Goal: Task Accomplishment & Management: Use online tool/utility

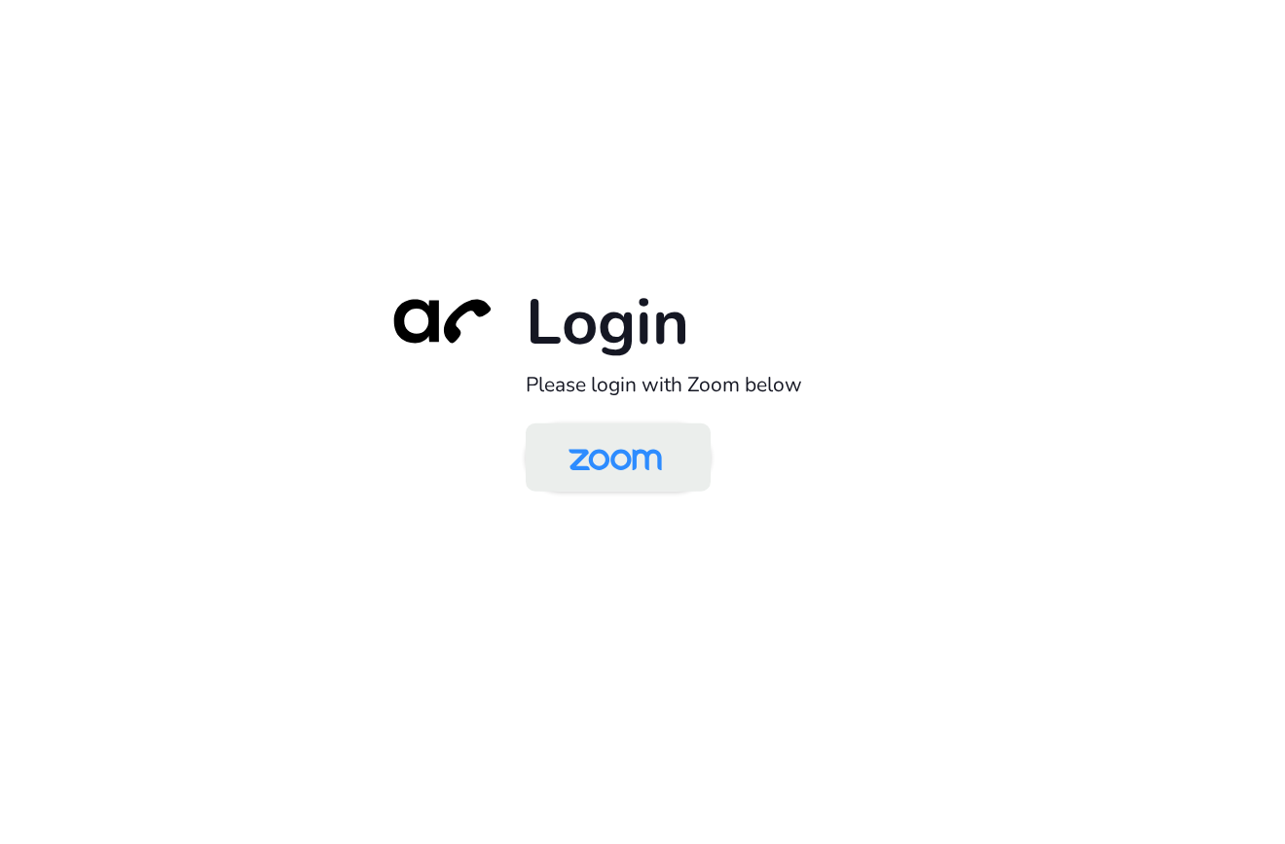
click at [604, 466] on img at bounding box center [615, 458] width 134 height 63
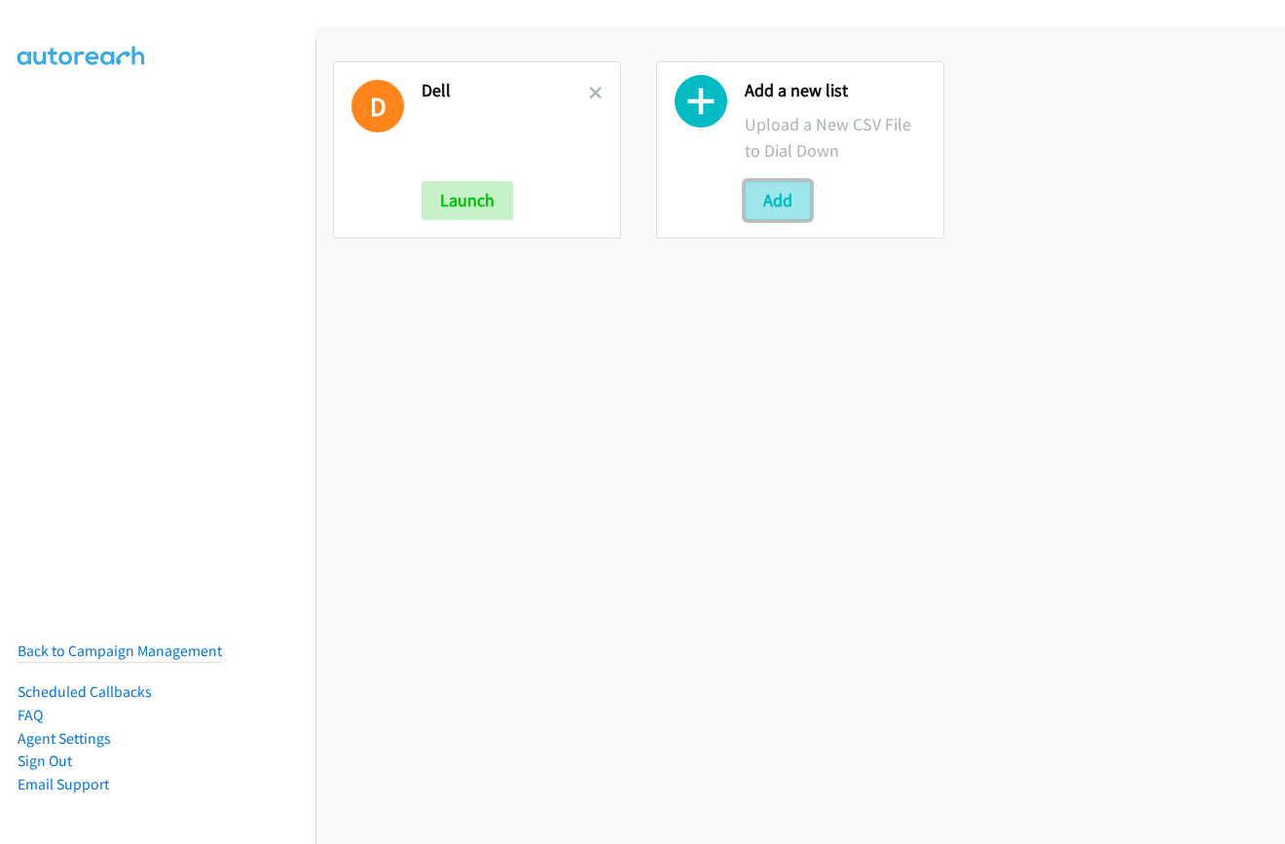
click at [776, 197] on button "Add" at bounding box center [778, 200] width 66 height 39
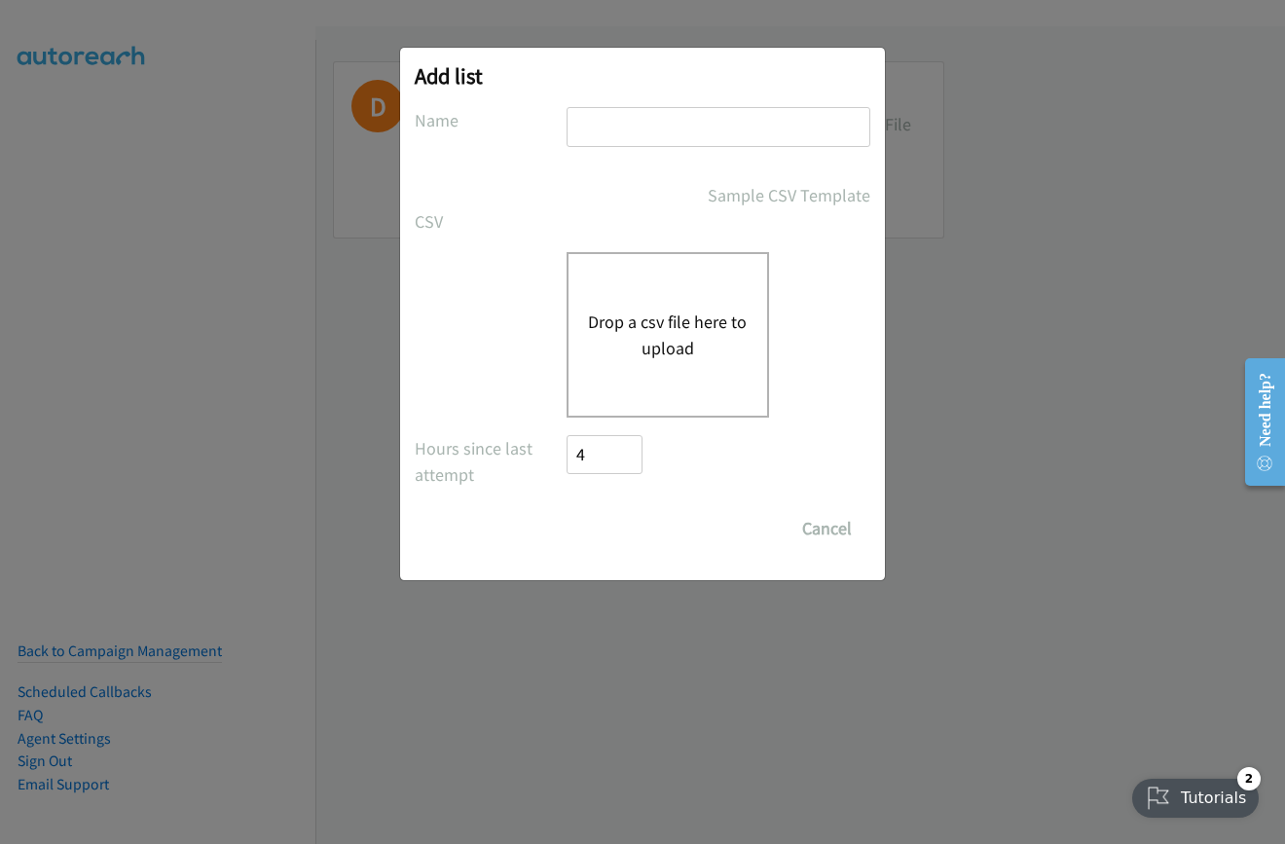
click at [662, 122] on input "text" at bounding box center [719, 127] width 304 height 40
type input "dell"
click at [638, 367] on div "Drop a csv file here to upload" at bounding box center [668, 335] width 202 height 166
click at [644, 321] on button "Drop a csv file here to upload" at bounding box center [668, 335] width 160 height 53
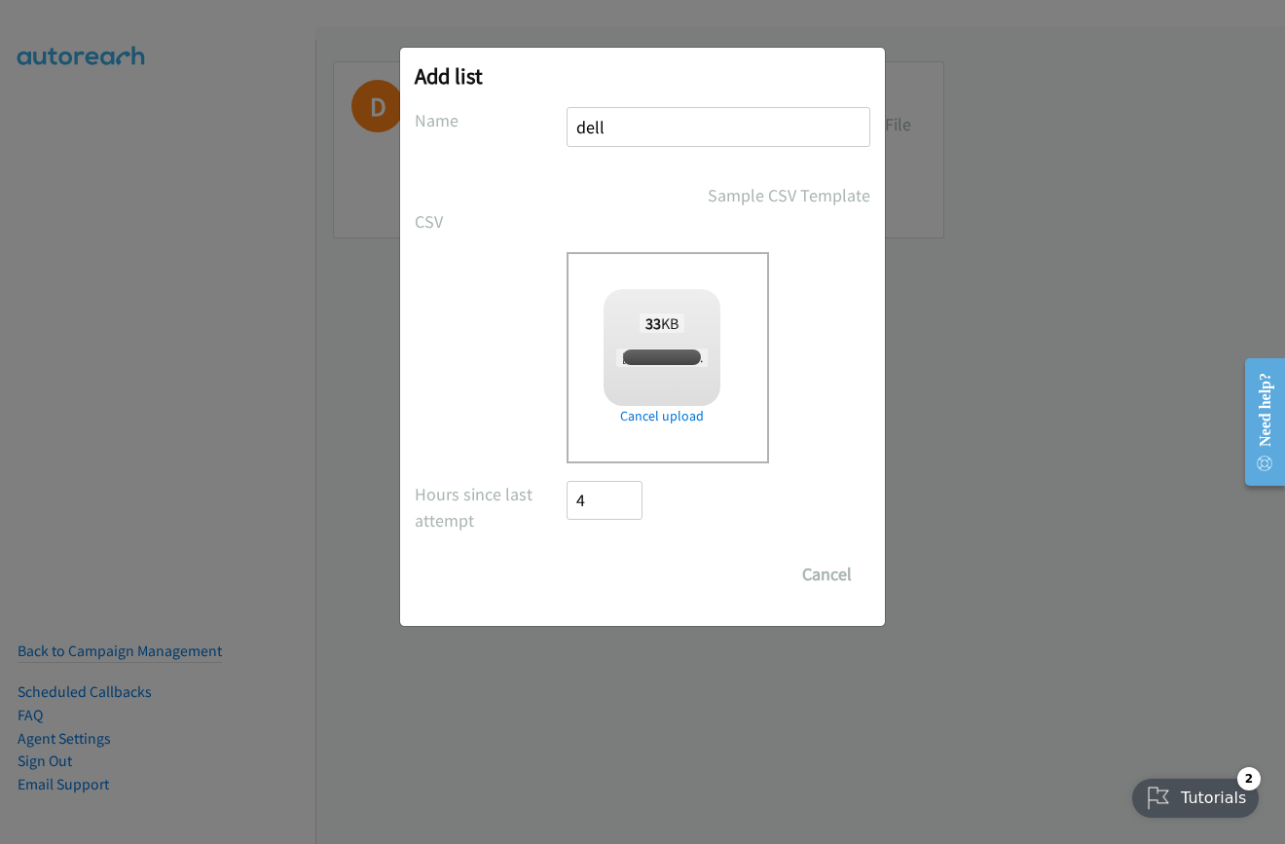
checkbox input "true"
click at [600, 571] on input "Save List" at bounding box center [618, 574] width 102 height 39
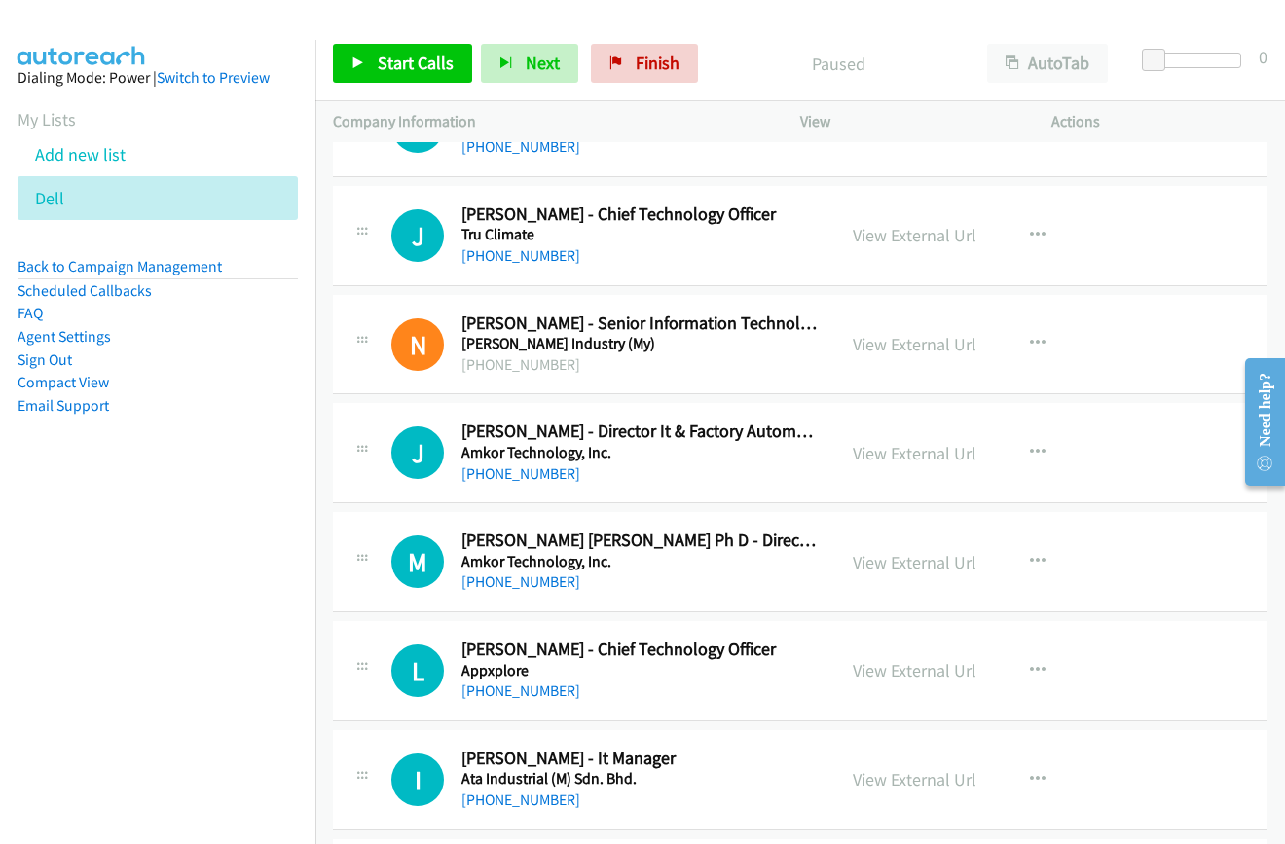
scroll to position [974, 0]
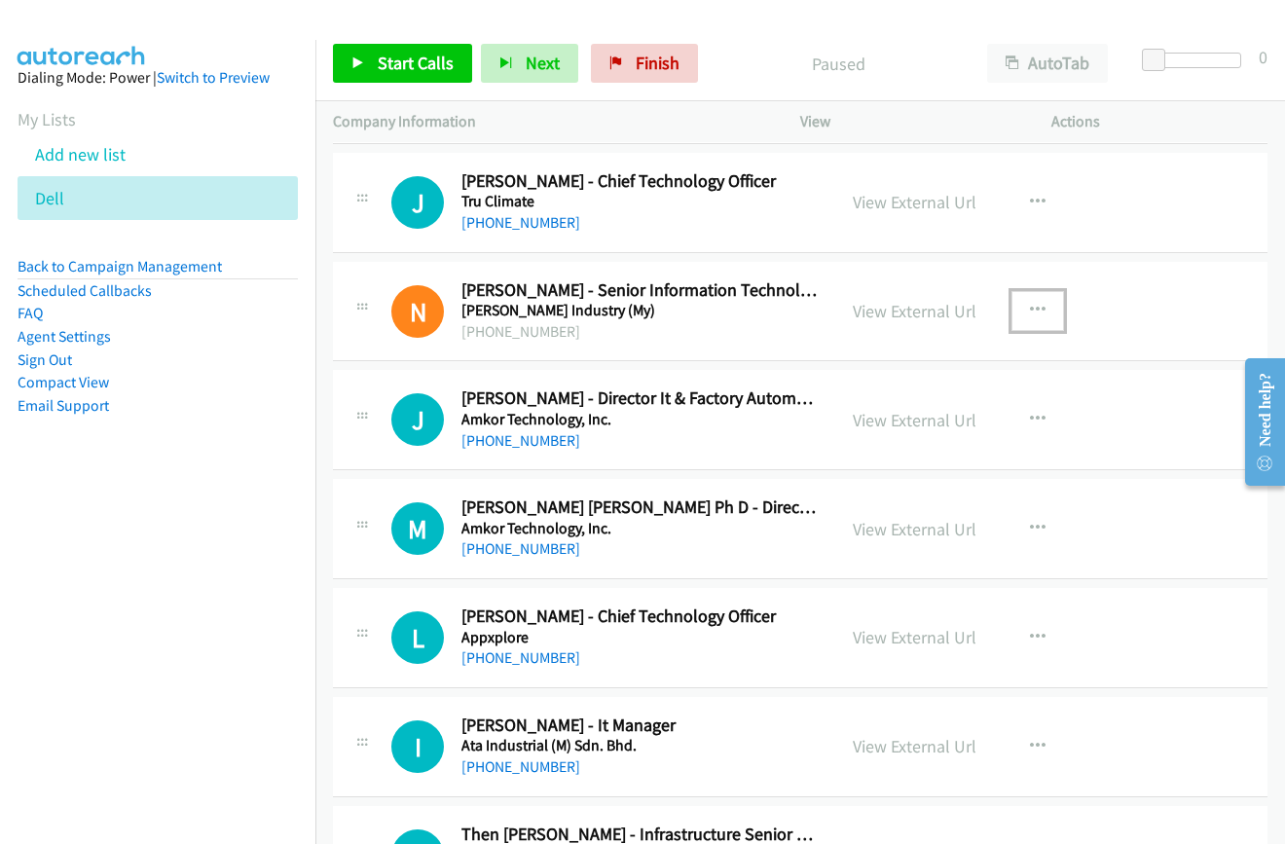
click at [1030, 308] on icon "button" at bounding box center [1038, 311] width 16 height 16
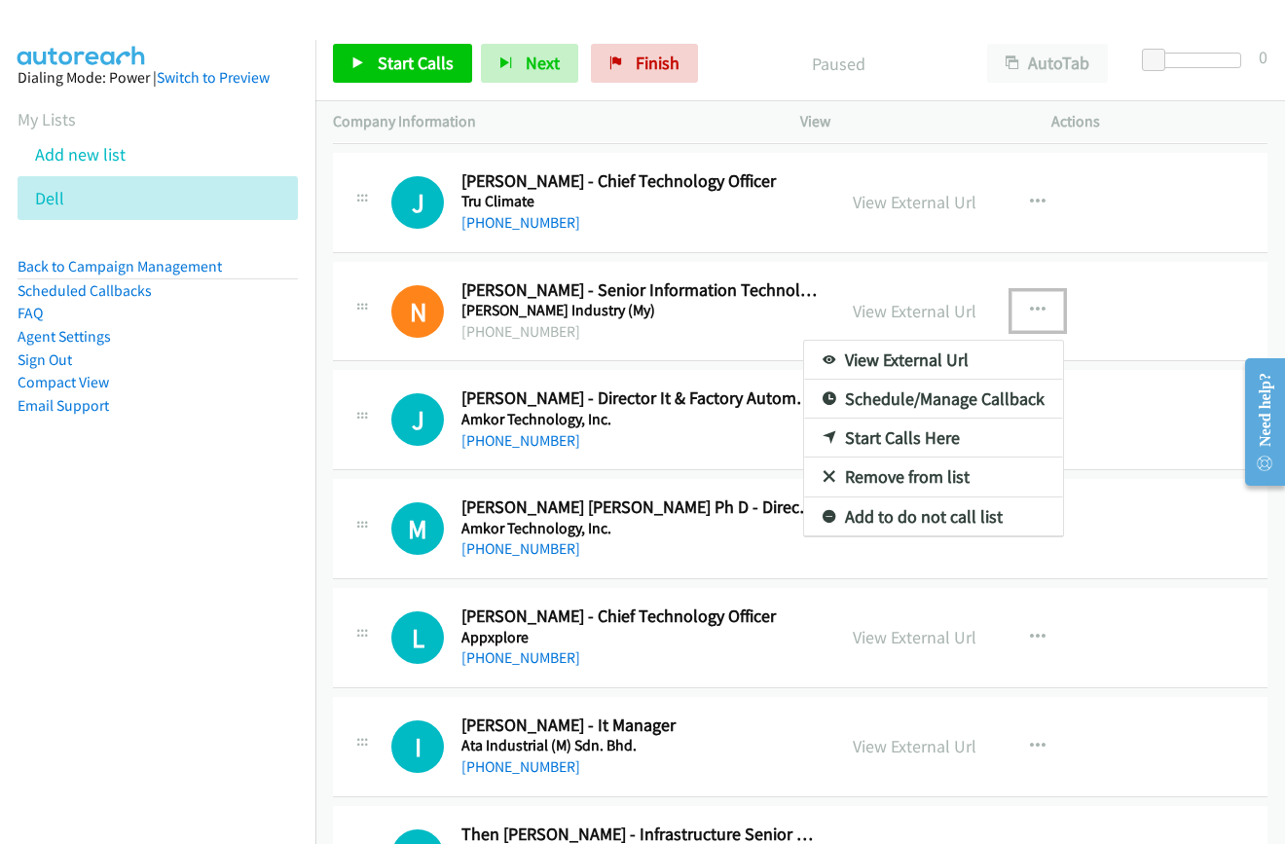
click at [884, 440] on link "Start Calls Here" at bounding box center [933, 438] width 259 height 39
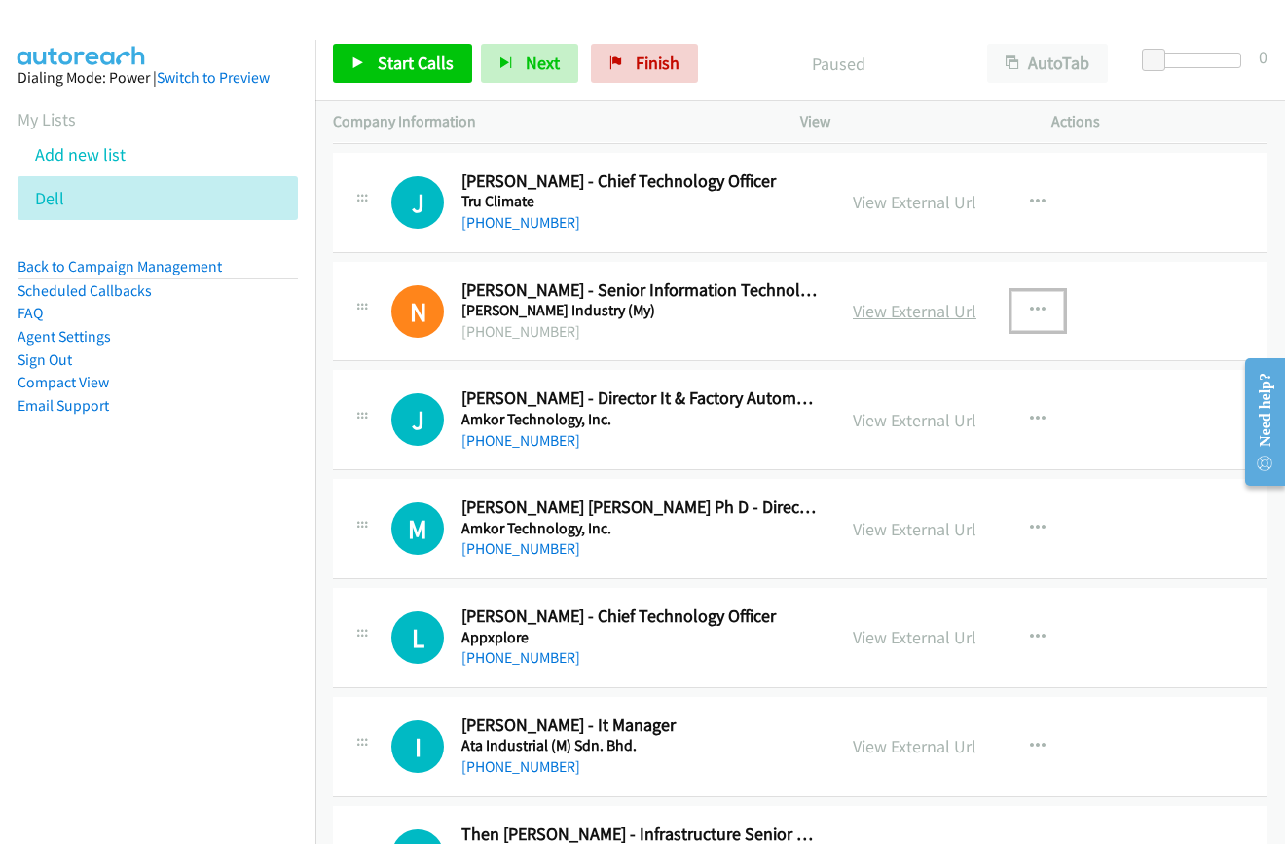
click at [915, 310] on link "View External Url" at bounding box center [915, 311] width 124 height 22
click at [415, 61] on span "Start Calls" at bounding box center [416, 63] width 76 height 22
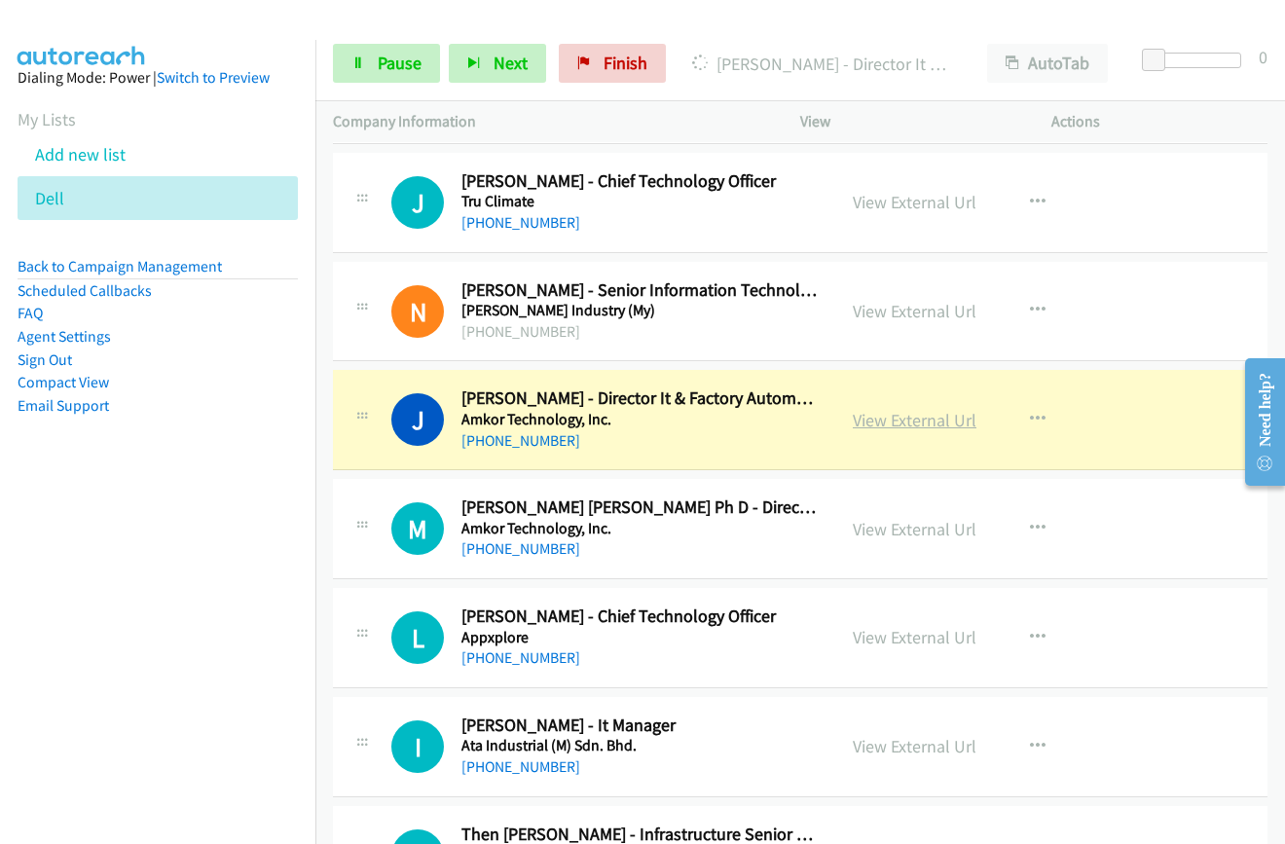
click at [902, 423] on link "View External Url" at bounding box center [915, 420] width 124 height 22
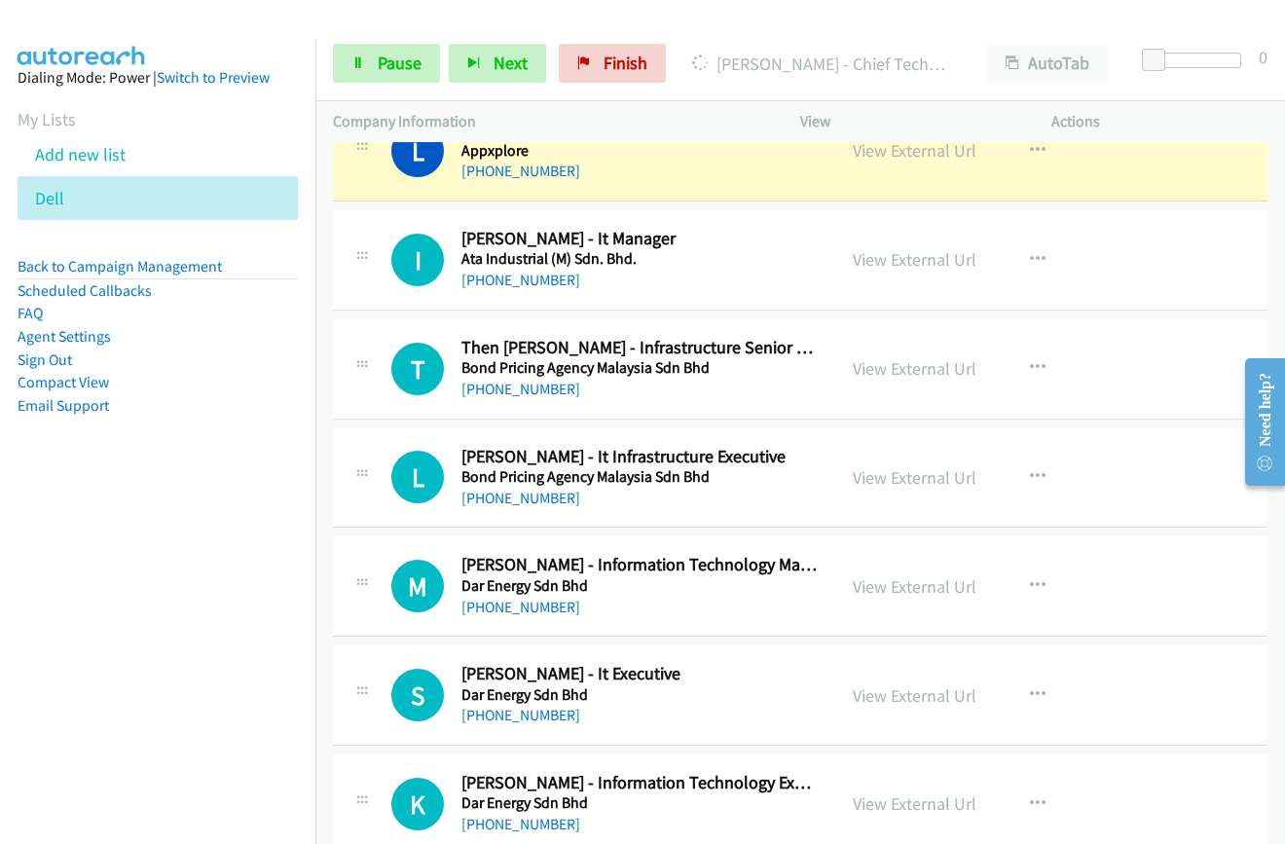
scroll to position [1363, 0]
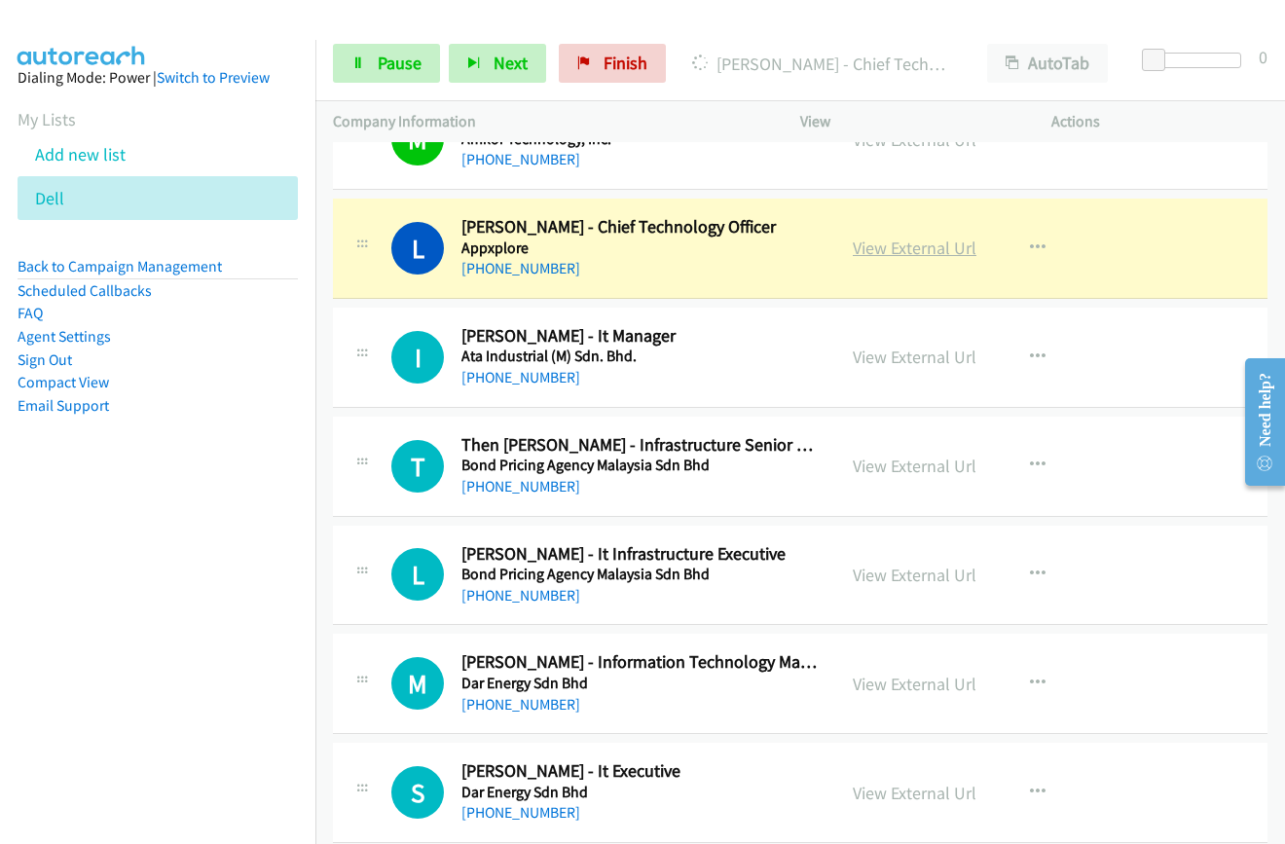
click at [867, 247] on link "View External Url" at bounding box center [915, 248] width 124 height 22
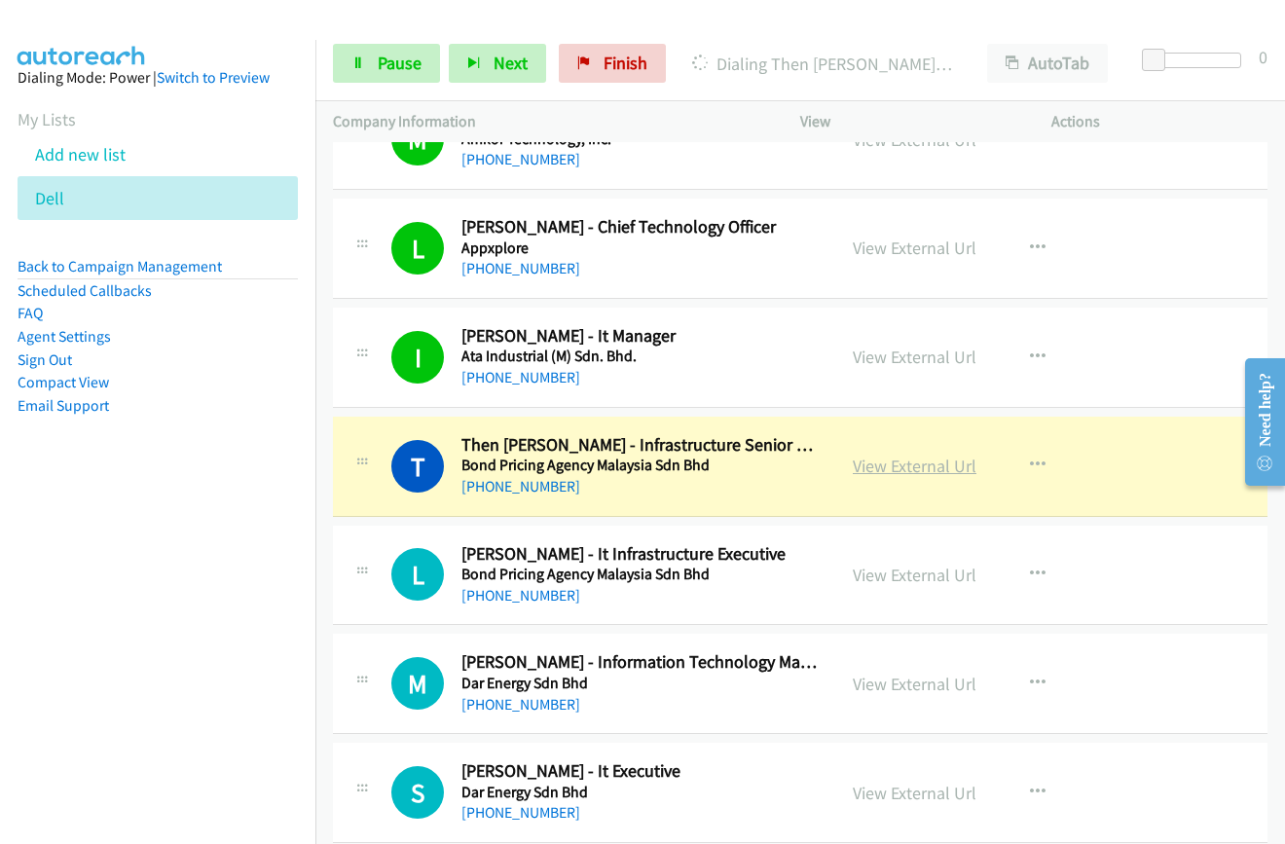
click at [890, 461] on link "View External Url" at bounding box center [915, 466] width 124 height 22
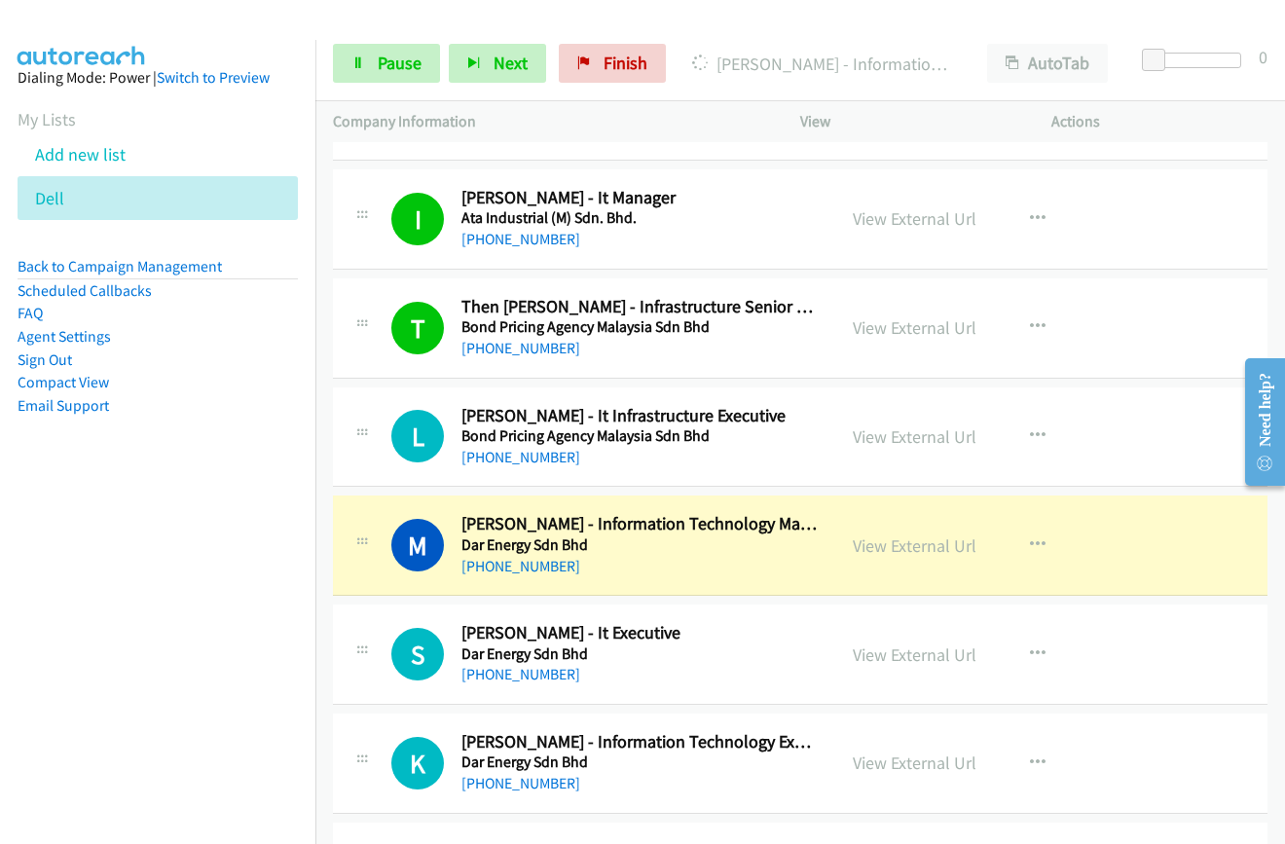
scroll to position [1558, 0]
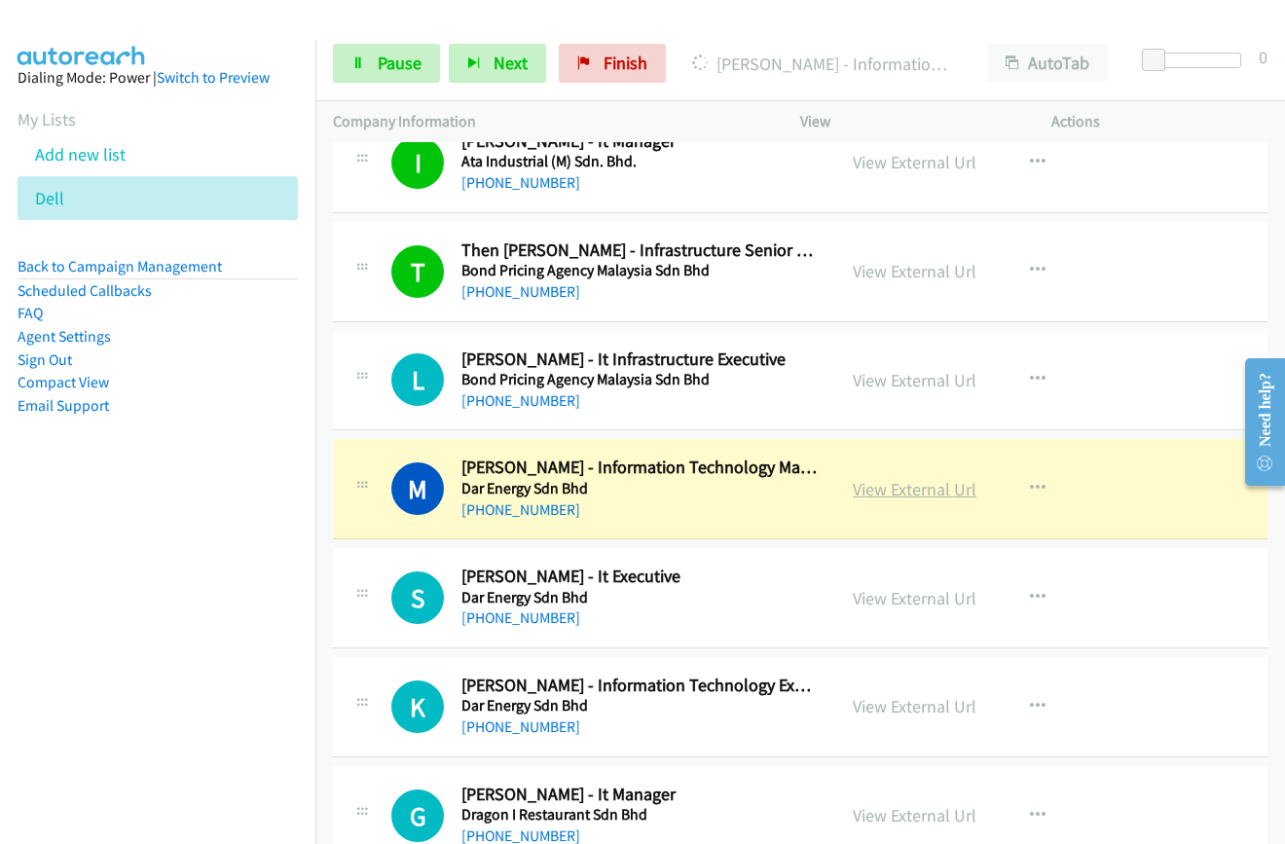
click at [860, 486] on link "View External Url" at bounding box center [915, 489] width 124 height 22
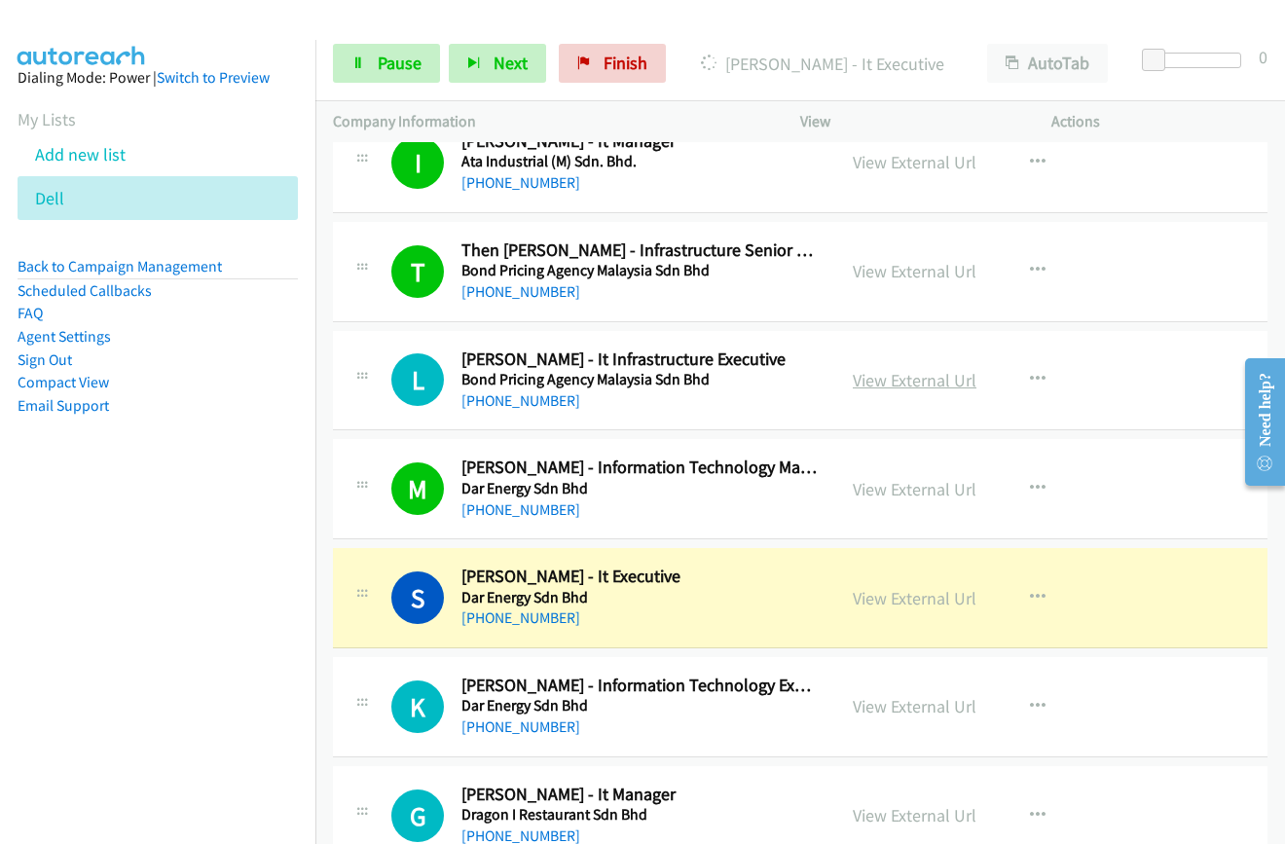
click at [873, 383] on link "View External Url" at bounding box center [915, 380] width 124 height 22
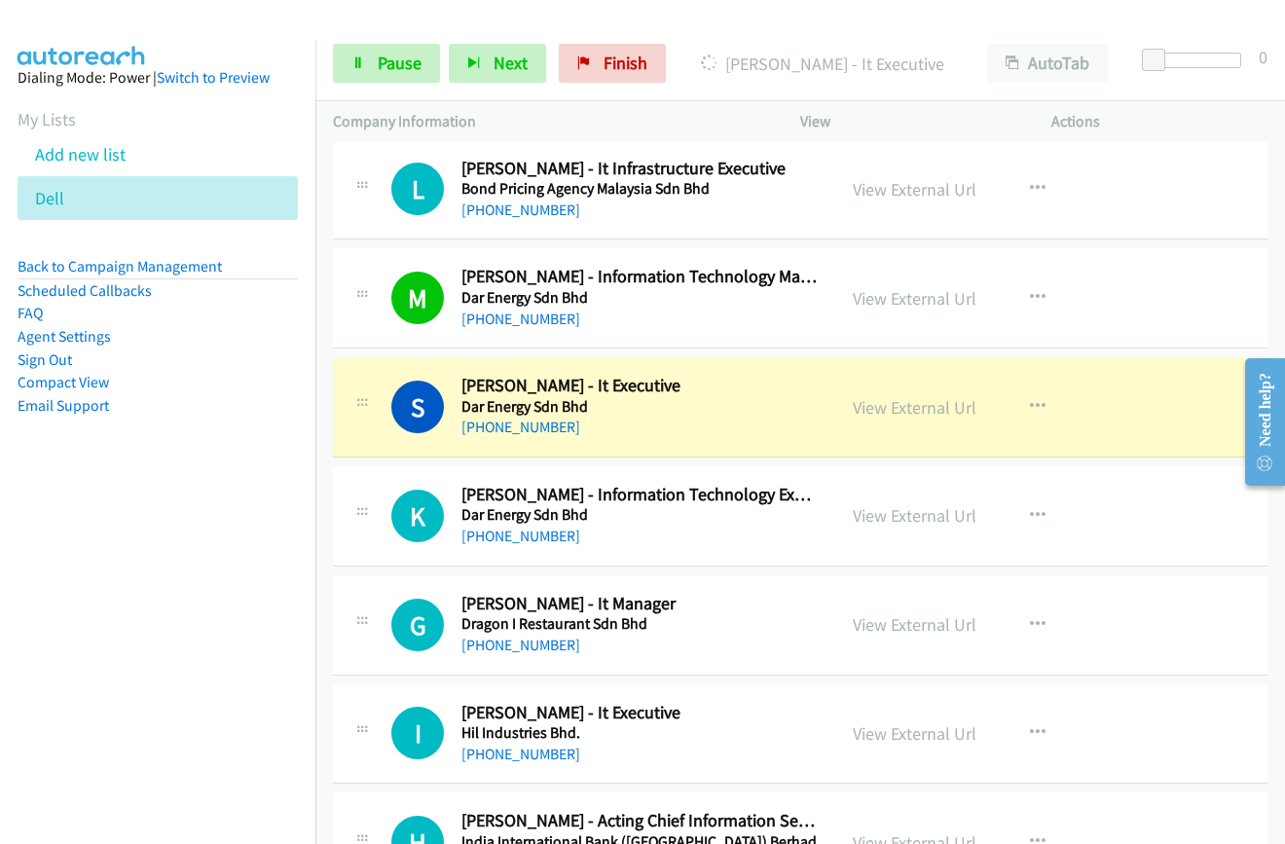
scroll to position [1752, 0]
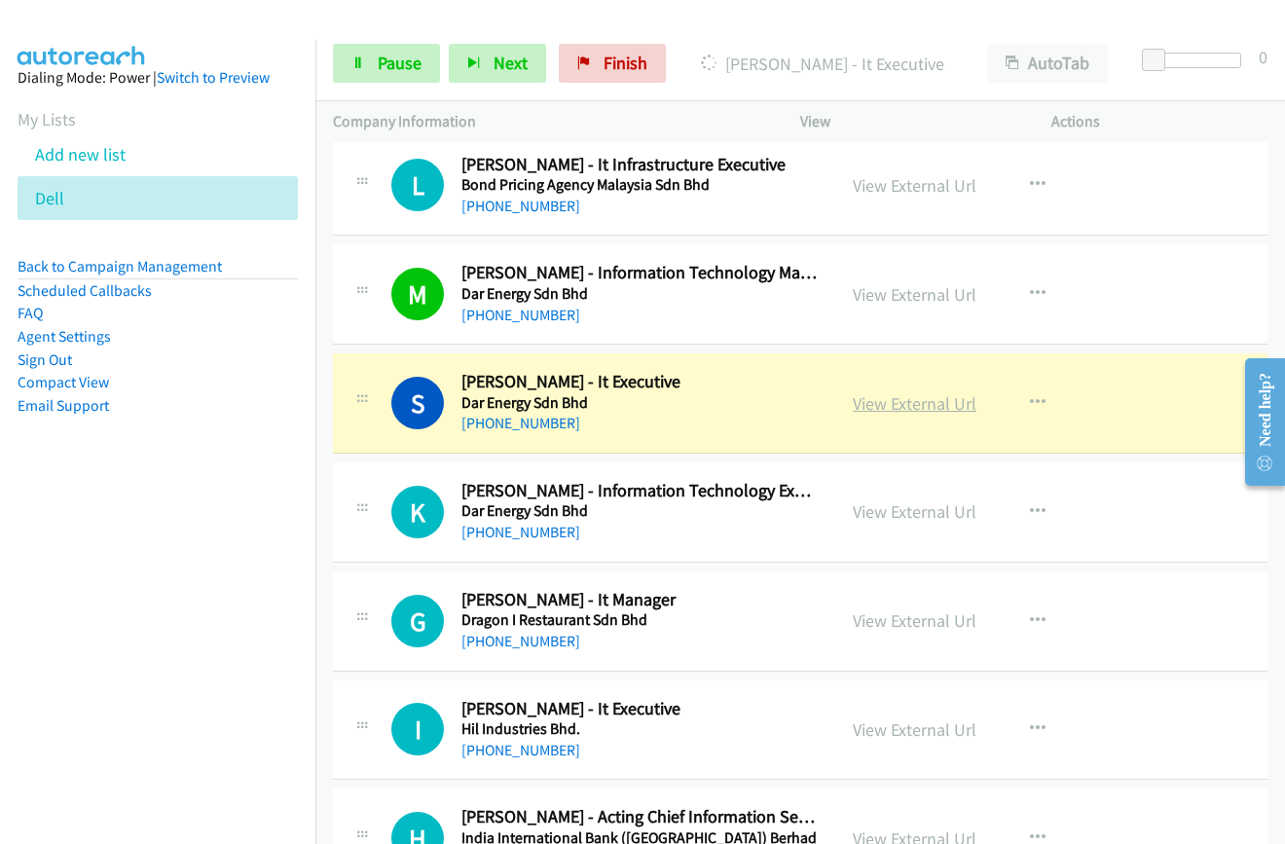
click at [853, 411] on link "View External Url" at bounding box center [915, 403] width 124 height 22
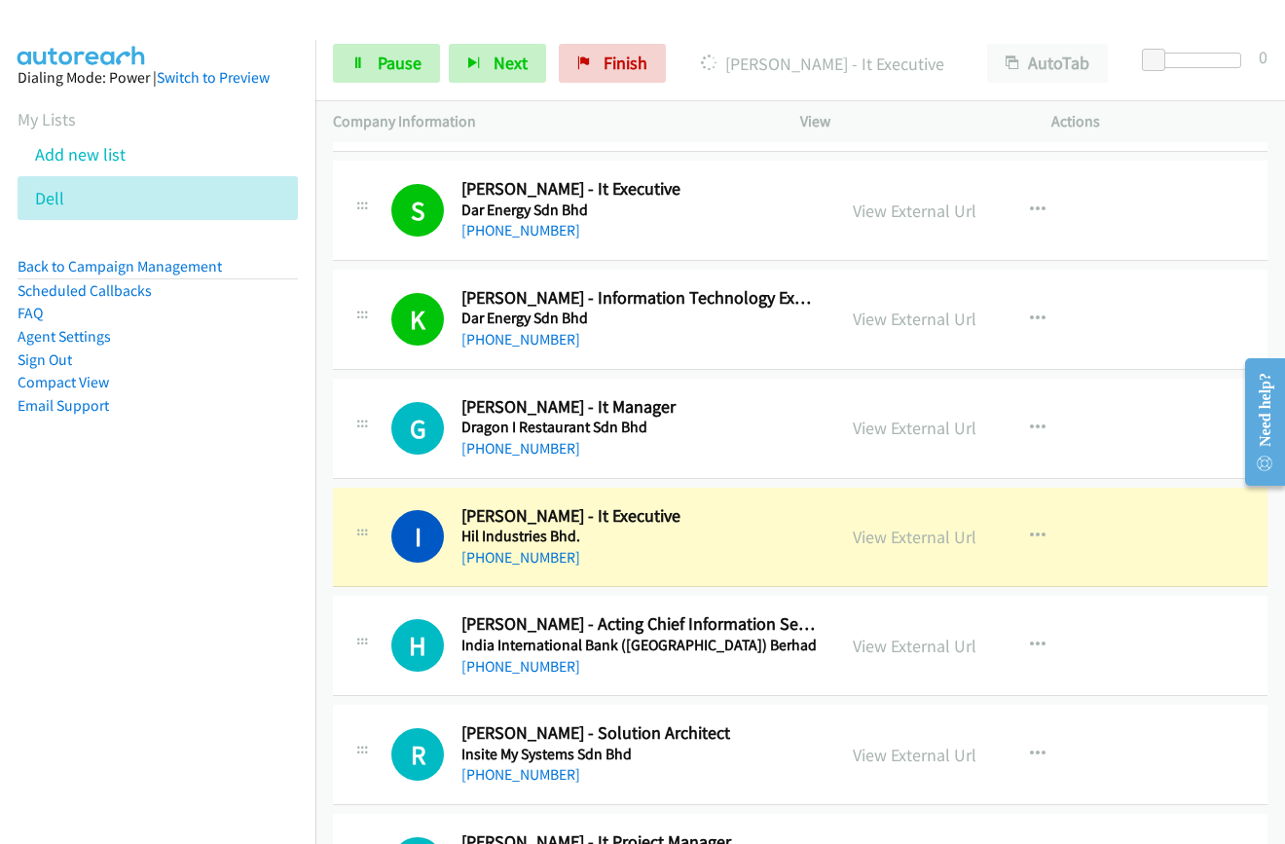
scroll to position [1947, 0]
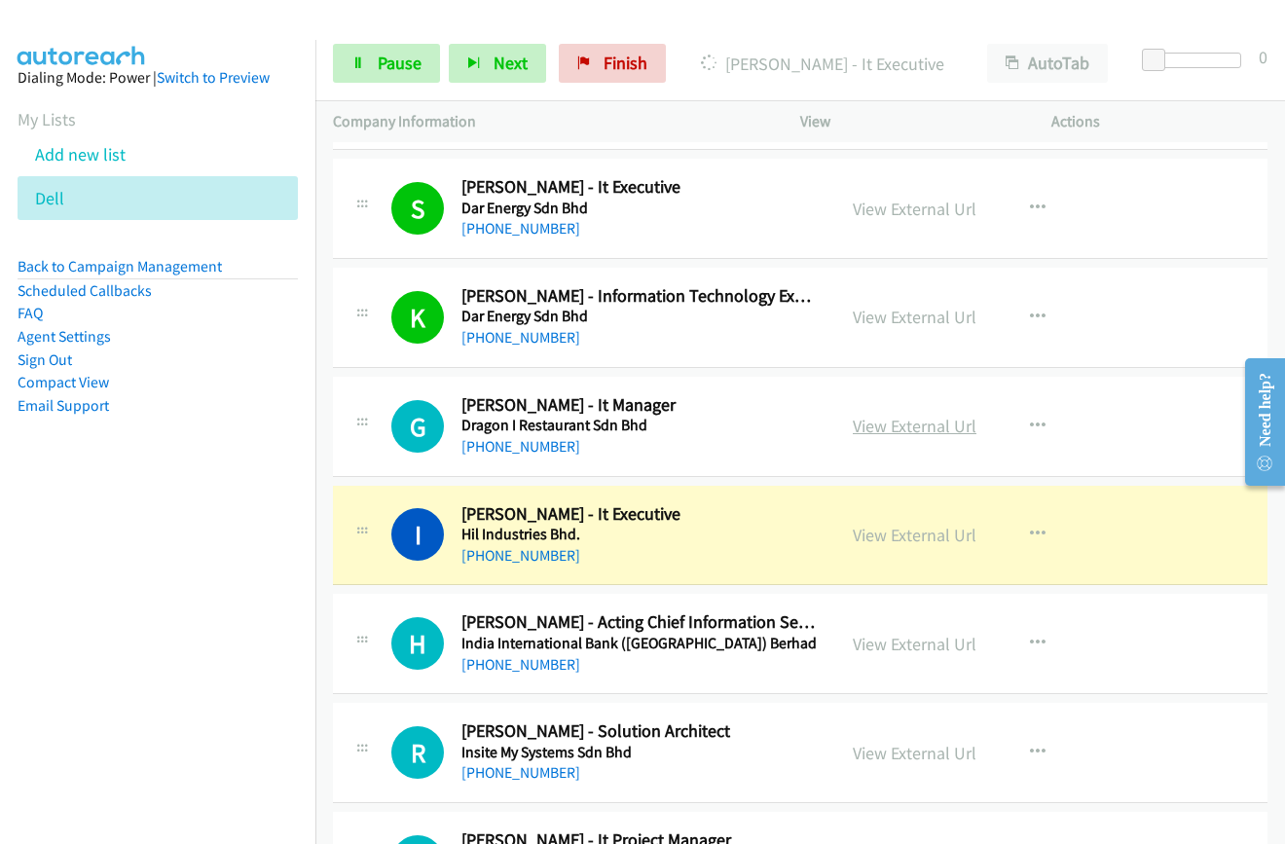
click at [870, 430] on link "View External Url" at bounding box center [915, 426] width 124 height 22
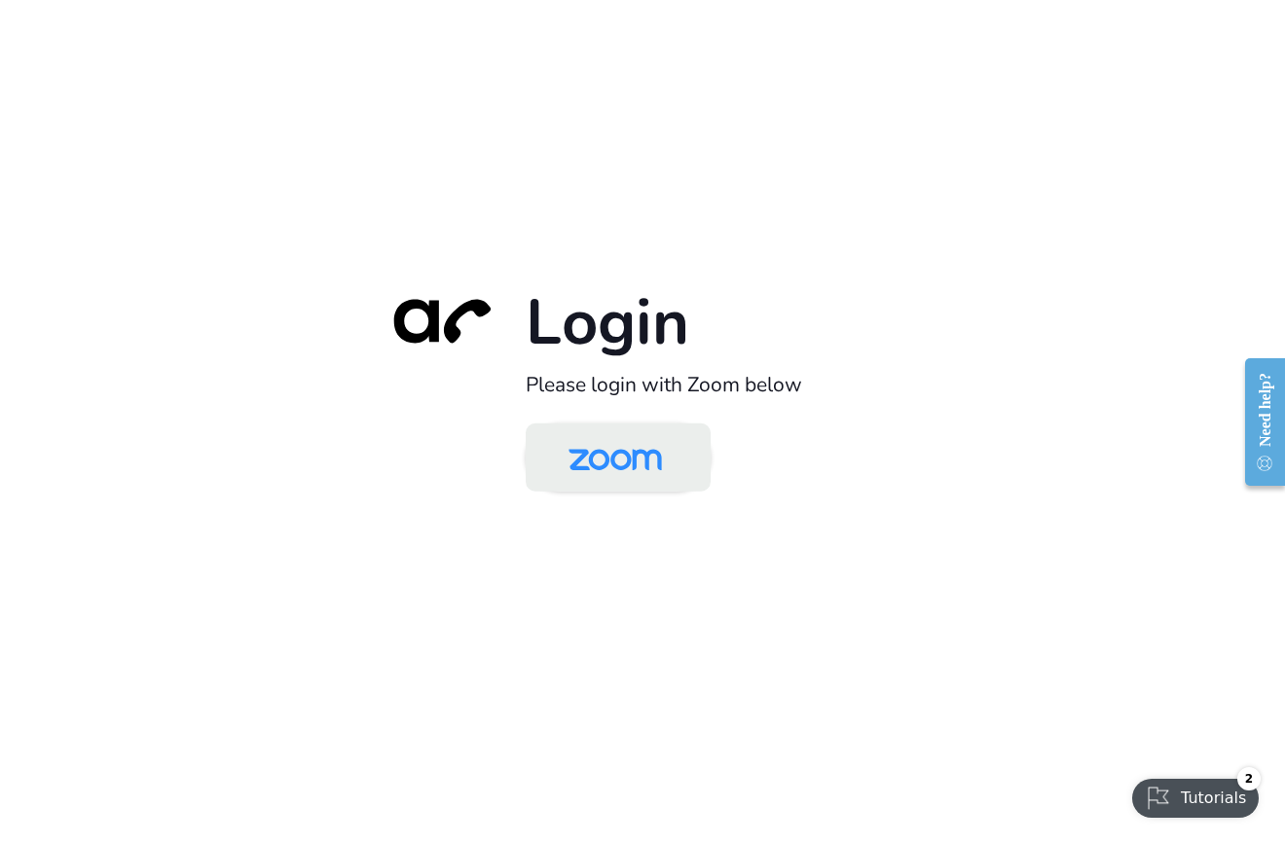
click at [584, 475] on img at bounding box center [615, 458] width 134 height 63
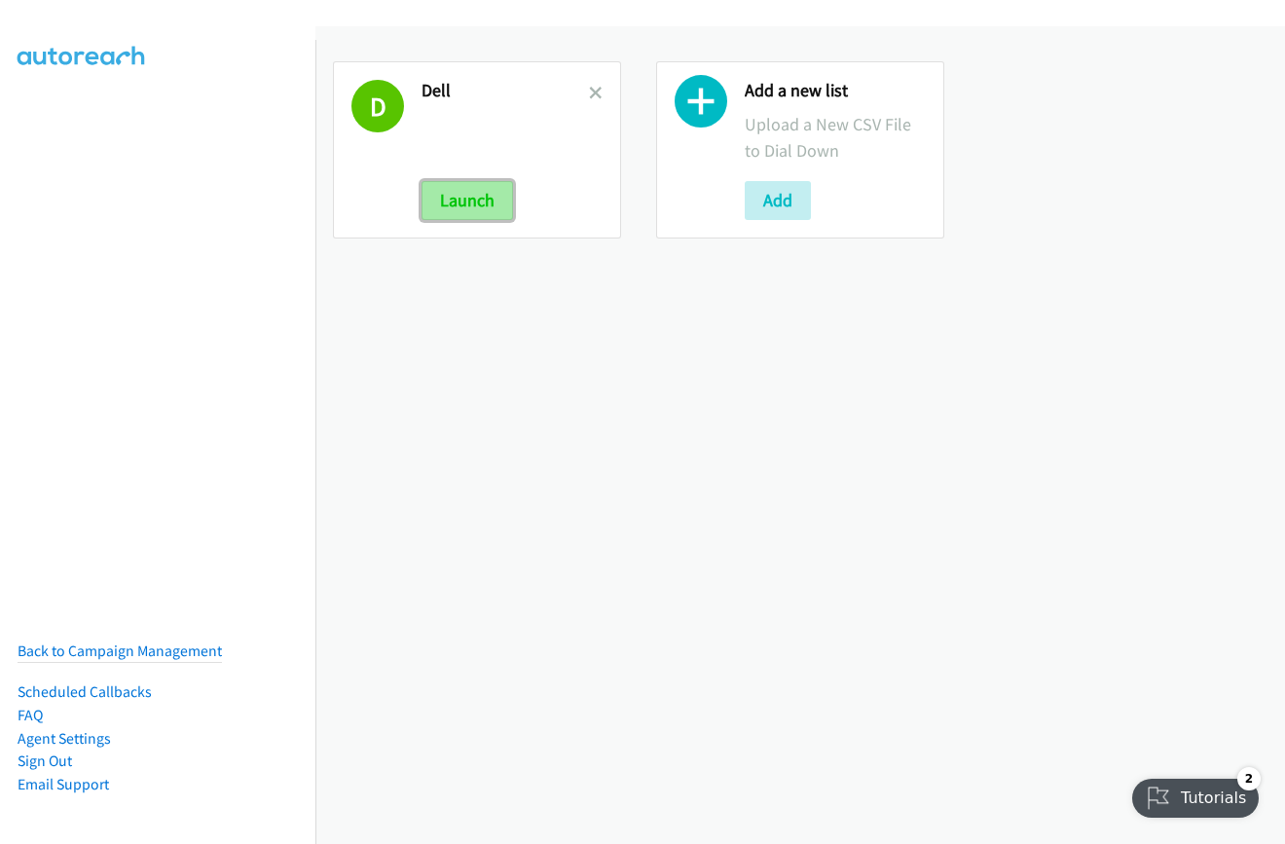
click at [479, 206] on button "Launch" at bounding box center [468, 200] width 92 height 39
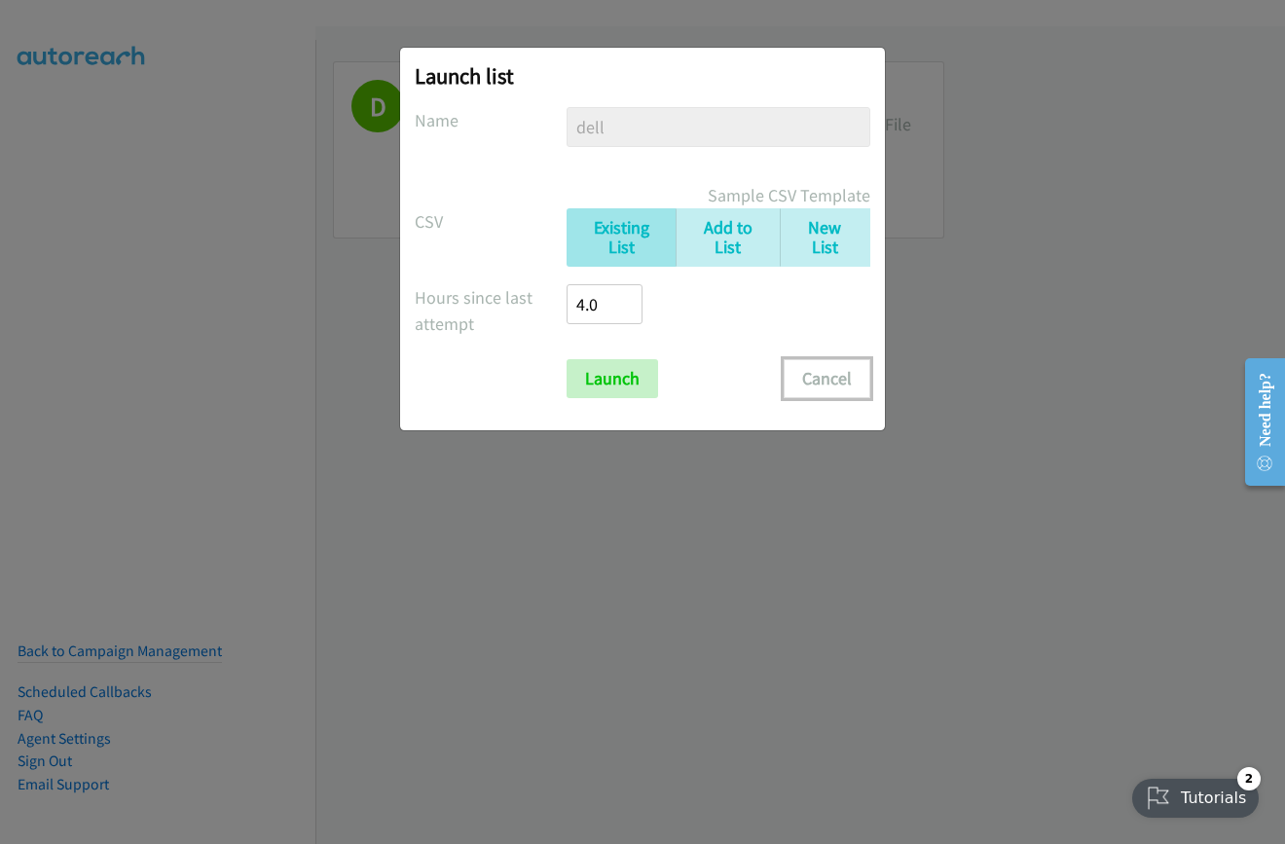
click at [840, 381] on button "Cancel" at bounding box center [827, 378] width 87 height 39
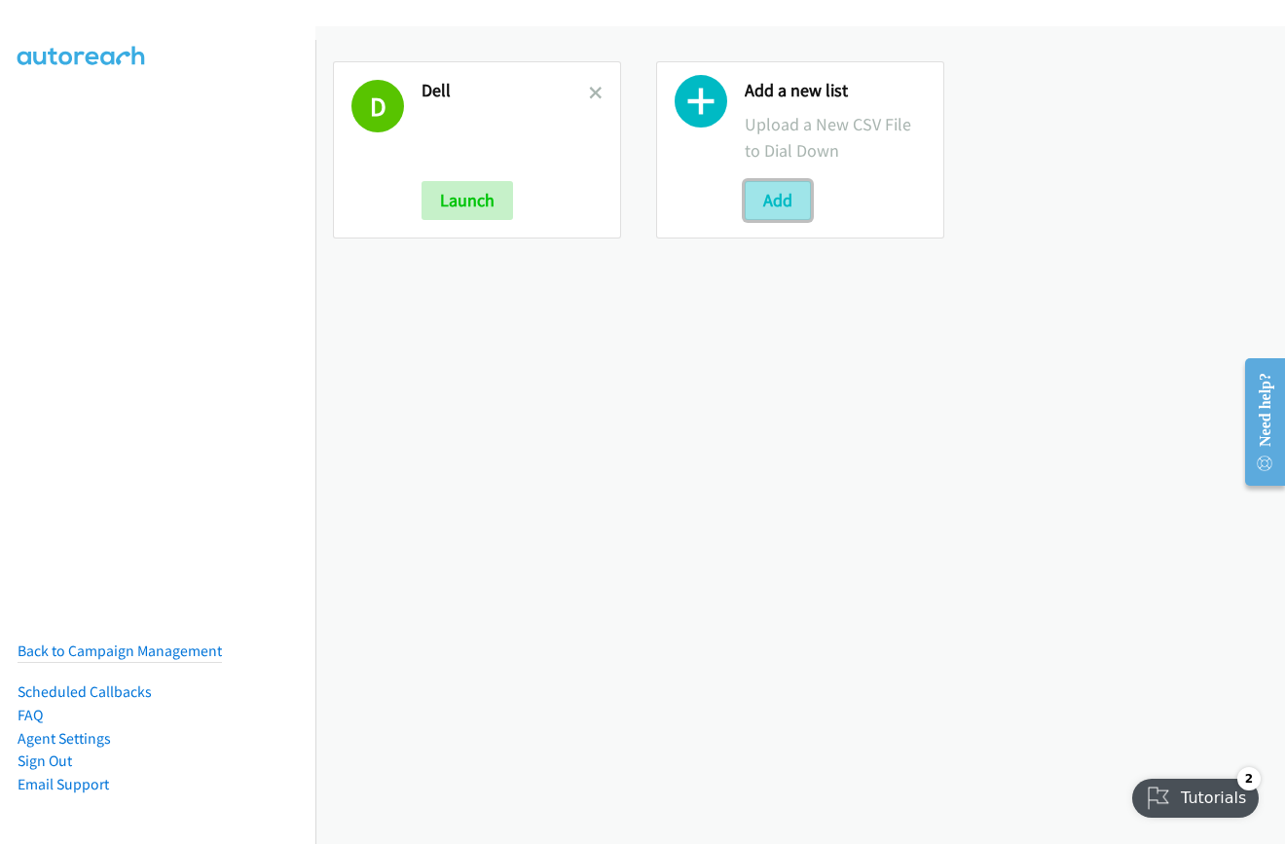
click at [782, 199] on button "Add" at bounding box center [778, 200] width 66 height 39
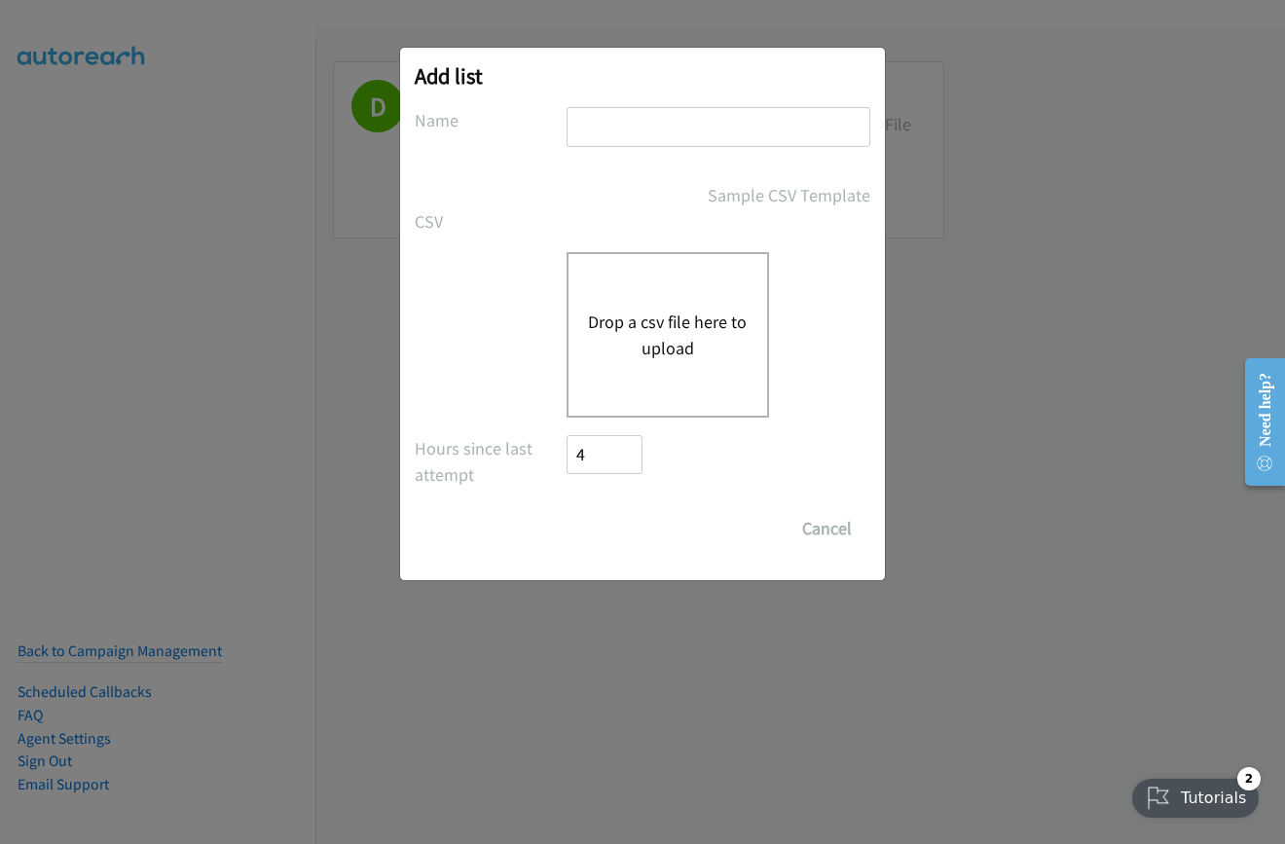
click at [634, 130] on input "text" at bounding box center [719, 127] width 304 height 40
type input "dell"
click at [643, 322] on button "Drop a csv file here to upload" at bounding box center [668, 335] width 160 height 53
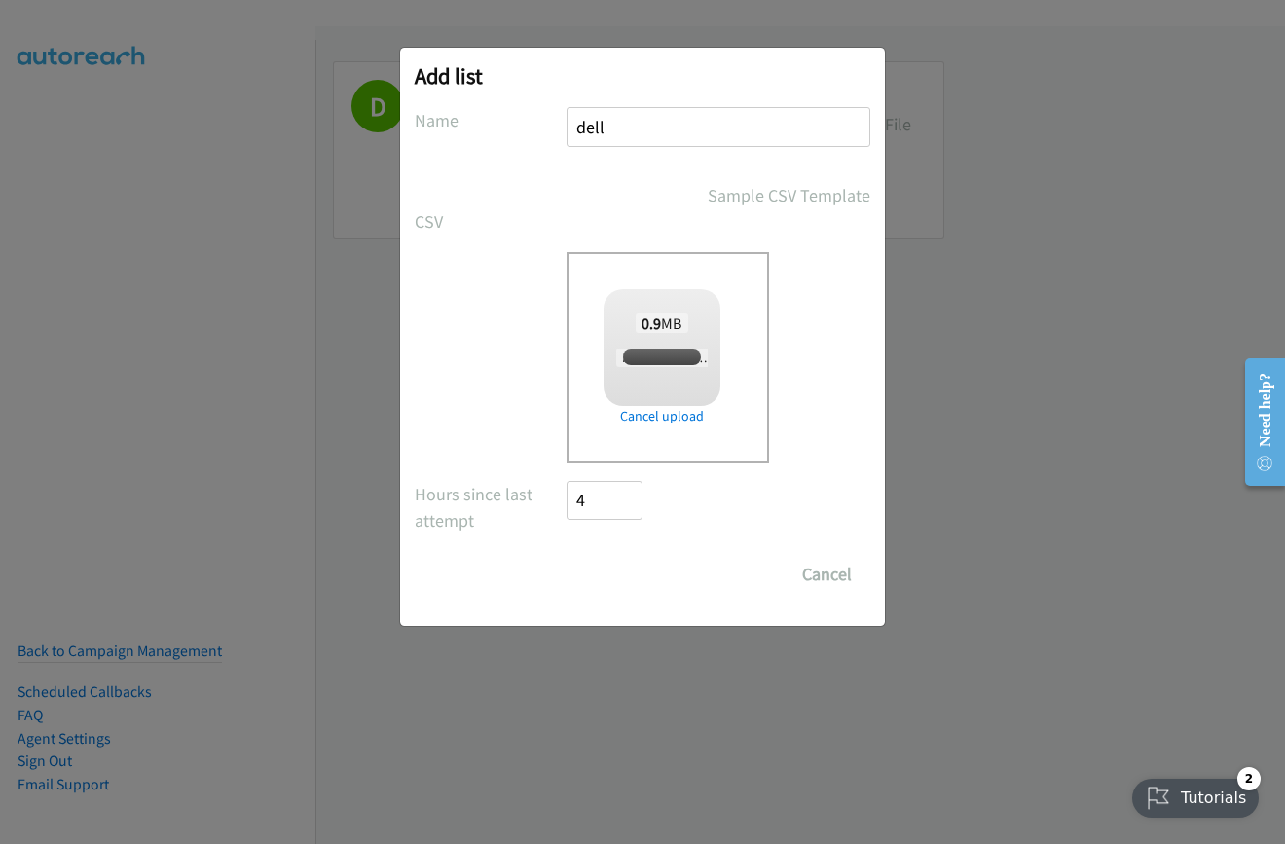
checkbox input "true"
click at [603, 570] on input "Save List" at bounding box center [618, 574] width 102 height 39
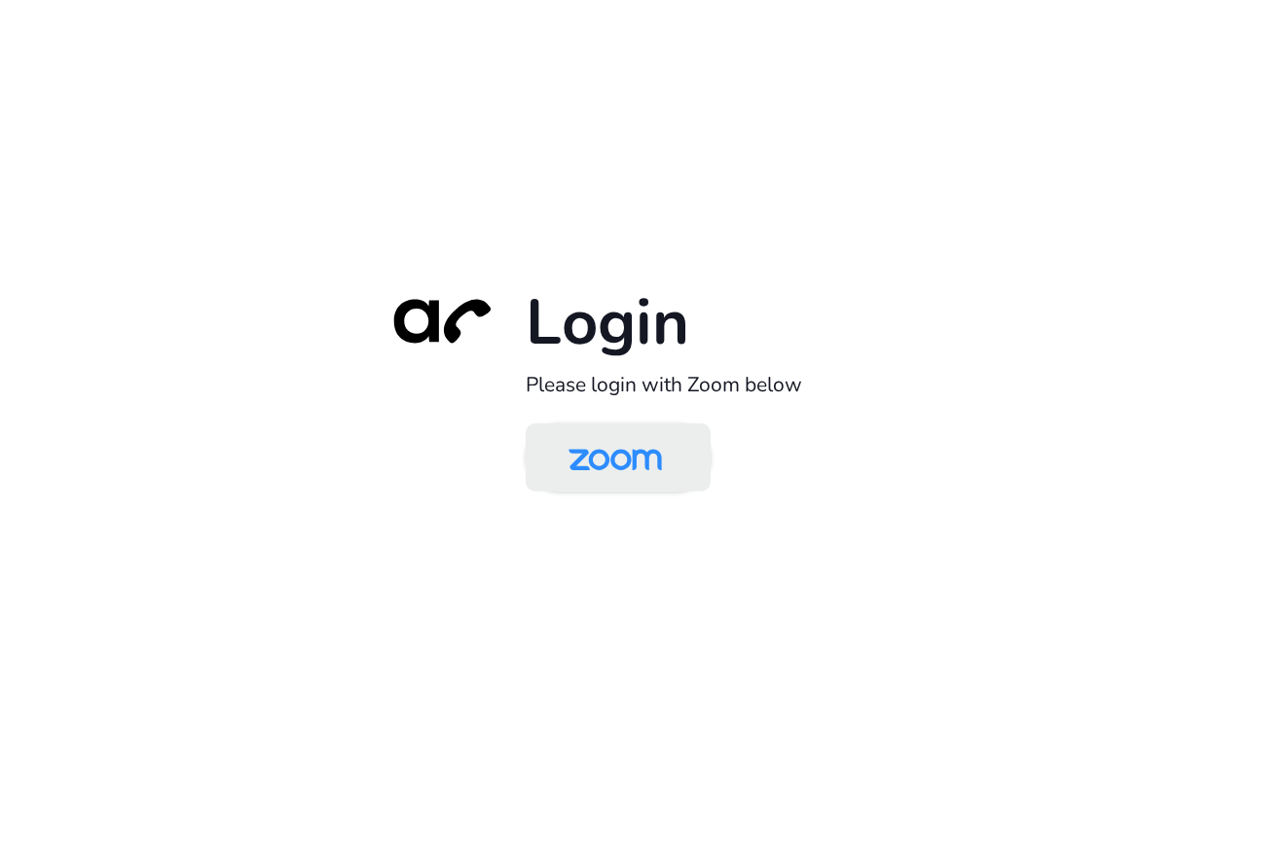
click at [575, 459] on img at bounding box center [615, 458] width 134 height 63
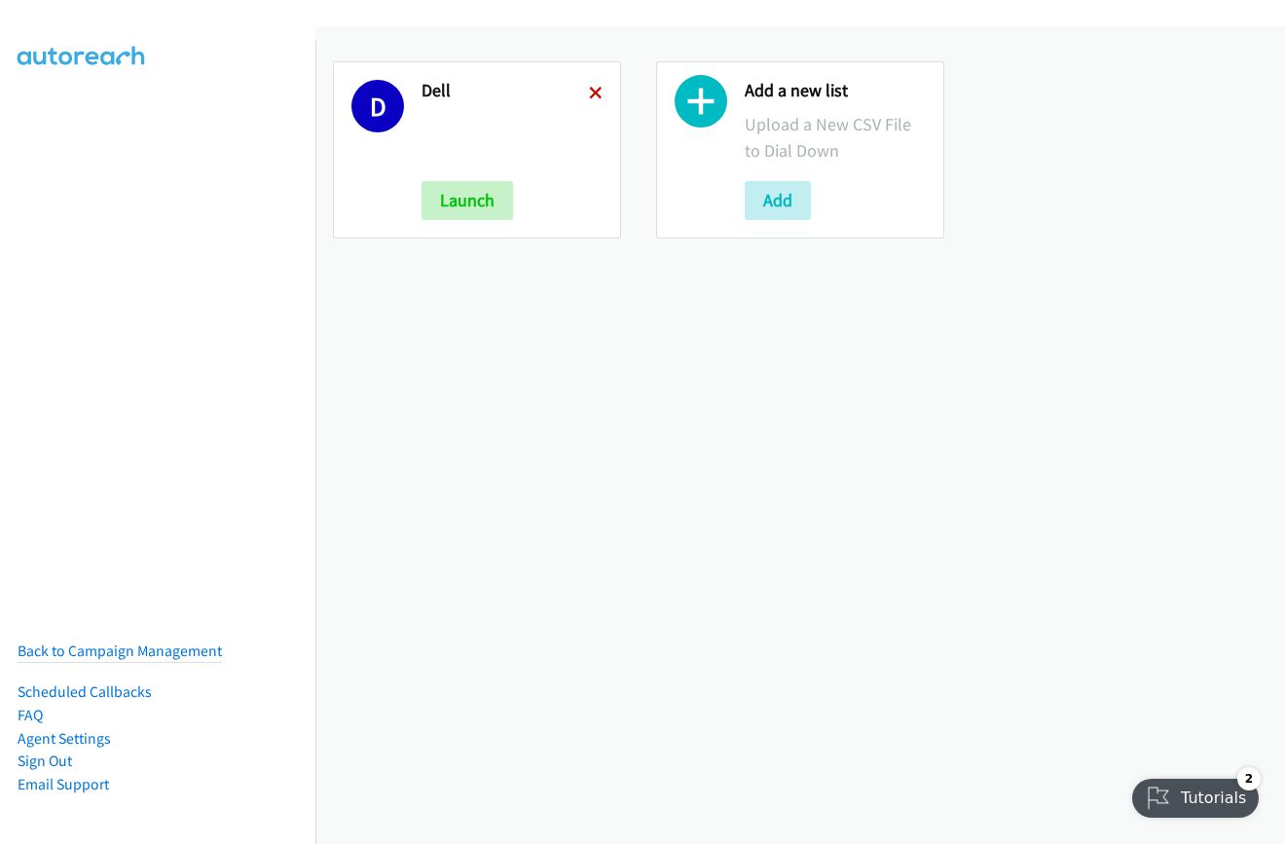
click at [589, 91] on icon at bounding box center [596, 95] width 14 height 14
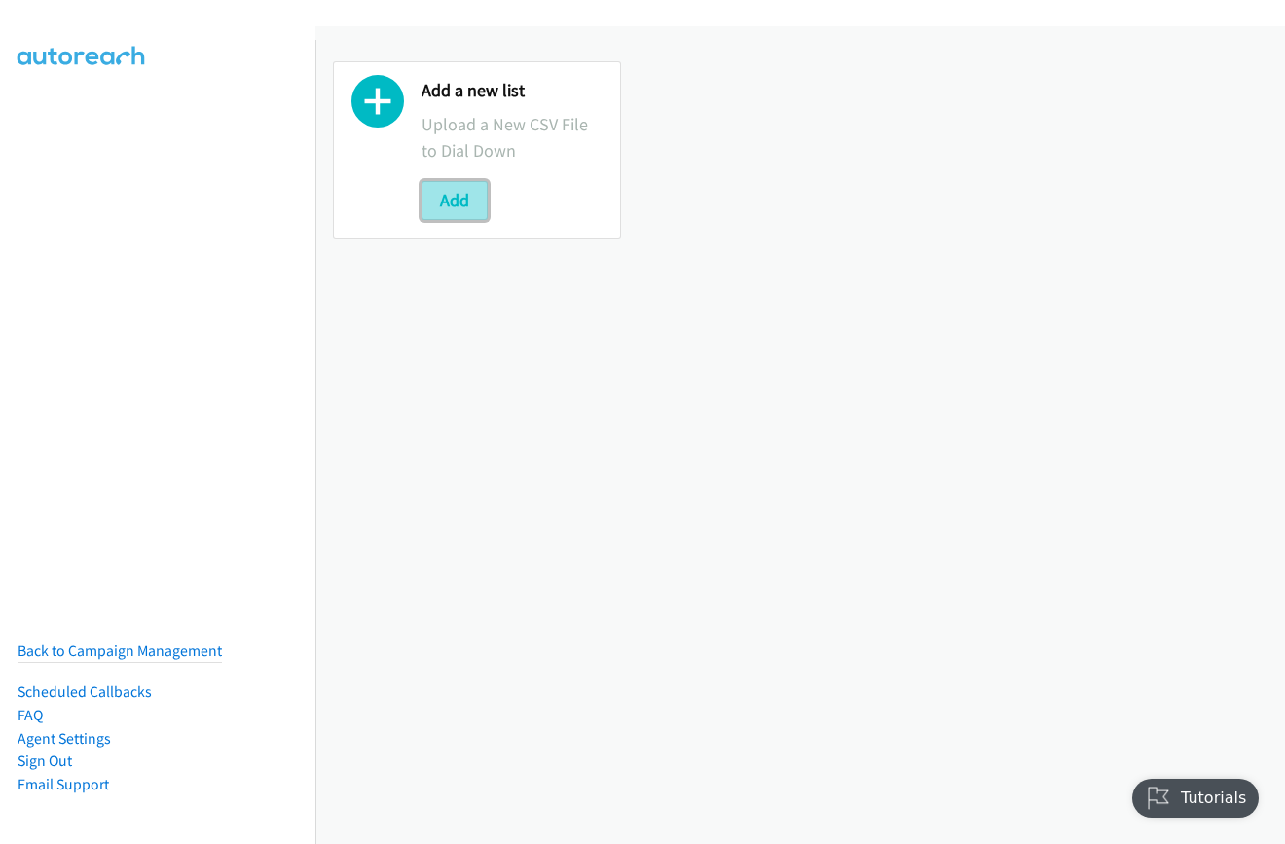
click at [436, 197] on button "Add" at bounding box center [455, 200] width 66 height 39
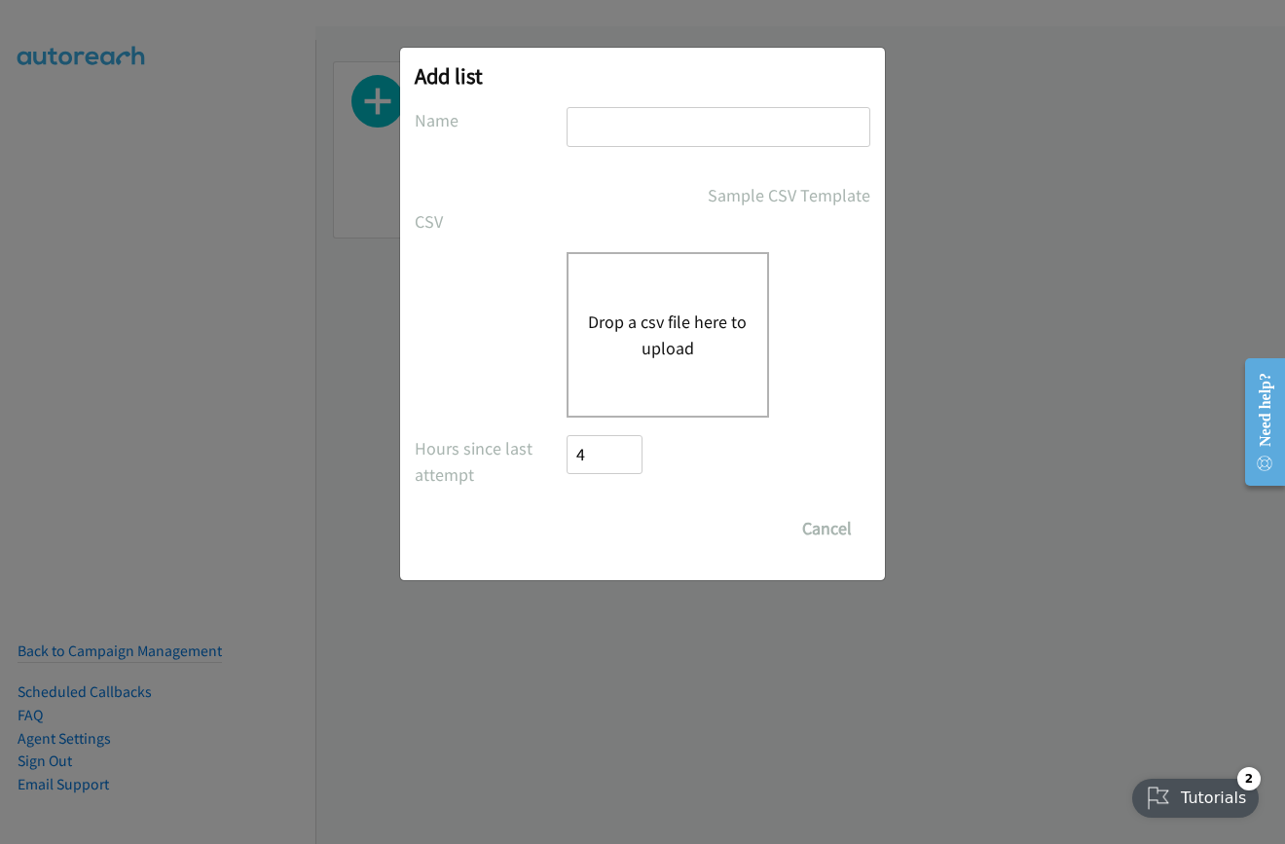
click at [660, 127] on input "text" at bounding box center [719, 127] width 304 height 40
type input "dell"
click at [644, 323] on button "Drop a csv file here to upload" at bounding box center [668, 335] width 160 height 53
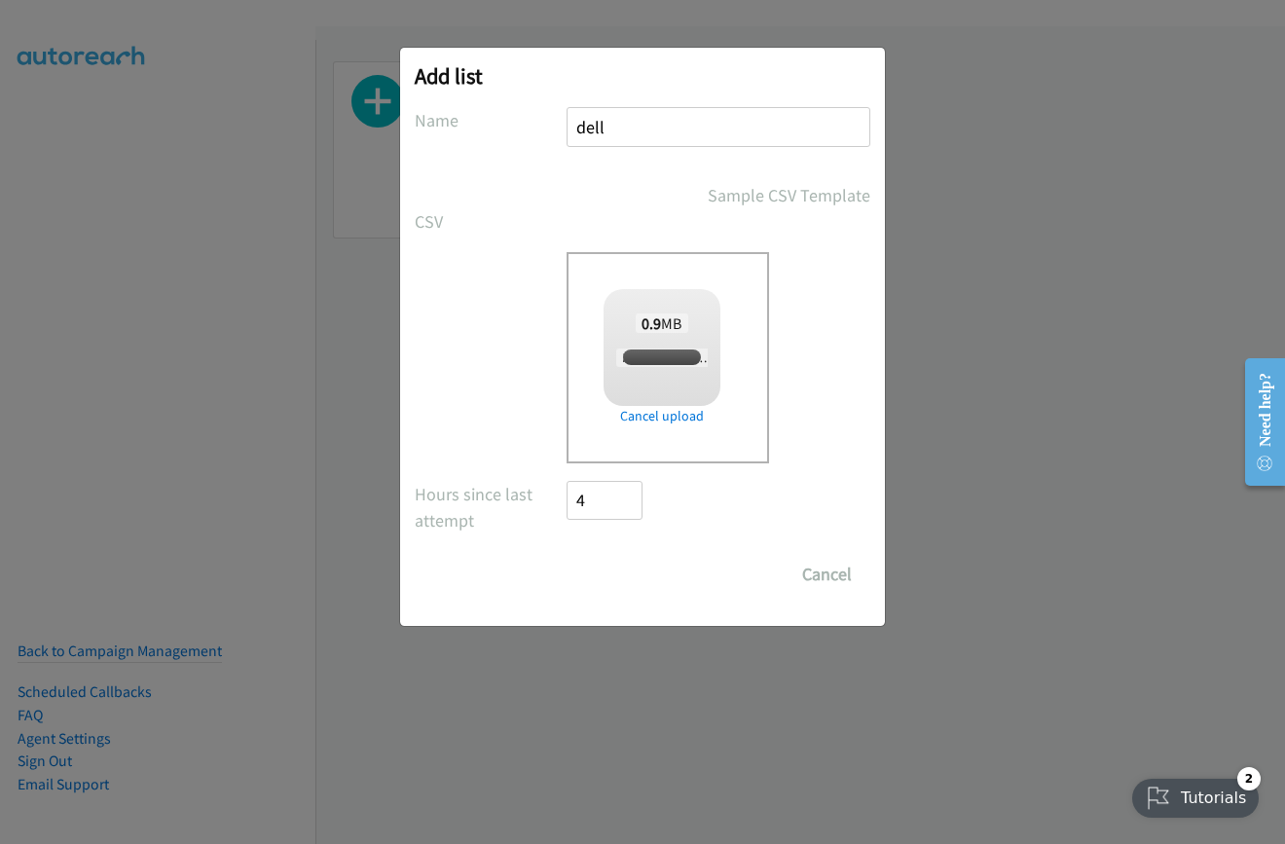
checkbox input "true"
click at [603, 567] on input "Save List" at bounding box center [618, 574] width 102 height 39
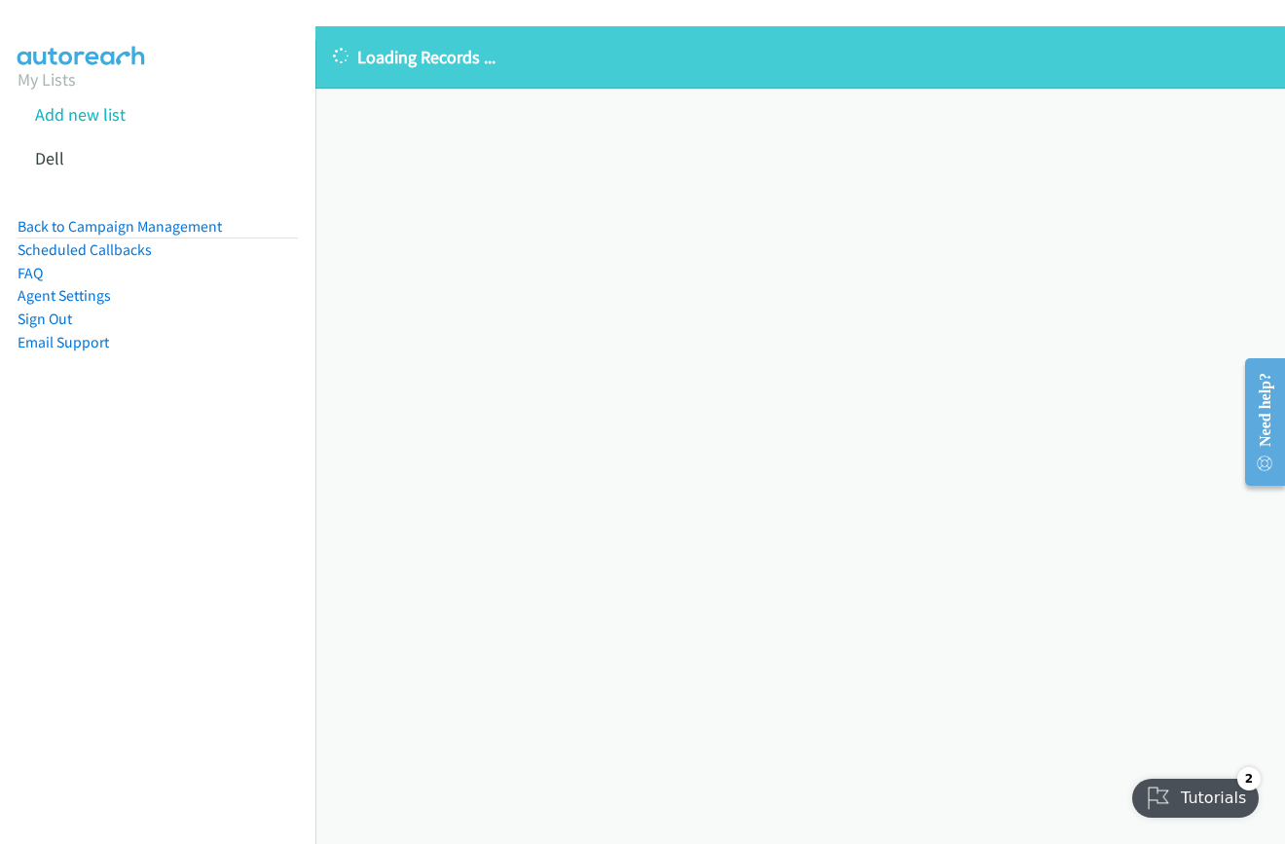
click at [938, 474] on div "Loading Records ... Sorry, something went wrong please try again." at bounding box center [800, 435] width 970 height 818
click at [186, 437] on aside "My Lists Add new list Dell Back to Campaign Management Scheduled Callbacks FAQ …" at bounding box center [157, 241] width 315 height 402
click at [54, 159] on link "Dell" at bounding box center [49, 158] width 29 height 22
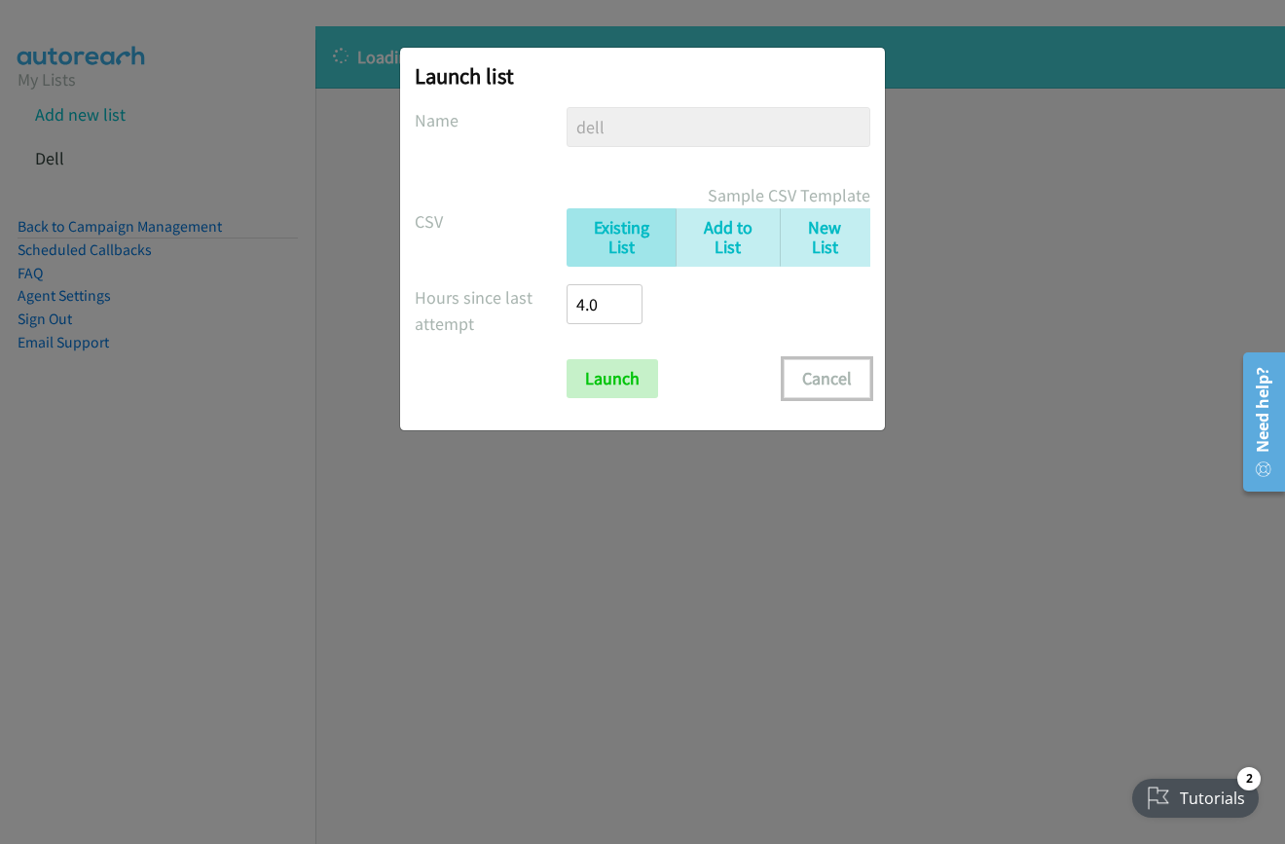
click at [814, 382] on button "Cancel" at bounding box center [827, 378] width 87 height 39
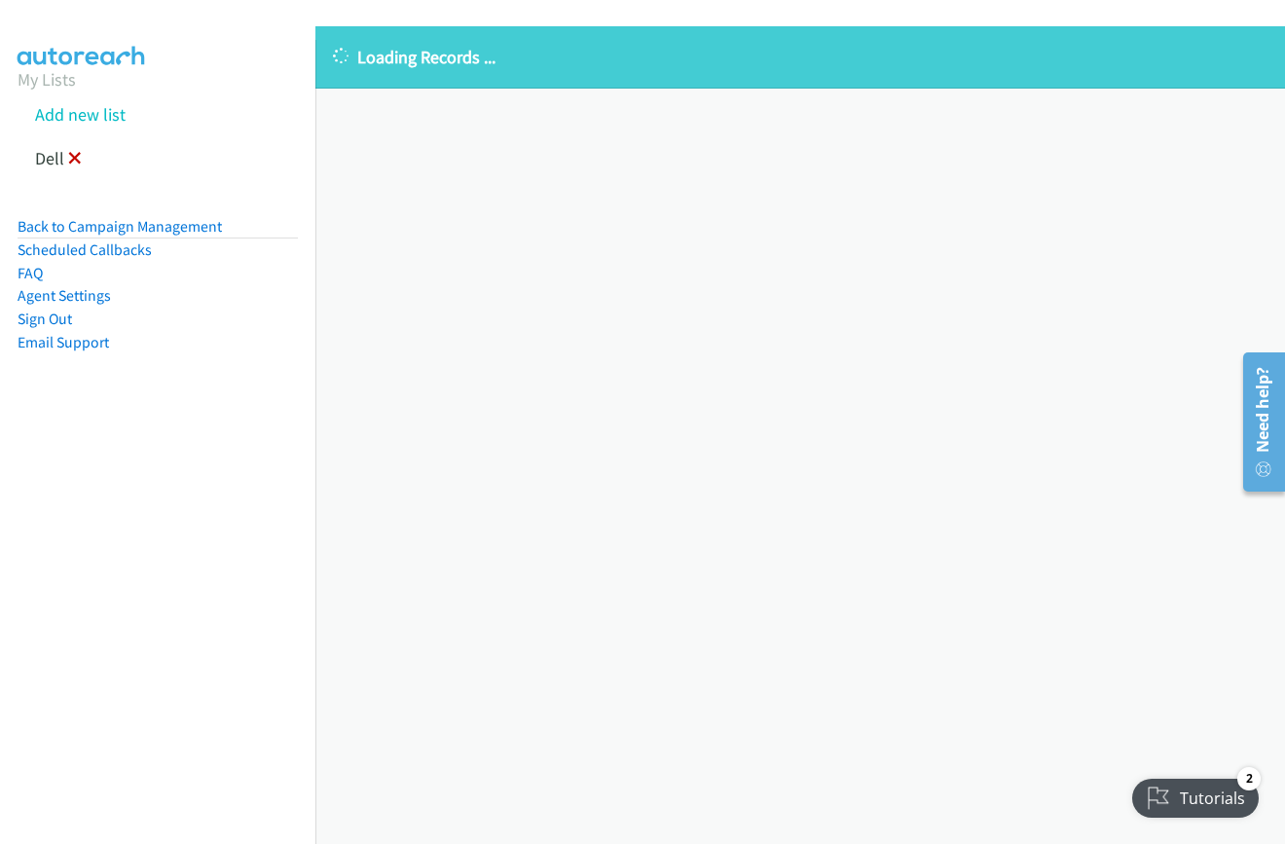
click at [75, 156] on icon at bounding box center [75, 160] width 14 height 14
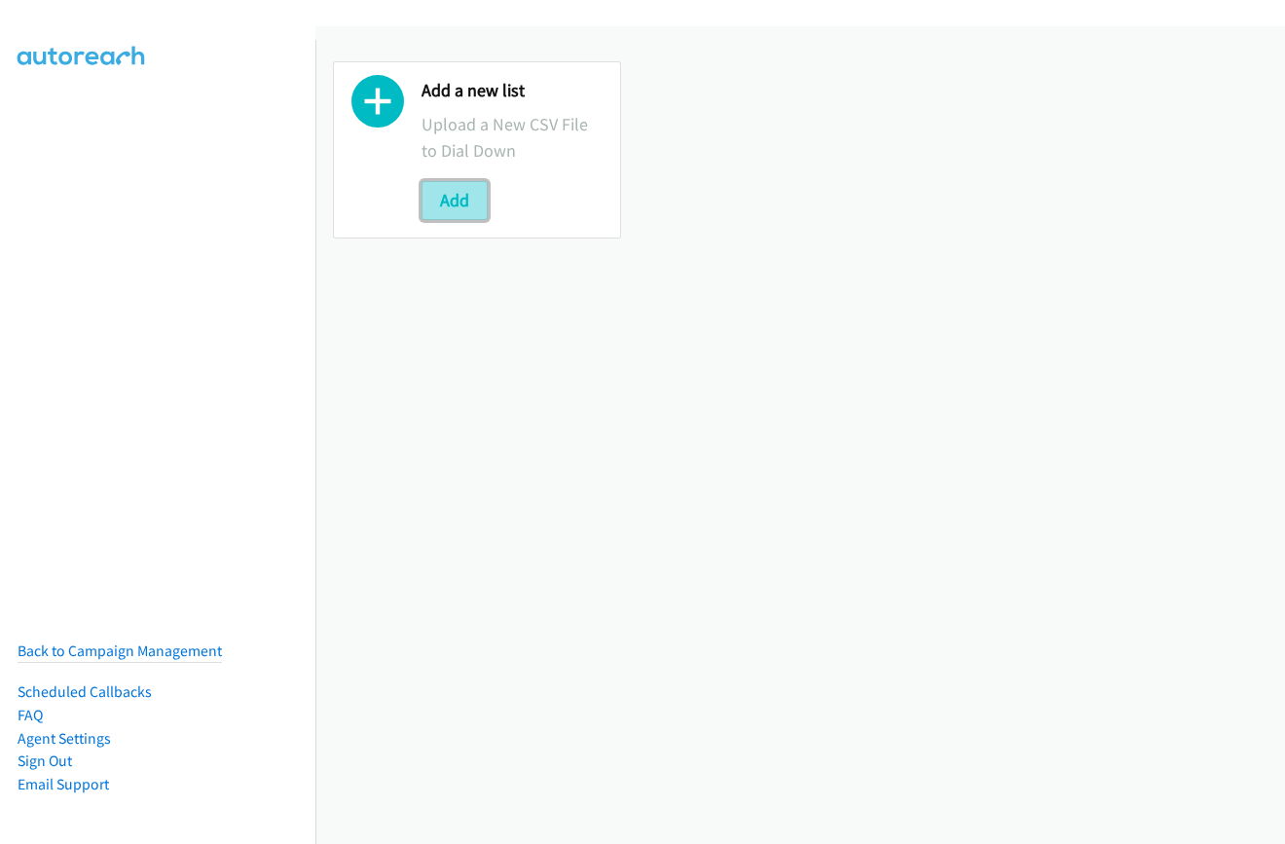
click at [455, 206] on button "Add" at bounding box center [455, 200] width 66 height 39
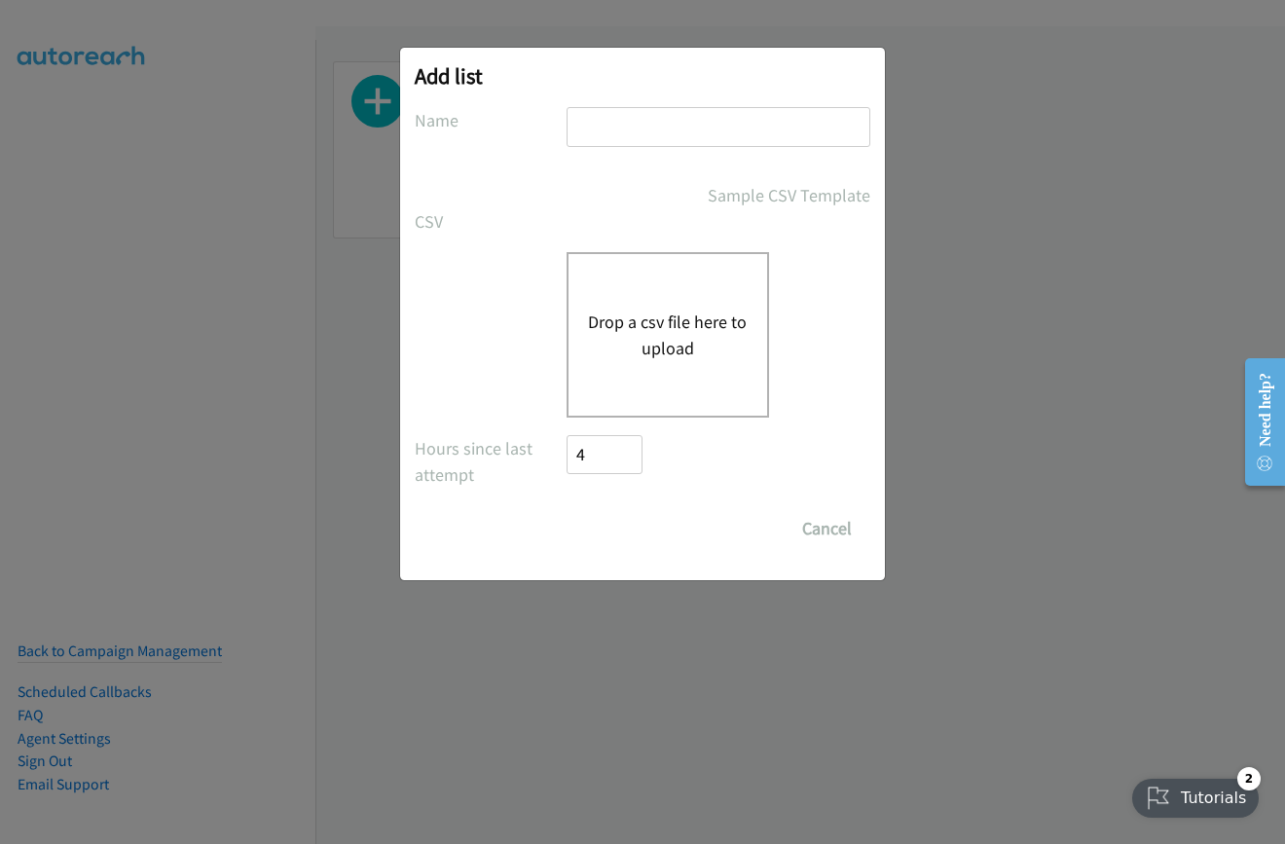
click at [643, 132] on input "text" at bounding box center [719, 127] width 304 height 40
type input "dell"
click at [640, 350] on button "Drop a csv file here to upload" at bounding box center [668, 335] width 160 height 53
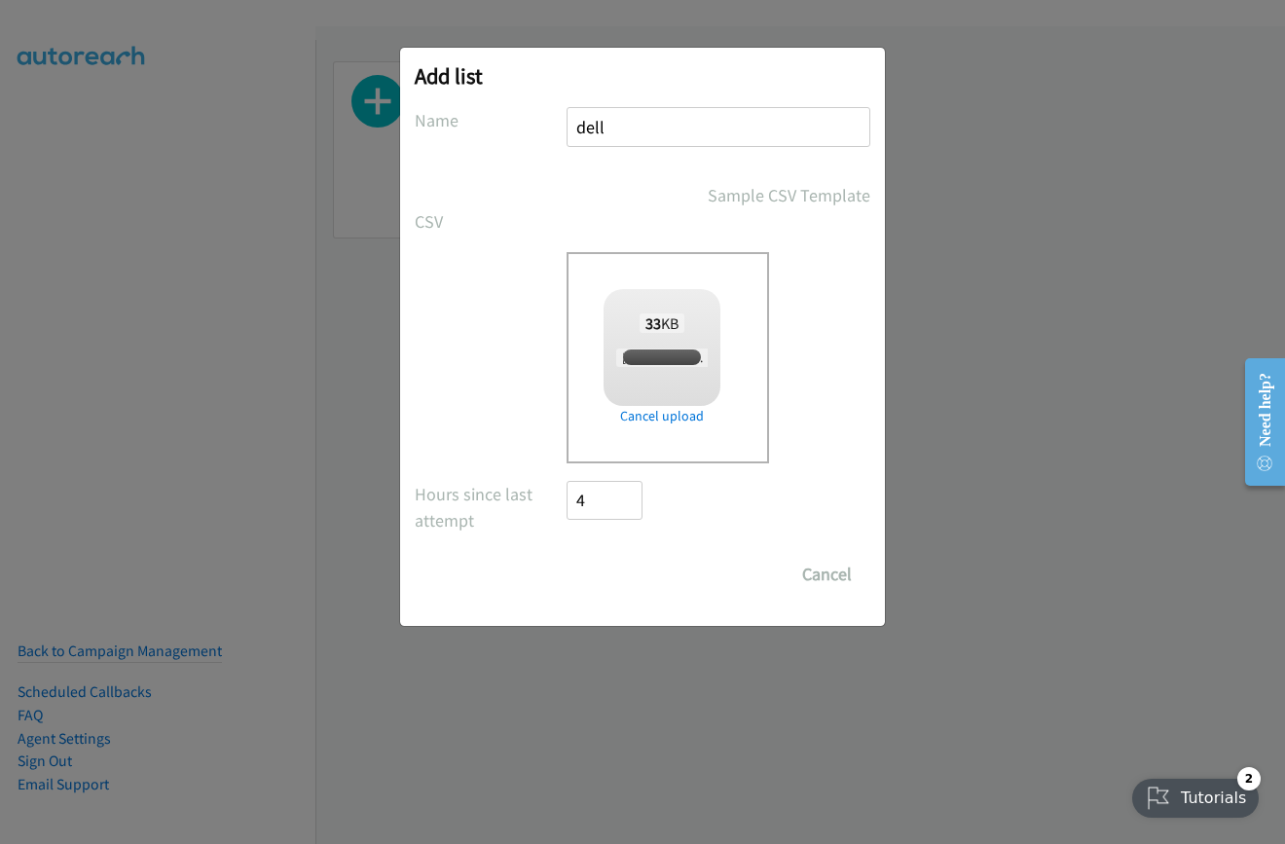
checkbox input "true"
click at [609, 573] on input "Save List" at bounding box center [618, 574] width 102 height 39
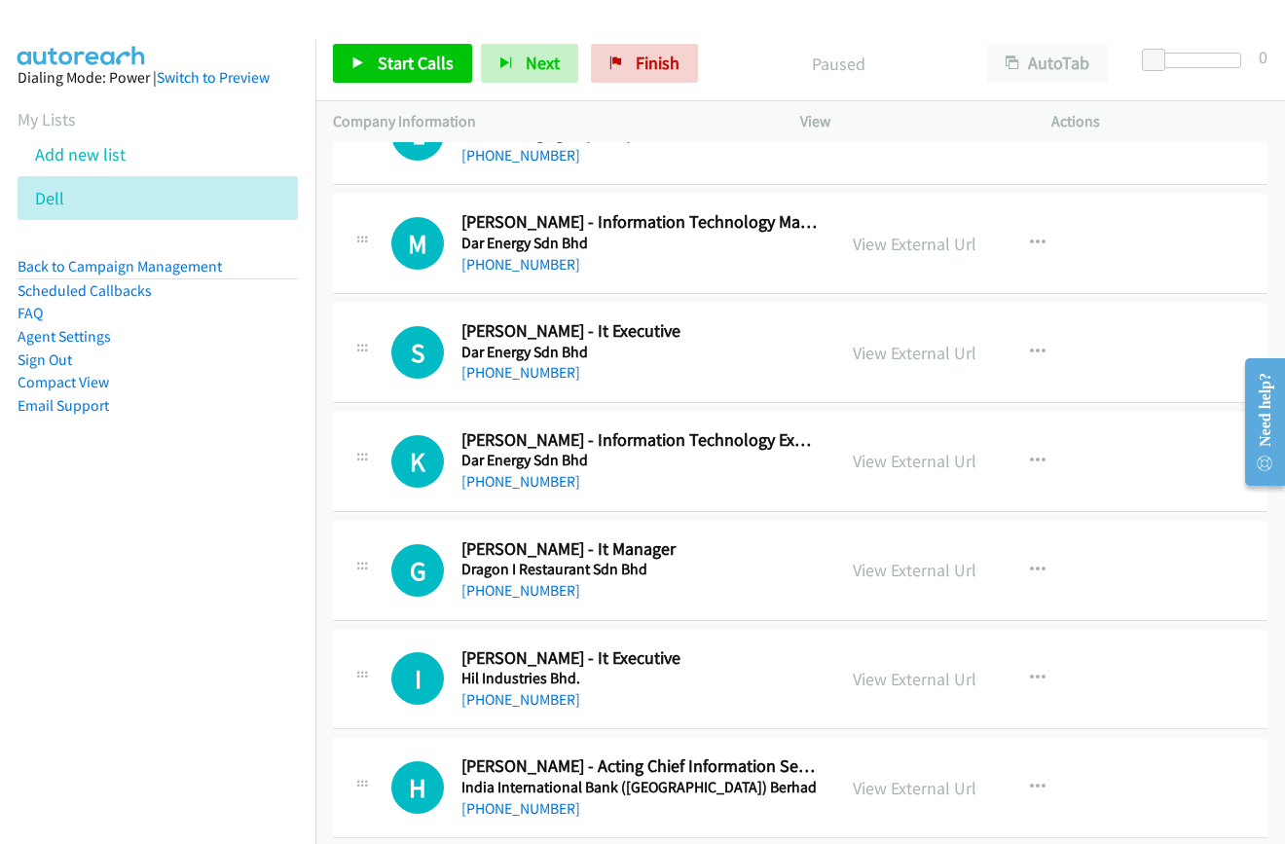
scroll to position [1850, 0]
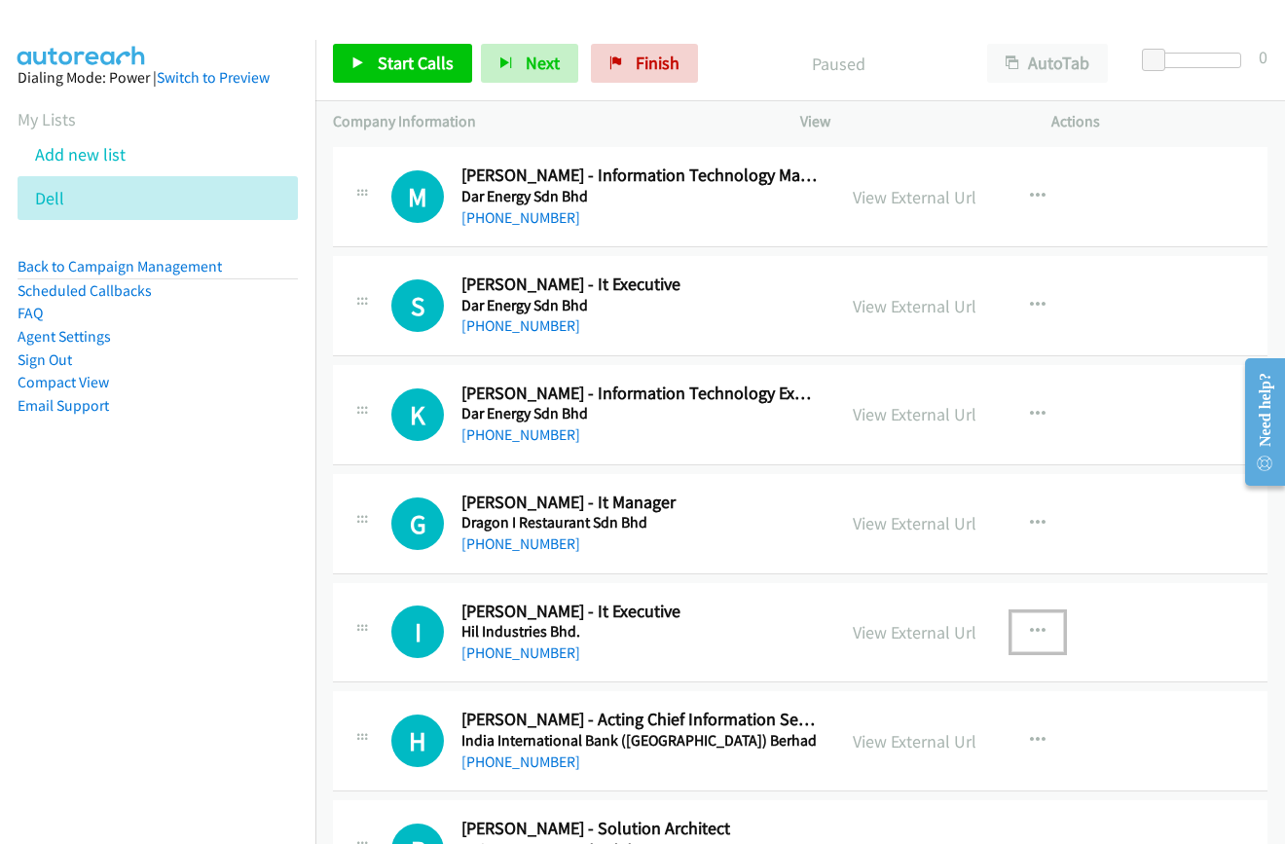
click at [1032, 627] on icon "button" at bounding box center [1038, 632] width 16 height 16
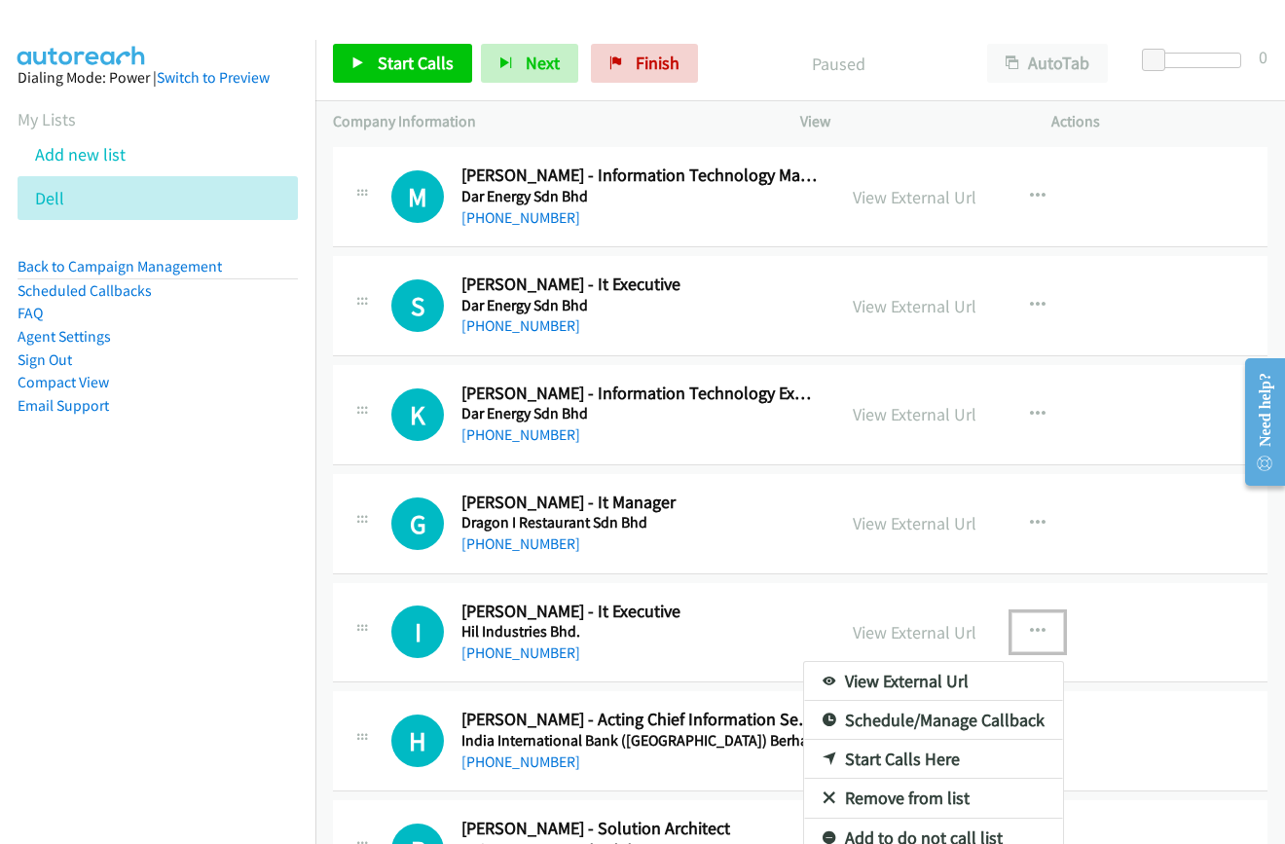
click at [901, 761] on link "Start Calls Here" at bounding box center [933, 759] width 259 height 39
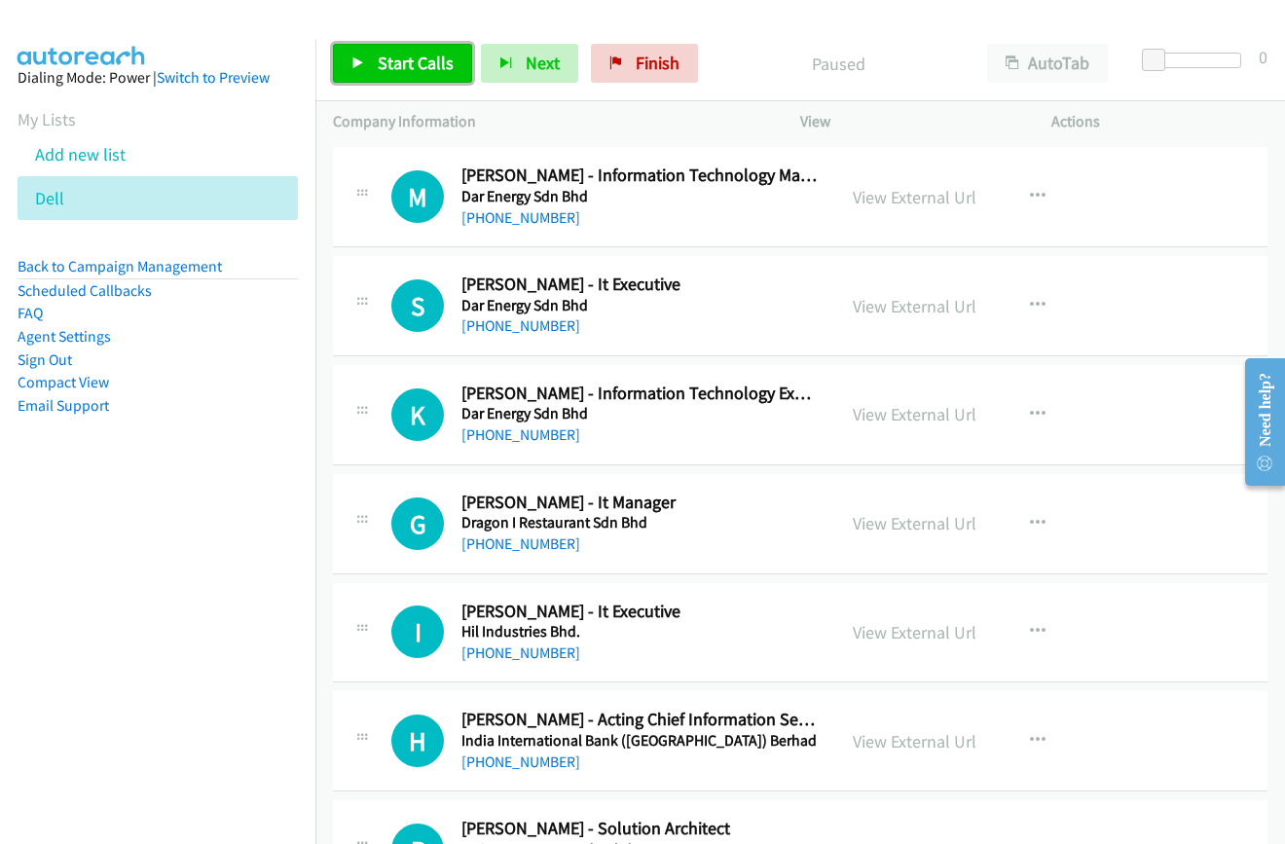
click at [382, 69] on span "Start Calls" at bounding box center [416, 63] width 76 height 22
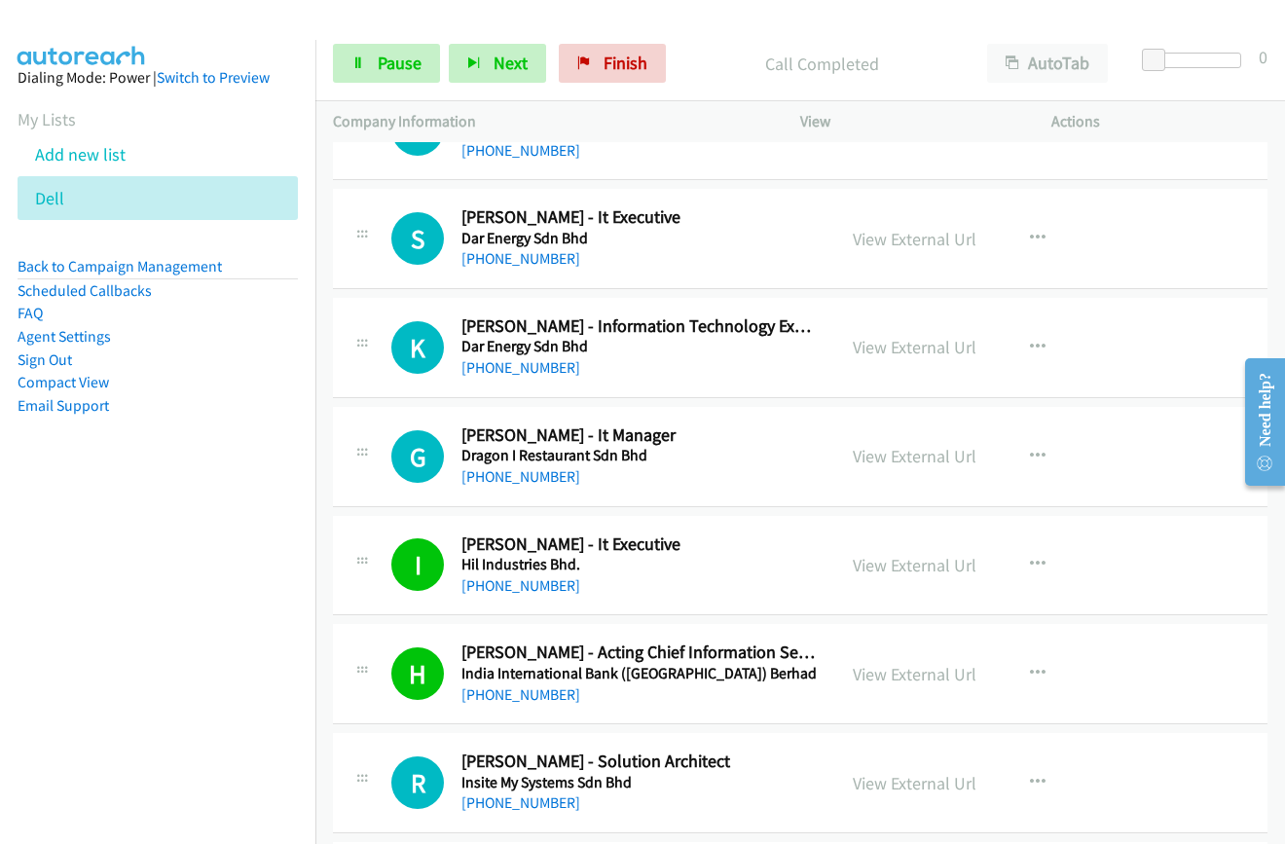
scroll to position [1947, 0]
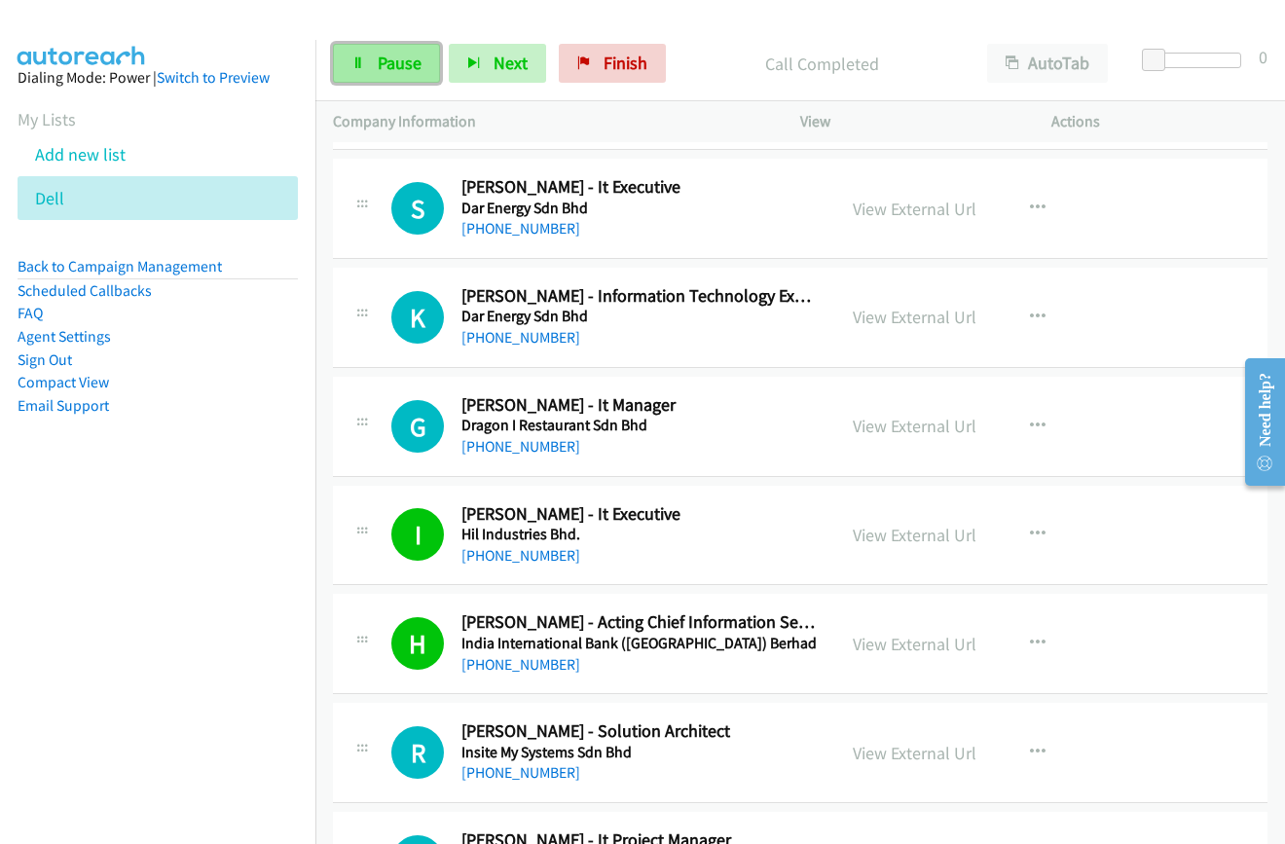
click at [397, 68] on span "Pause" at bounding box center [400, 63] width 44 height 22
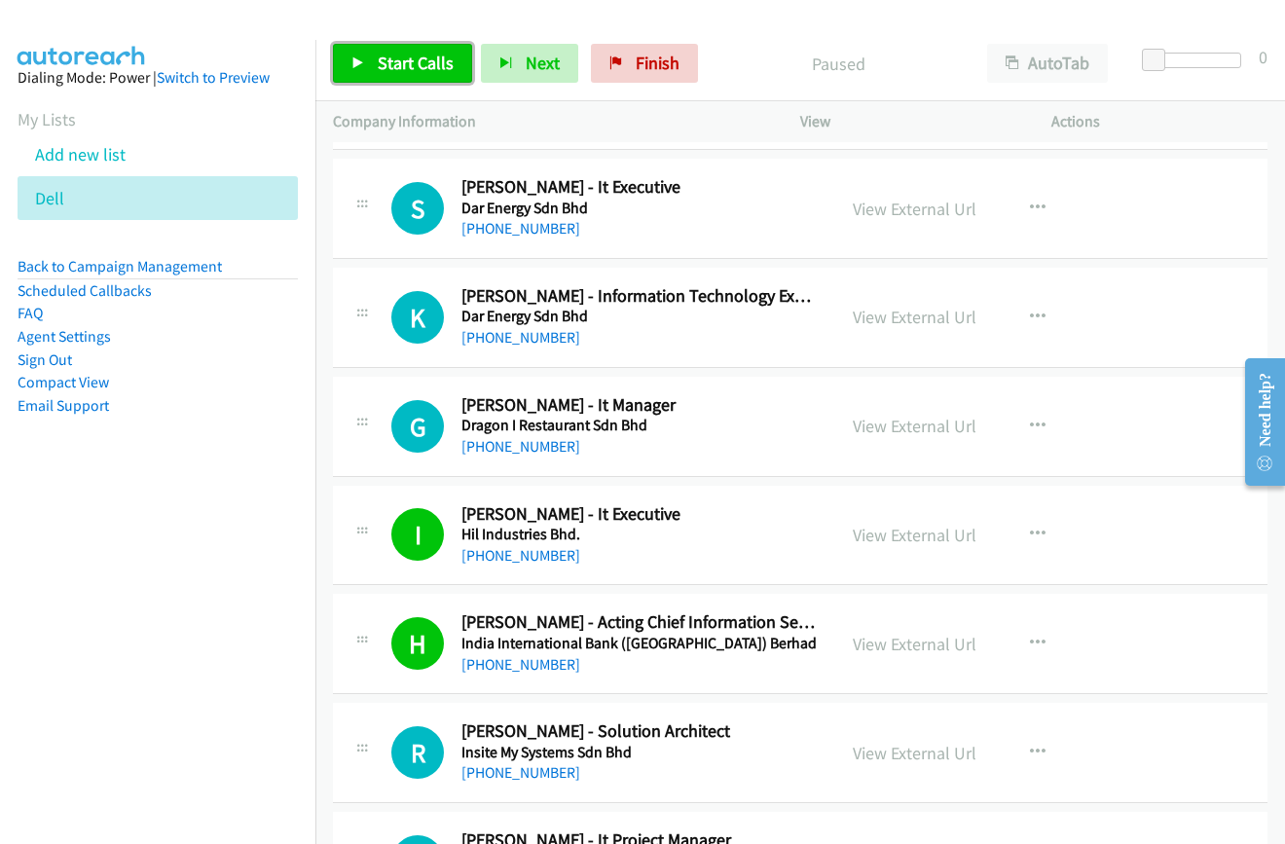
click at [397, 67] on span "Start Calls" at bounding box center [416, 63] width 76 height 22
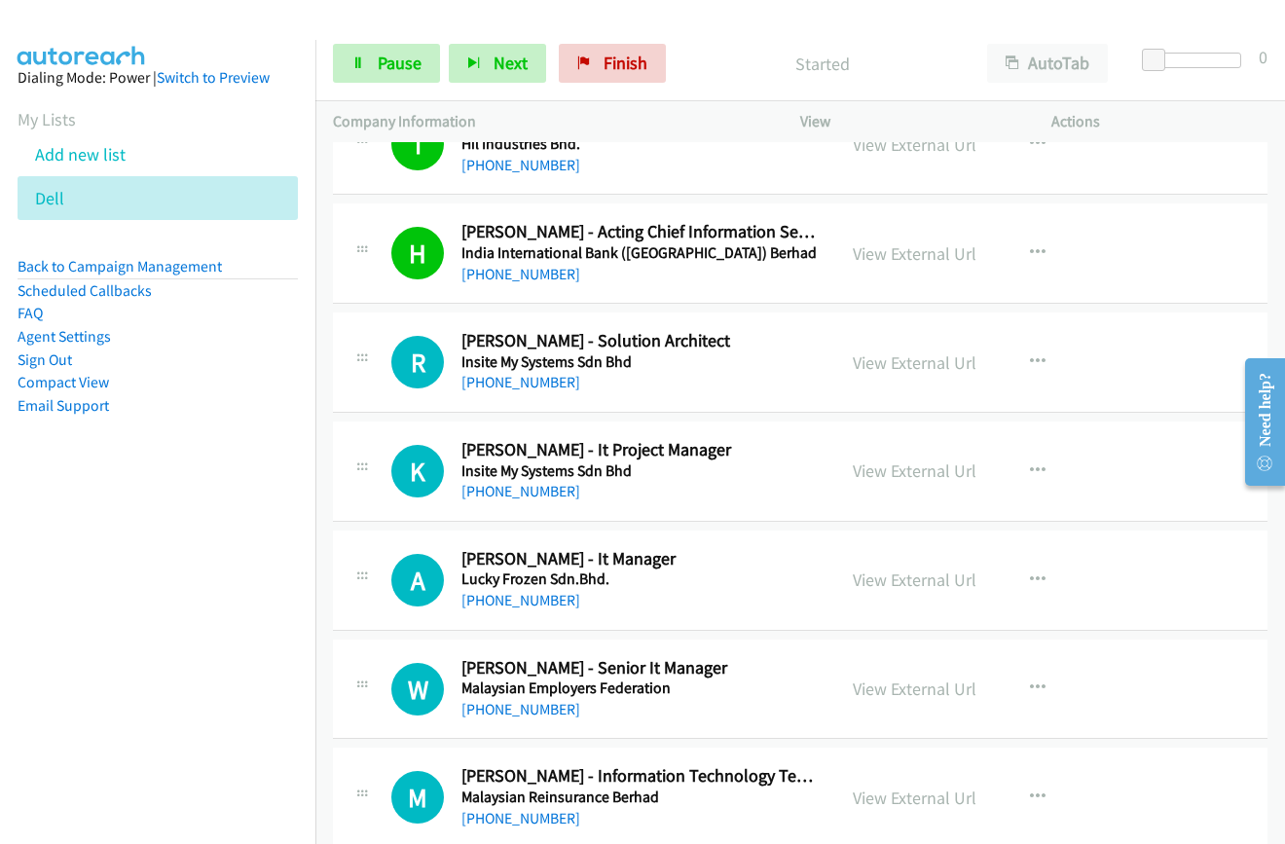
scroll to position [2337, 0]
click at [915, 472] on link "View External Url" at bounding box center [915, 471] width 124 height 22
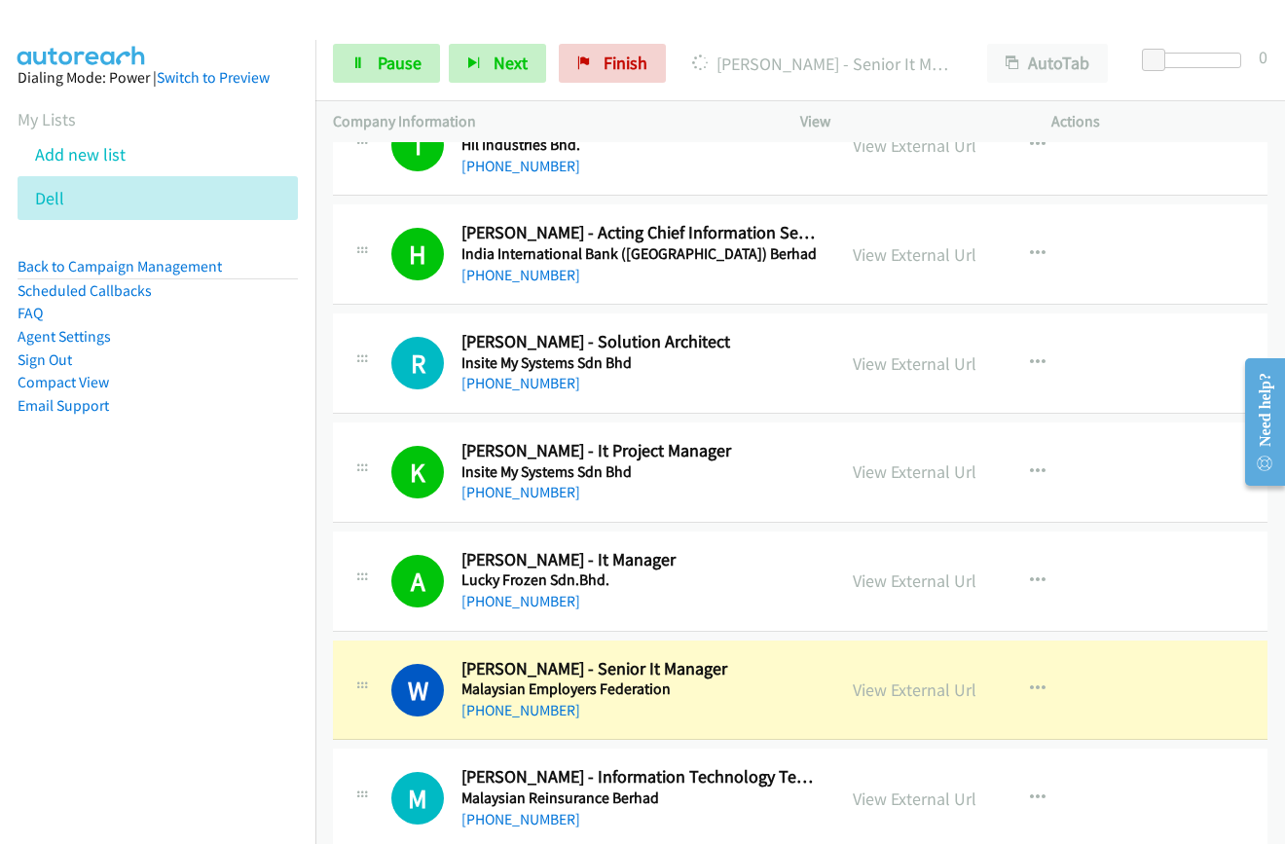
scroll to position [2531, 0]
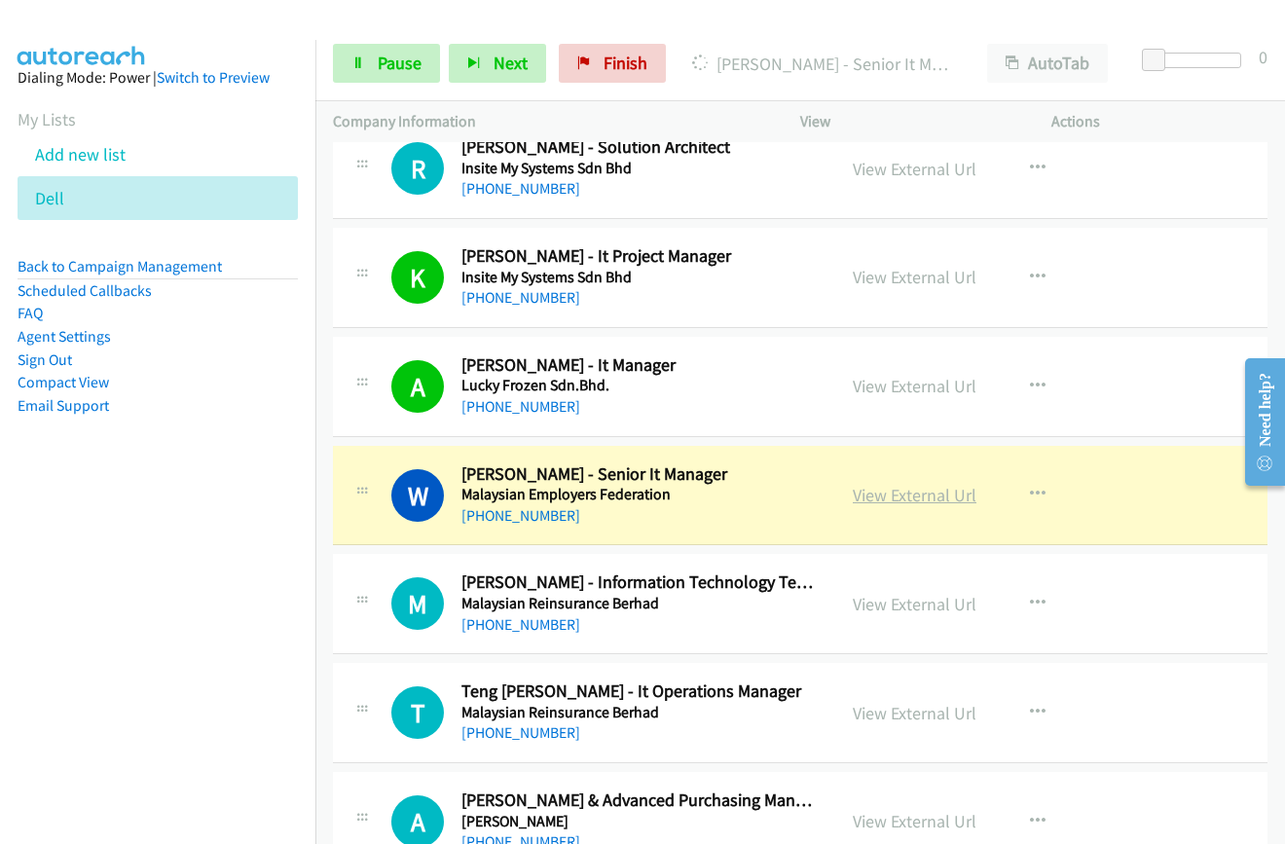
click at [894, 502] on link "View External Url" at bounding box center [915, 495] width 124 height 22
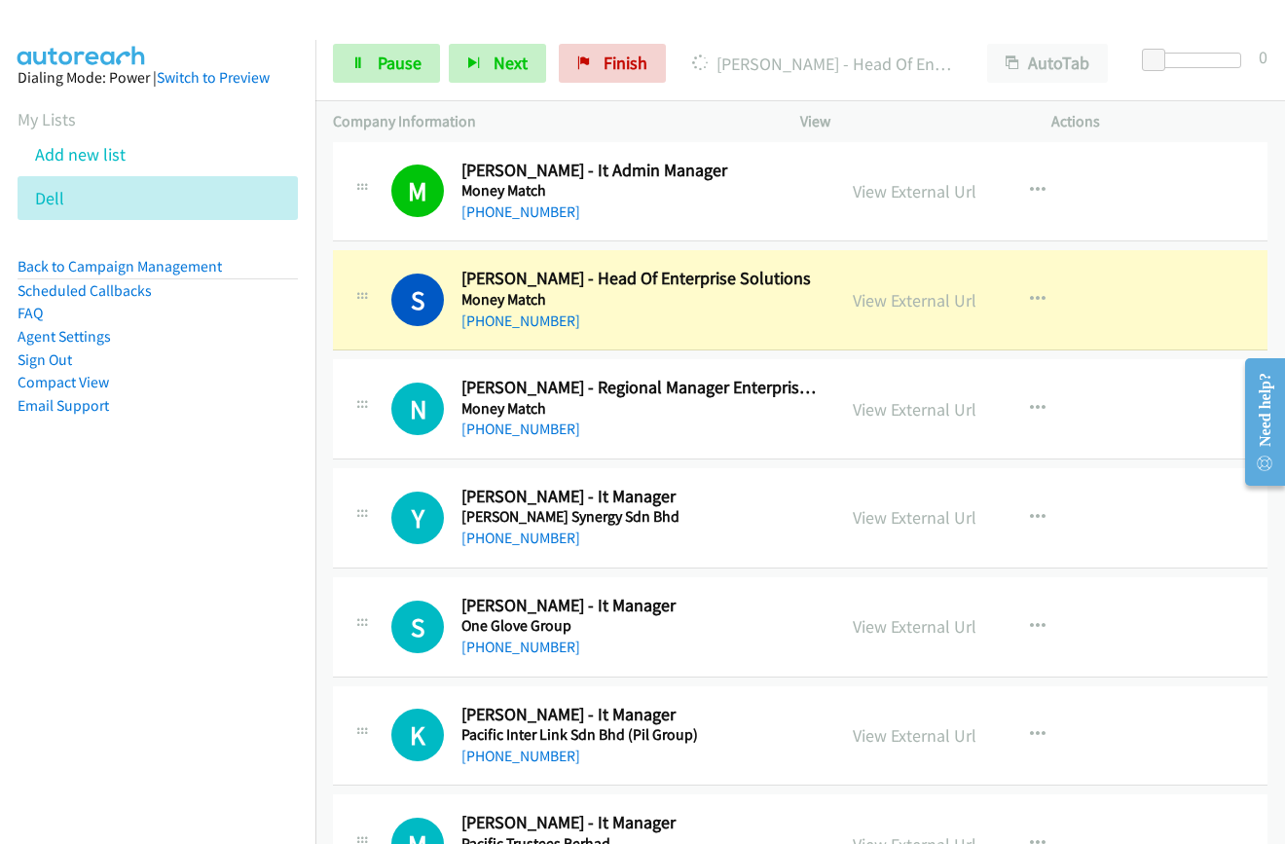
scroll to position [3505, 0]
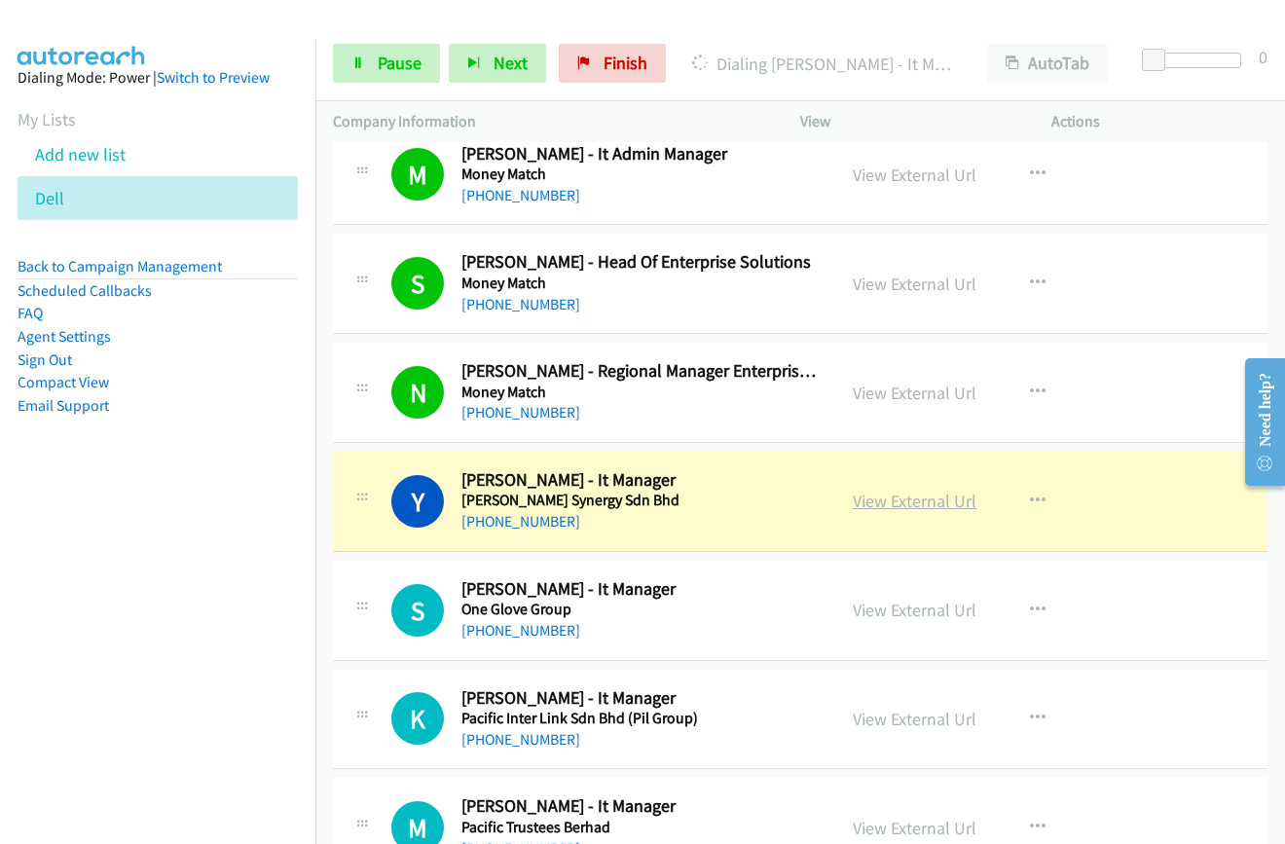
click at [917, 510] on link "View External Url" at bounding box center [915, 501] width 124 height 22
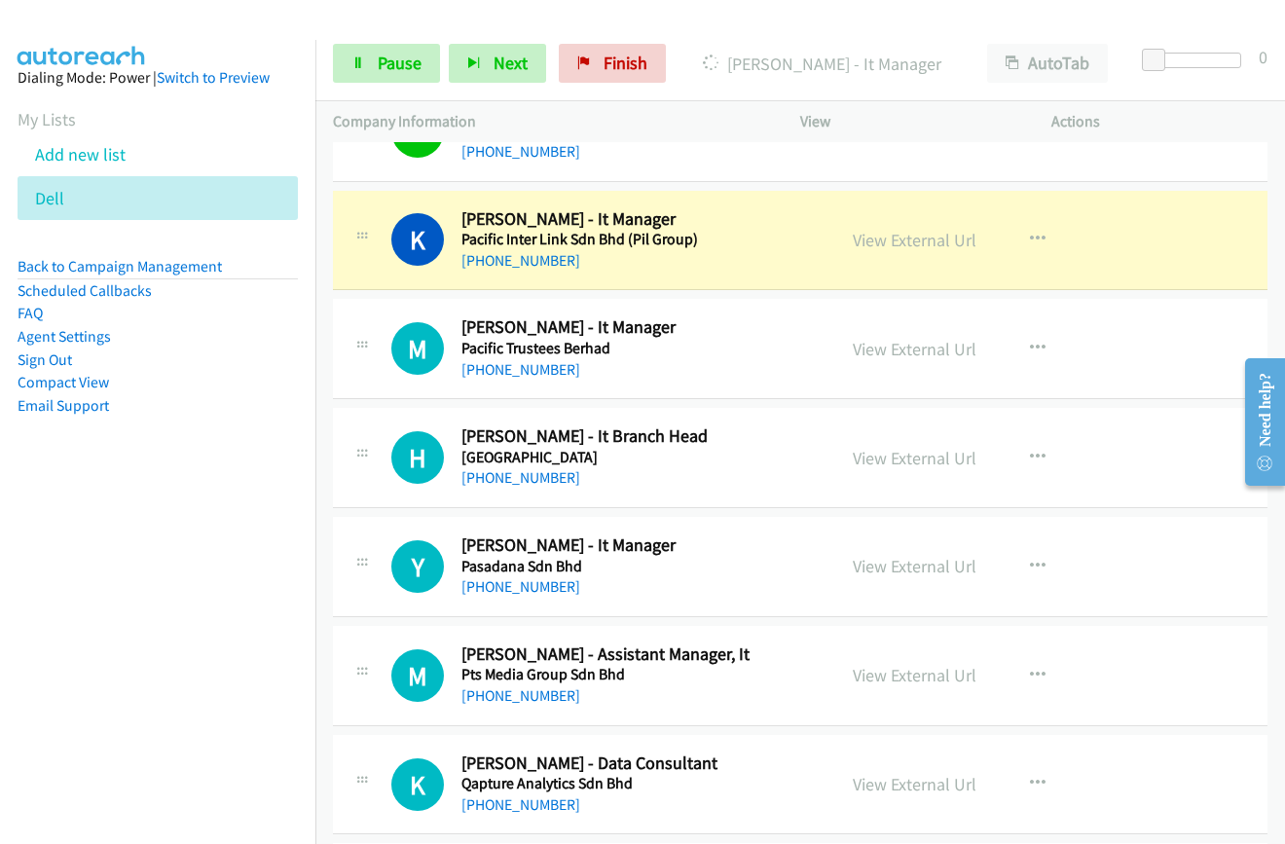
scroll to position [3992, 0]
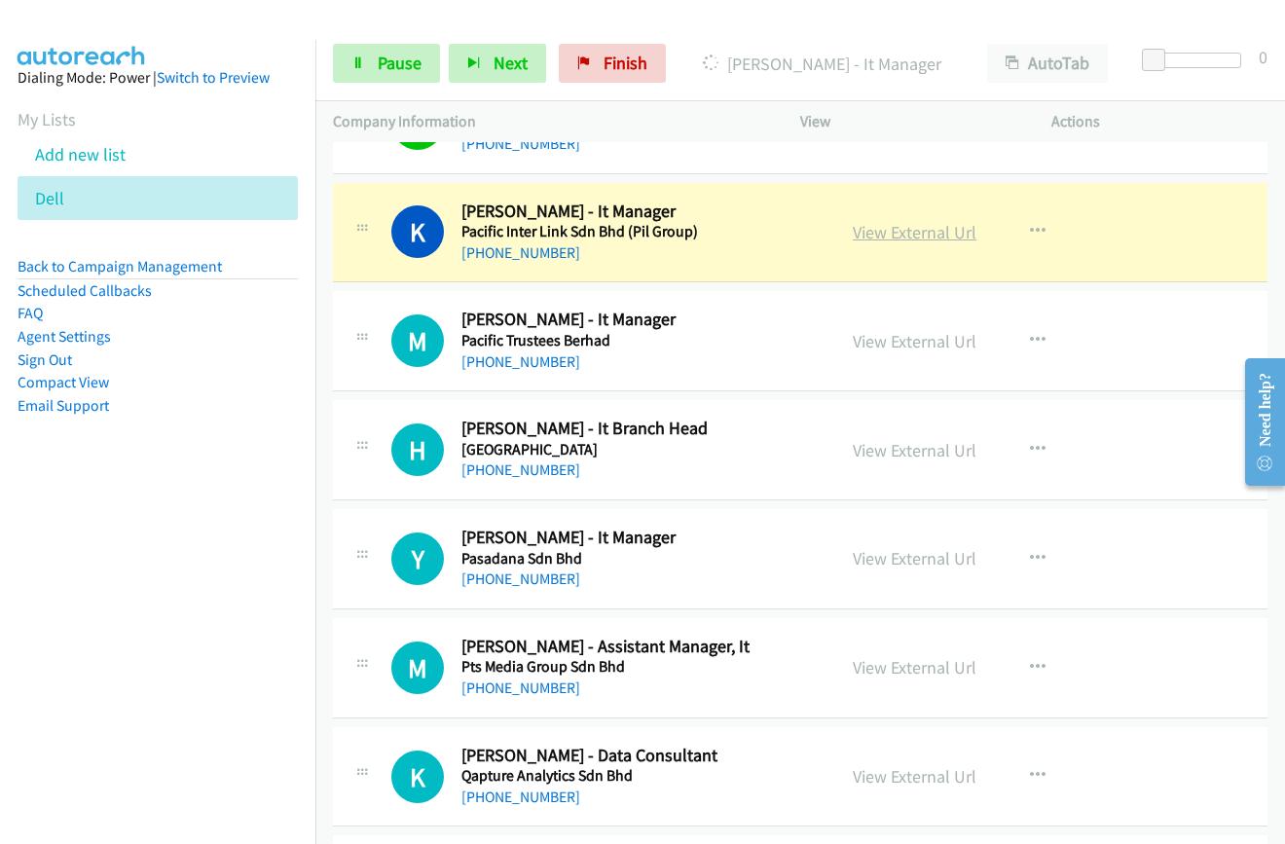
click at [869, 236] on link "View External Url" at bounding box center [915, 232] width 124 height 22
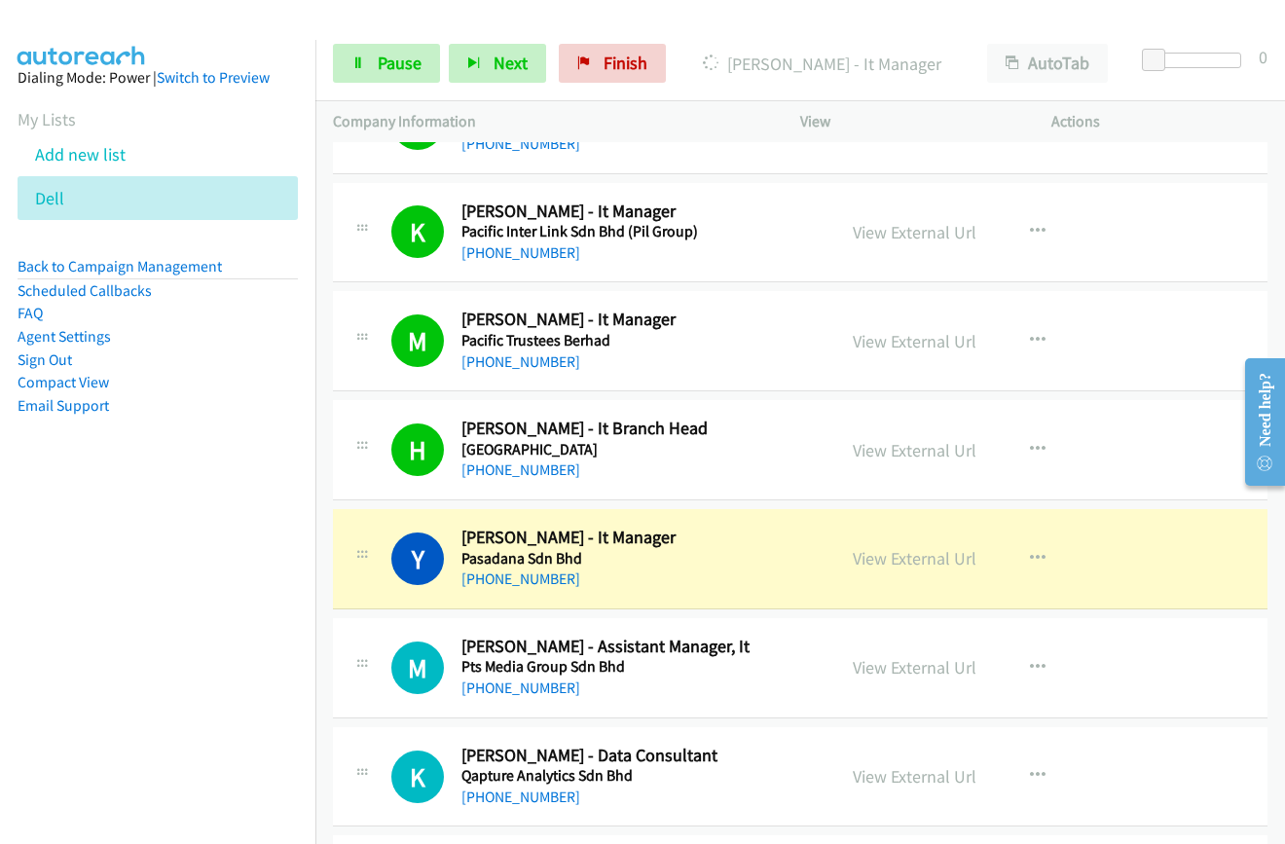
scroll to position [4186, 0]
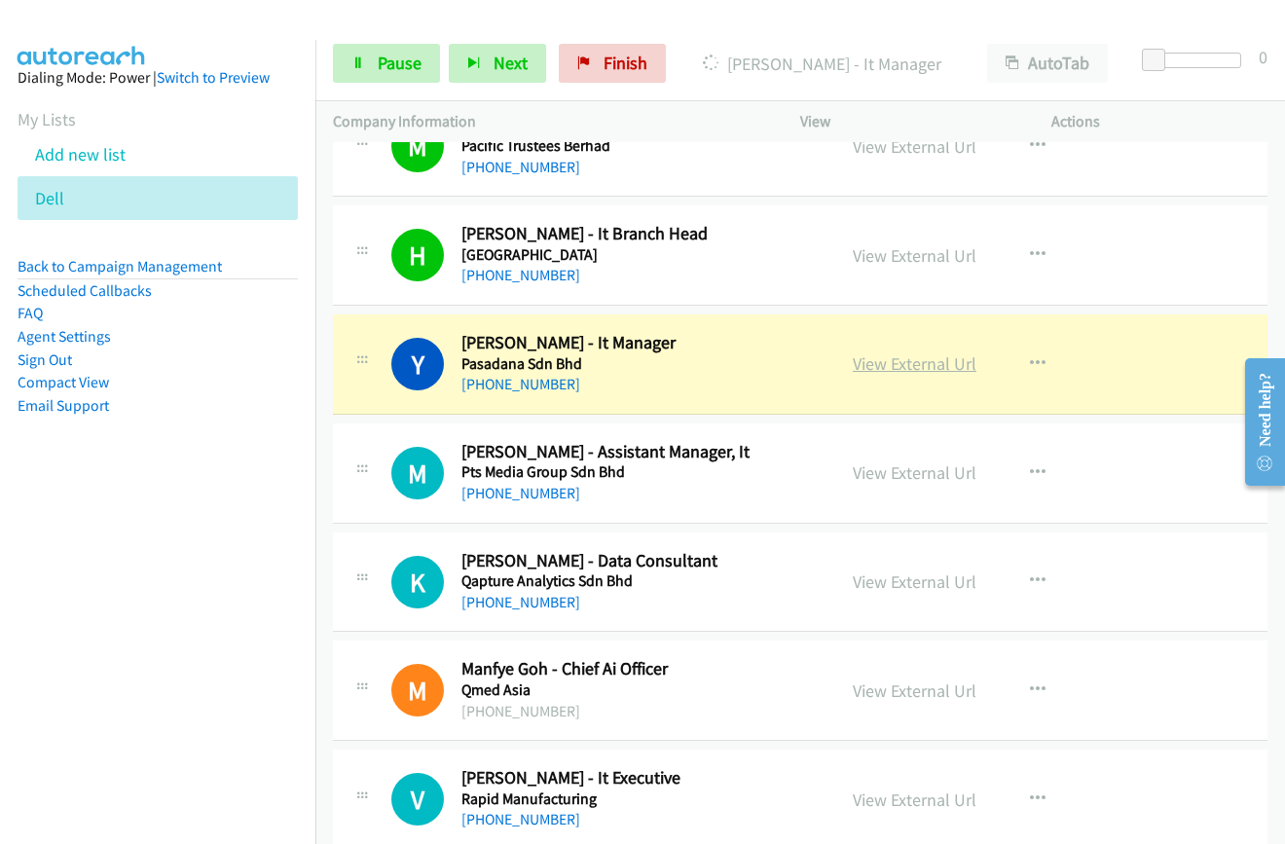
click at [910, 369] on link "View External Url" at bounding box center [915, 363] width 124 height 22
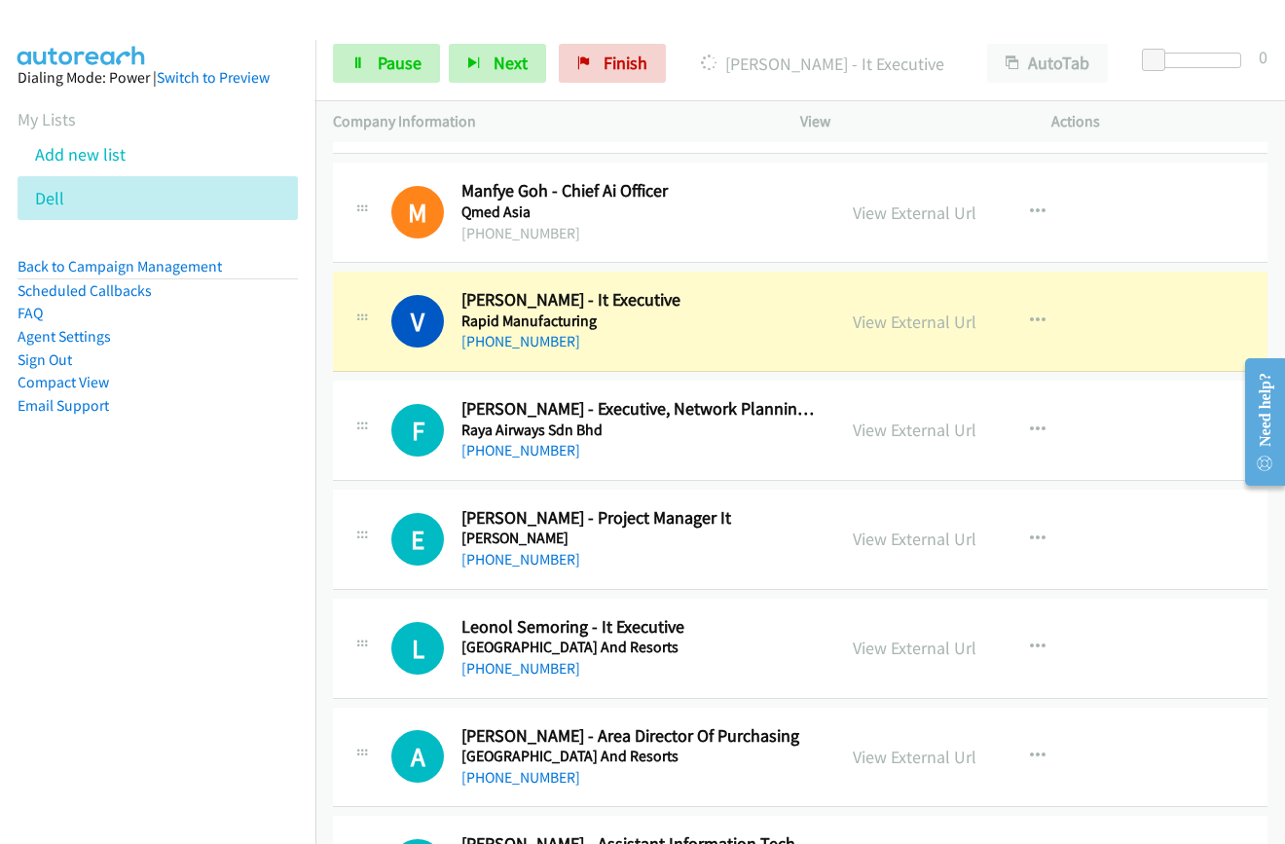
scroll to position [4673, 0]
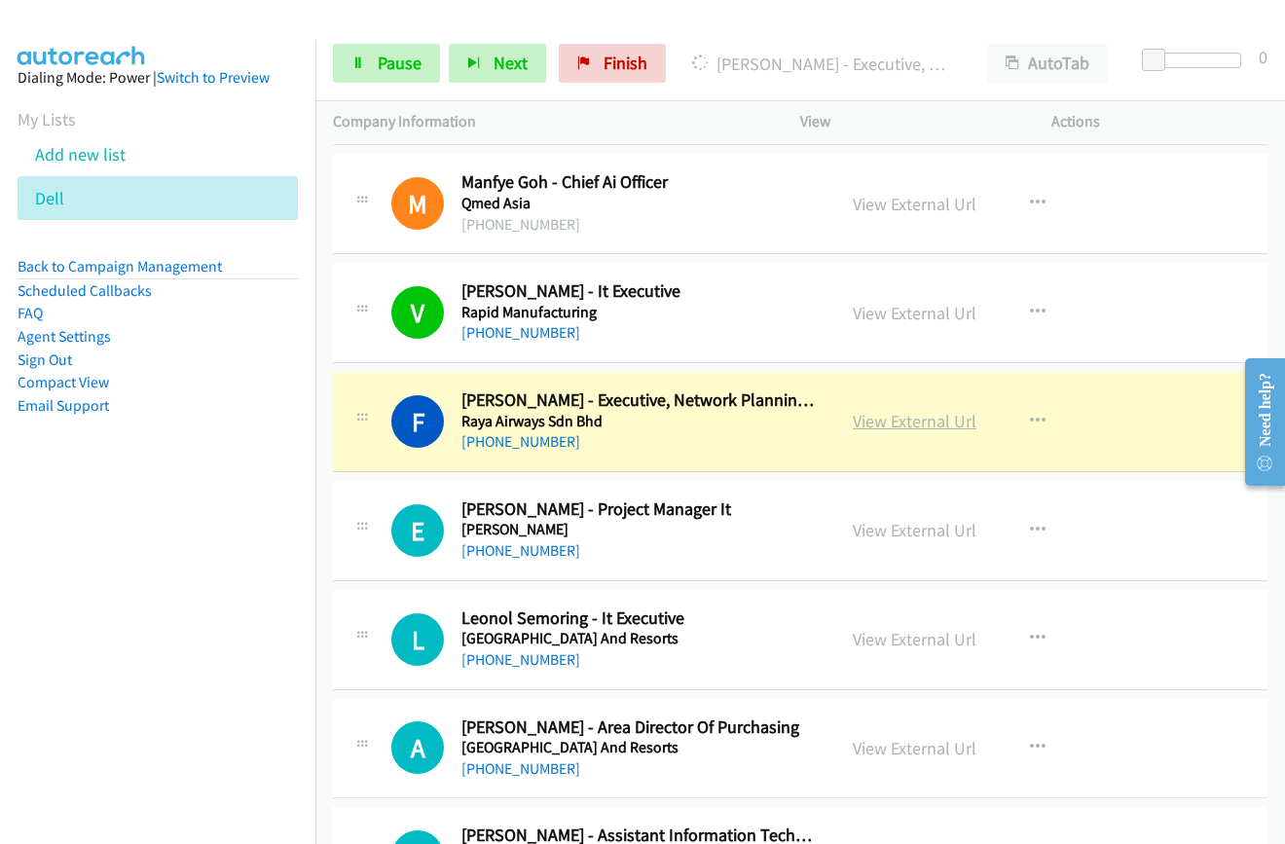
click at [958, 425] on link "View External Url" at bounding box center [915, 421] width 124 height 22
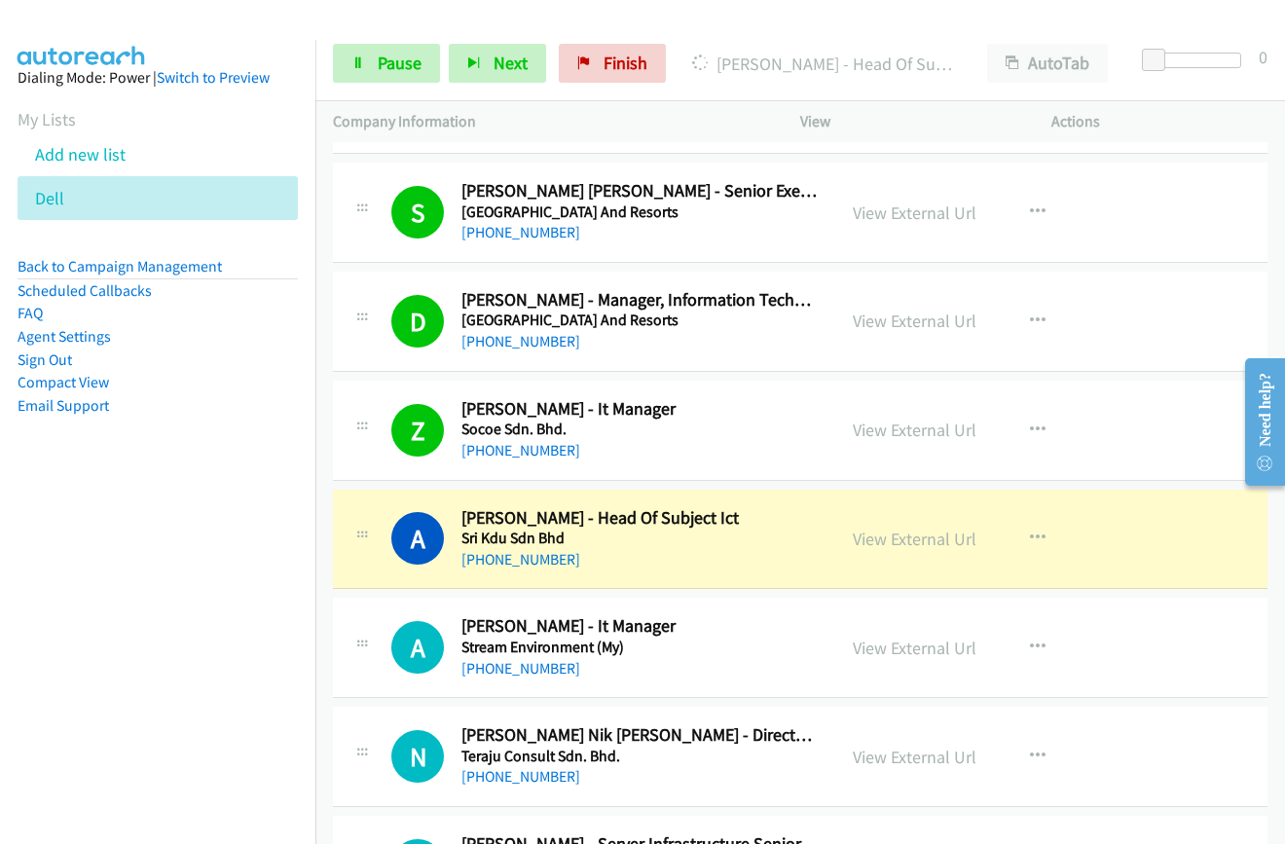
scroll to position [5452, 0]
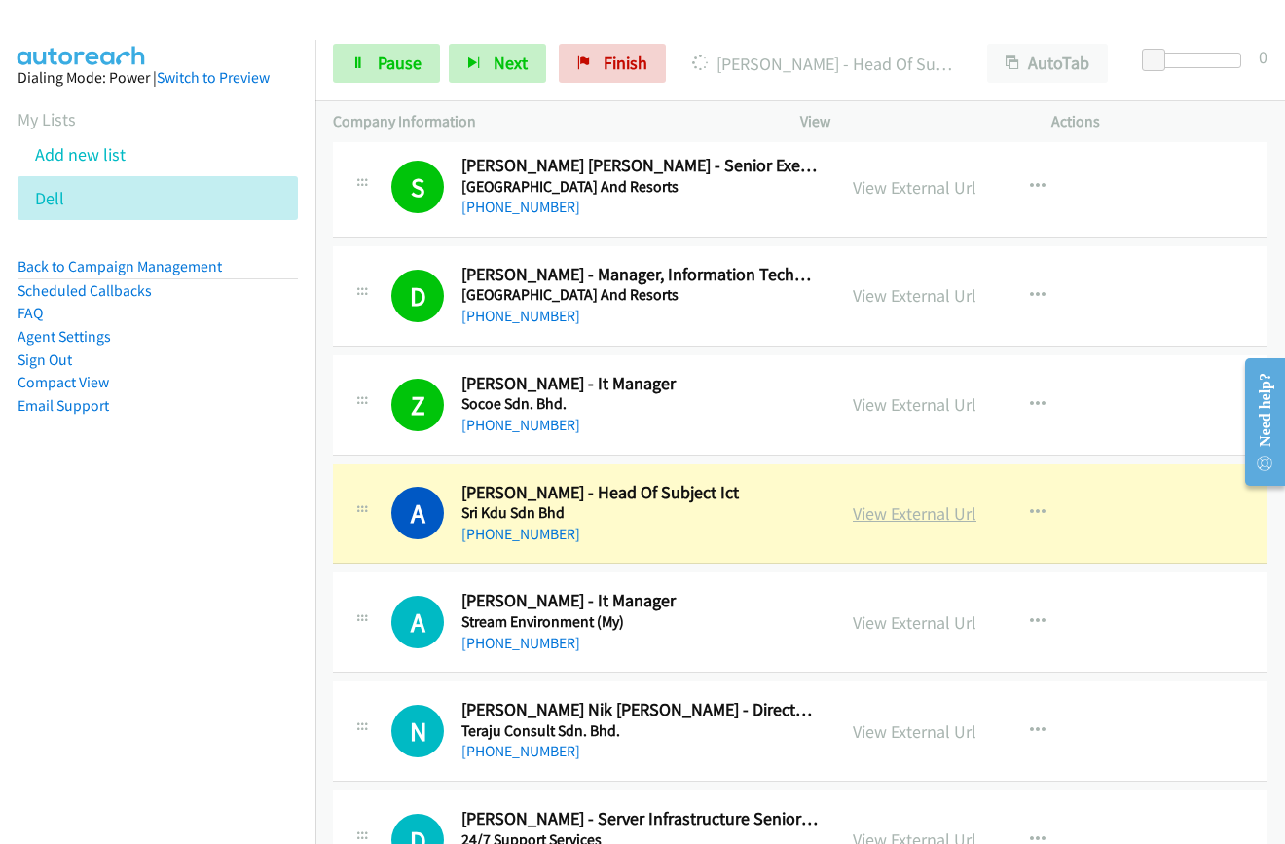
click at [901, 516] on link "View External Url" at bounding box center [915, 513] width 124 height 22
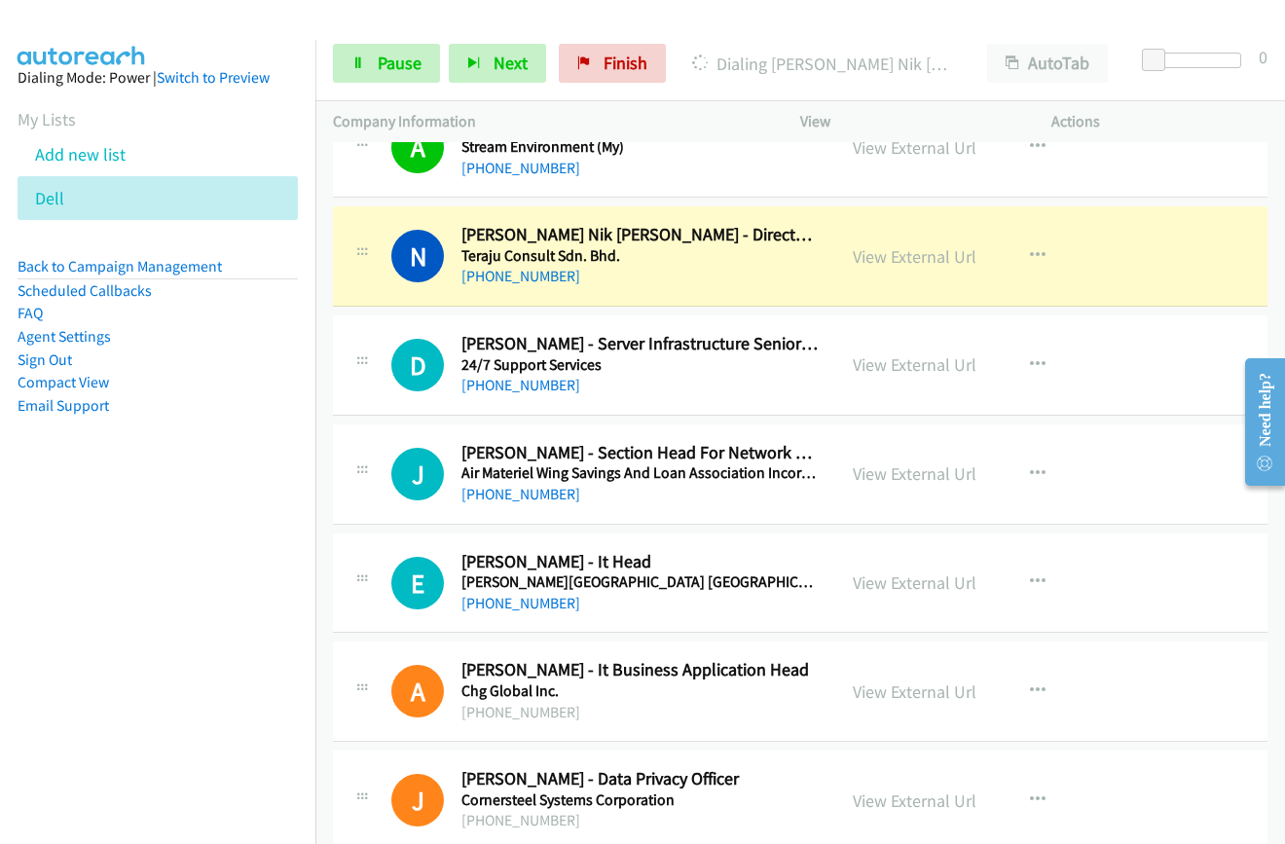
scroll to position [5939, 0]
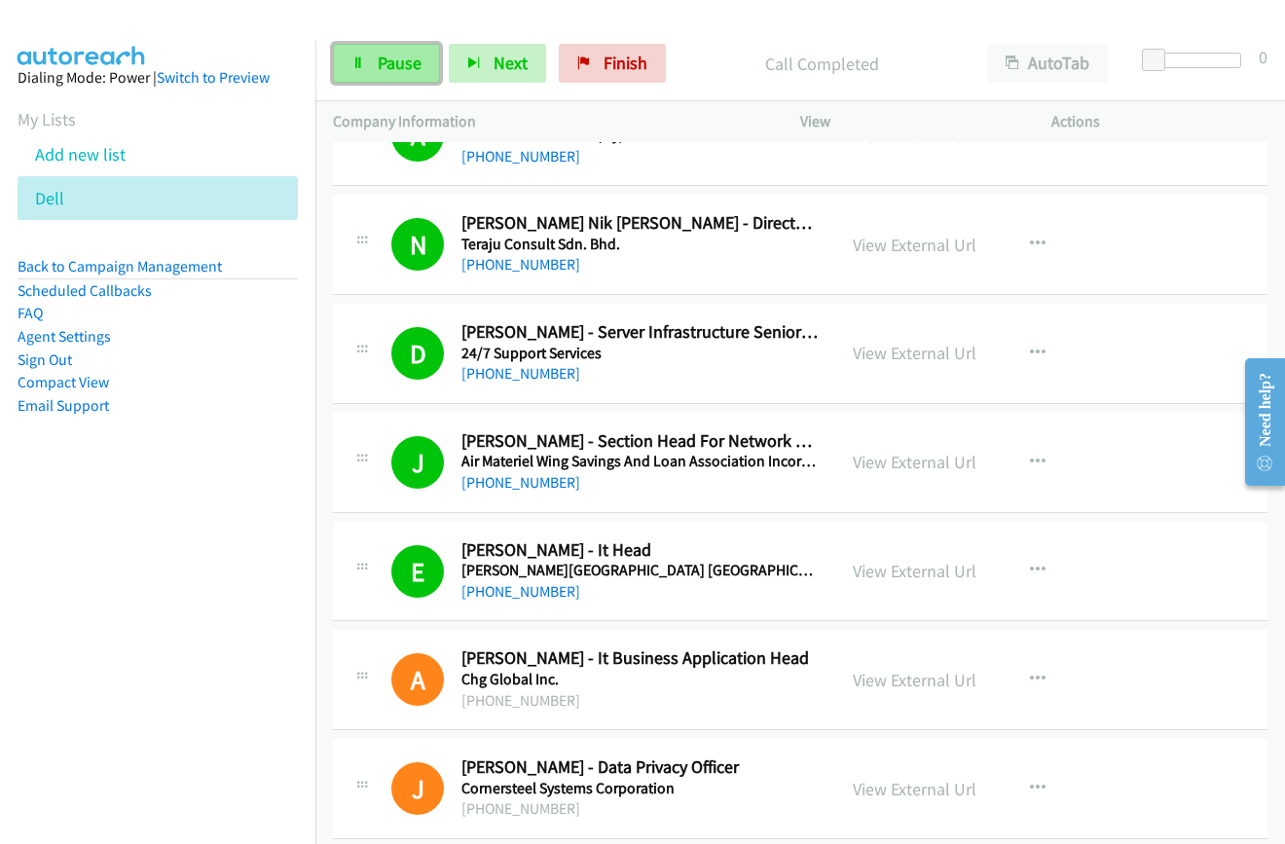
click at [366, 62] on link "Pause" at bounding box center [386, 63] width 107 height 39
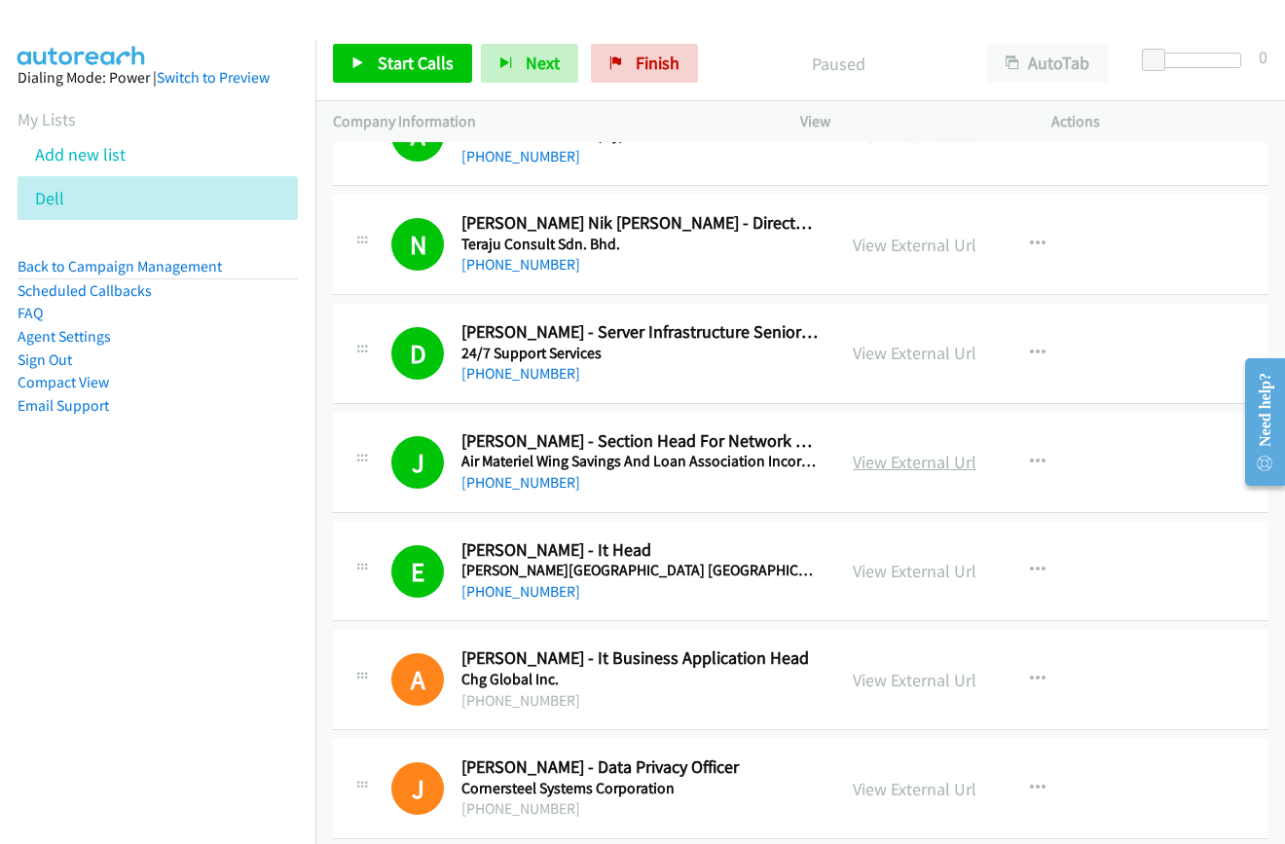
click at [883, 464] on link "View External Url" at bounding box center [915, 462] width 124 height 22
click at [894, 570] on link "View External Url" at bounding box center [915, 571] width 124 height 22
click at [443, 75] on link "Start Calls" at bounding box center [402, 63] width 139 height 39
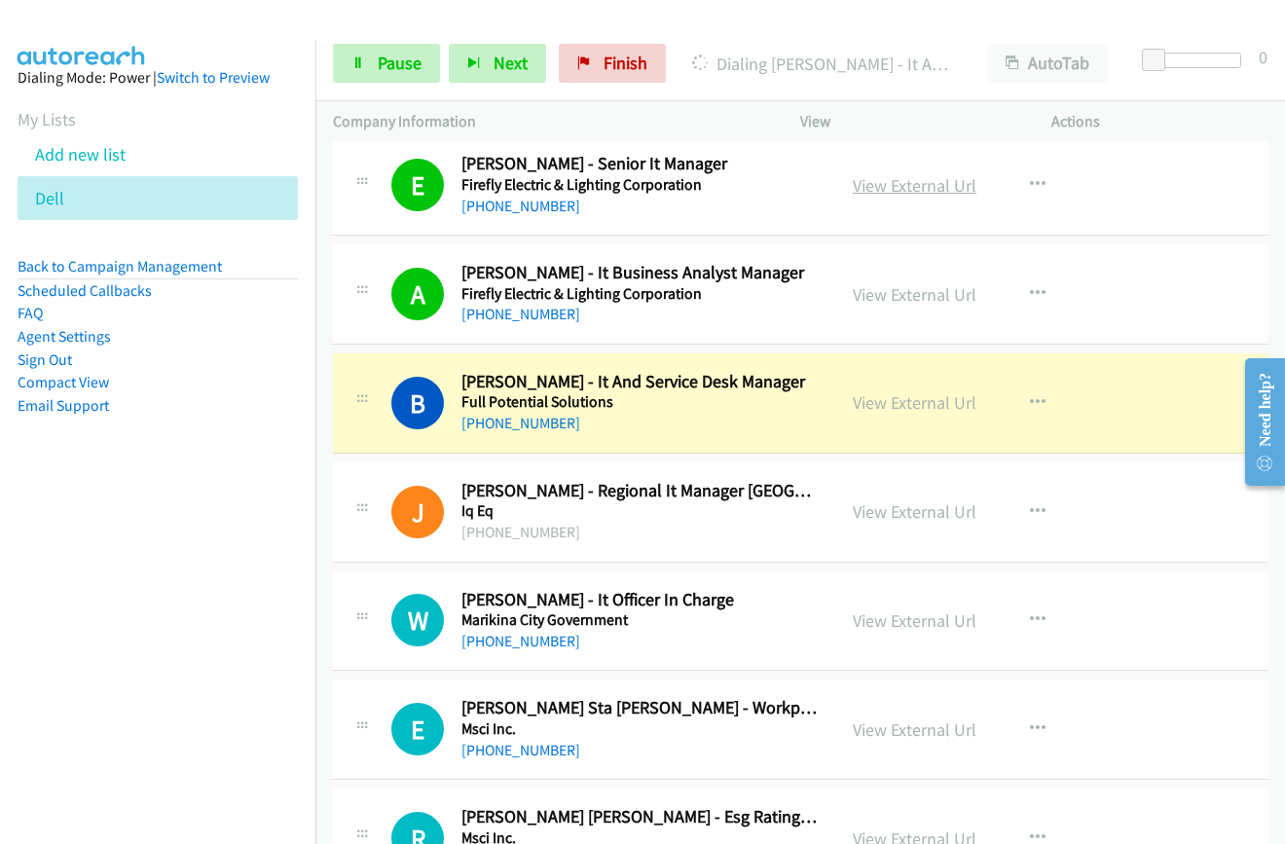
scroll to position [7107, 0]
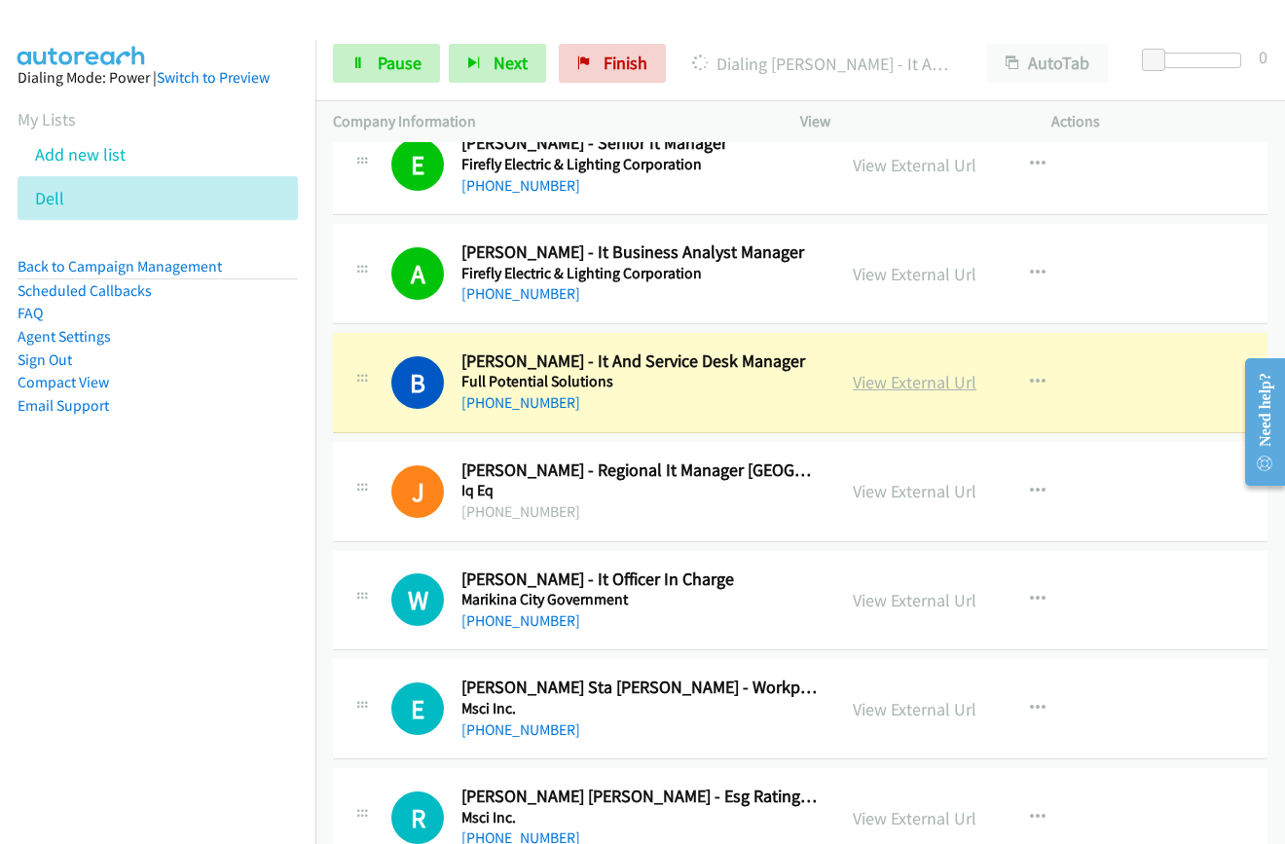
click at [890, 387] on link "View External Url" at bounding box center [915, 382] width 124 height 22
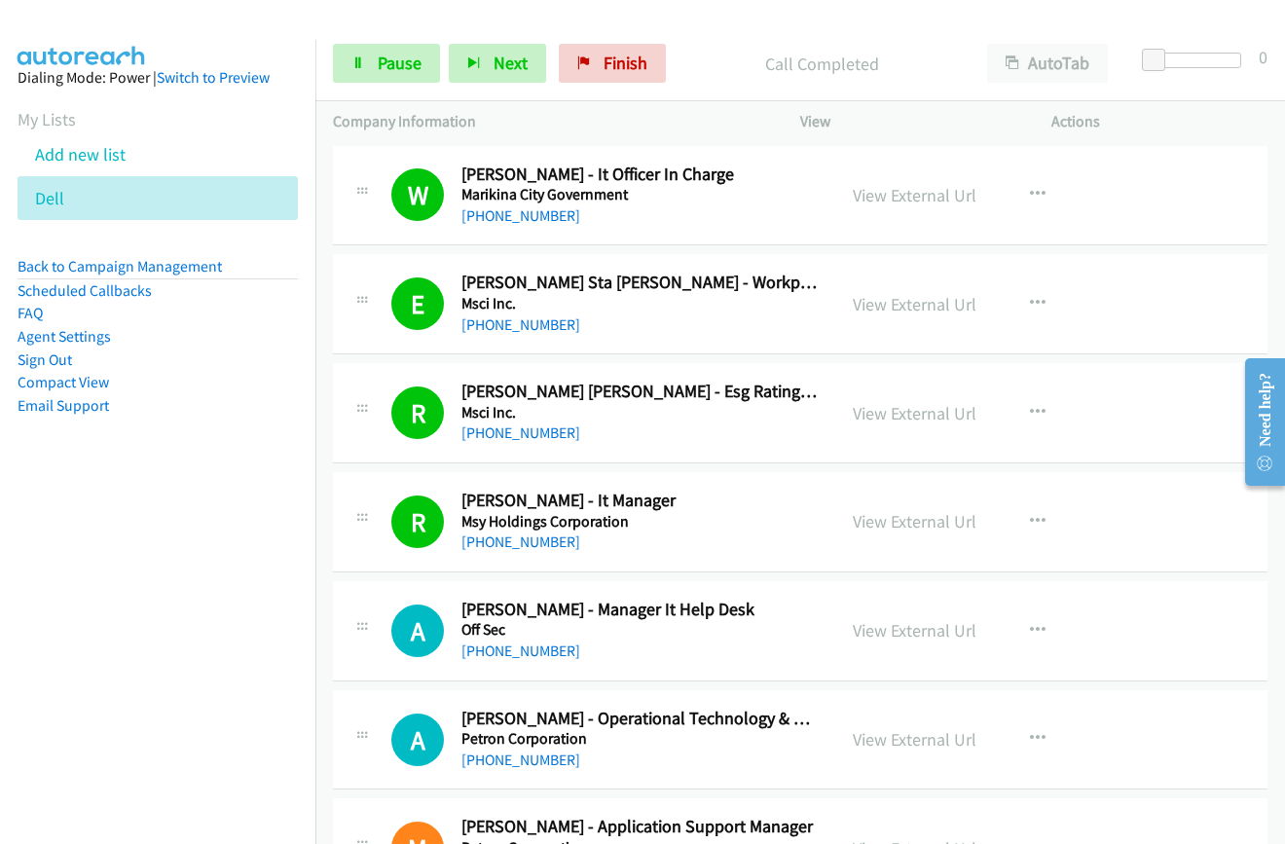
scroll to position [7691, 0]
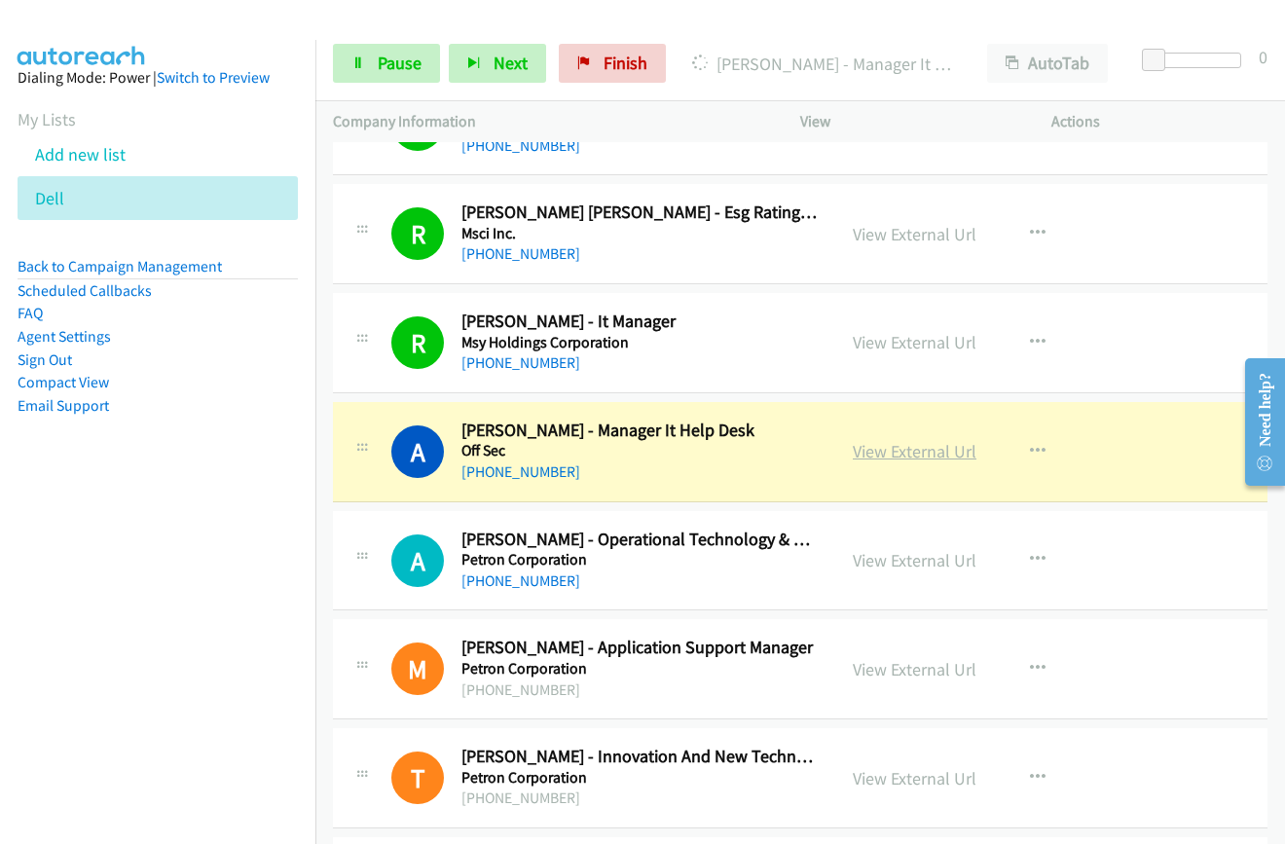
click at [866, 445] on link "View External Url" at bounding box center [915, 451] width 124 height 22
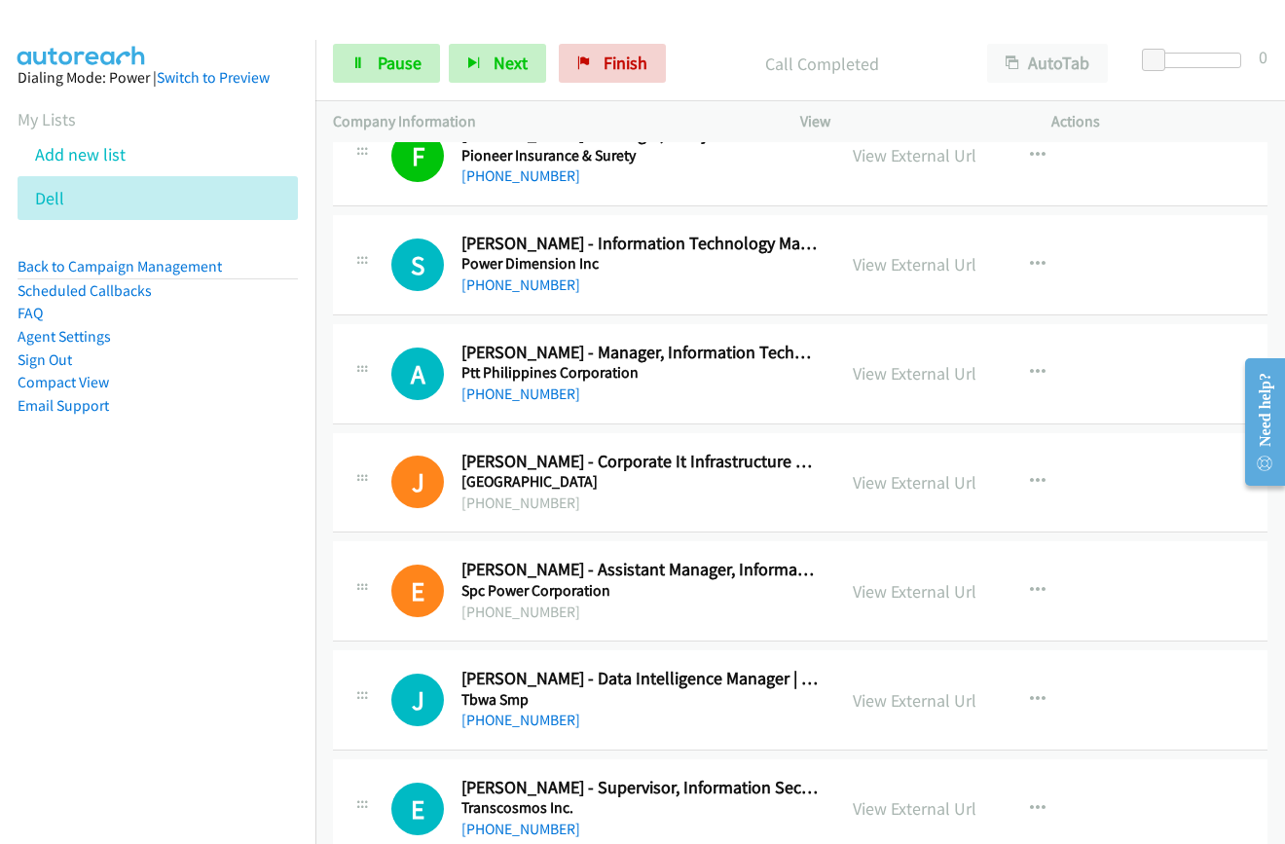
scroll to position [8470, 0]
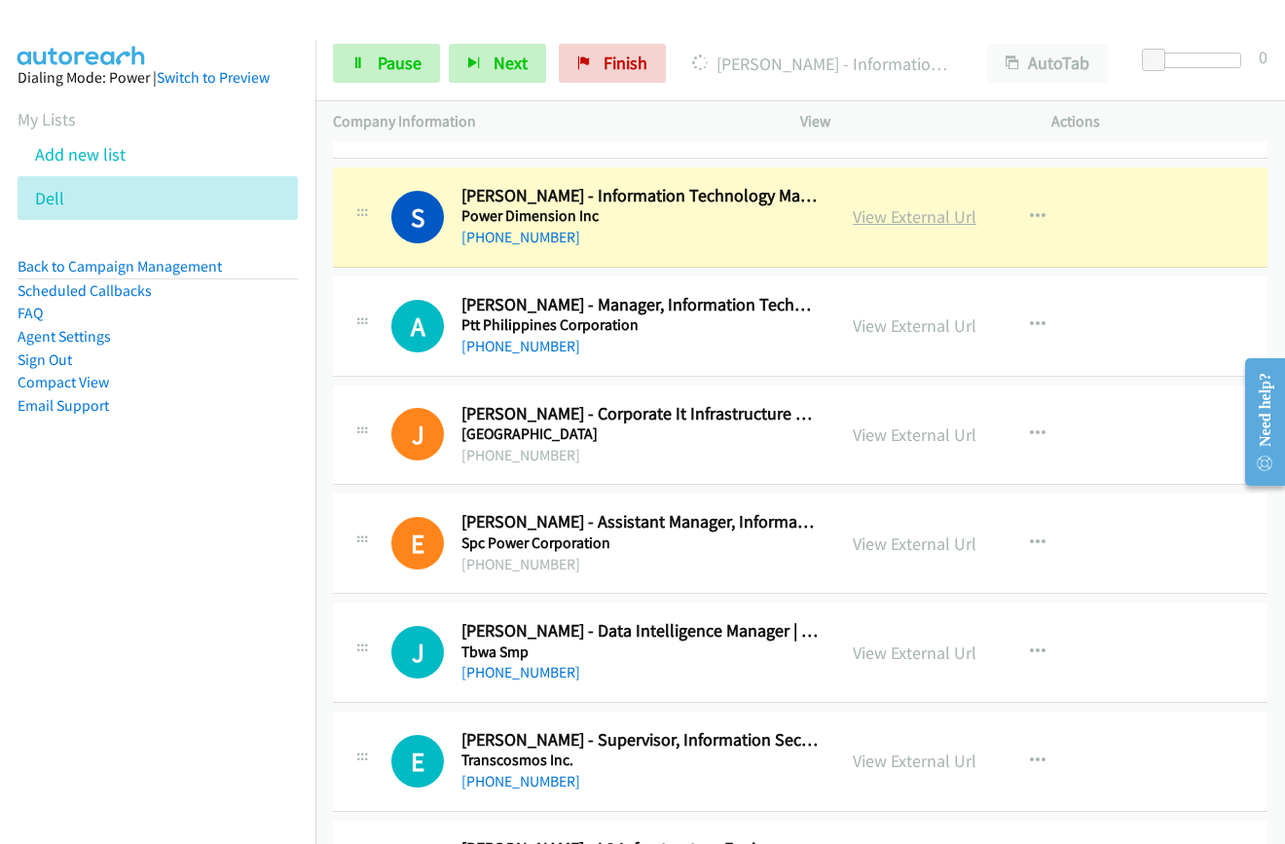
click at [882, 222] on link "View External Url" at bounding box center [915, 216] width 124 height 22
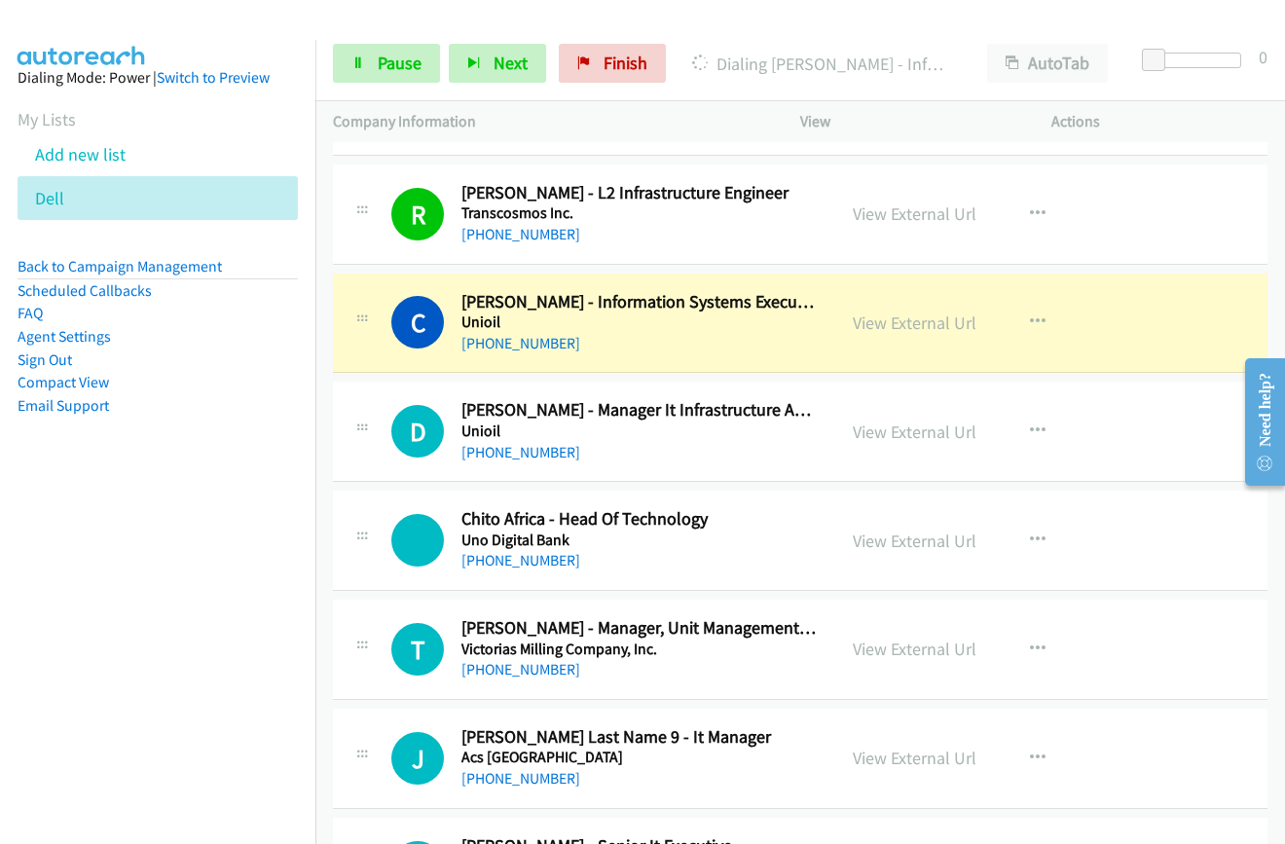
scroll to position [9151, 0]
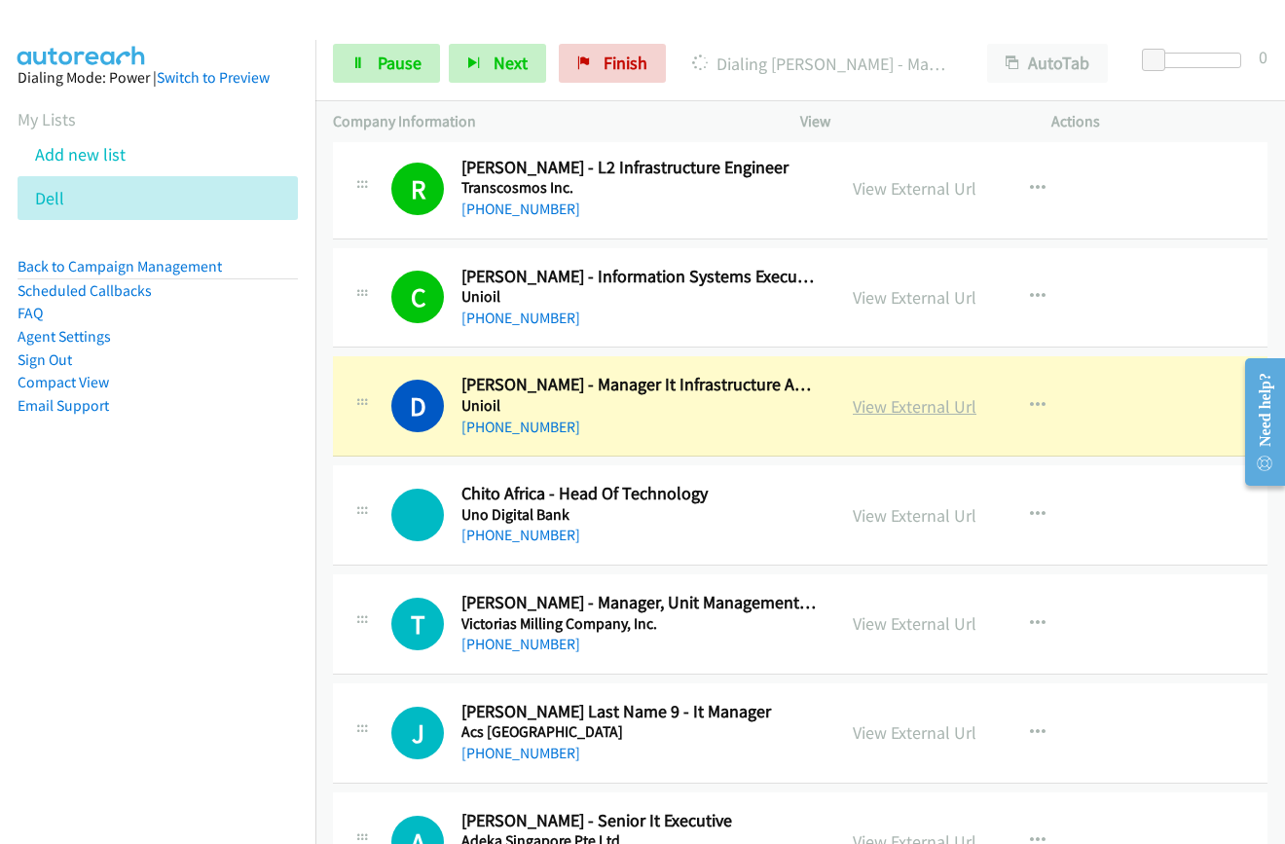
click at [857, 415] on link "View External Url" at bounding box center [915, 406] width 124 height 22
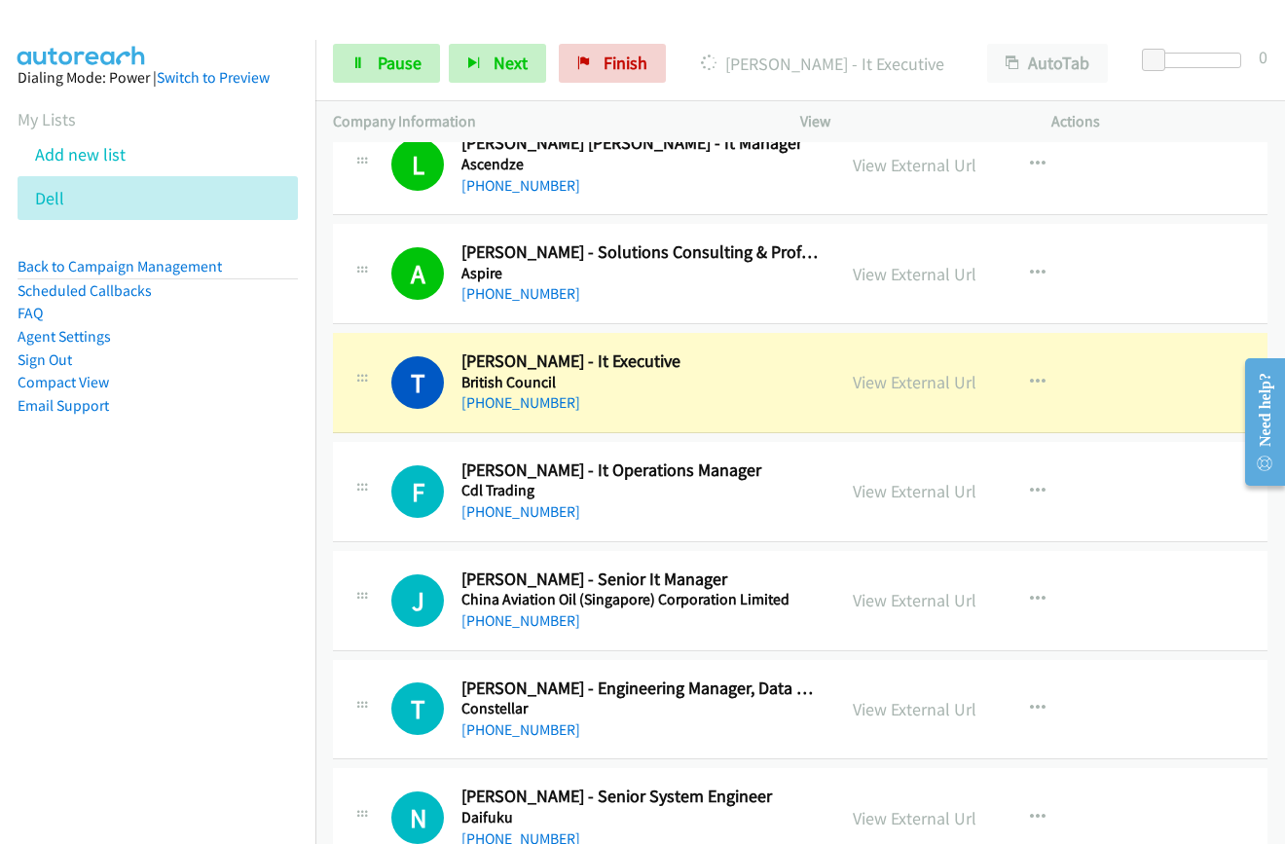
scroll to position [10028, 0]
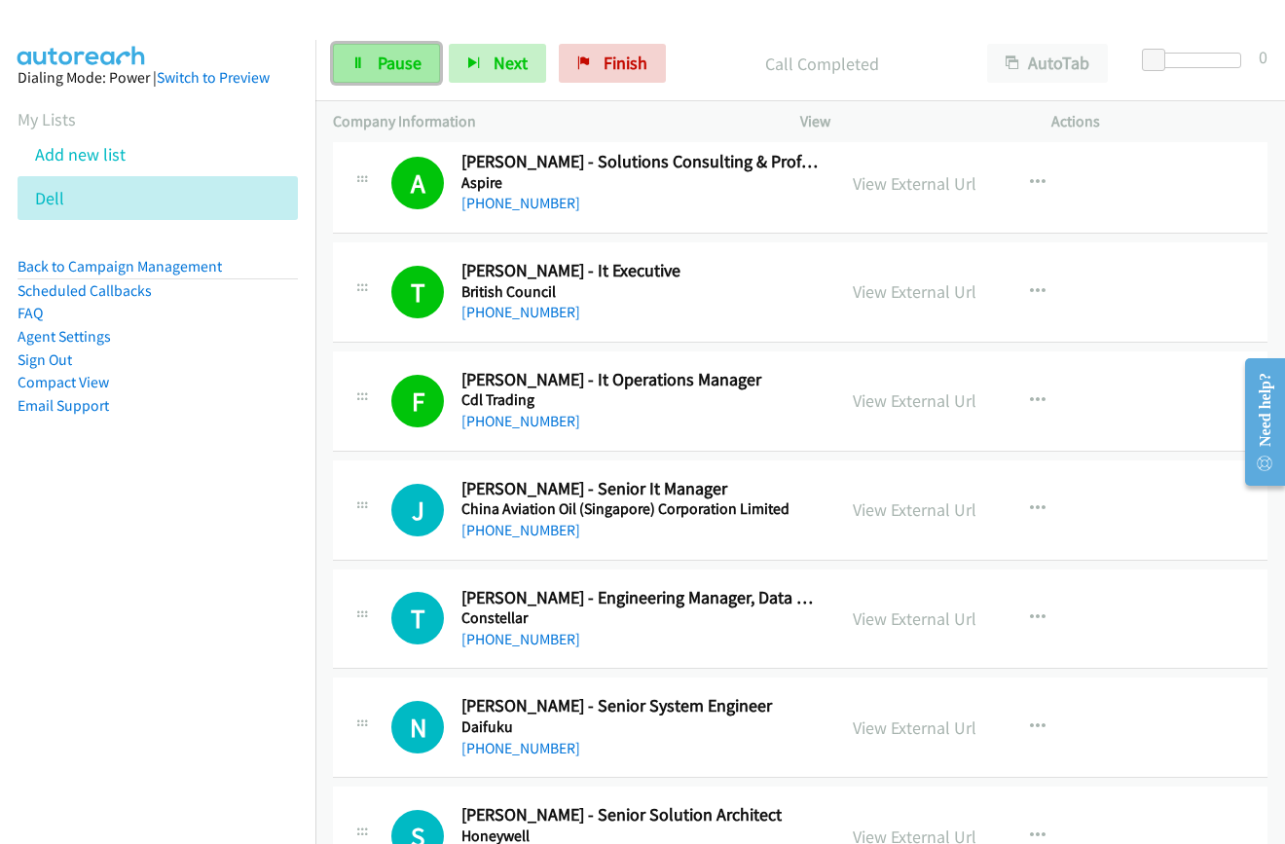
click at [389, 59] on span "Pause" at bounding box center [400, 63] width 44 height 22
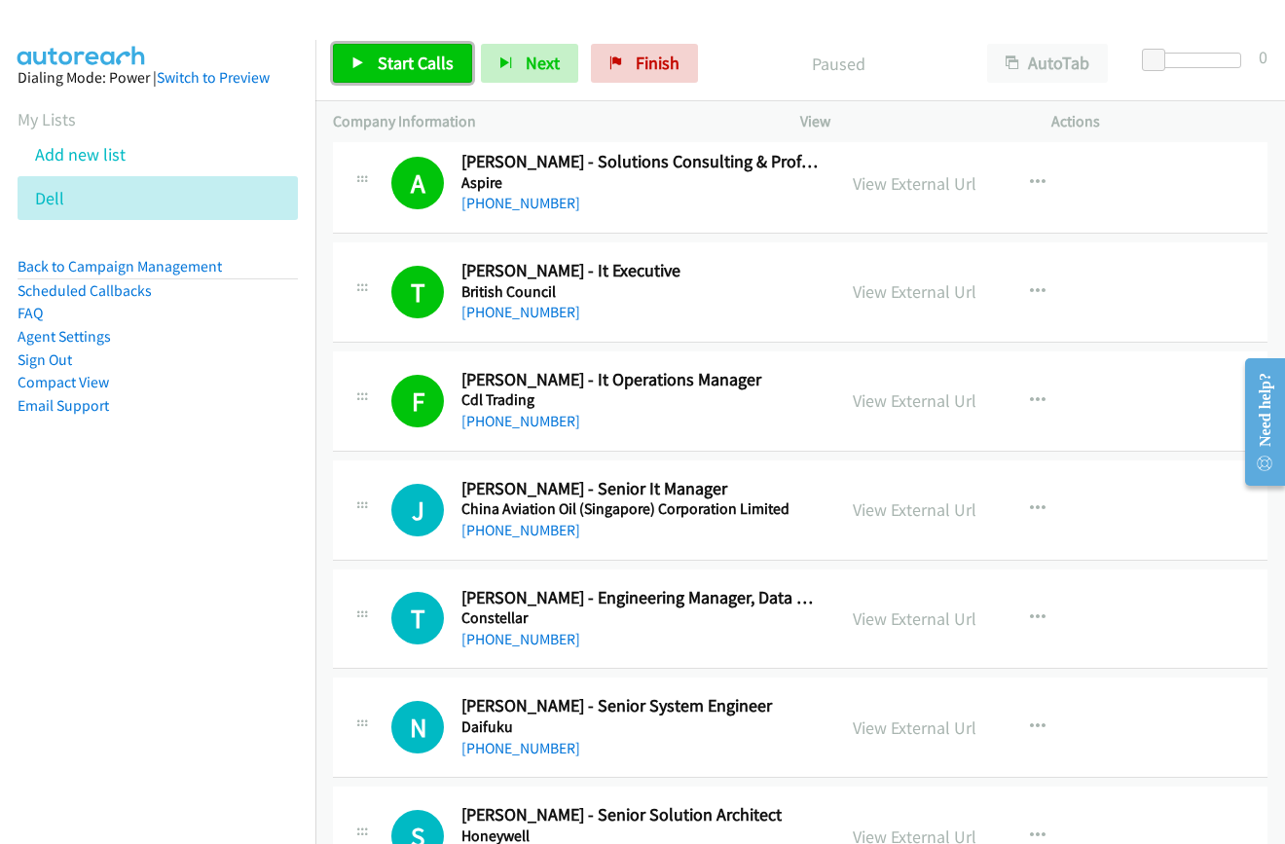
click at [424, 68] on span "Start Calls" at bounding box center [416, 63] width 76 height 22
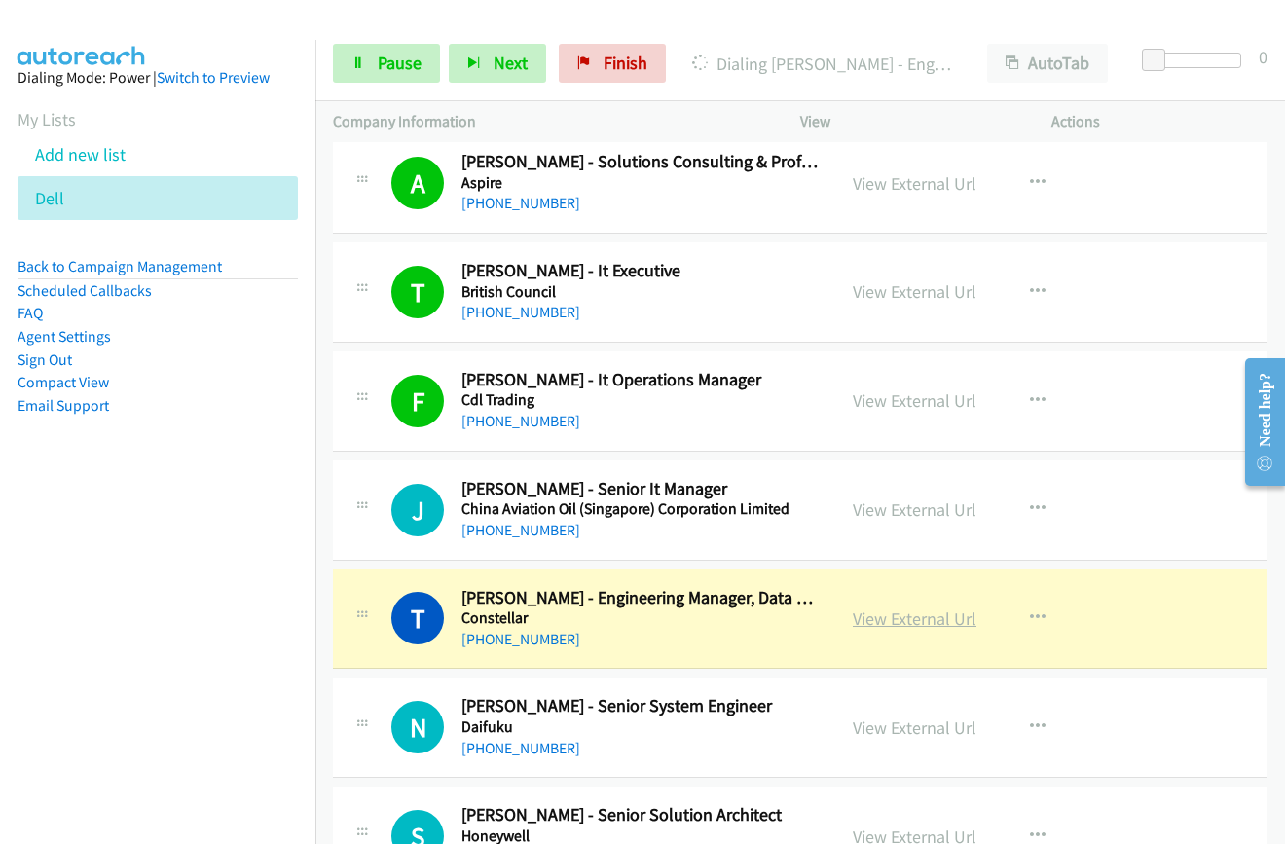
click at [889, 624] on link "View External Url" at bounding box center [915, 618] width 124 height 22
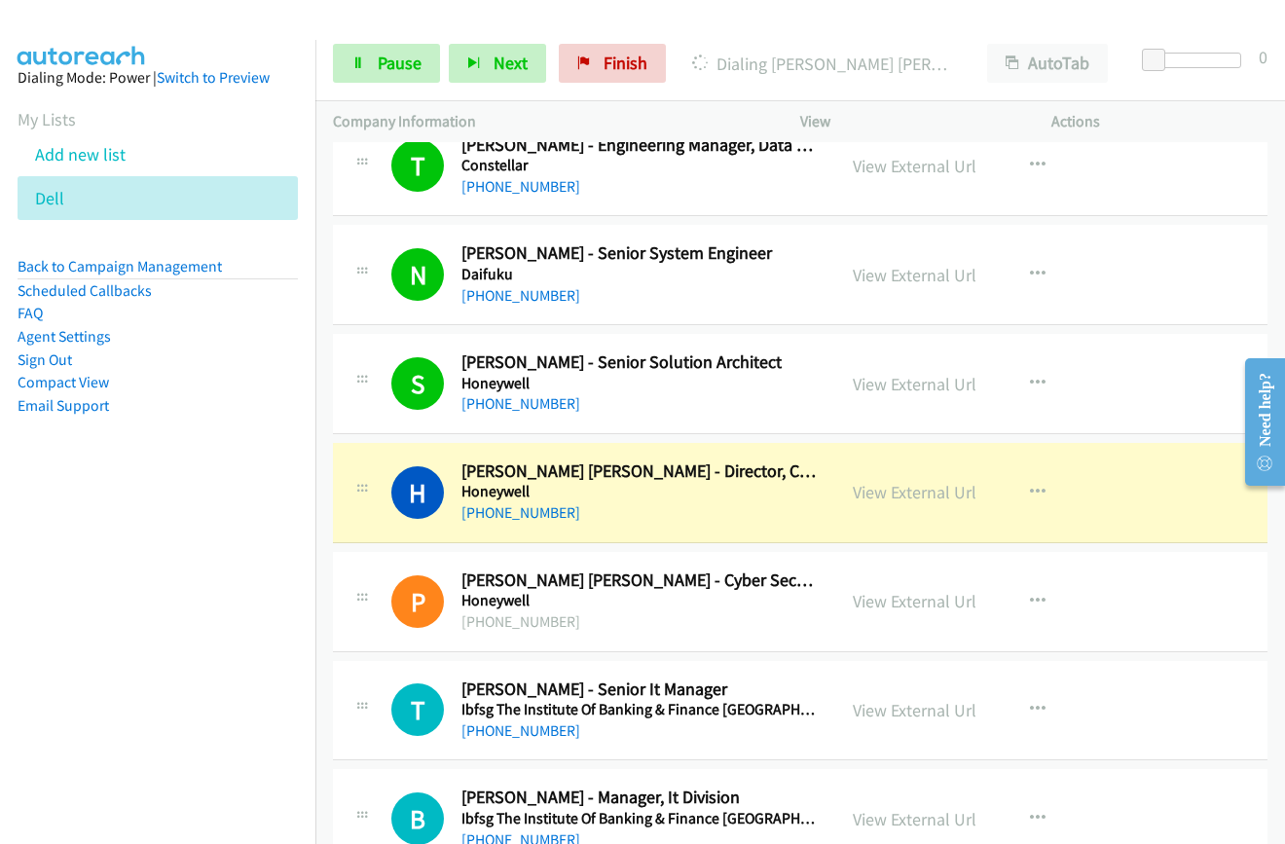
scroll to position [10514, 0]
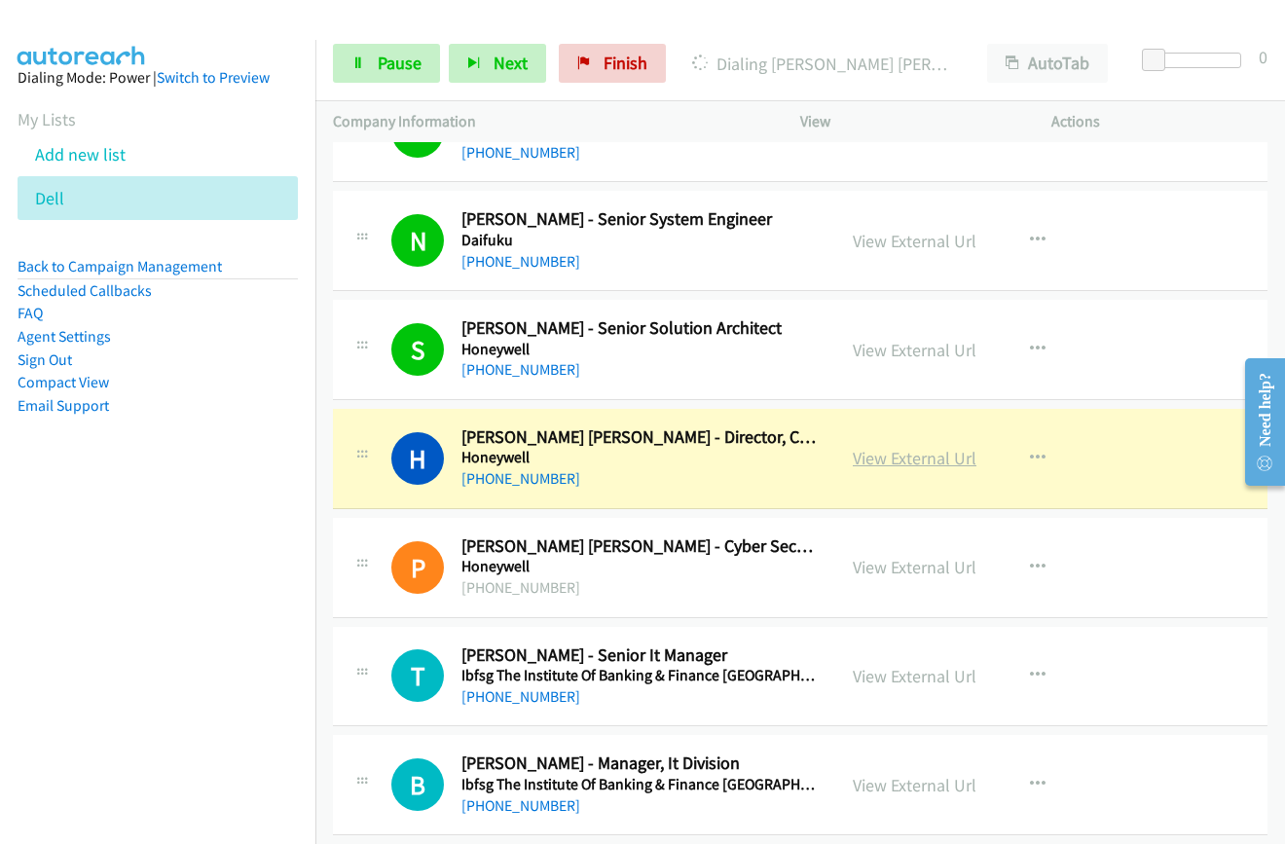
click at [870, 459] on link "View External Url" at bounding box center [915, 458] width 124 height 22
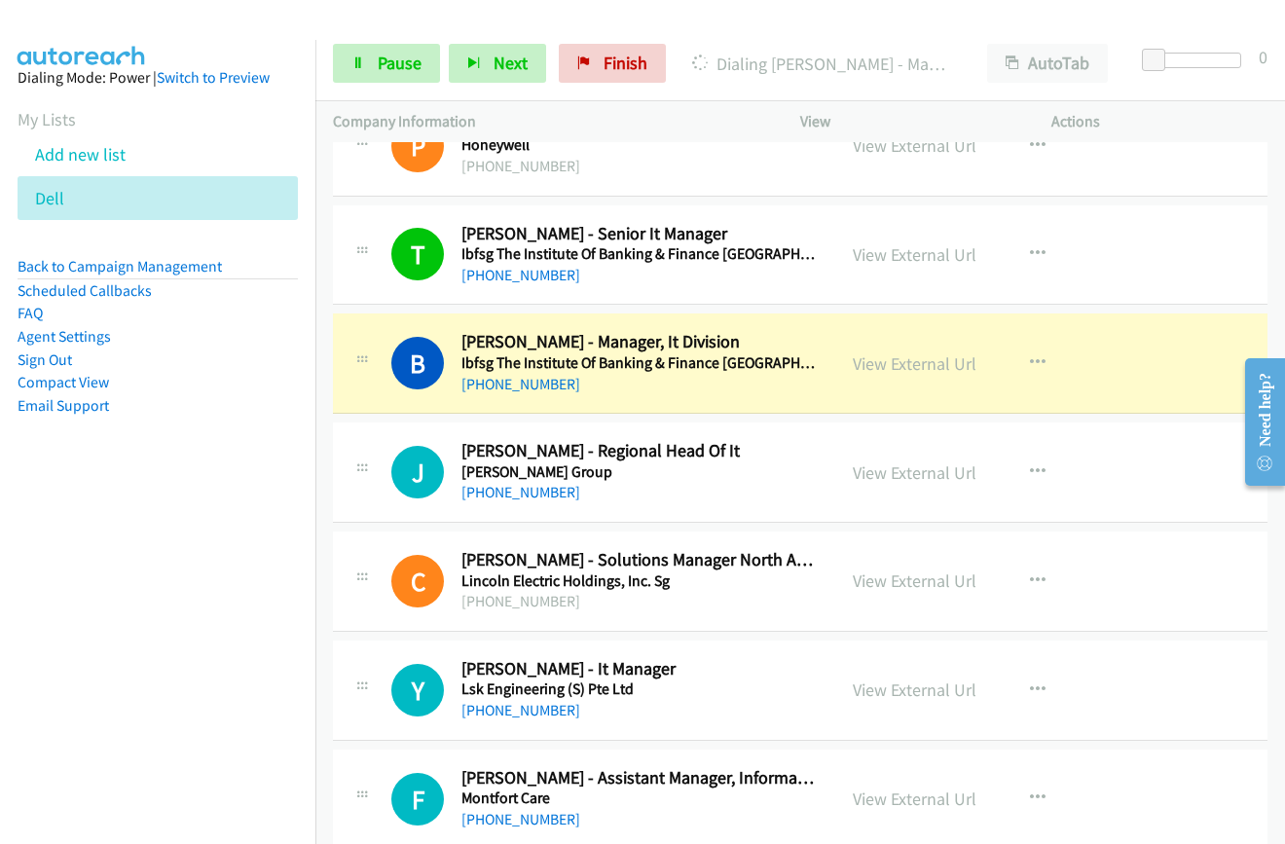
scroll to position [11001, 0]
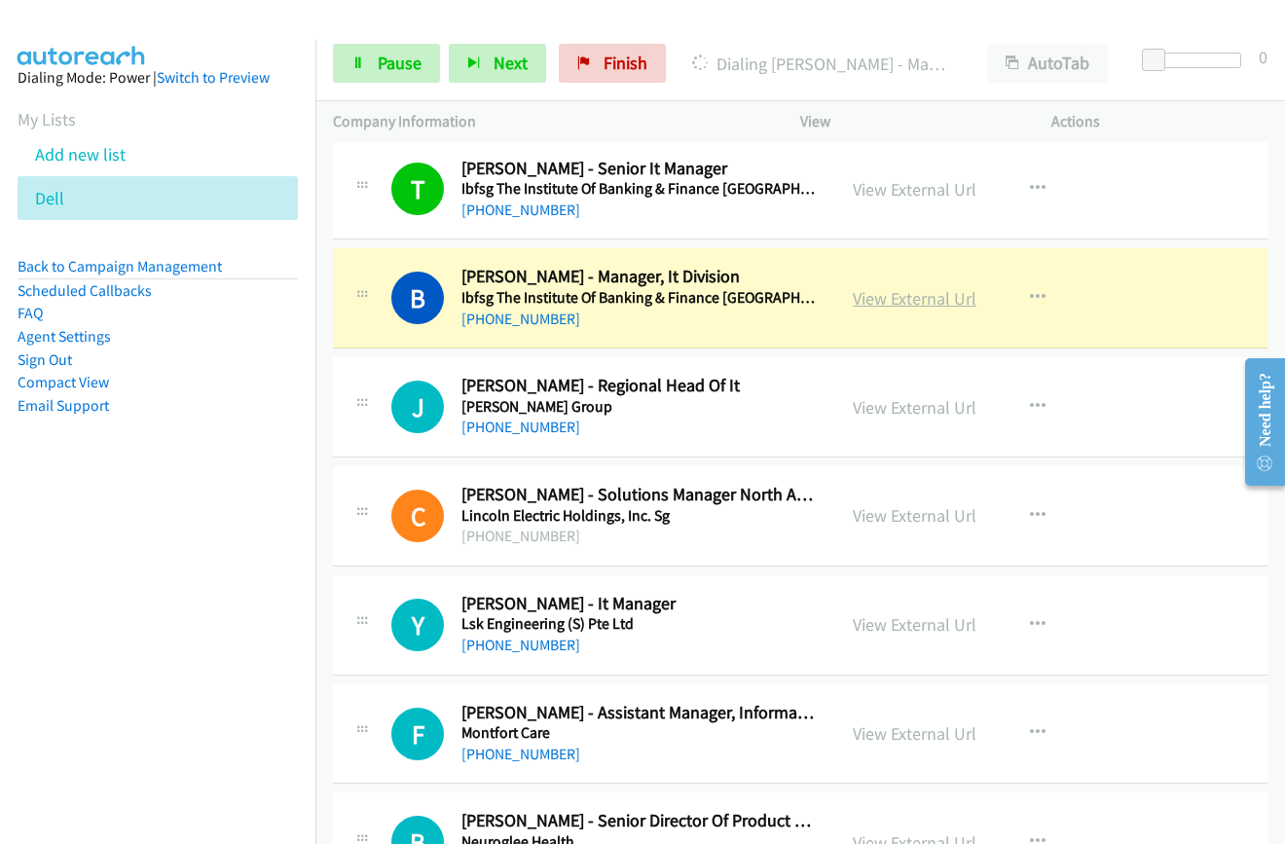
click at [870, 297] on link "View External Url" at bounding box center [915, 298] width 124 height 22
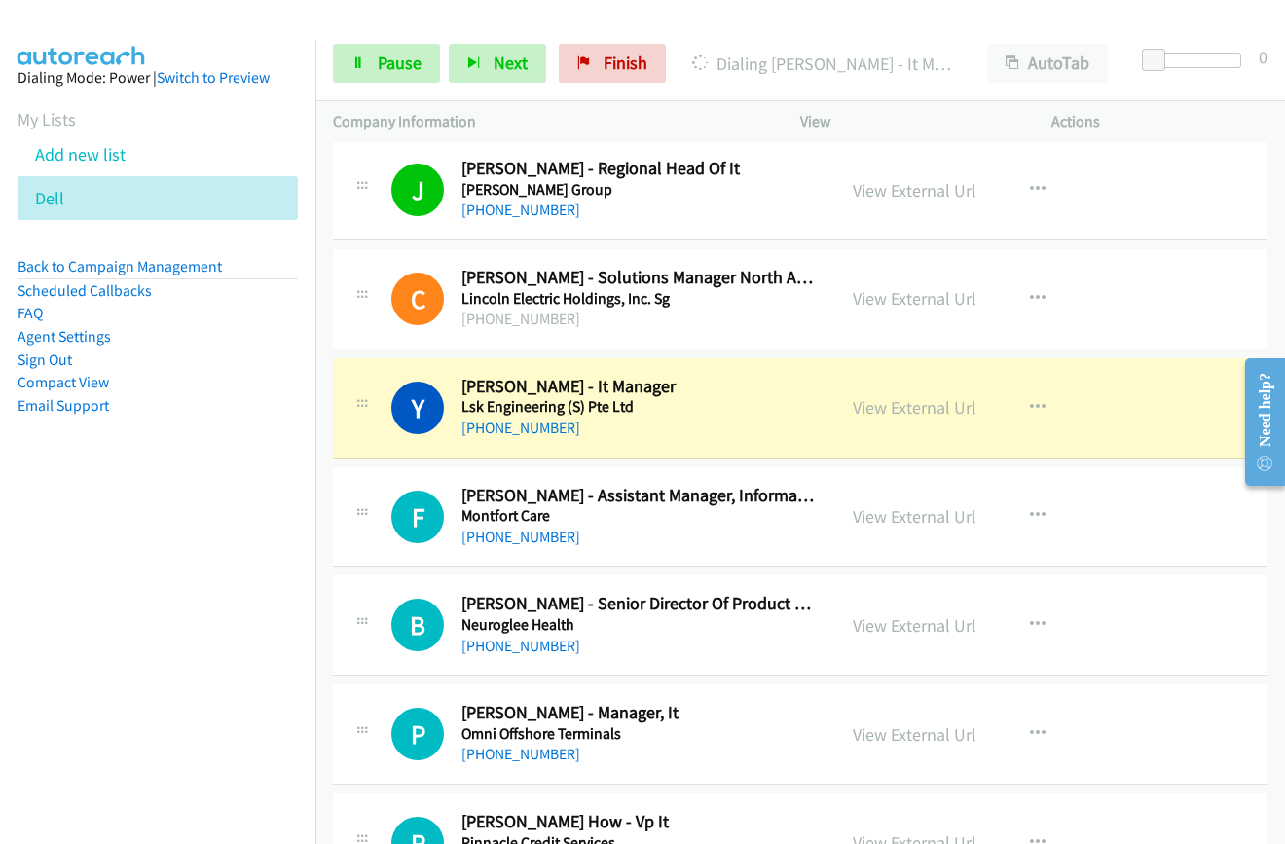
scroll to position [11196, 0]
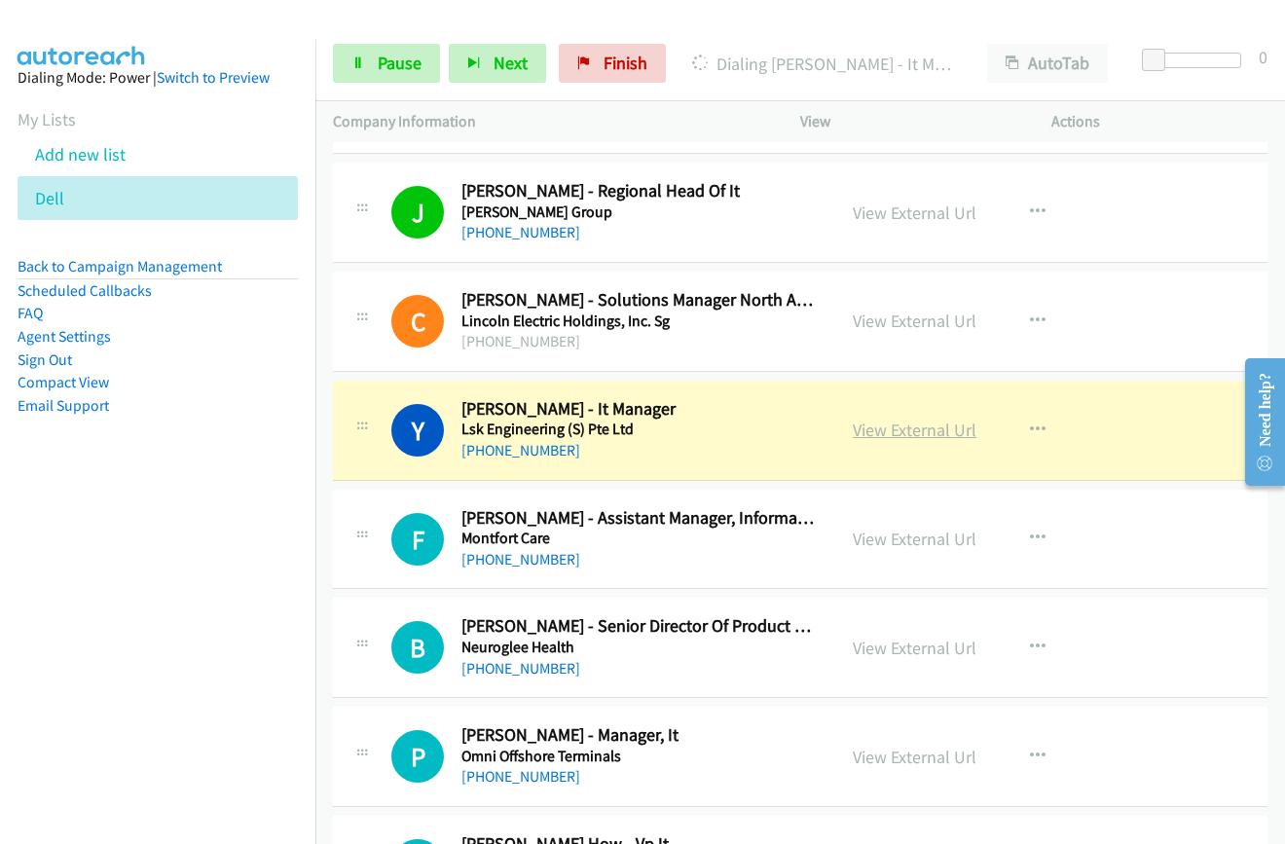
click at [918, 433] on link "View External Url" at bounding box center [915, 430] width 124 height 22
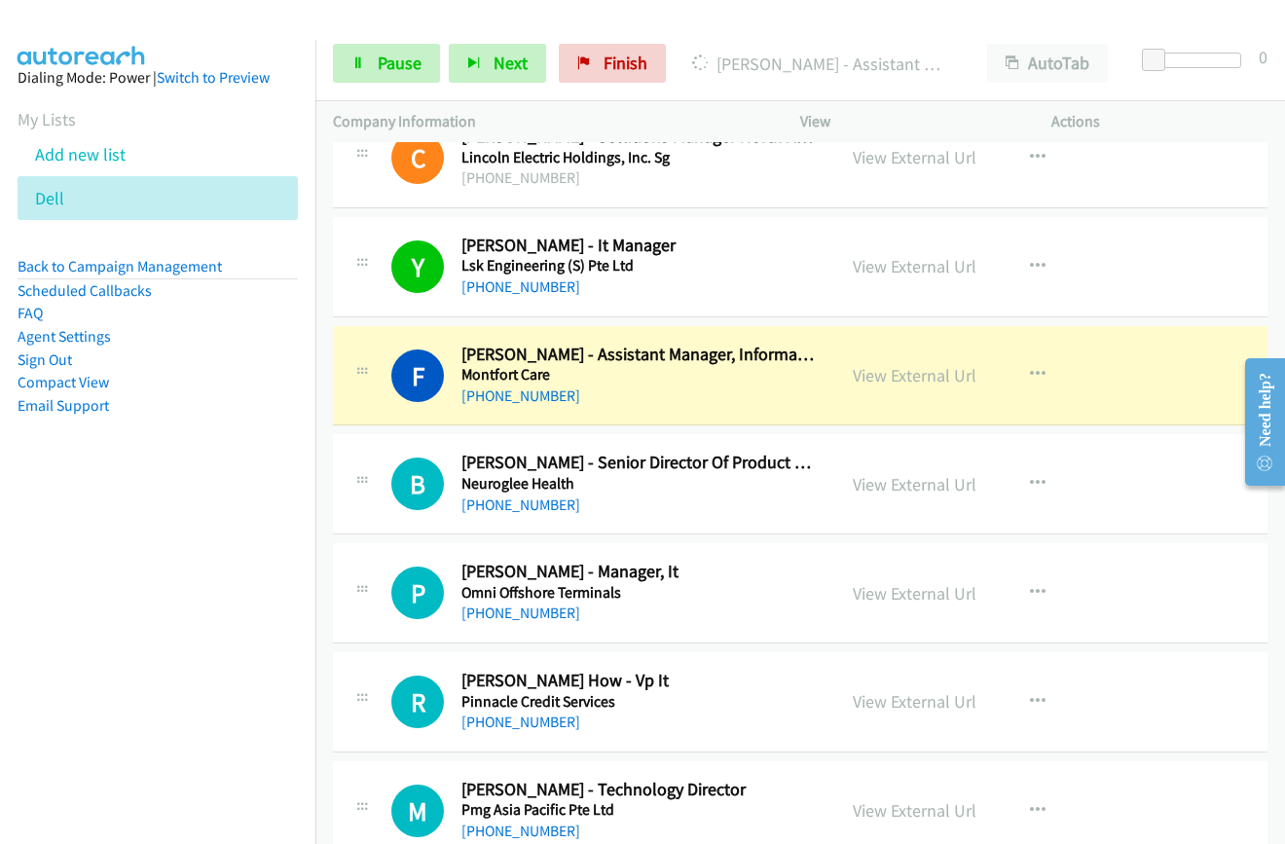
scroll to position [11391, 0]
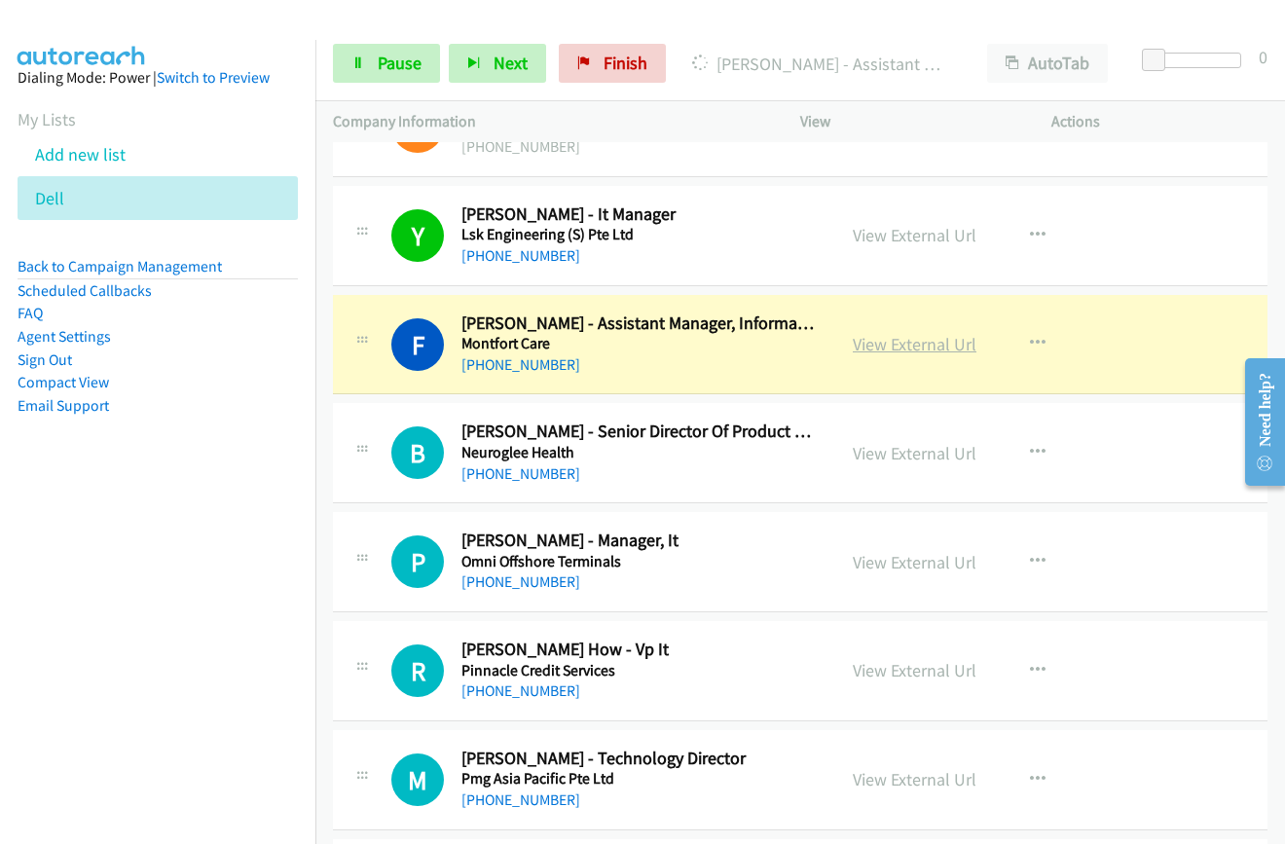
click at [883, 346] on link "View External Url" at bounding box center [915, 344] width 124 height 22
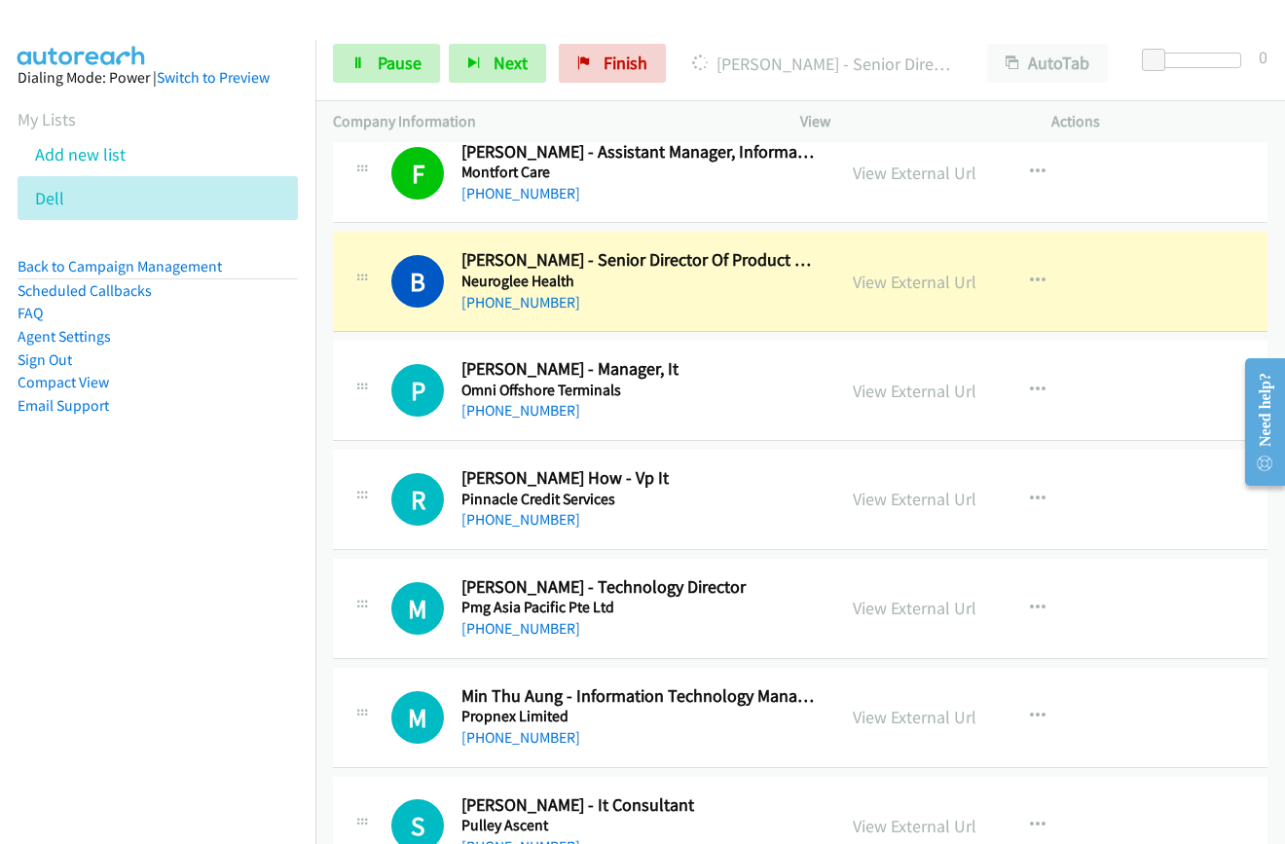
scroll to position [11585, 0]
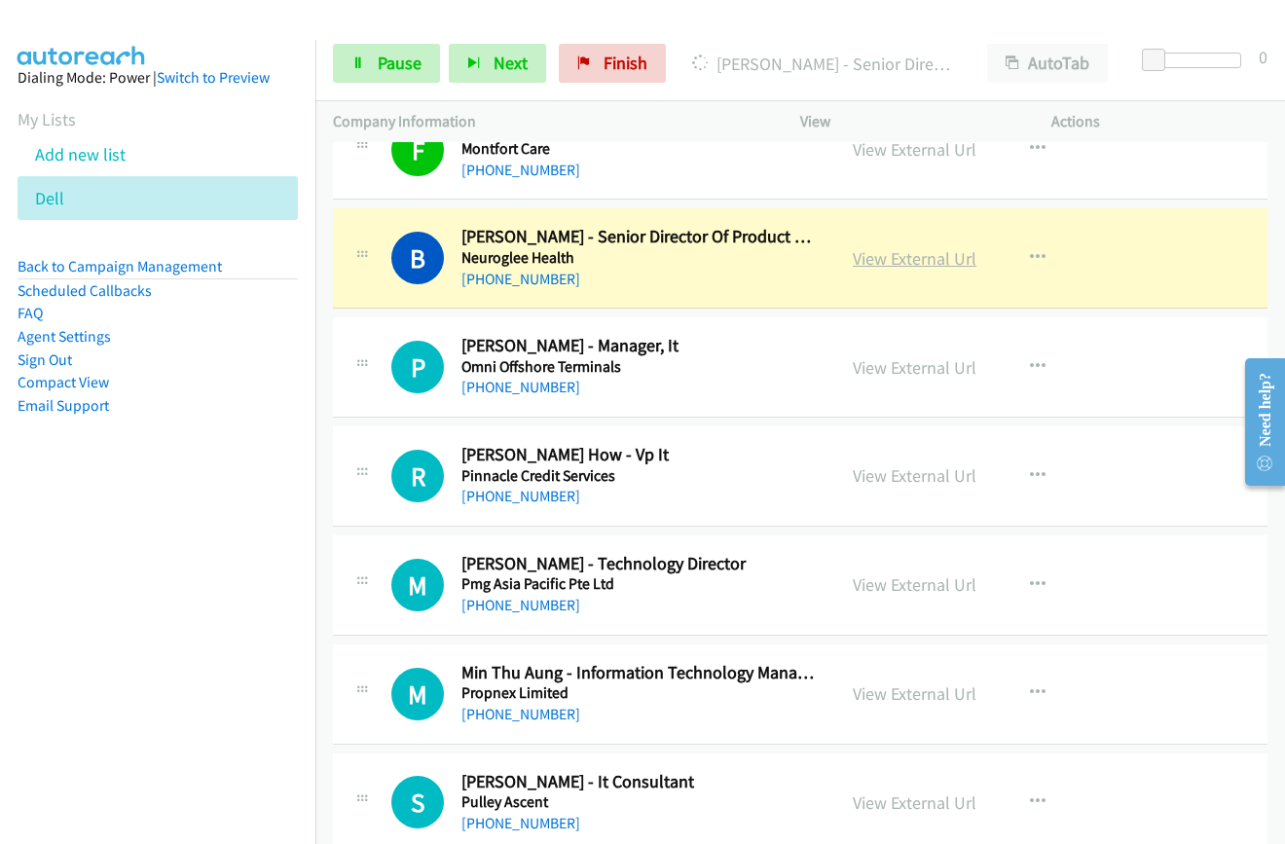
click at [879, 251] on link "View External Url" at bounding box center [915, 258] width 124 height 22
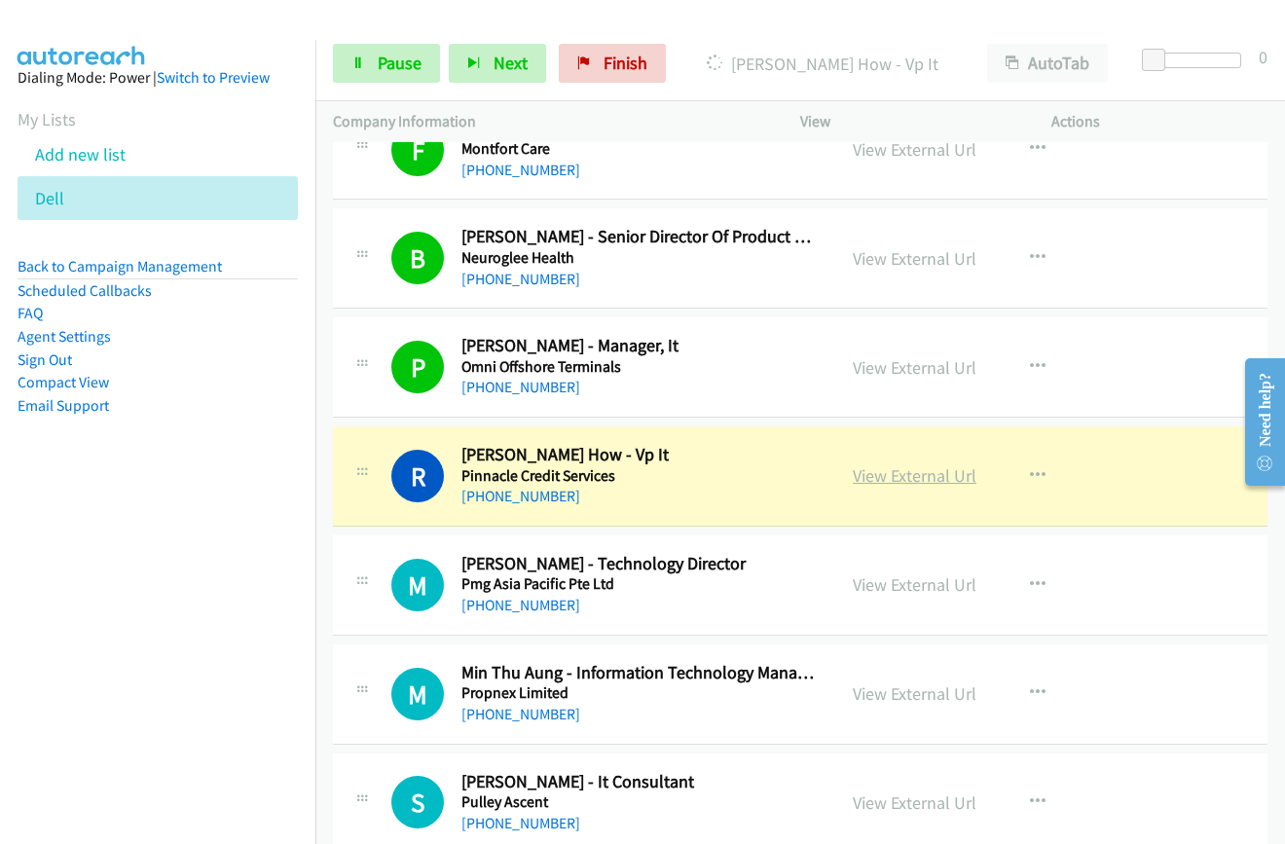
click at [938, 479] on link "View External Url" at bounding box center [915, 475] width 124 height 22
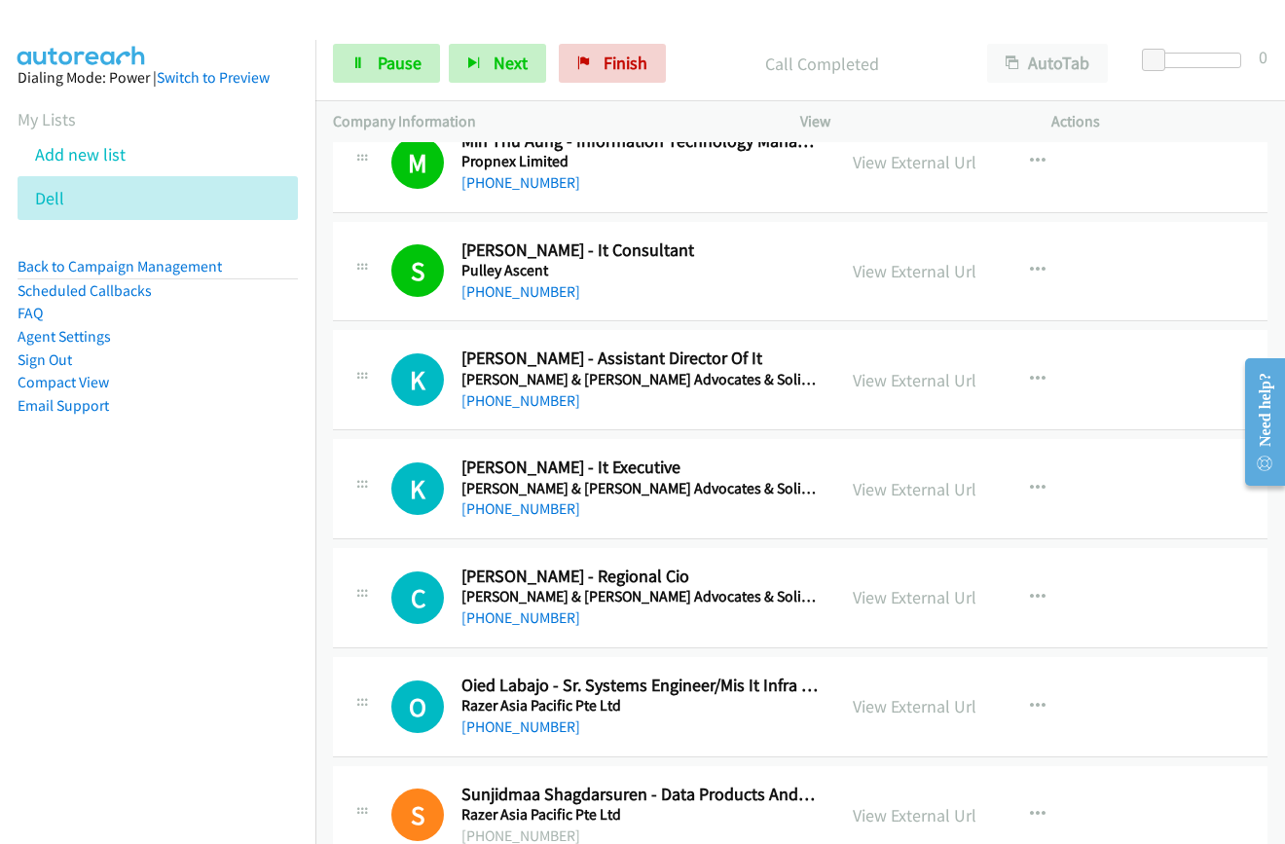
scroll to position [12072, 0]
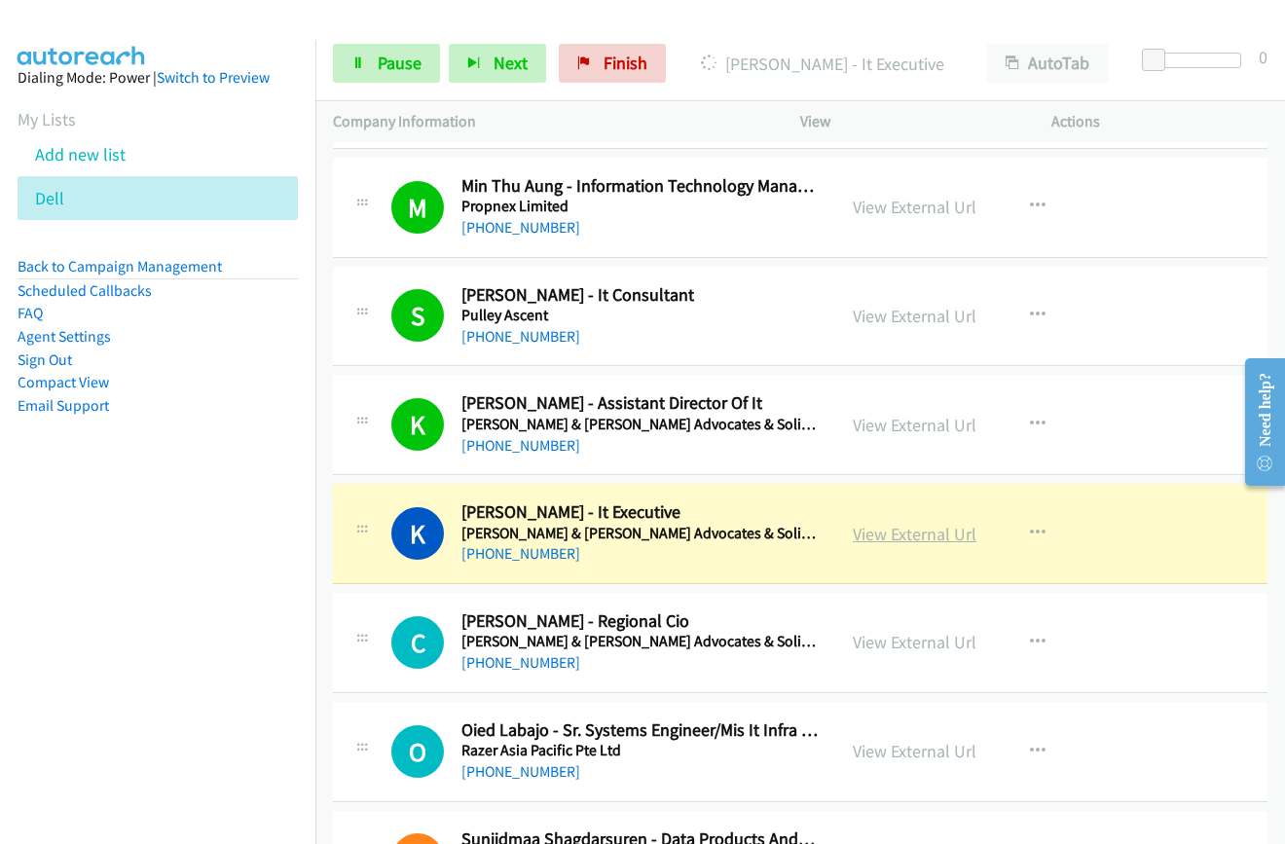
click at [912, 530] on link "View External Url" at bounding box center [915, 534] width 124 height 22
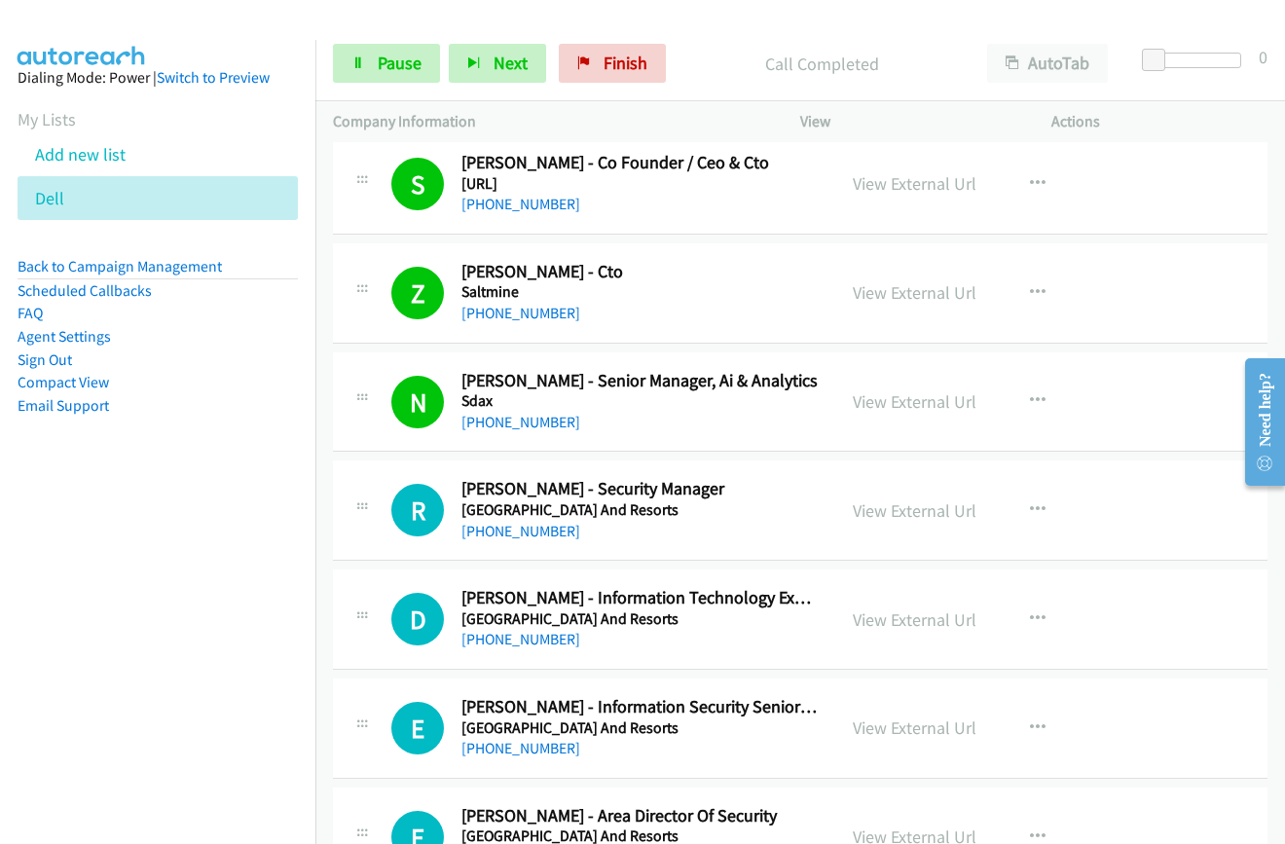
scroll to position [13143, 0]
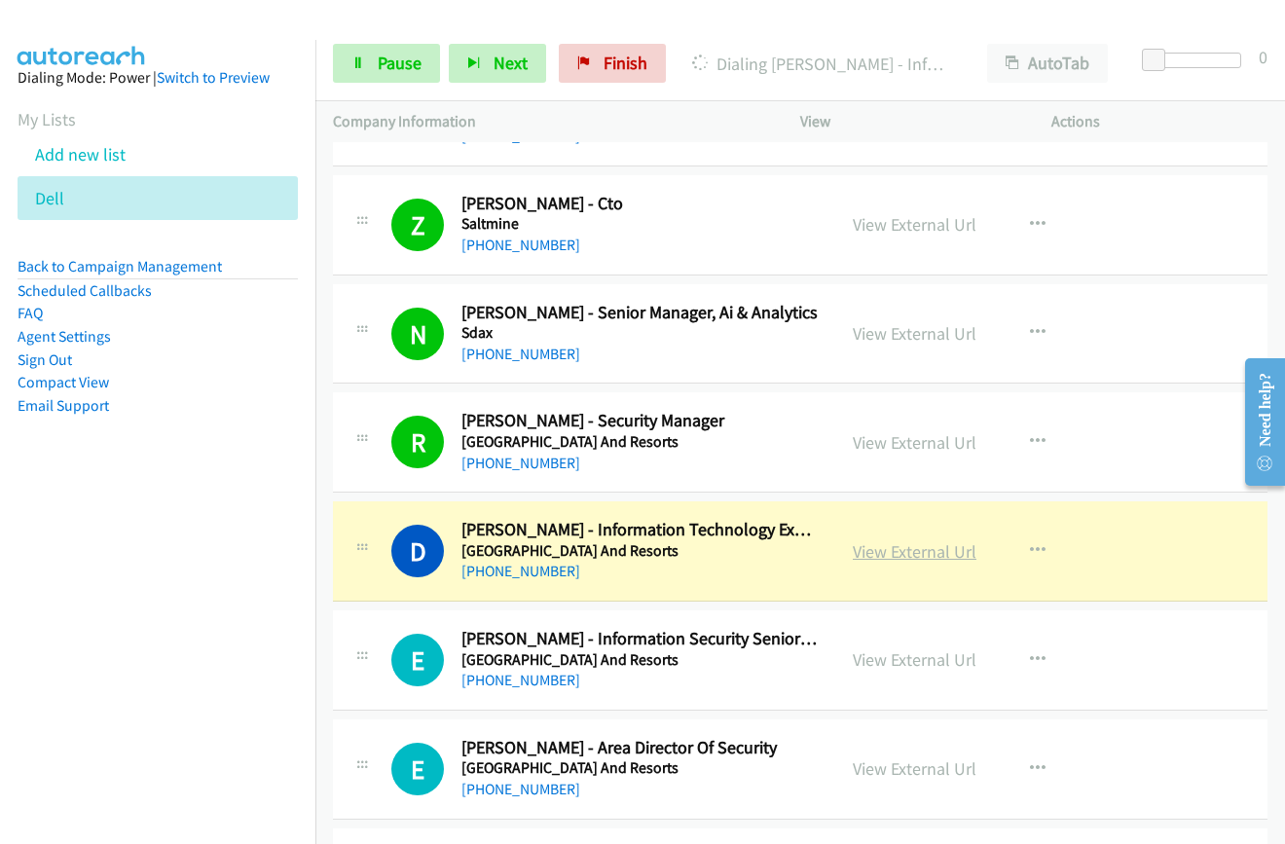
click at [853, 548] on link "View External Url" at bounding box center [915, 551] width 124 height 22
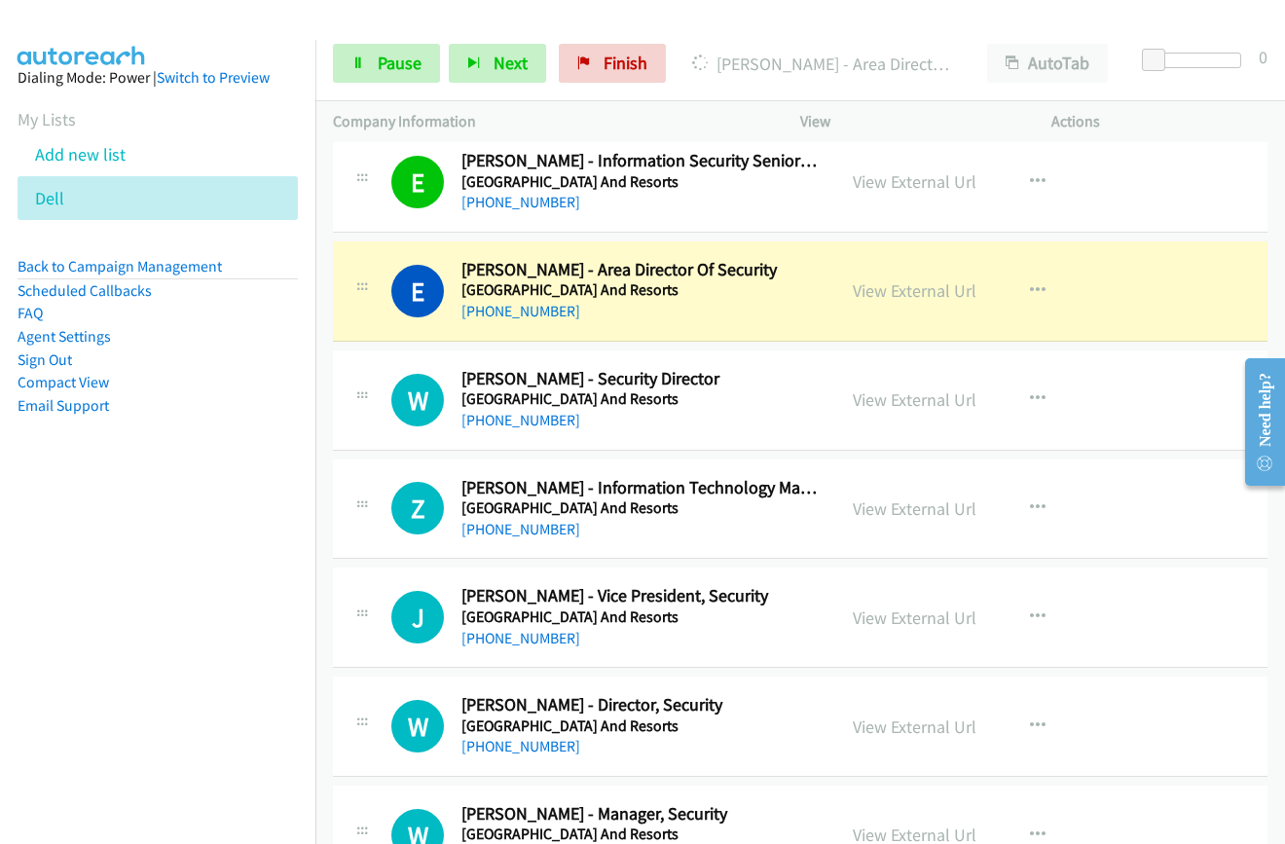
scroll to position [13435, 0]
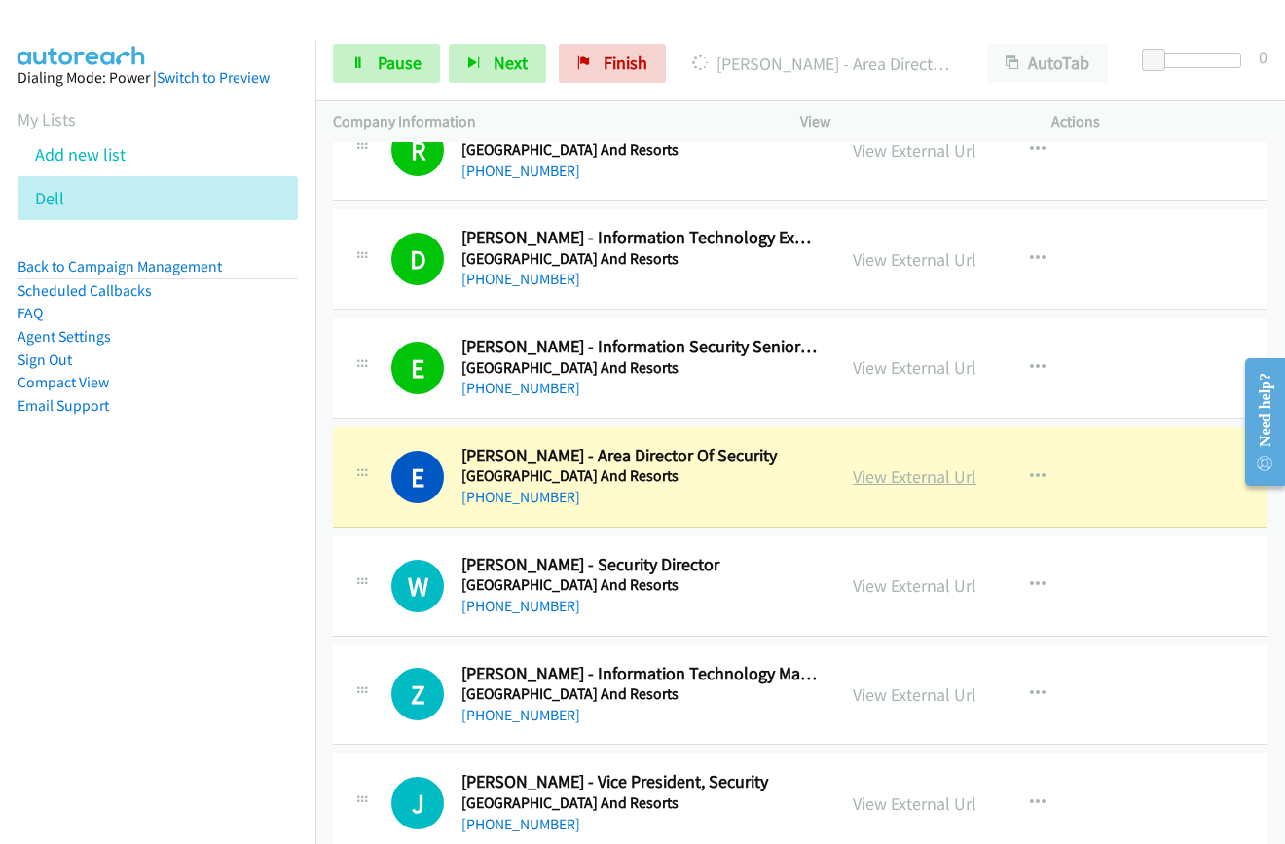
click at [915, 480] on link "View External Url" at bounding box center [915, 476] width 124 height 22
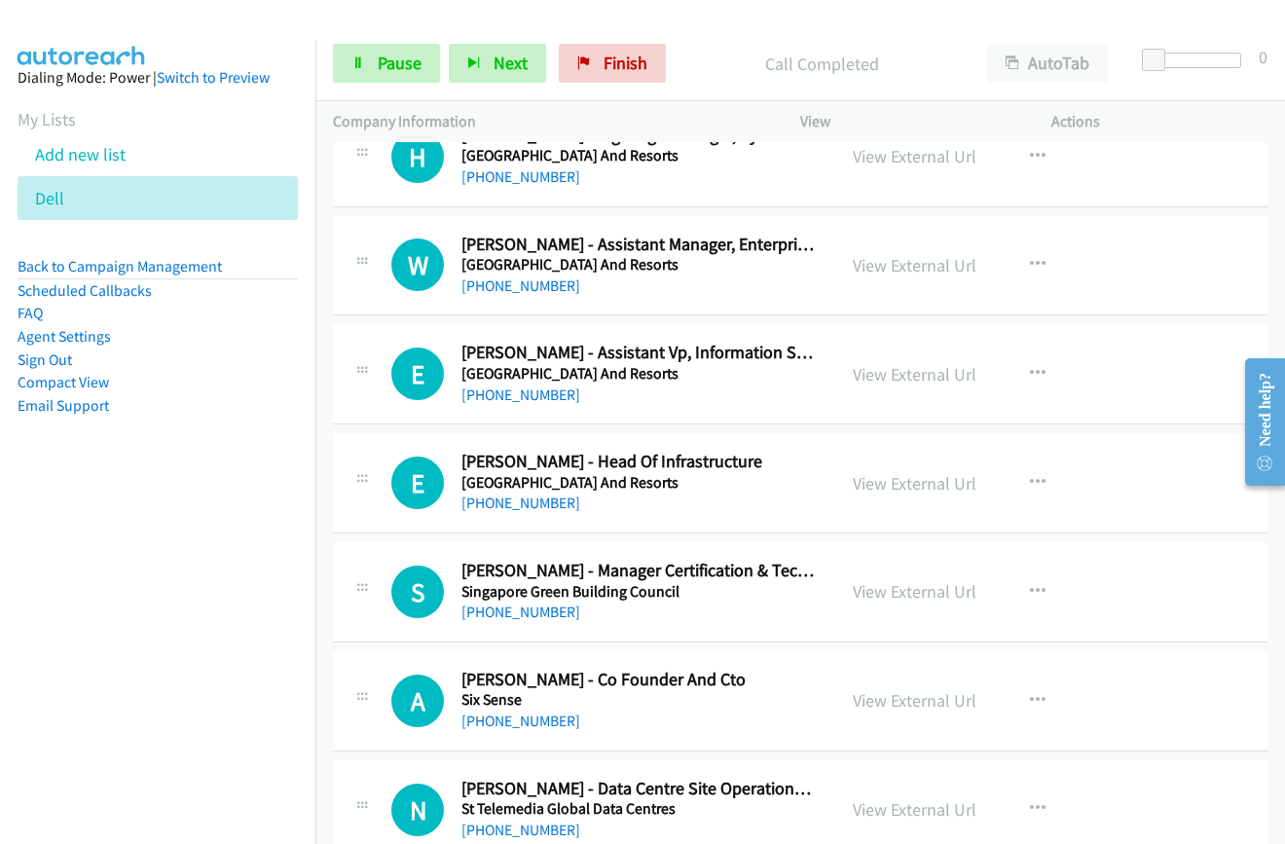
scroll to position [14506, 0]
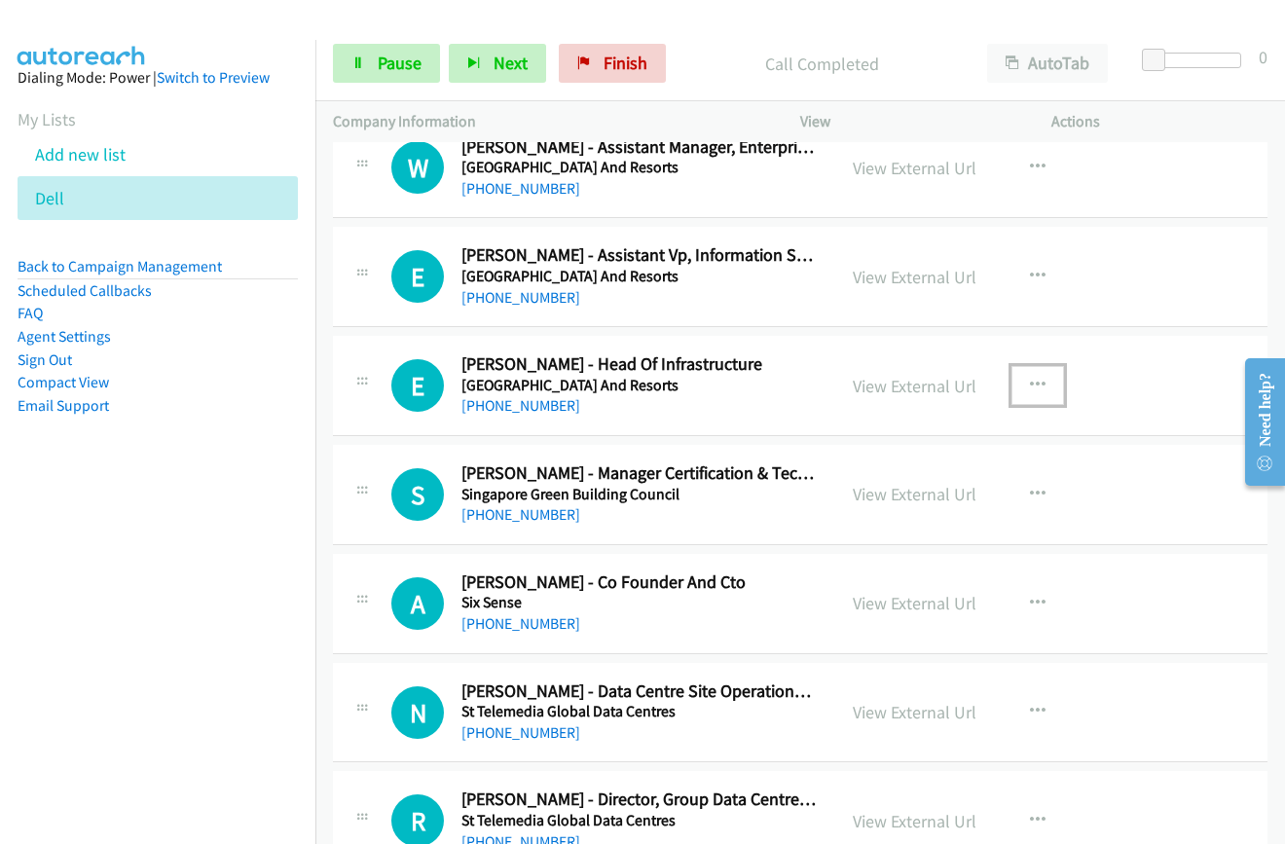
click at [1030, 384] on icon "button" at bounding box center [1038, 386] width 16 height 16
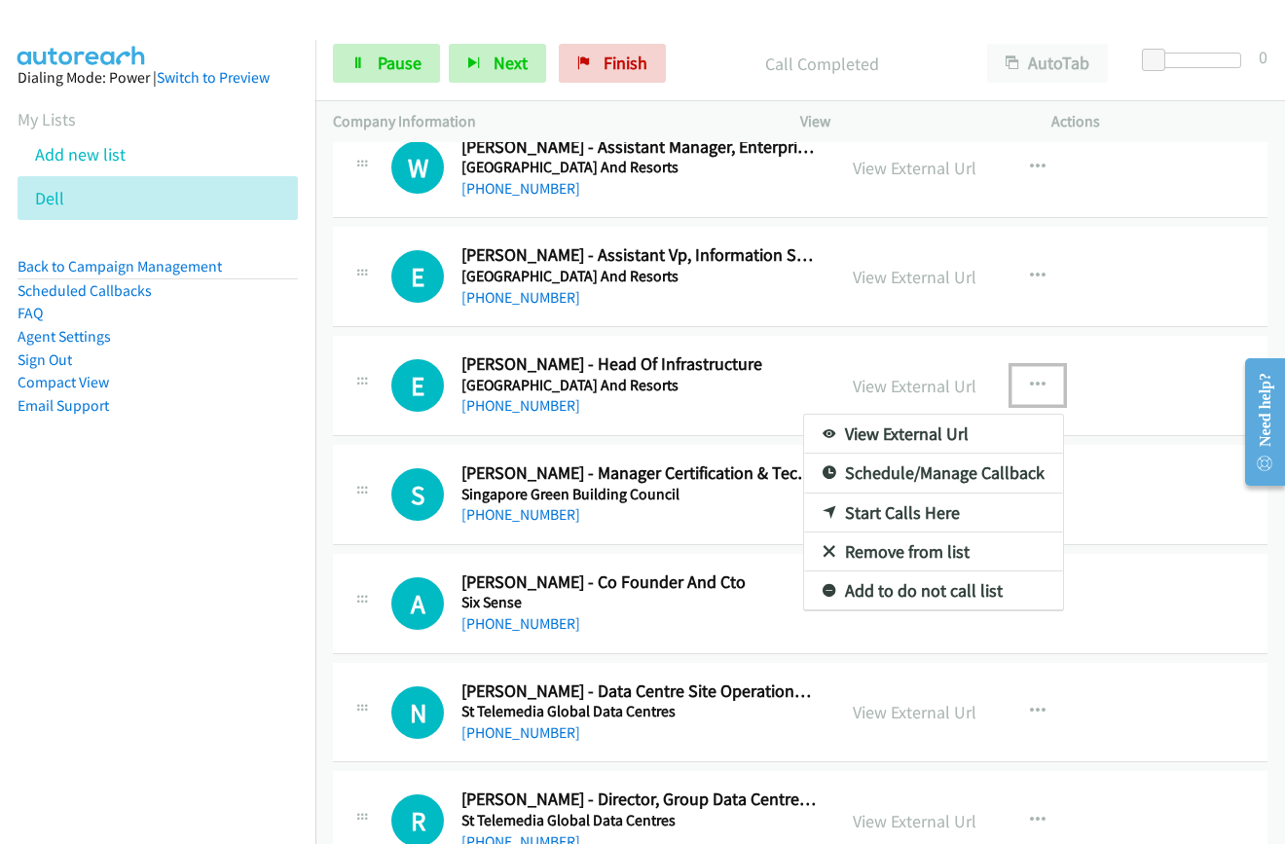
click at [911, 497] on link "Start Calls Here" at bounding box center [933, 513] width 259 height 39
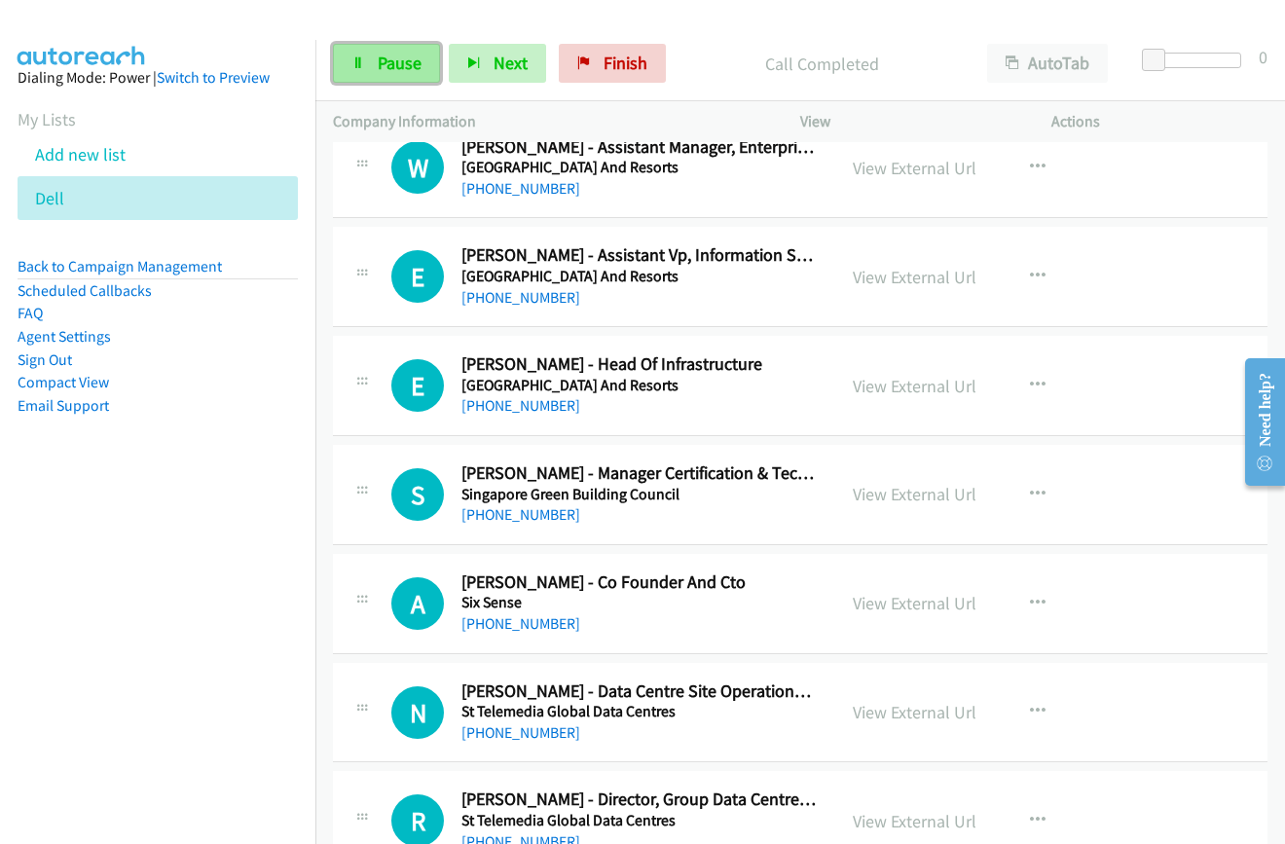
click at [392, 57] on span "Pause" at bounding box center [400, 63] width 44 height 22
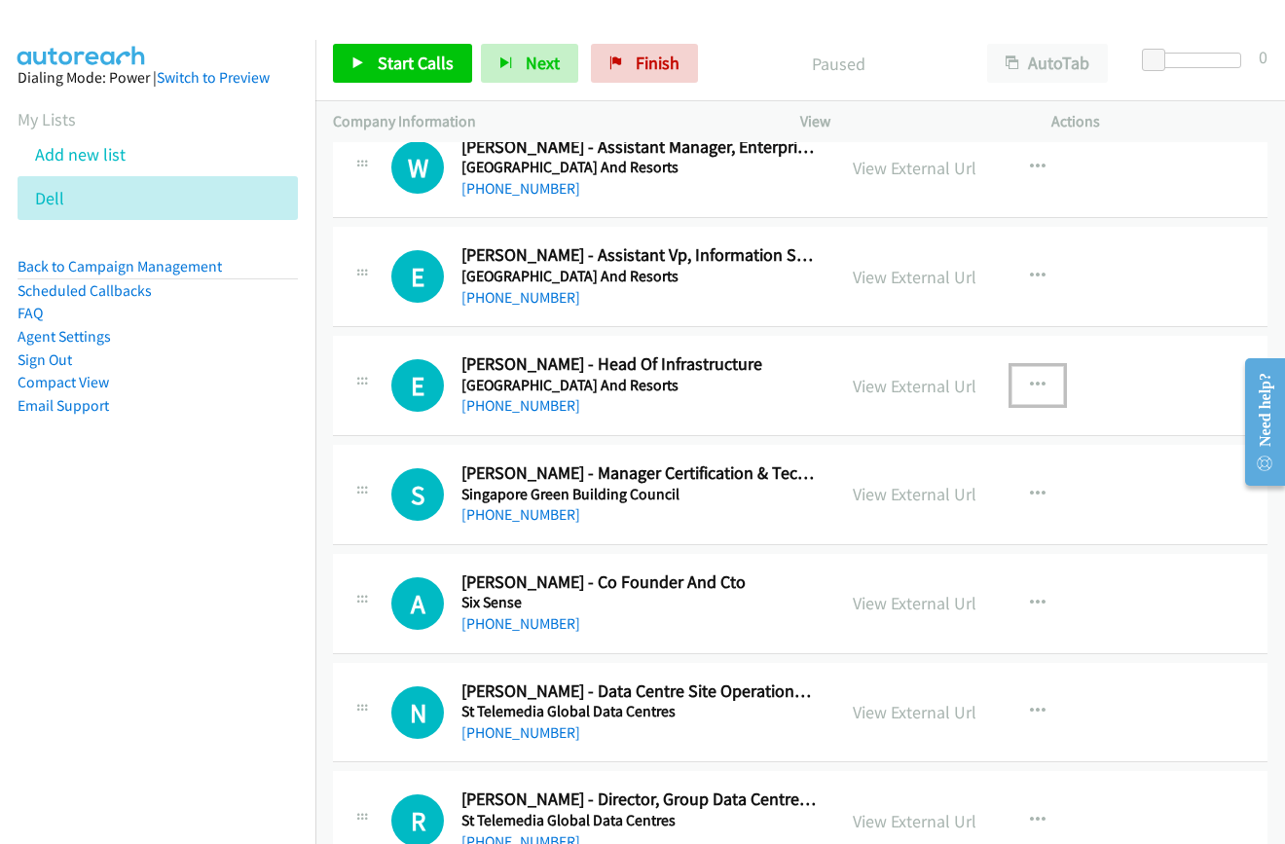
click at [1030, 386] on icon "button" at bounding box center [1038, 386] width 16 height 16
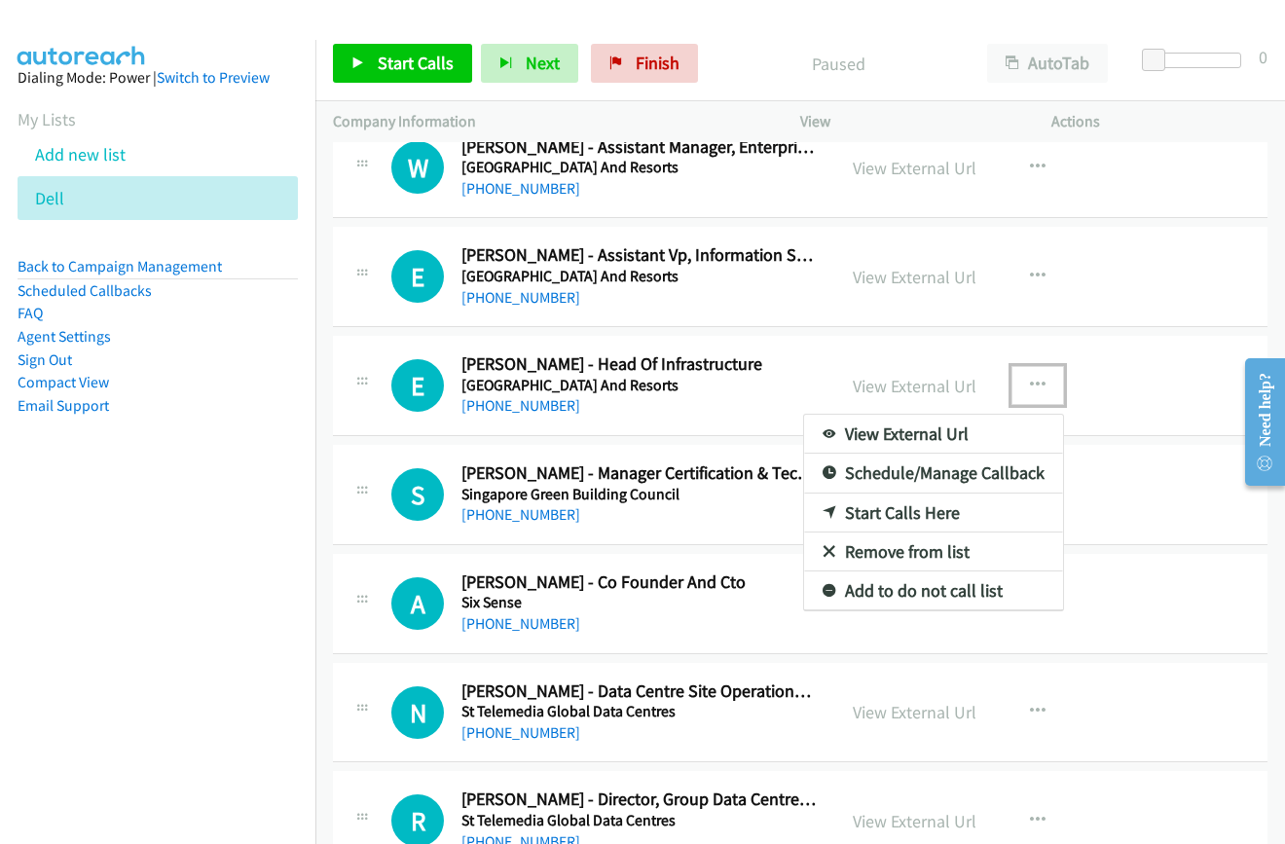
click at [922, 509] on link "Start Calls Here" at bounding box center [933, 513] width 259 height 39
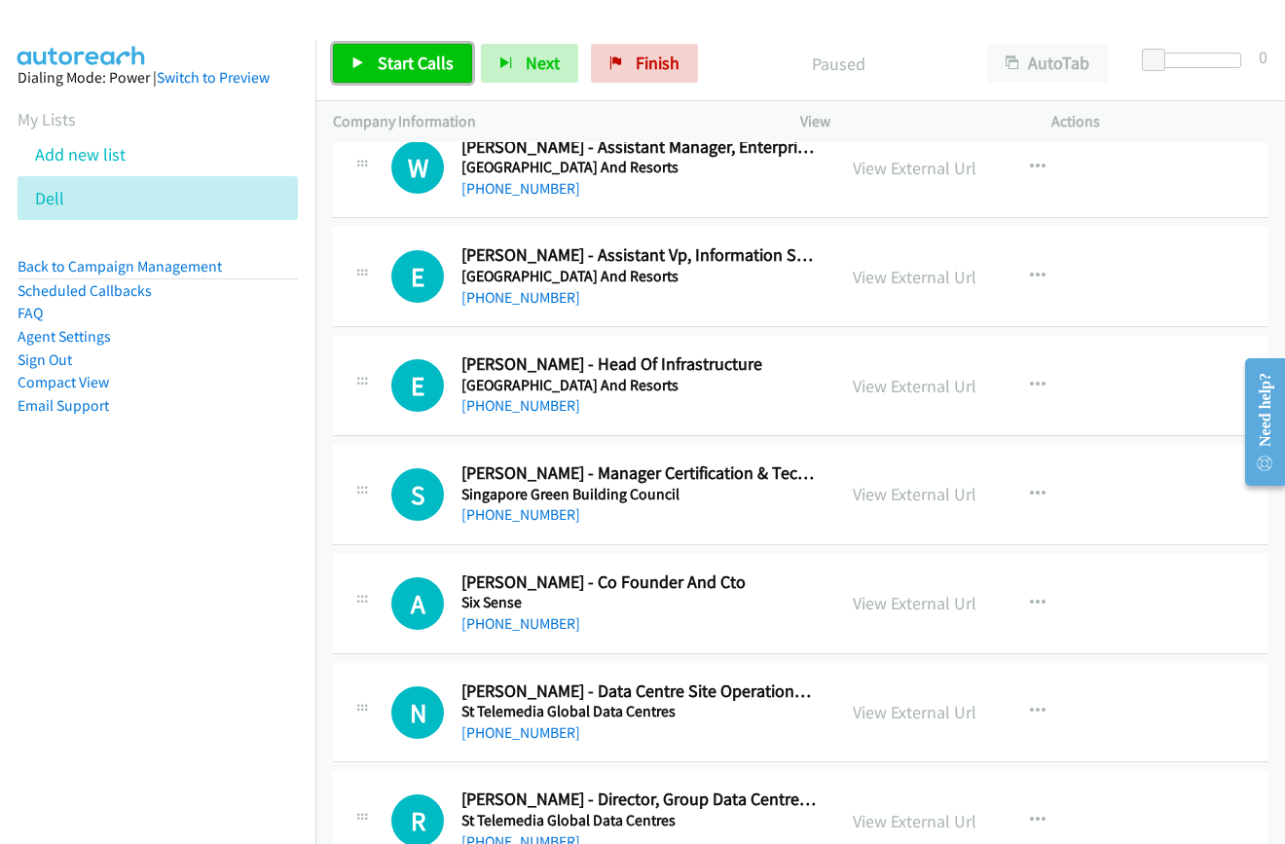
click at [403, 48] on link "Start Calls" at bounding box center [402, 63] width 139 height 39
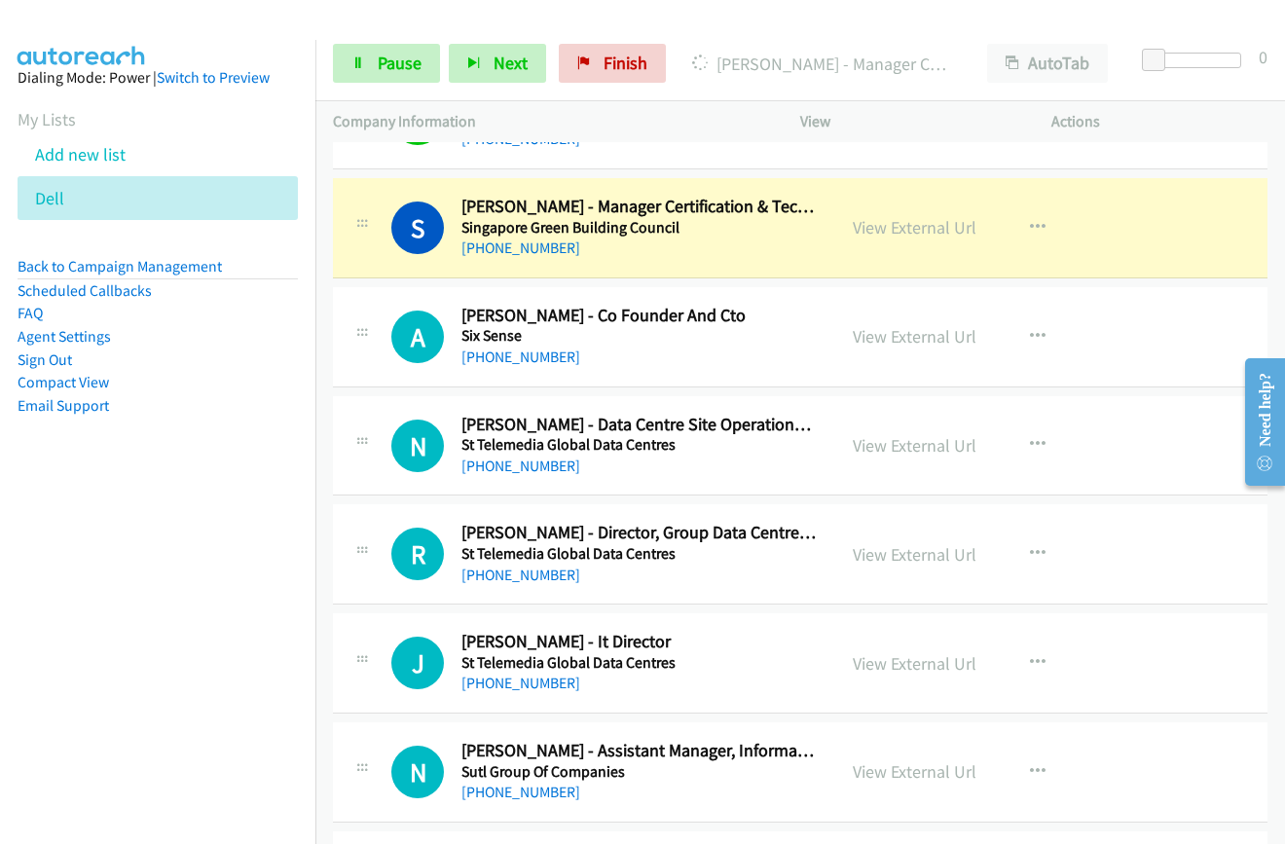
scroll to position [14798, 0]
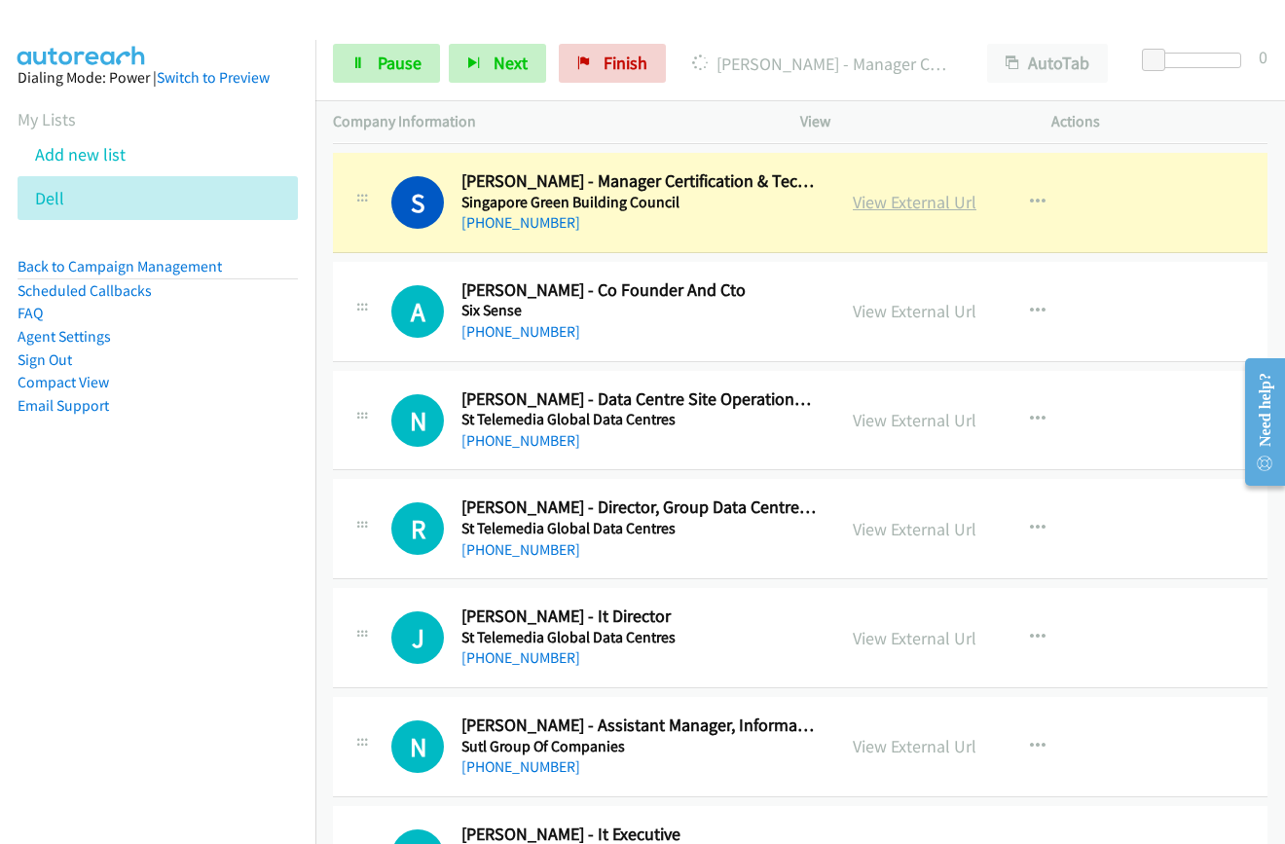
click at [897, 204] on link "View External Url" at bounding box center [915, 202] width 124 height 22
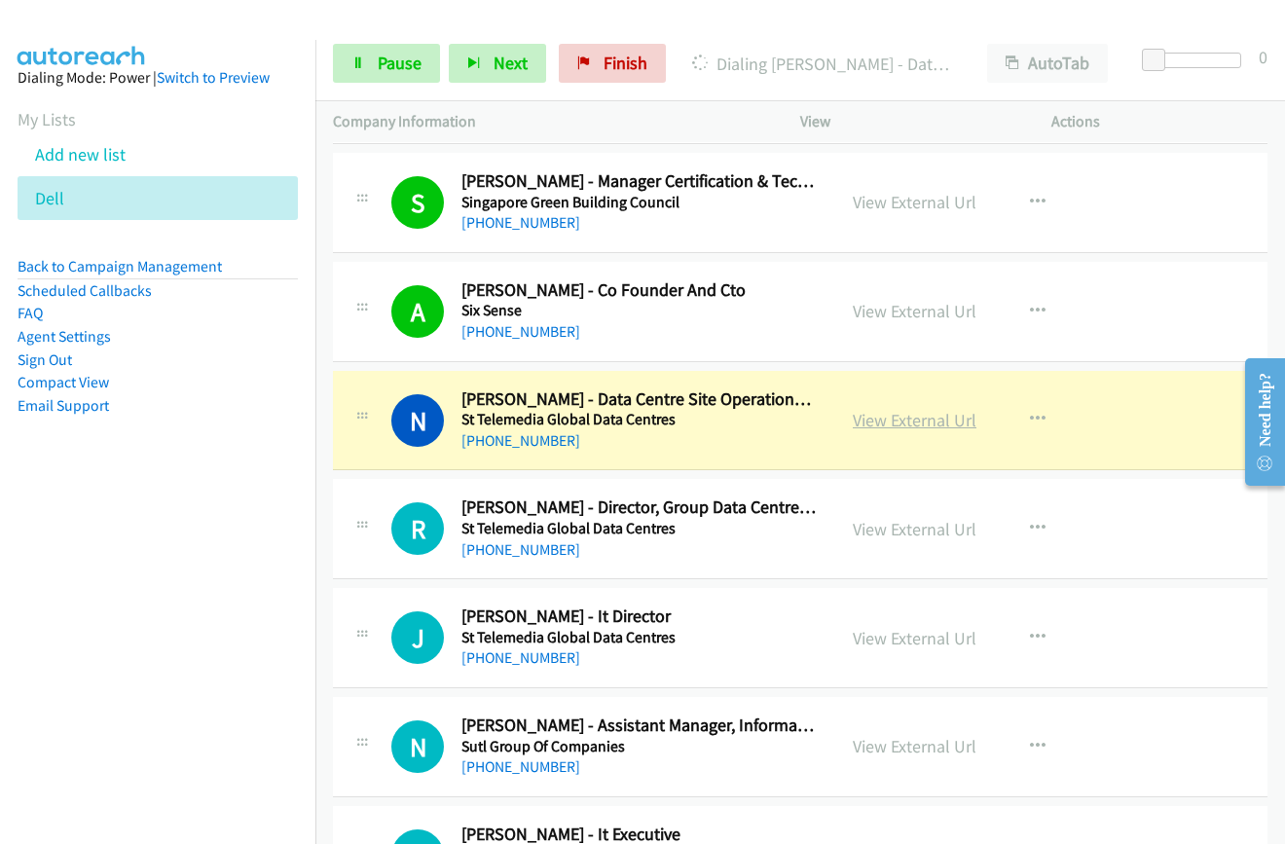
click at [923, 429] on link "View External Url" at bounding box center [915, 420] width 124 height 22
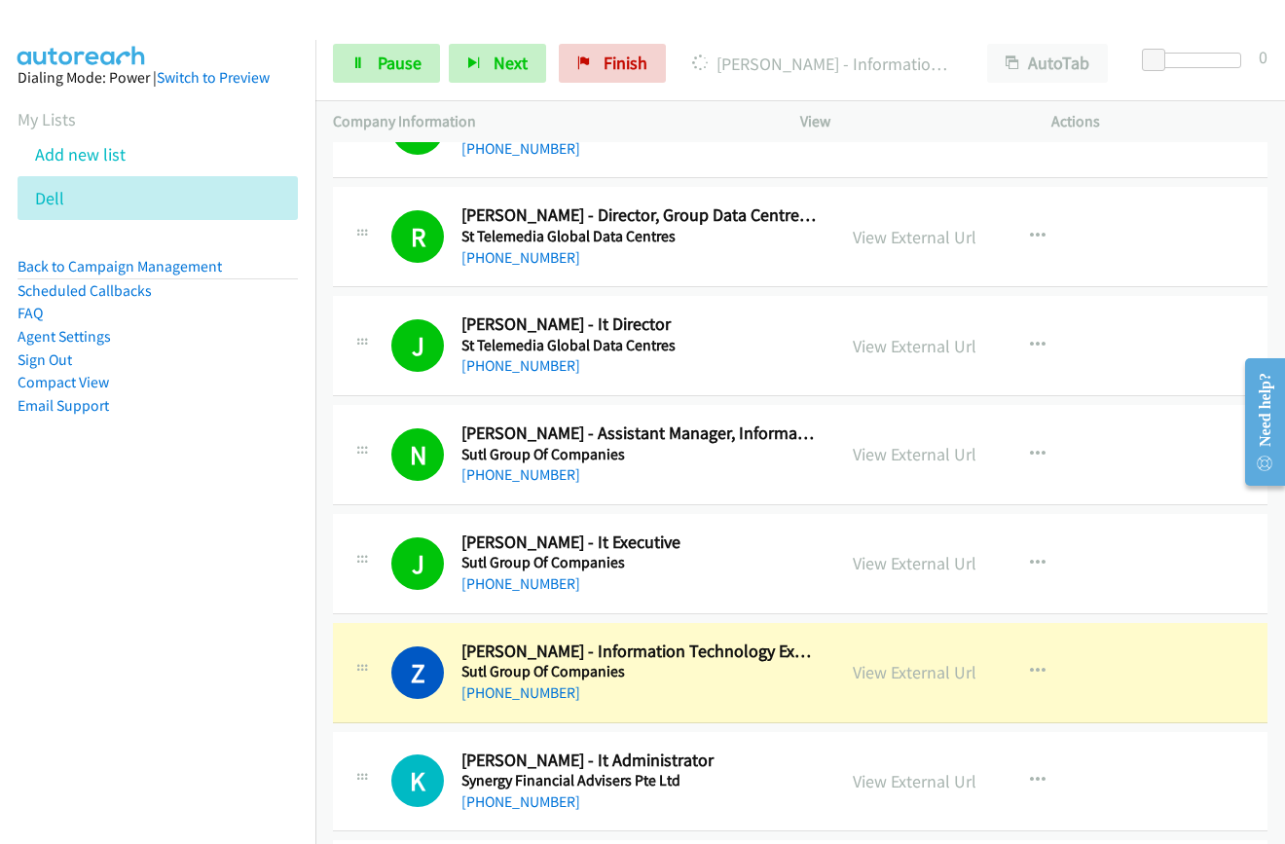
scroll to position [15285, 0]
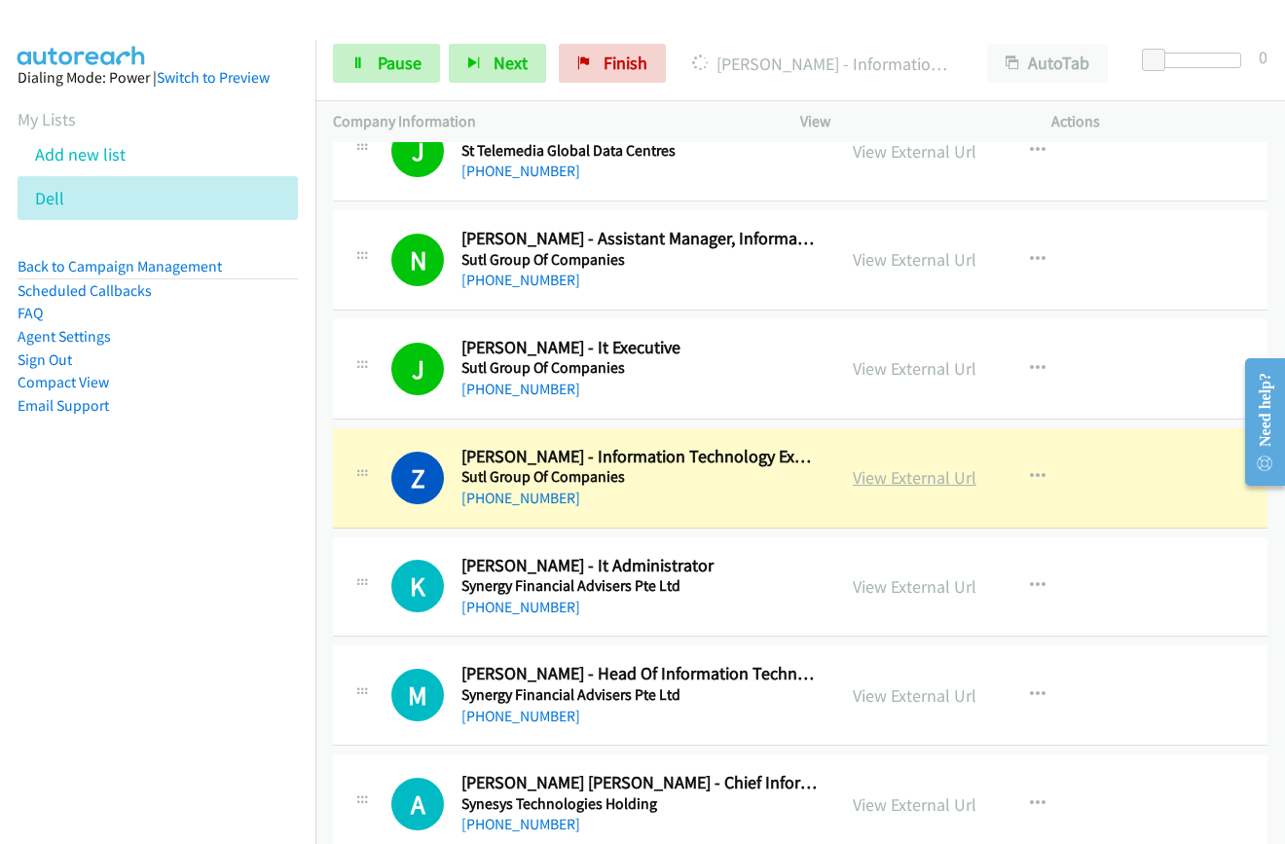
click at [913, 487] on link "View External Url" at bounding box center [915, 477] width 124 height 22
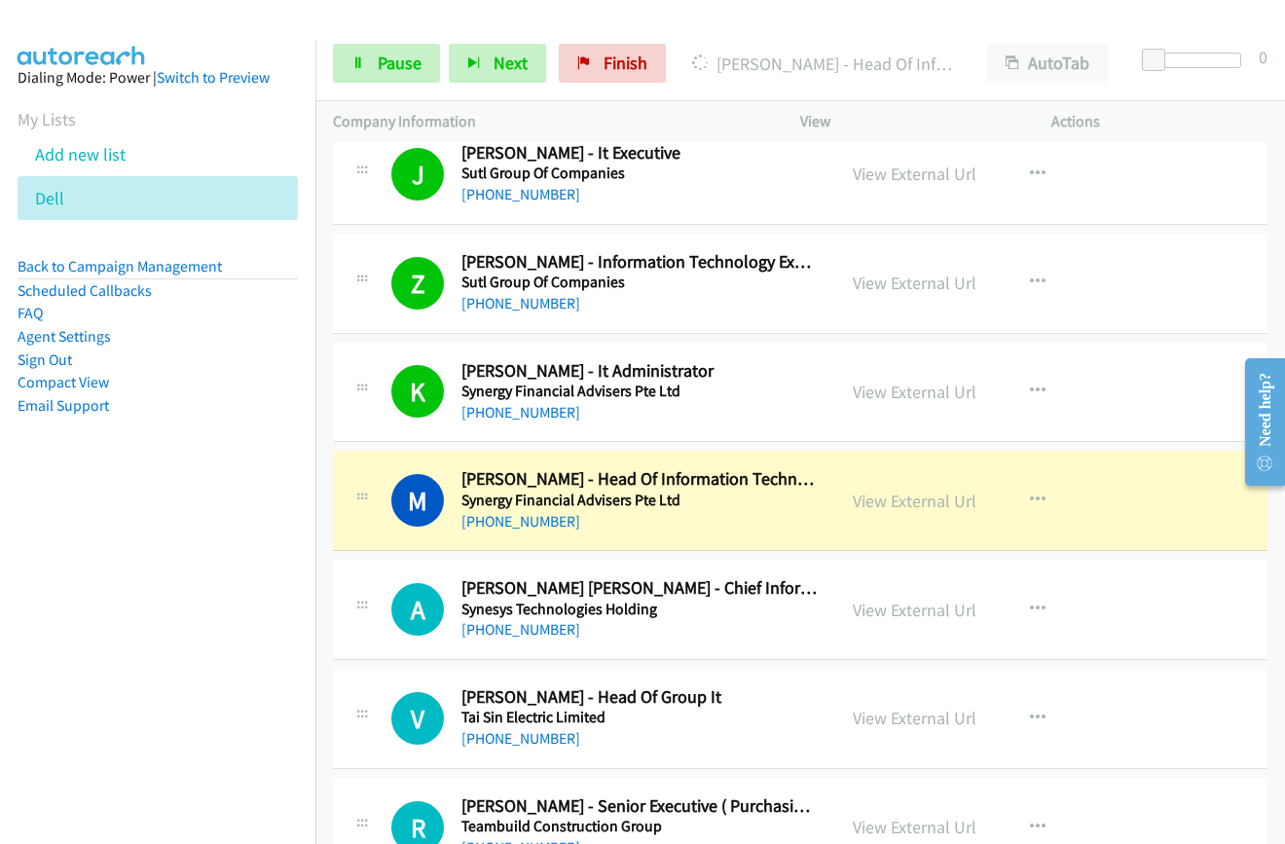
scroll to position [15577, 0]
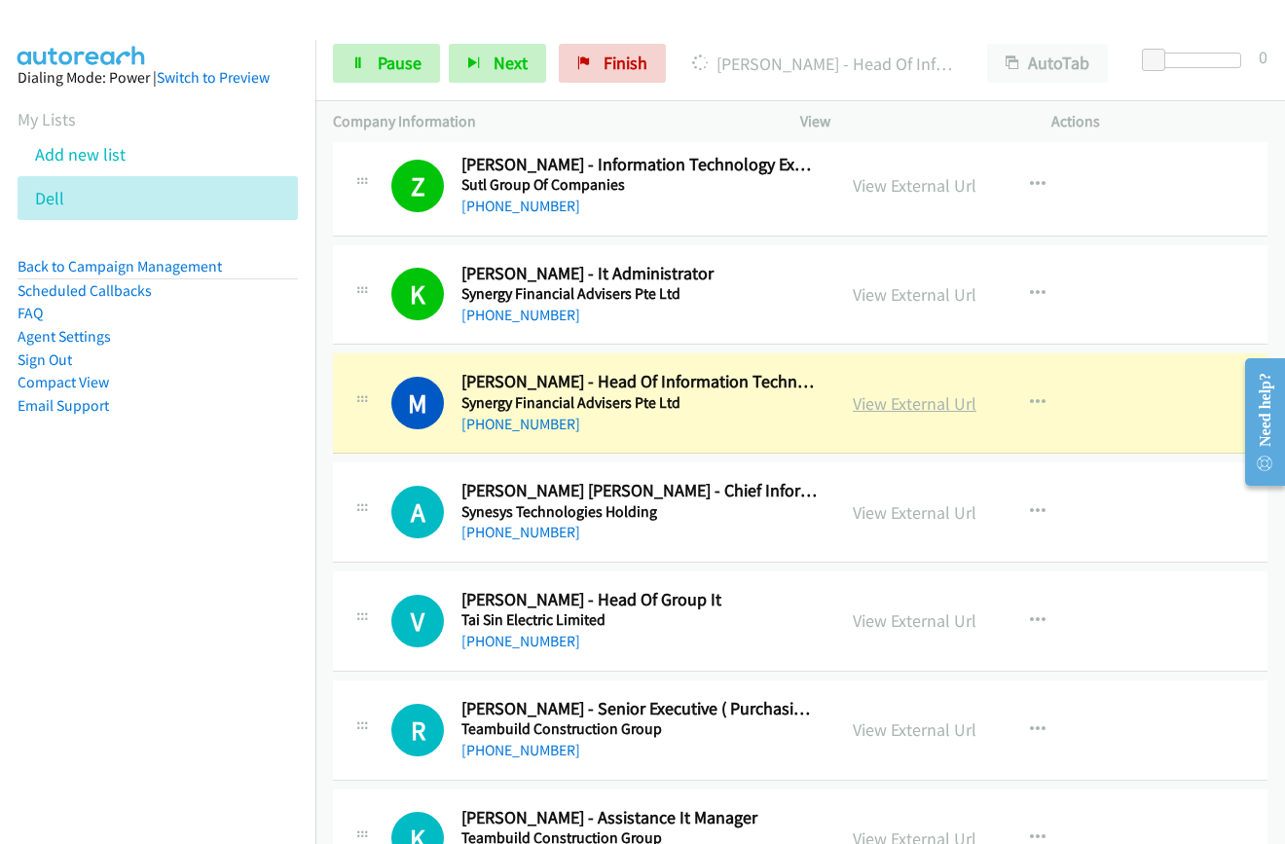
click at [883, 409] on link "View External Url" at bounding box center [915, 403] width 124 height 22
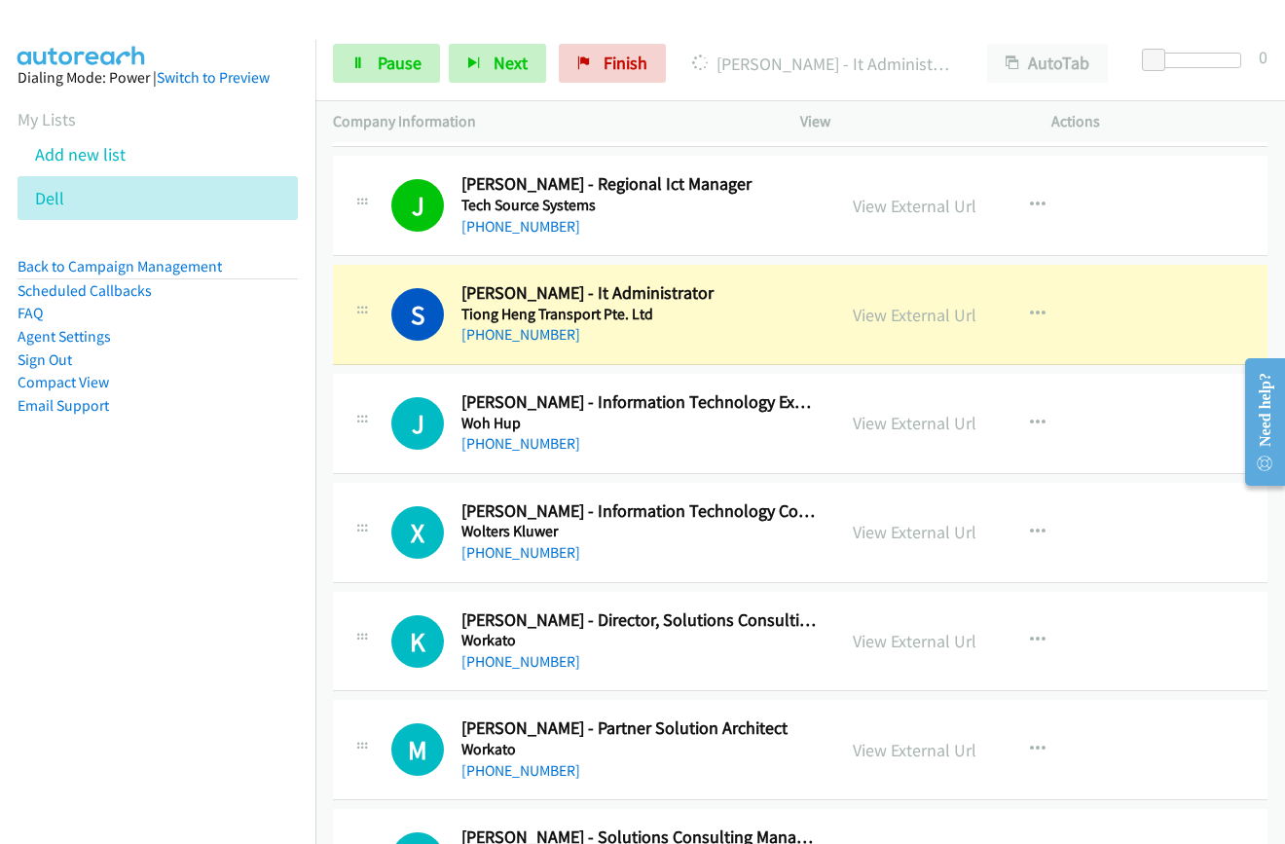
scroll to position [16356, 0]
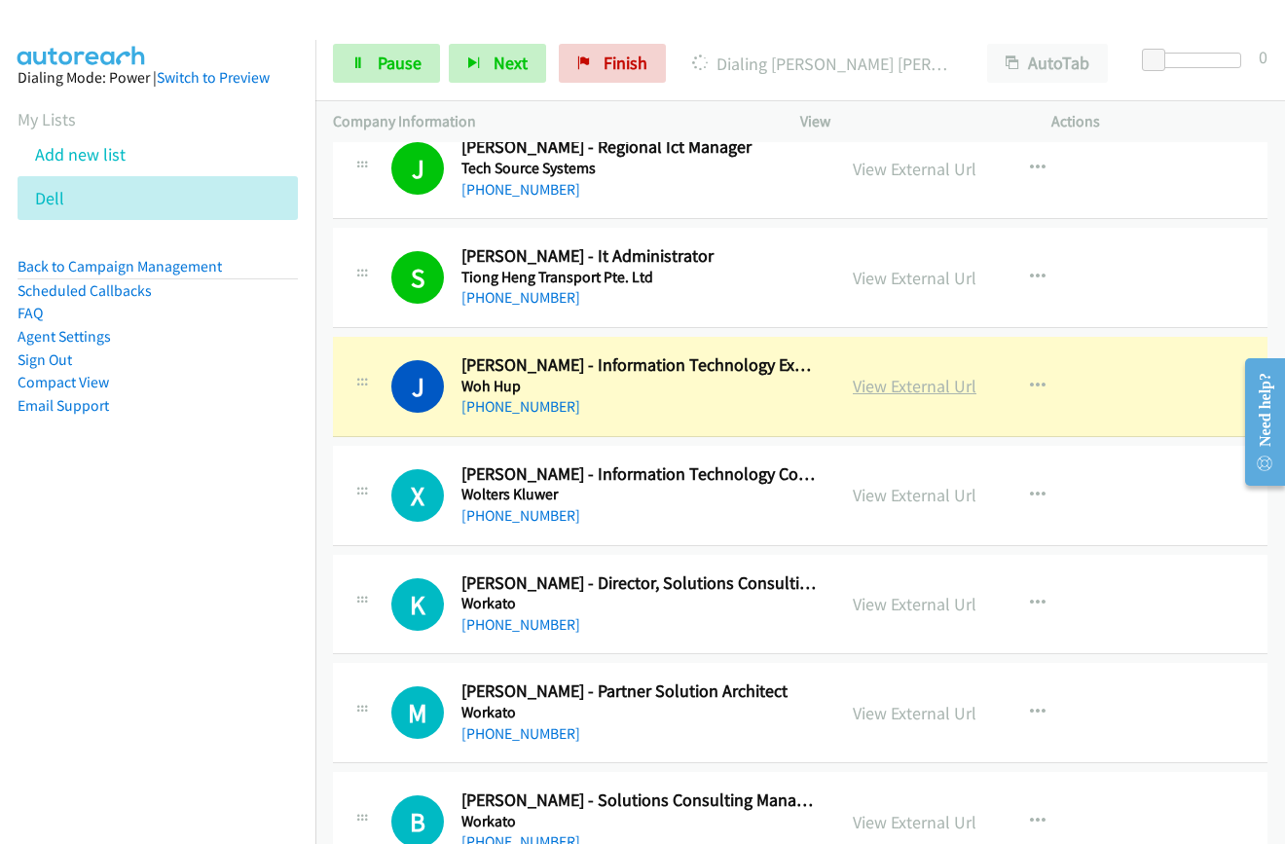
click at [862, 387] on link "View External Url" at bounding box center [915, 386] width 124 height 22
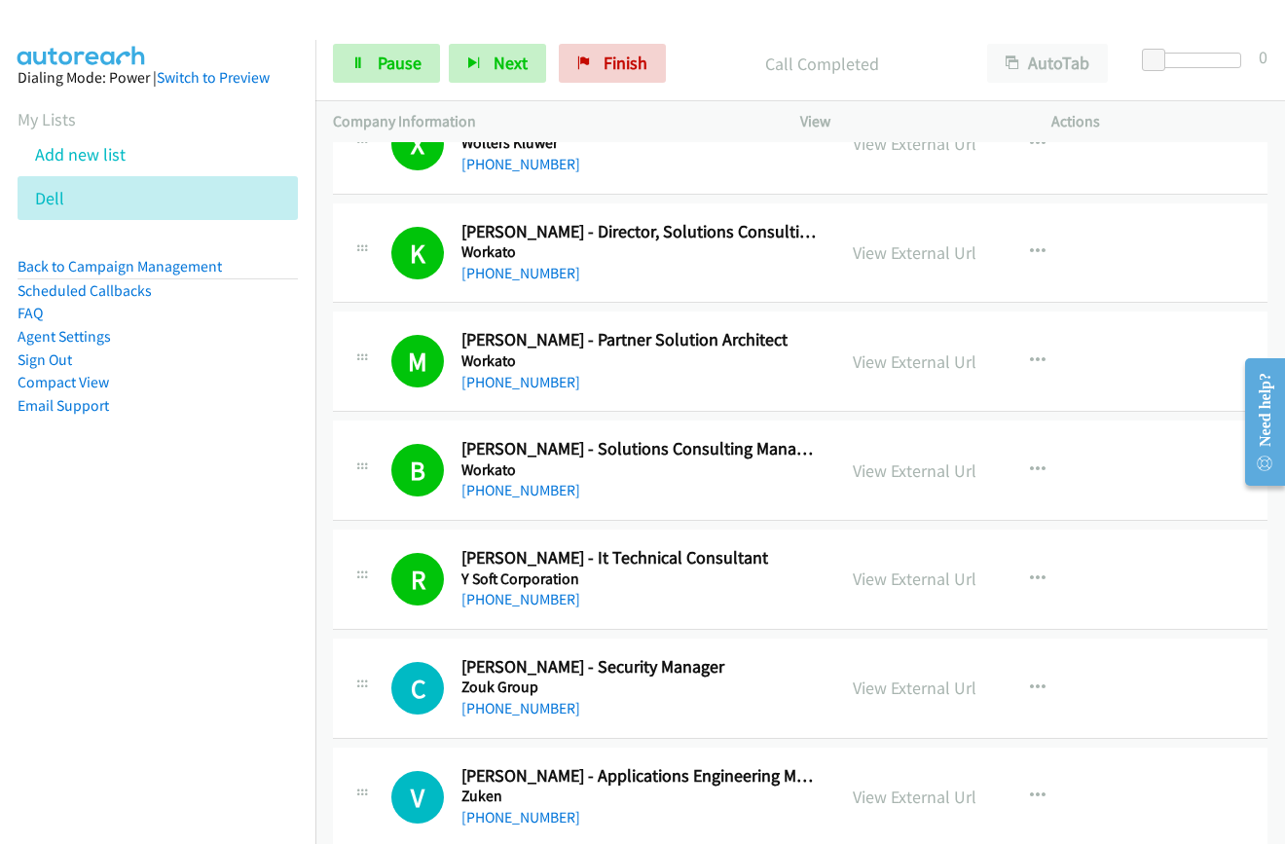
scroll to position [16739, 0]
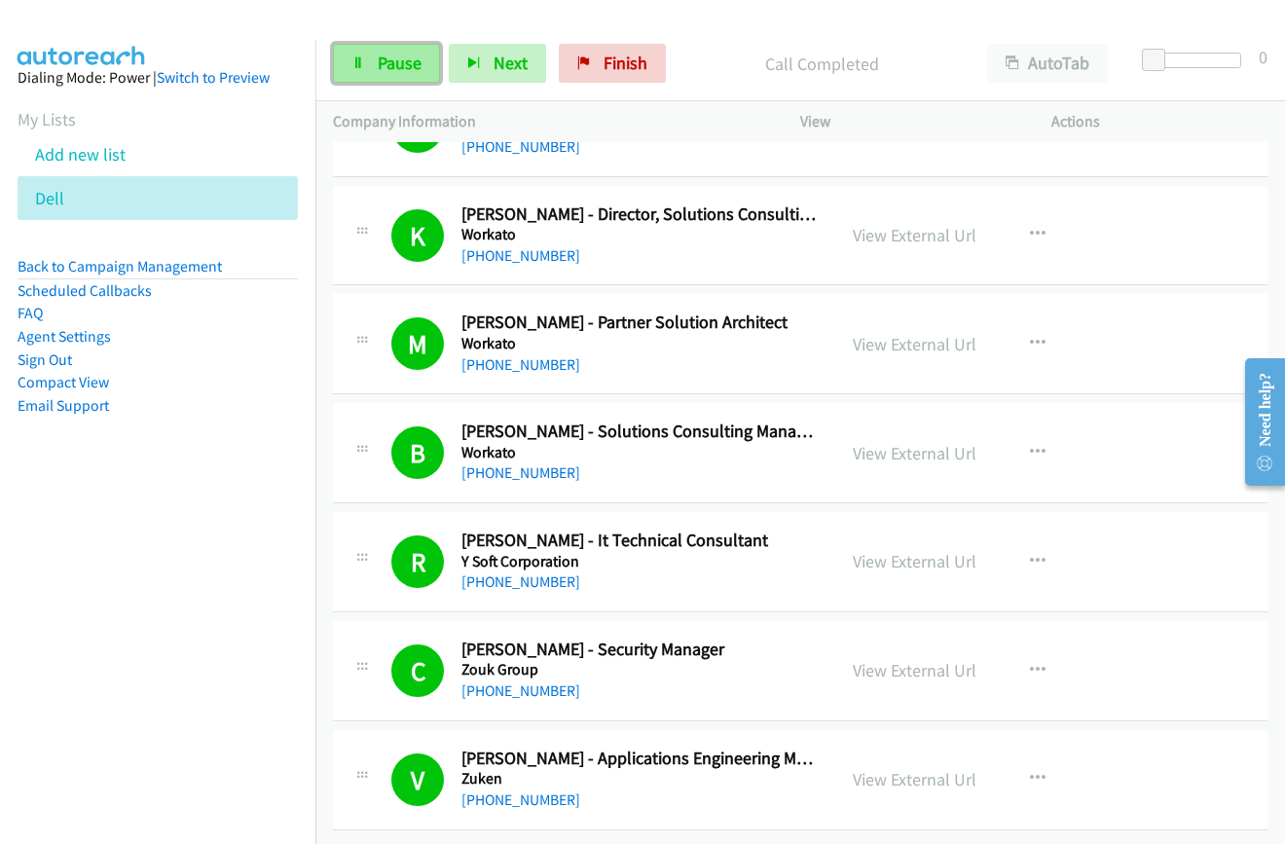
click at [419, 72] on span "Pause" at bounding box center [400, 63] width 44 height 22
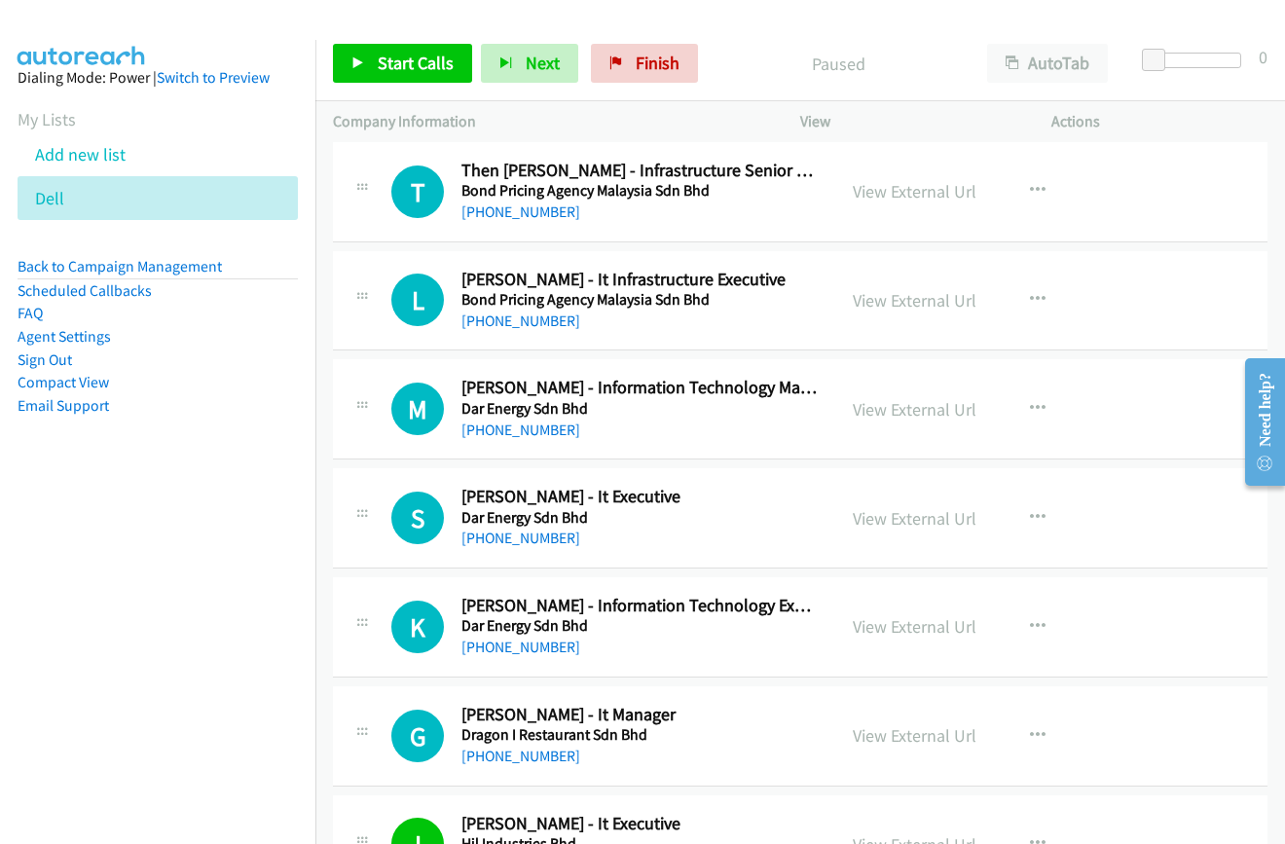
scroll to position [0, 0]
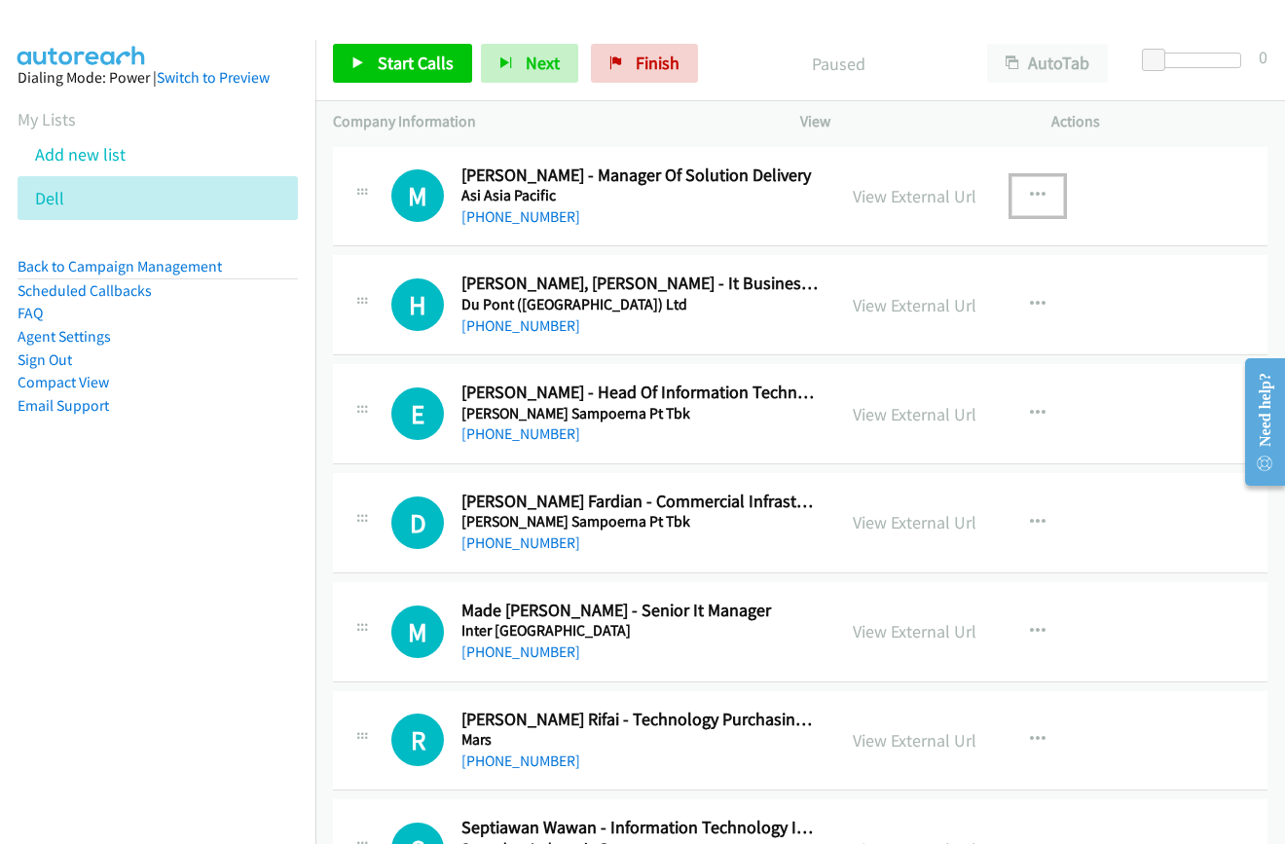
click at [1038, 192] on button "button" at bounding box center [1038, 195] width 53 height 39
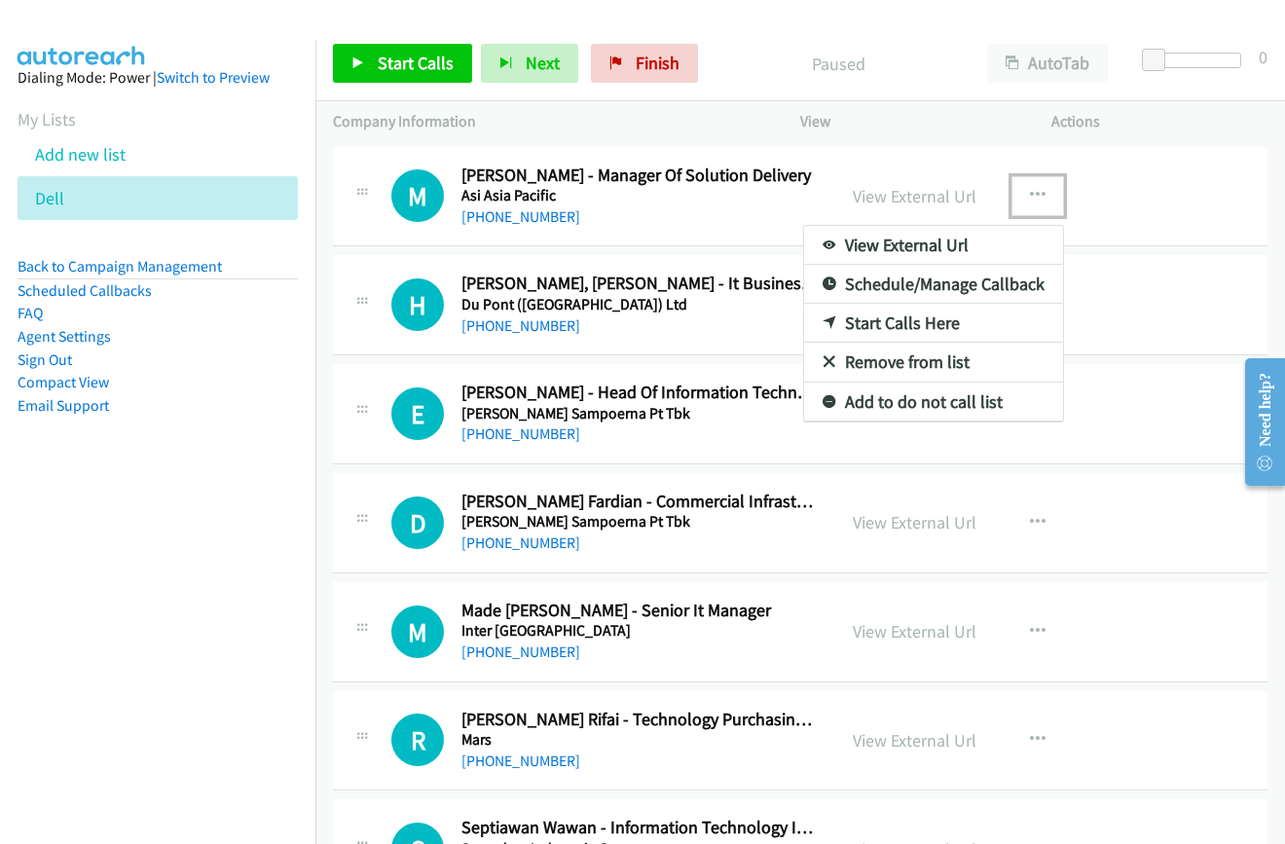
click at [423, 75] on div at bounding box center [642, 422] width 1285 height 844
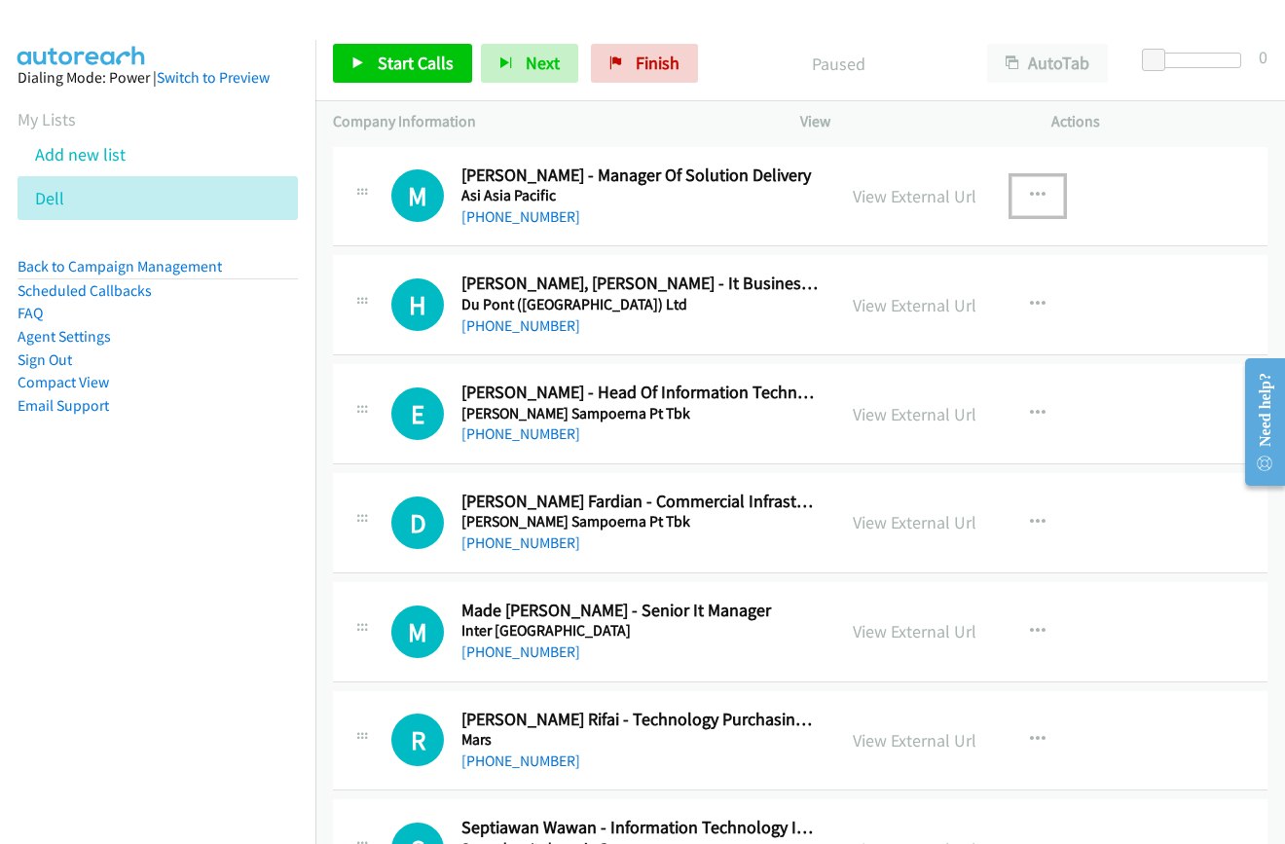
click at [1033, 190] on icon "button" at bounding box center [1038, 196] width 16 height 16
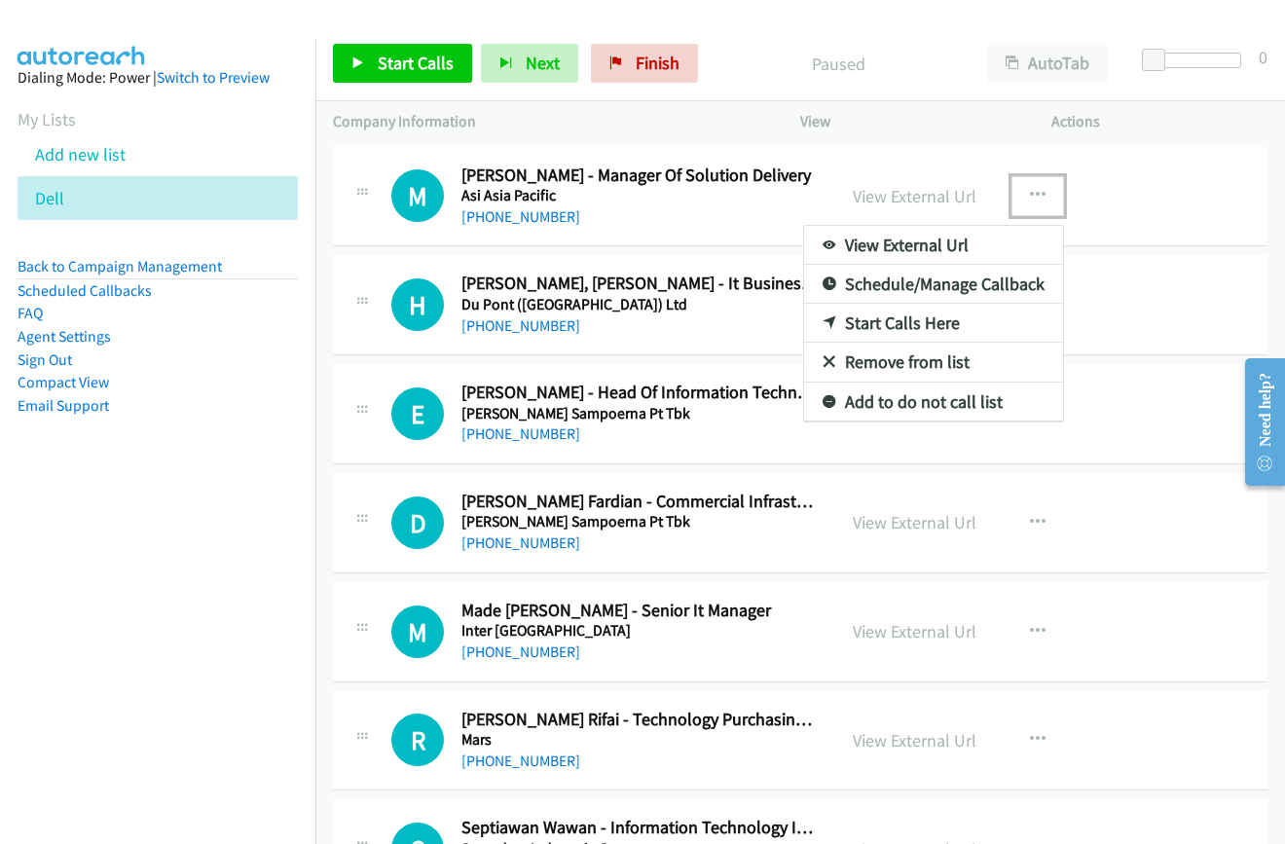
click at [894, 324] on link "Start Calls Here" at bounding box center [933, 323] width 259 height 39
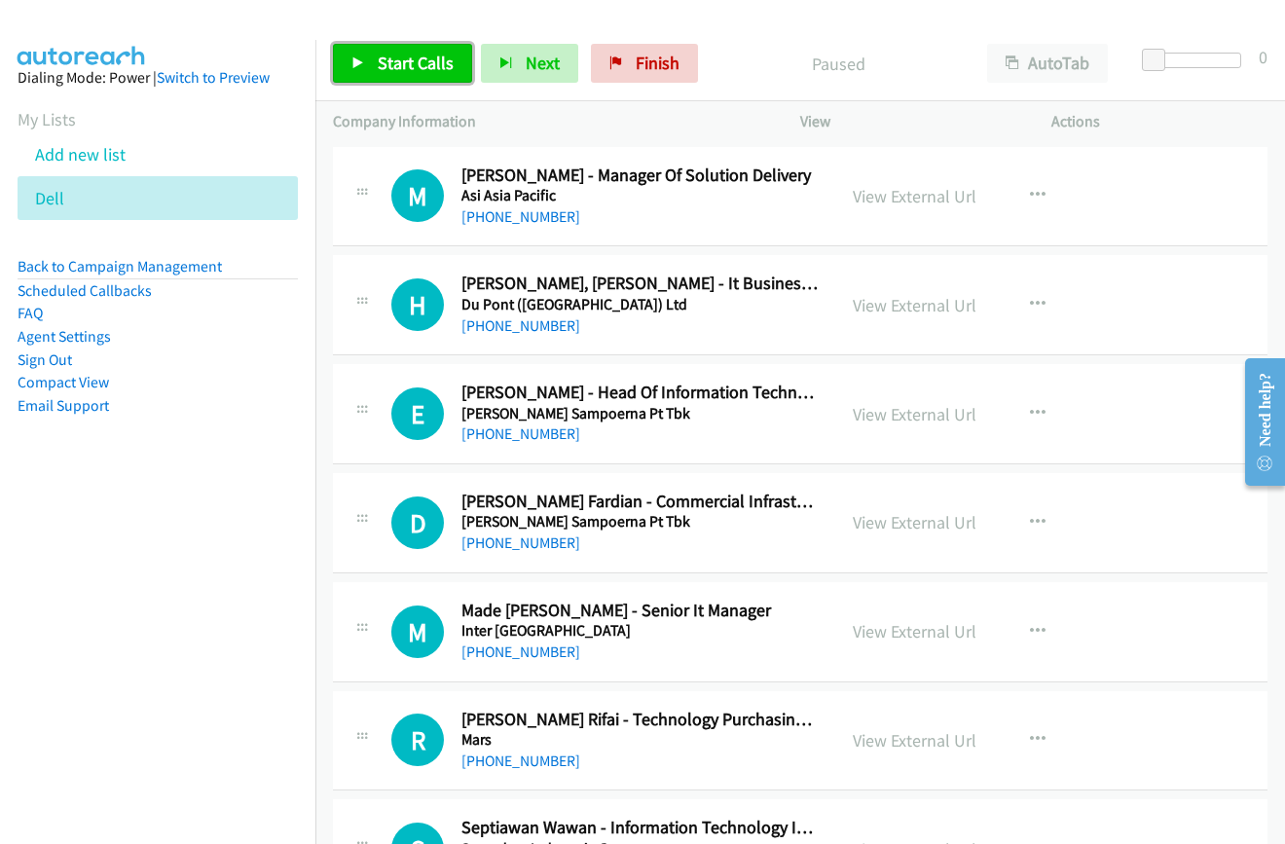
click at [410, 67] on span "Start Calls" at bounding box center [416, 63] width 76 height 22
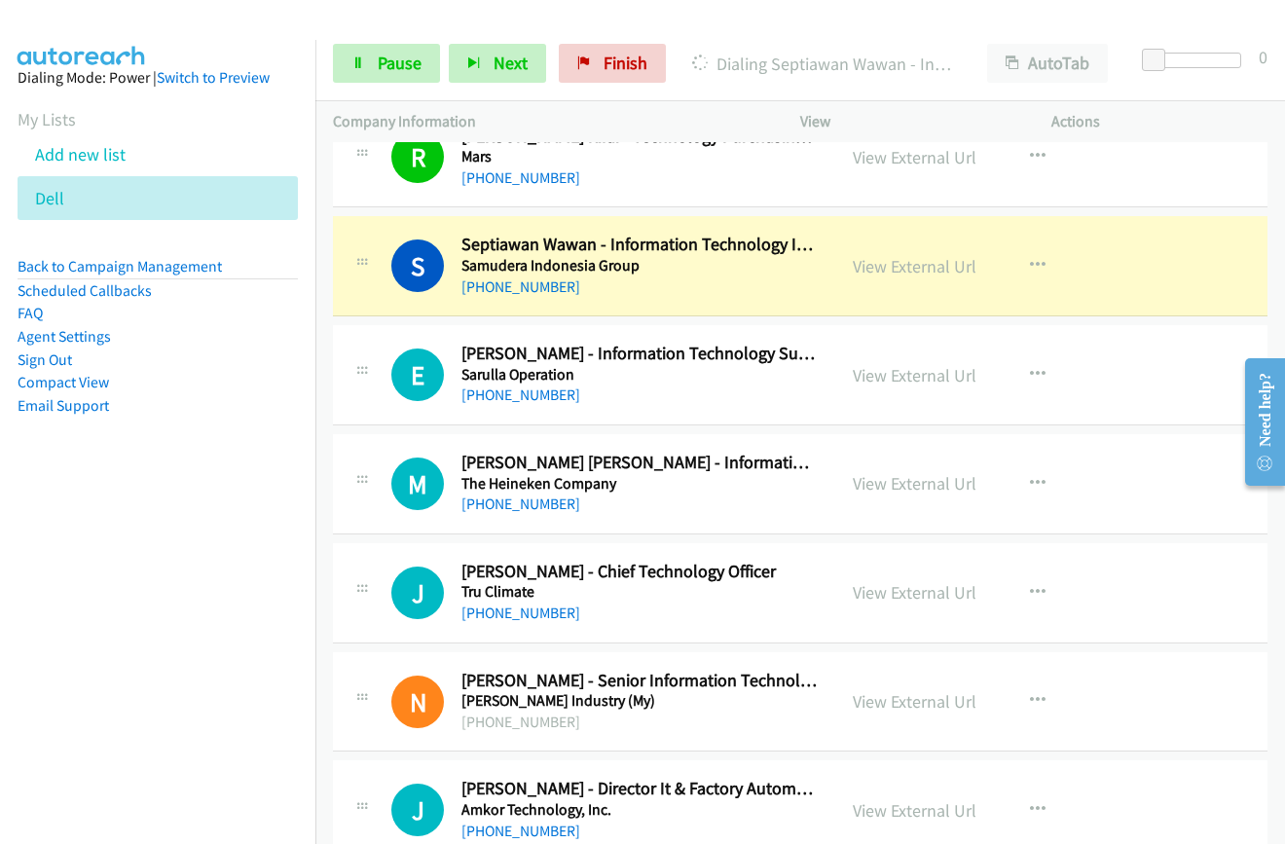
scroll to position [584, 0]
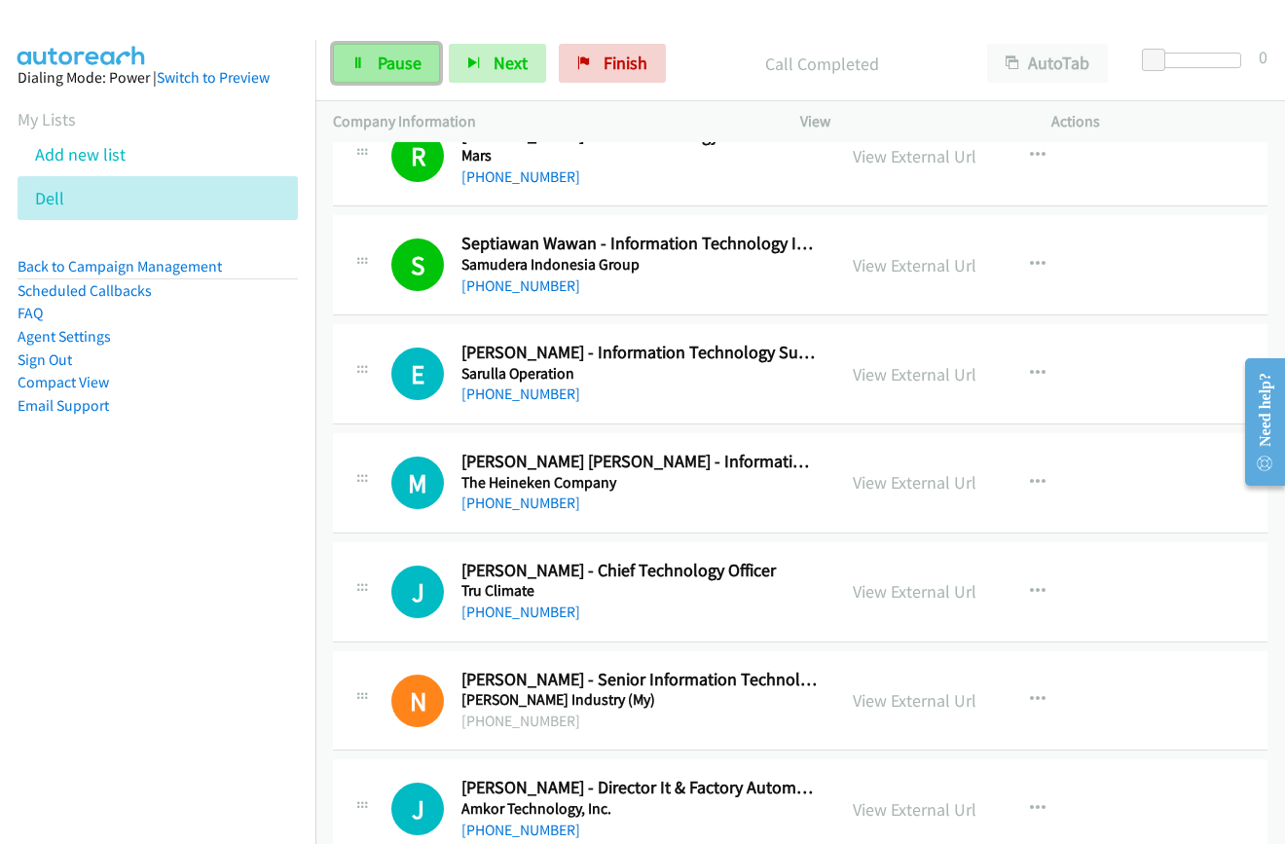
click at [363, 62] on icon at bounding box center [358, 64] width 14 height 14
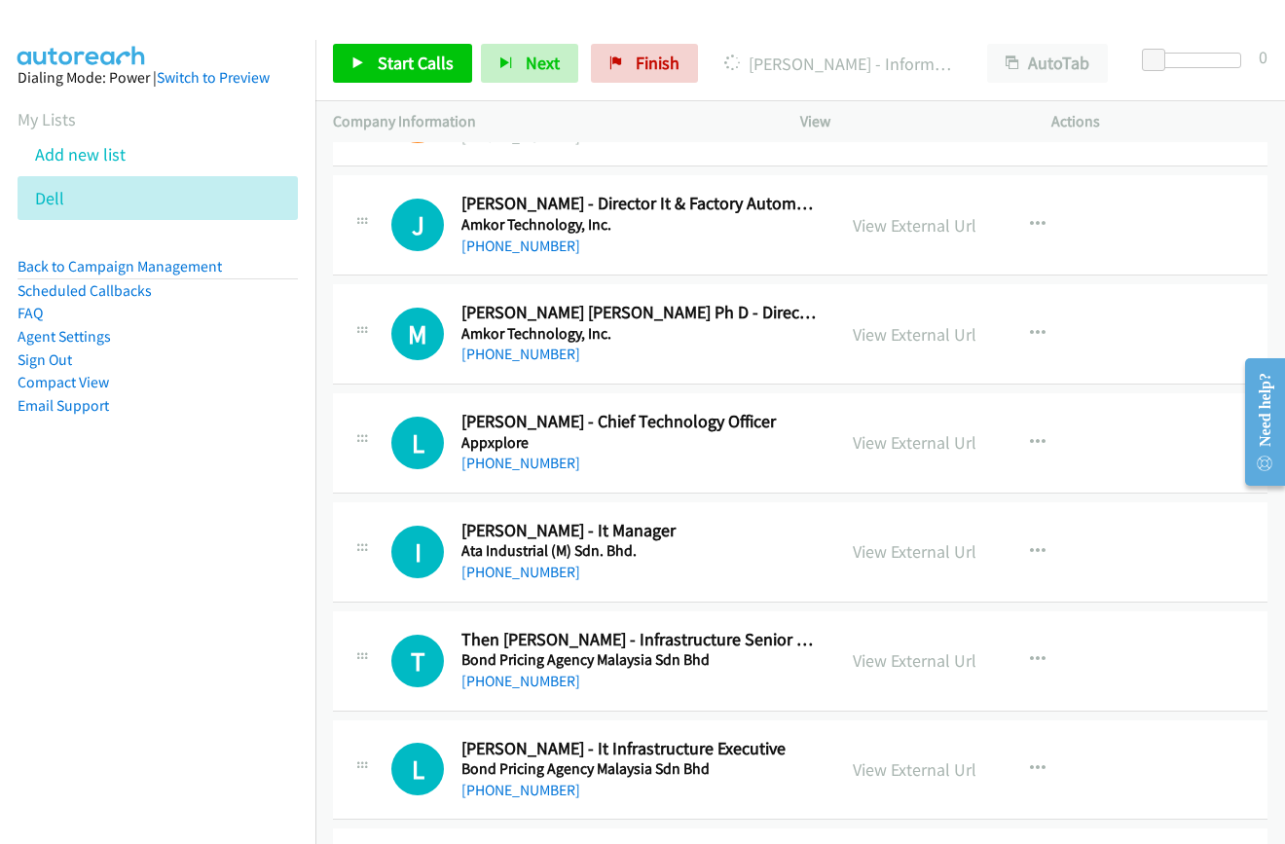
scroll to position [1266, 0]
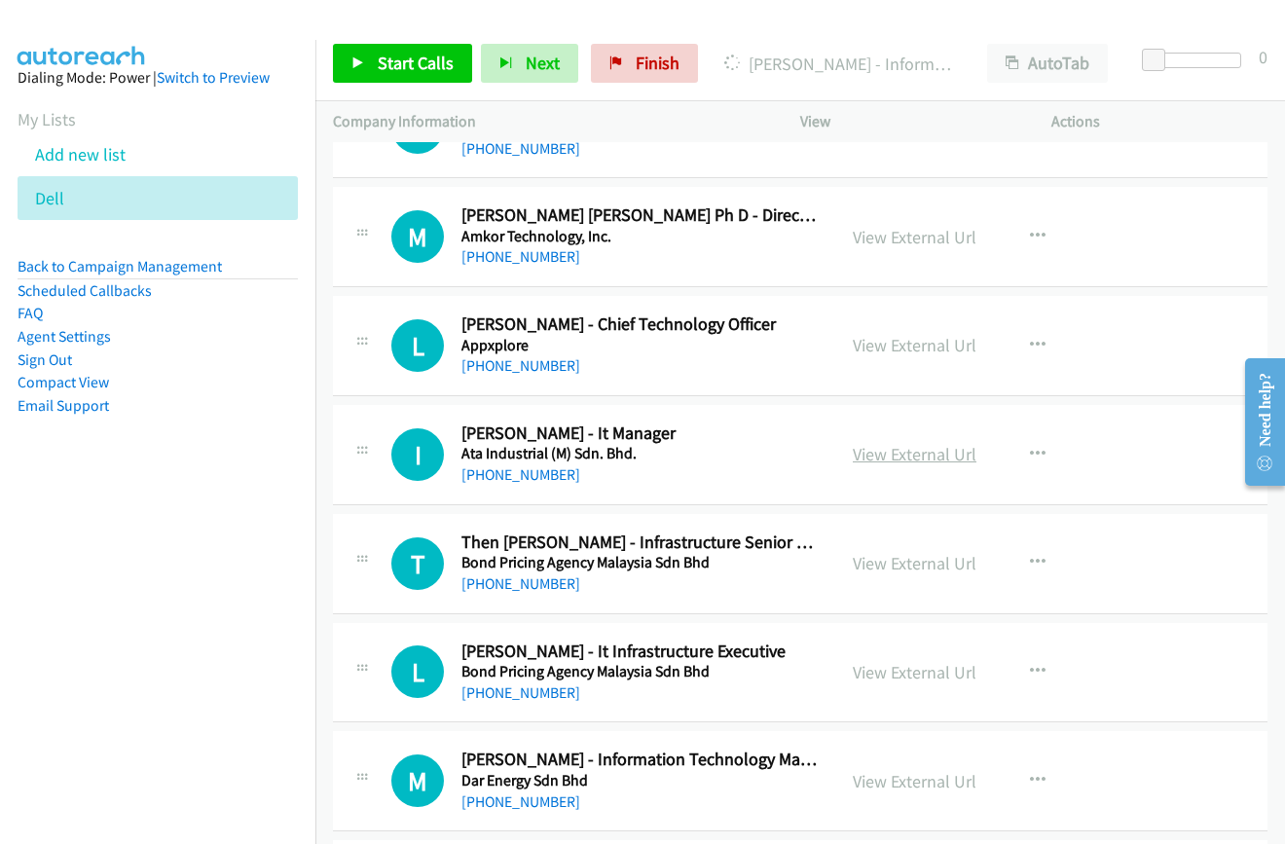
click at [902, 455] on link "View External Url" at bounding box center [915, 454] width 124 height 22
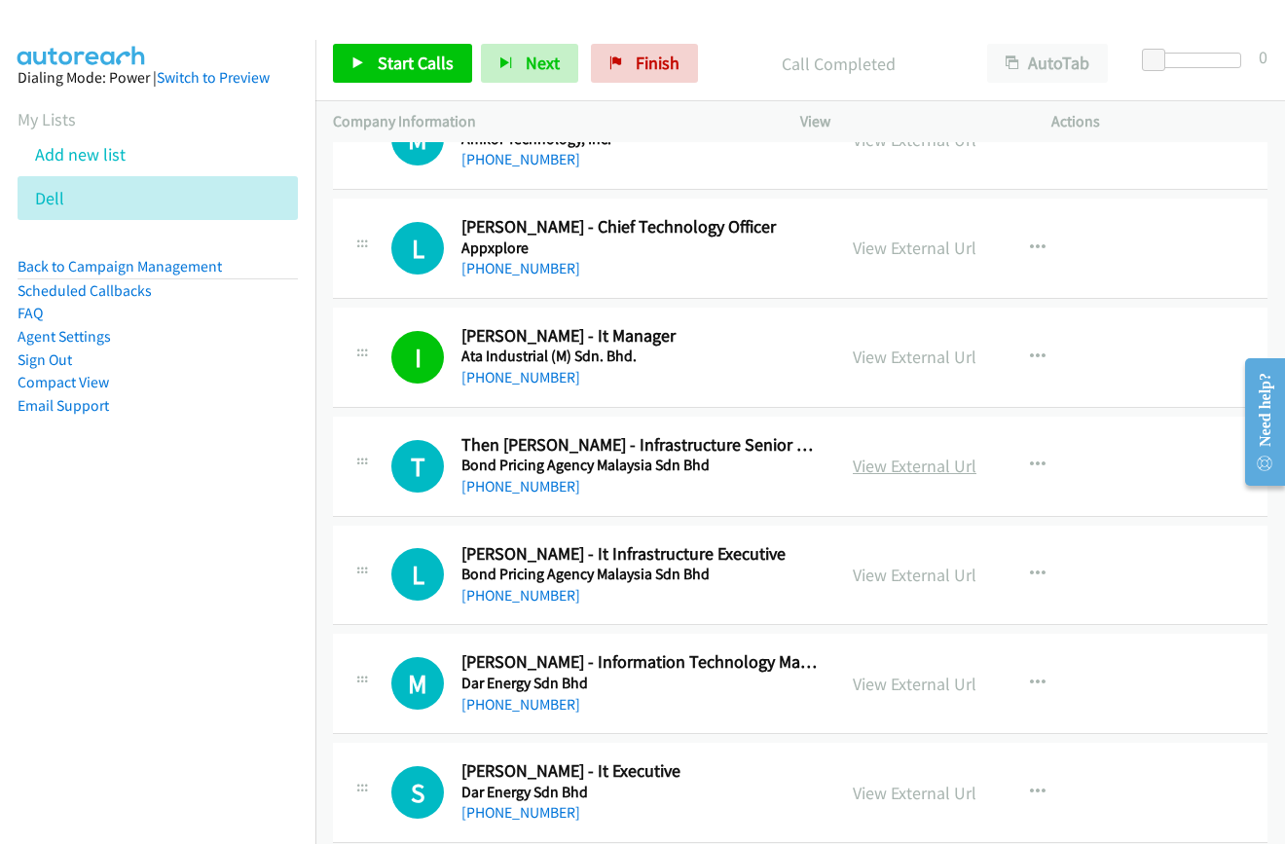
click at [867, 464] on link "View External Url" at bounding box center [915, 466] width 124 height 22
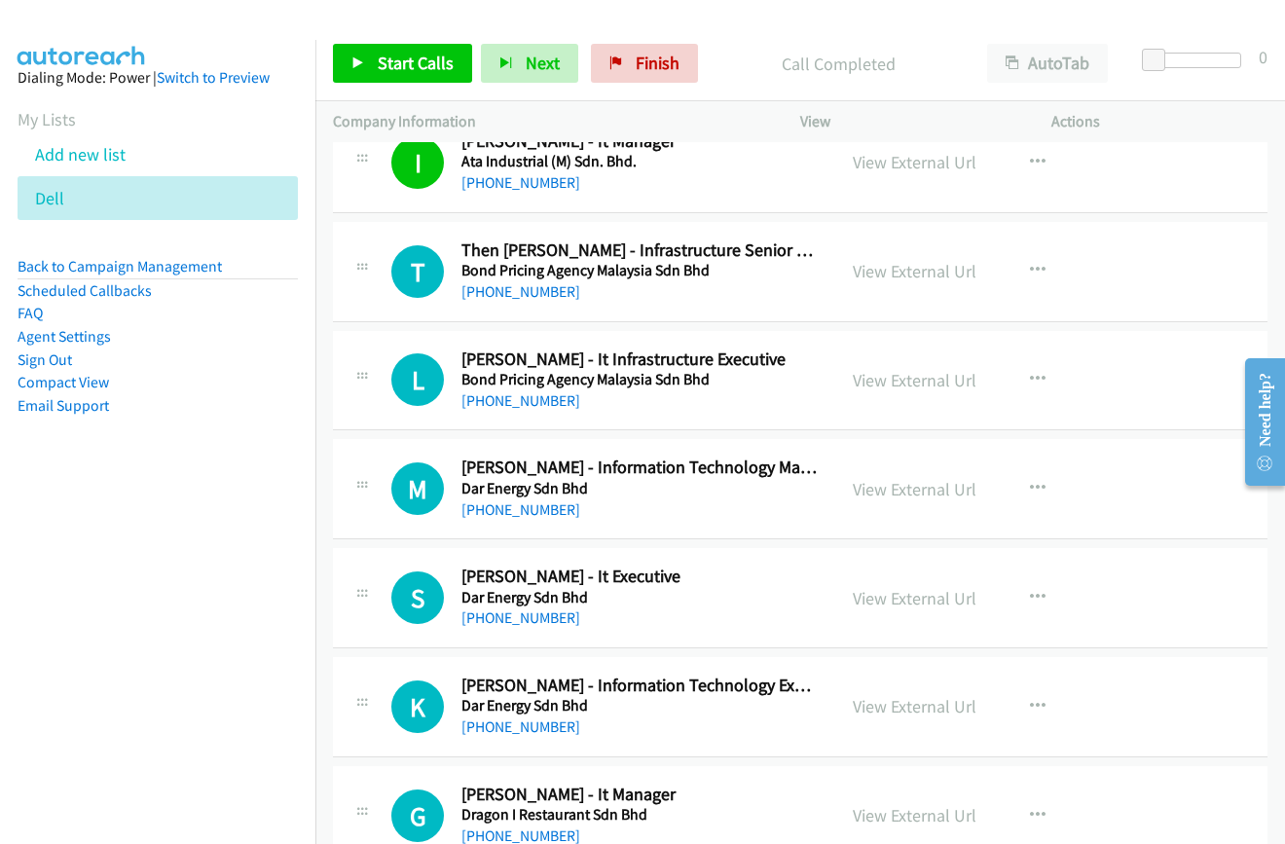
scroll to position [1655, 0]
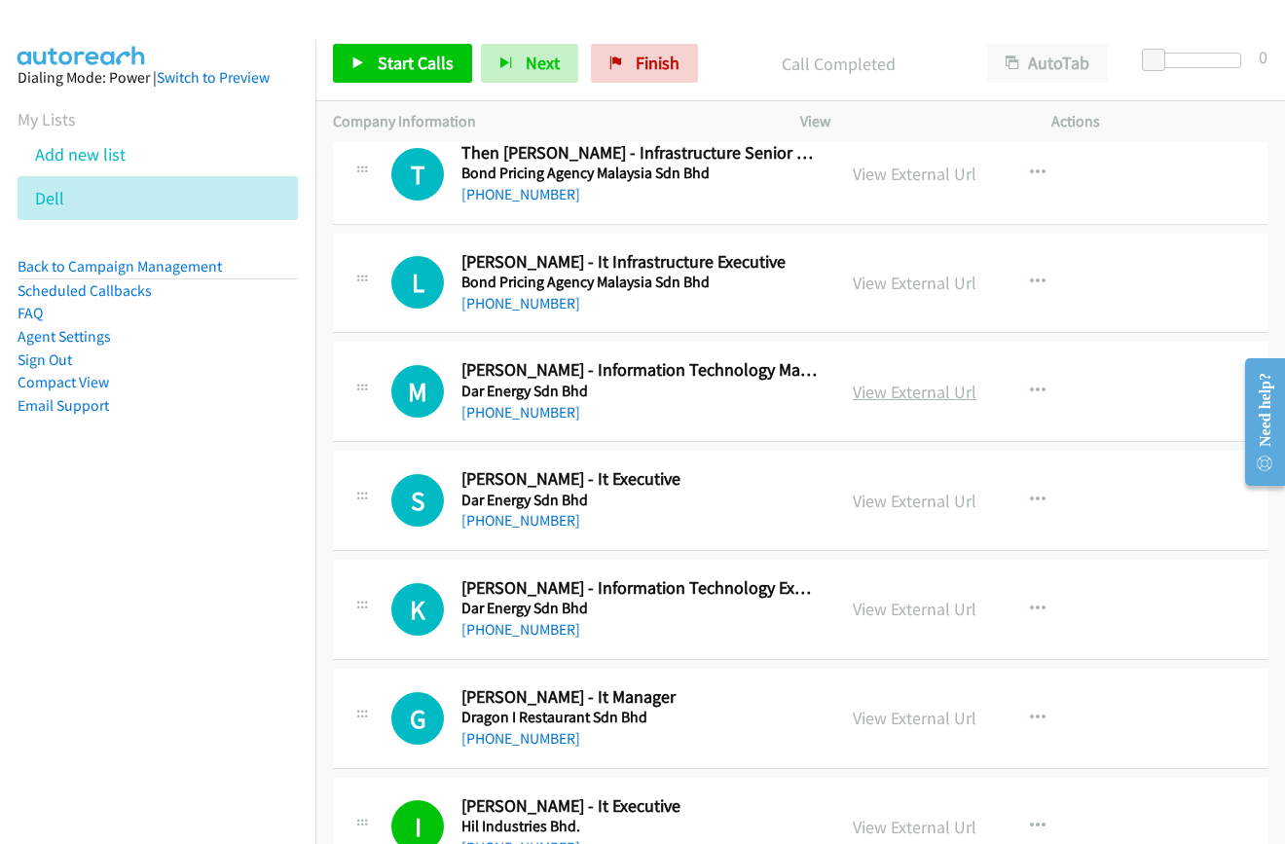
click at [891, 396] on link "View External Url" at bounding box center [915, 392] width 124 height 22
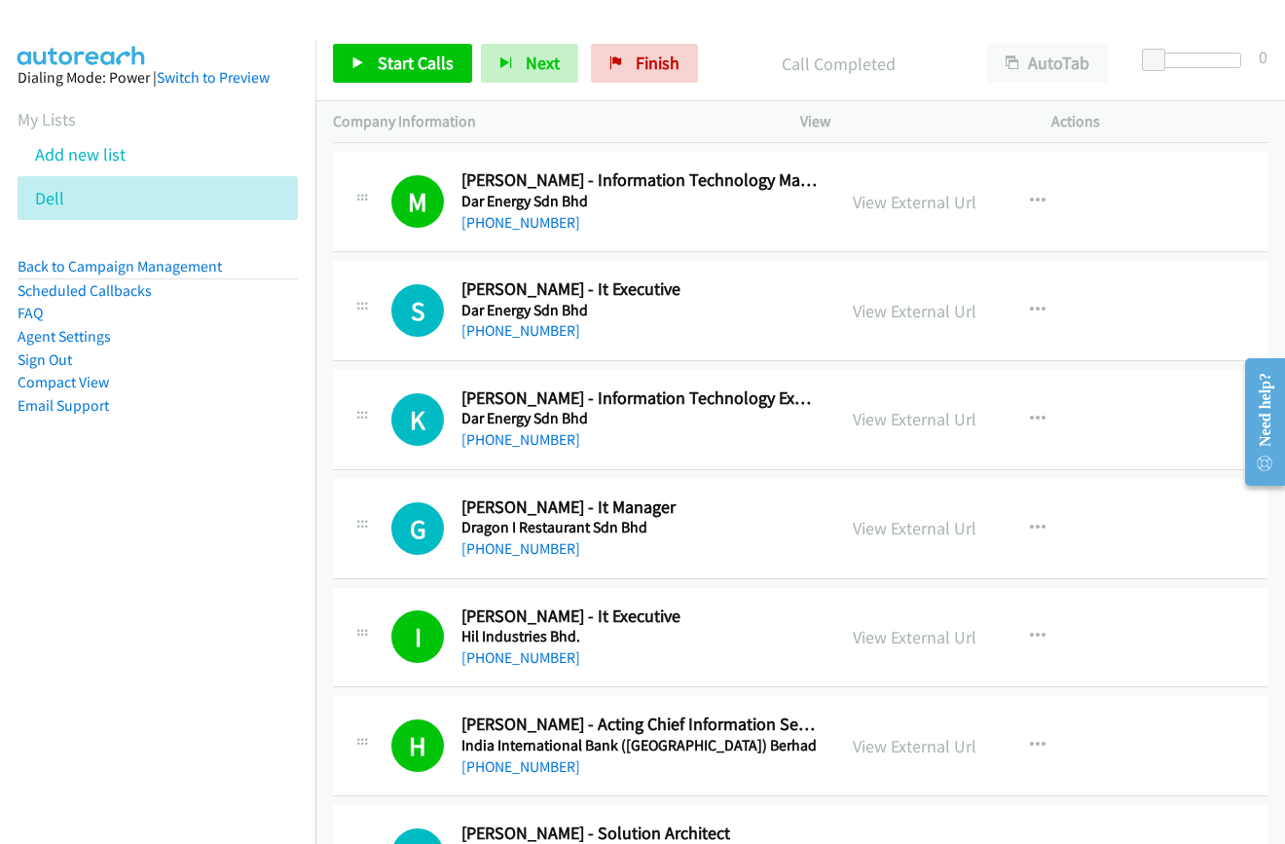
scroll to position [1850, 0]
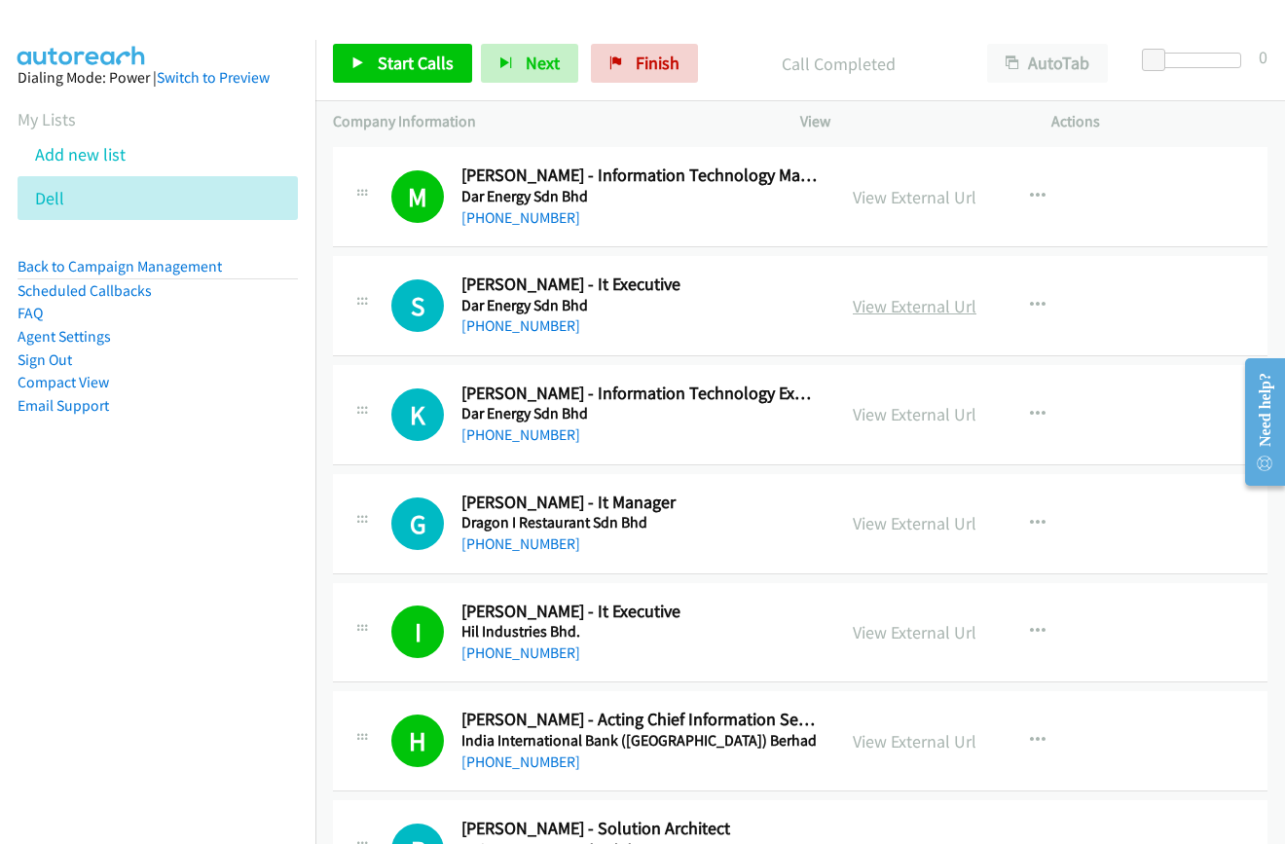
click at [897, 303] on link "View External Url" at bounding box center [915, 306] width 124 height 22
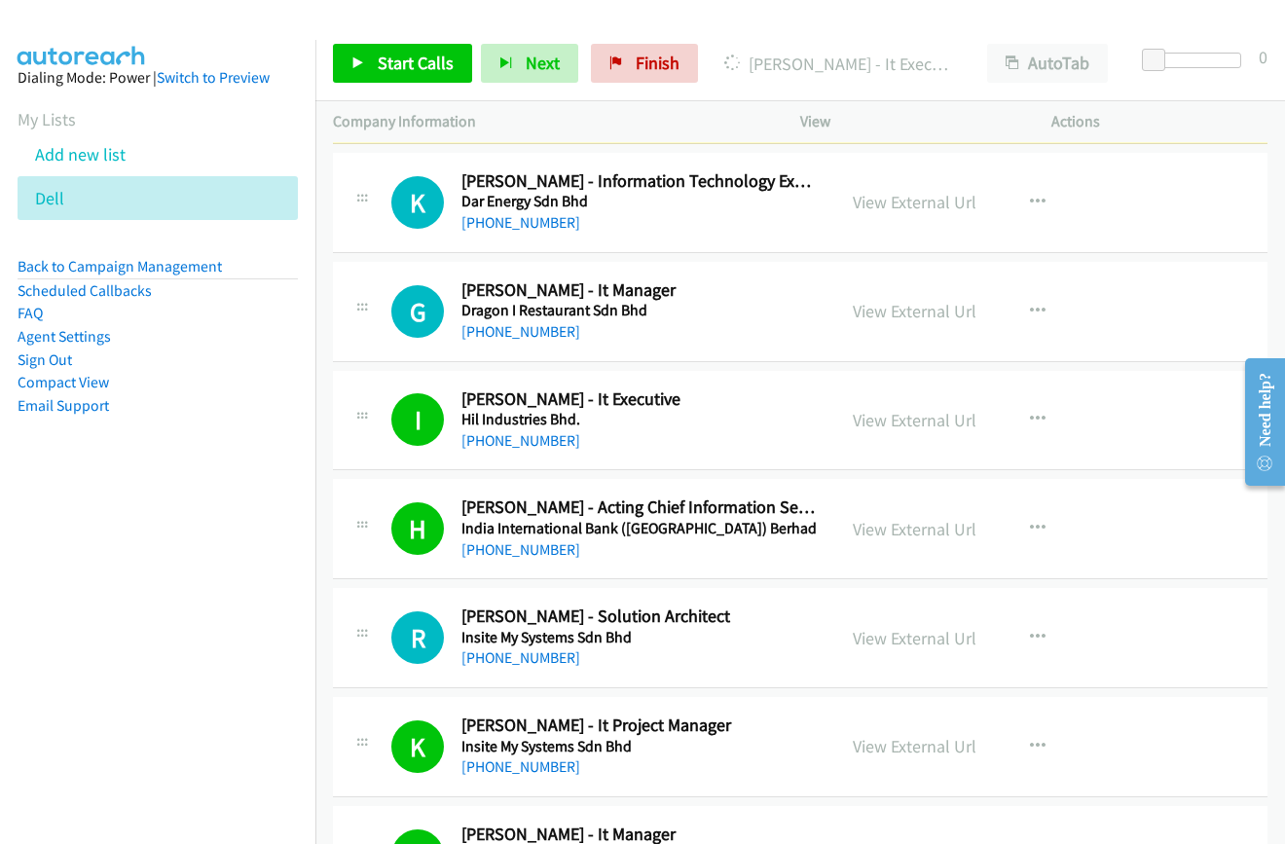
scroll to position [2239, 0]
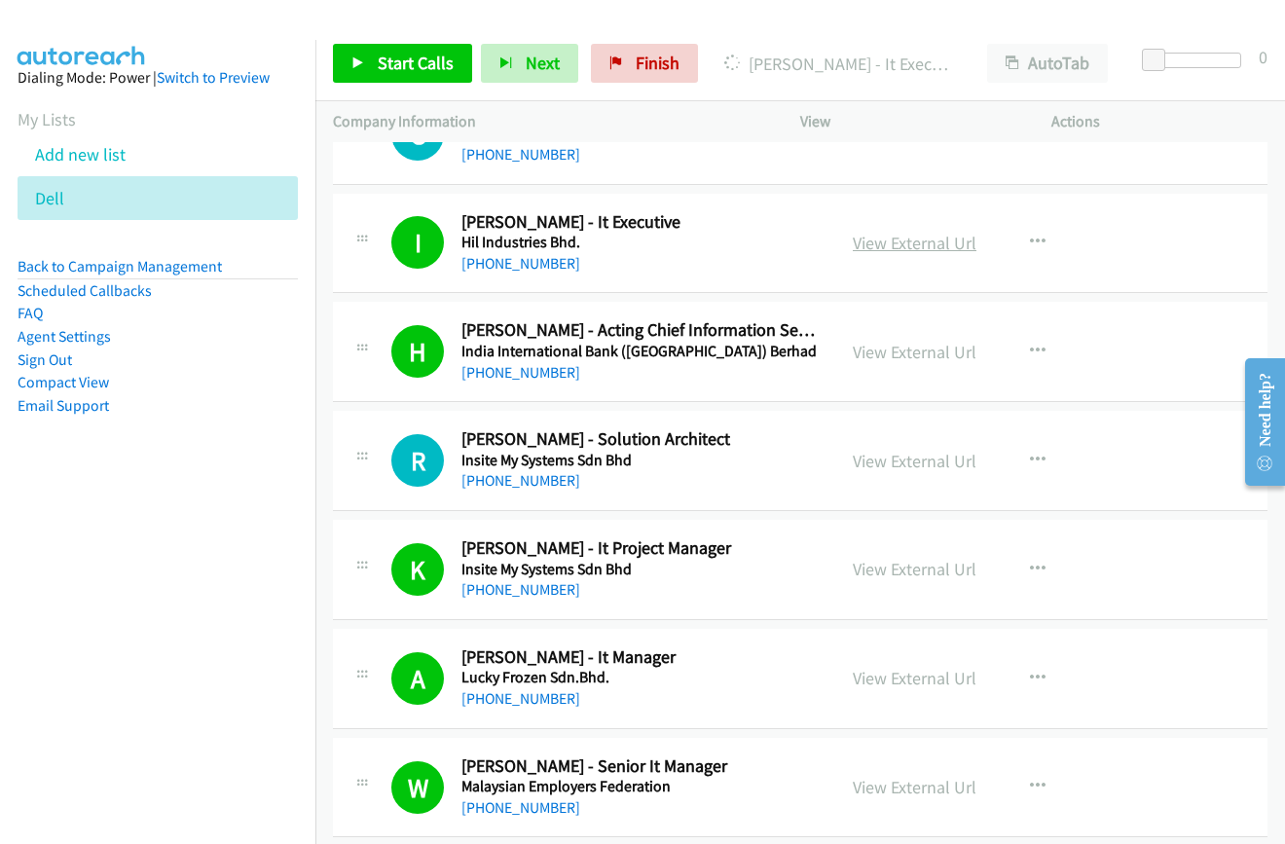
click at [876, 248] on link "View External Url" at bounding box center [915, 243] width 124 height 22
click at [893, 457] on link "View External Url" at bounding box center [915, 461] width 124 height 22
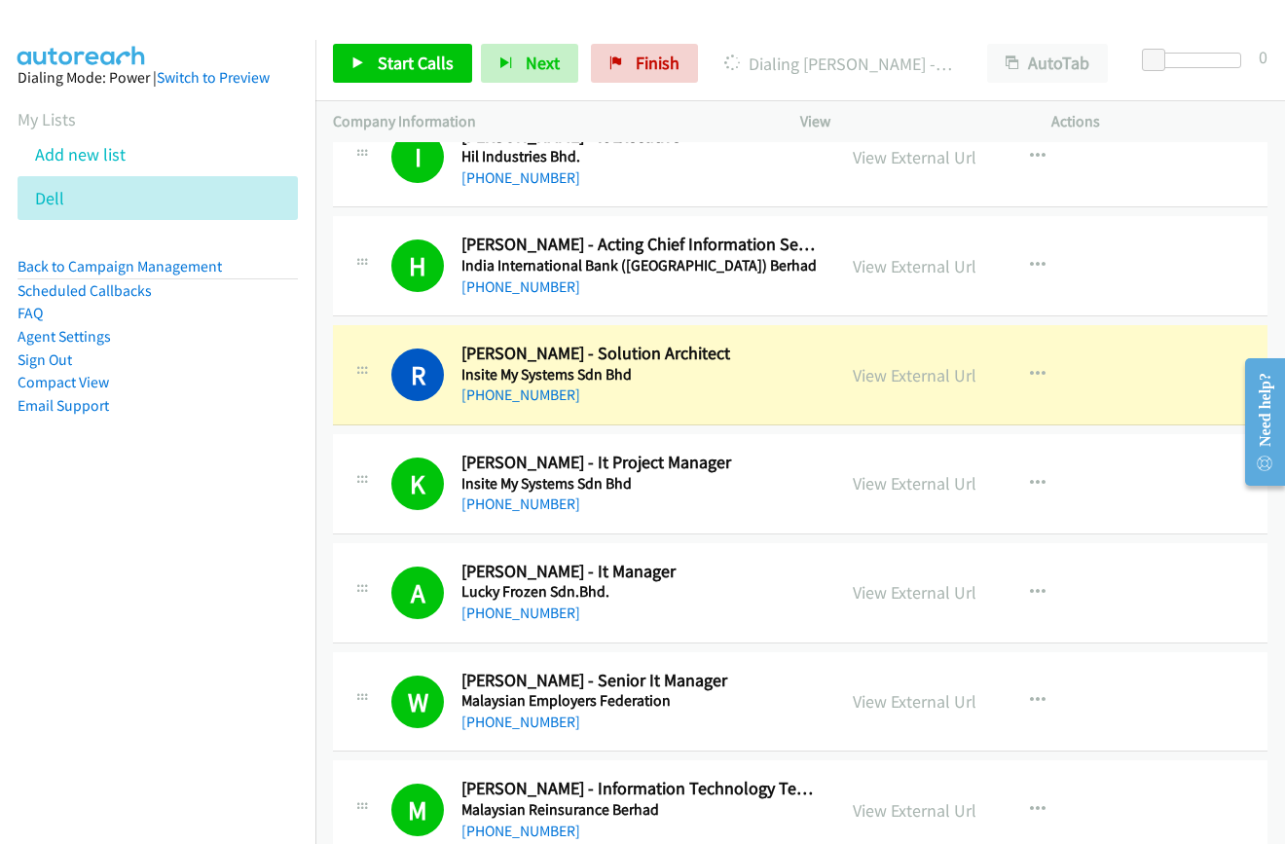
scroll to position [2434, 0]
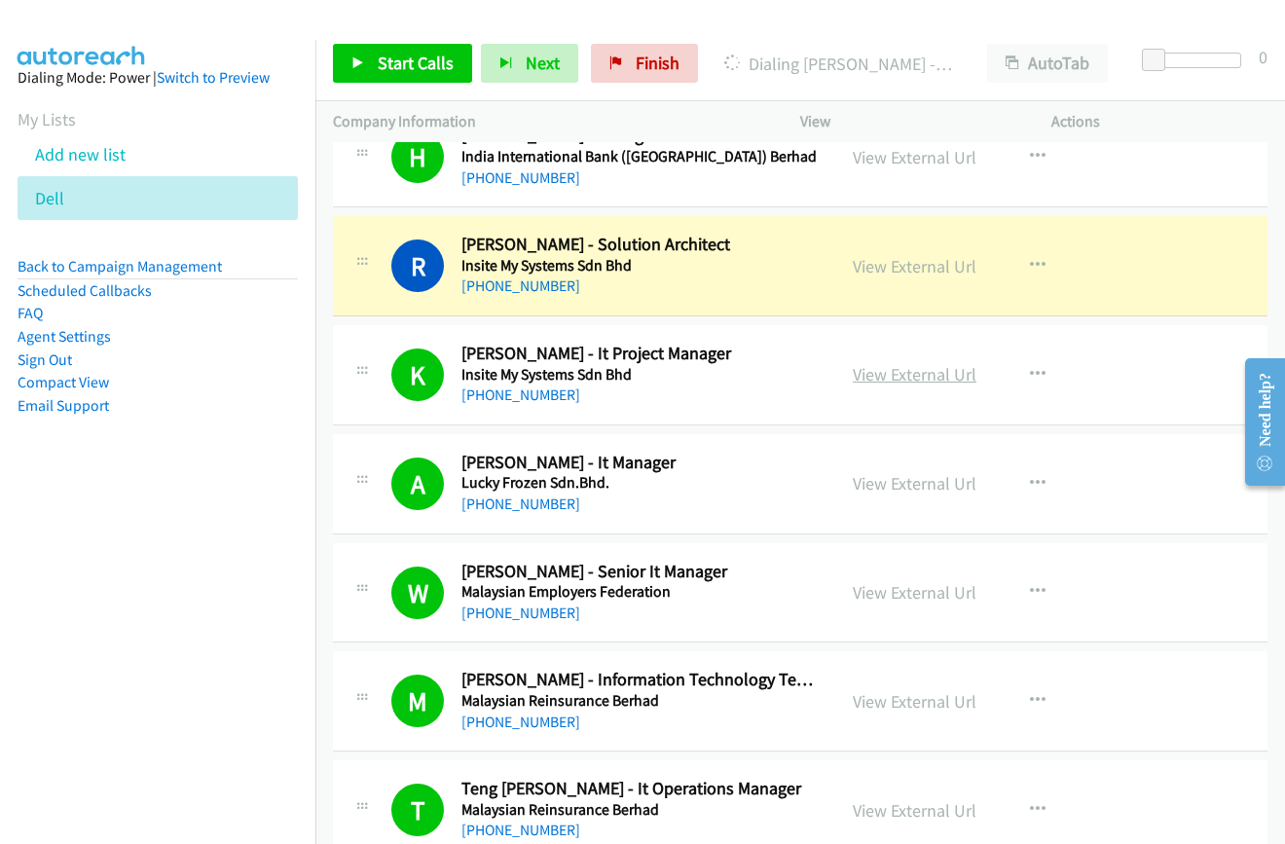
click at [877, 376] on link "View External Url" at bounding box center [915, 374] width 124 height 22
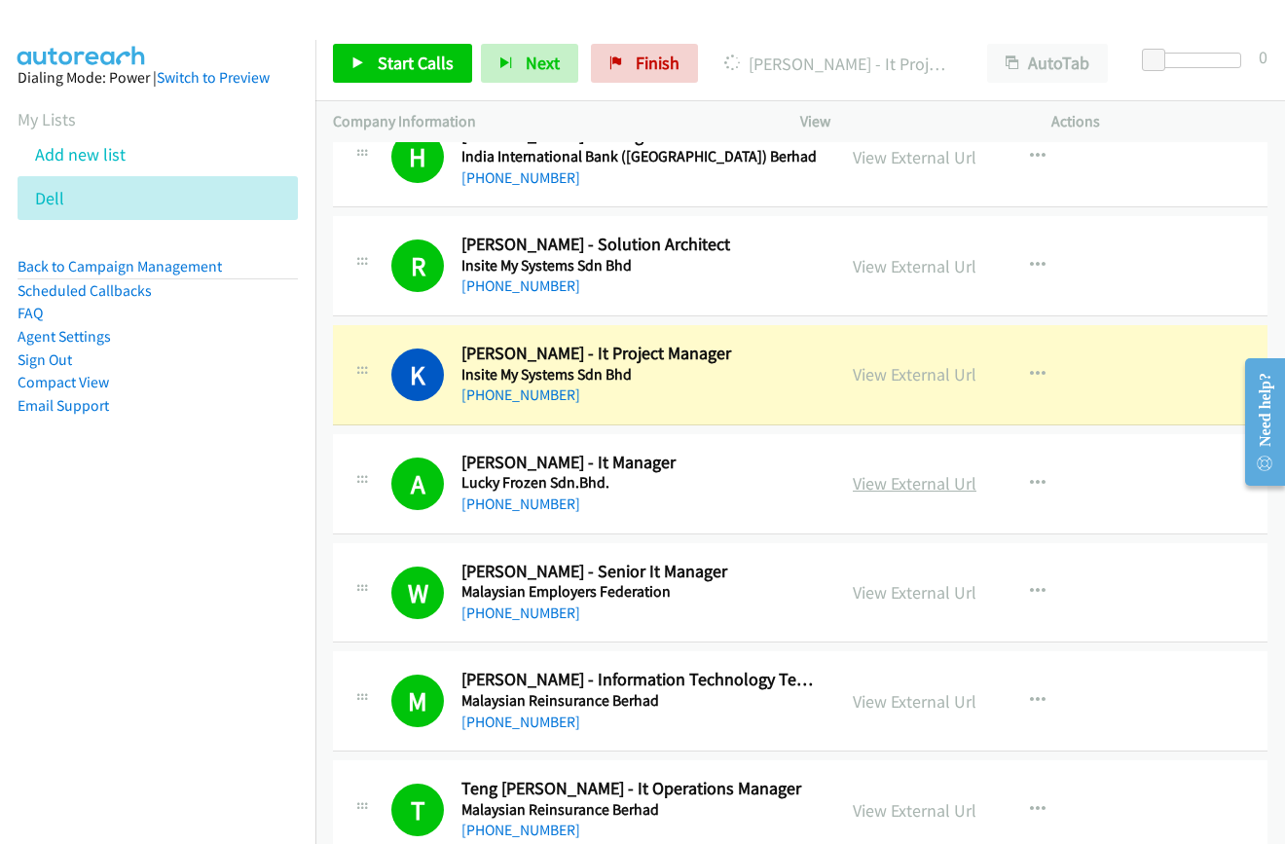
click at [887, 478] on link "View External Url" at bounding box center [915, 483] width 124 height 22
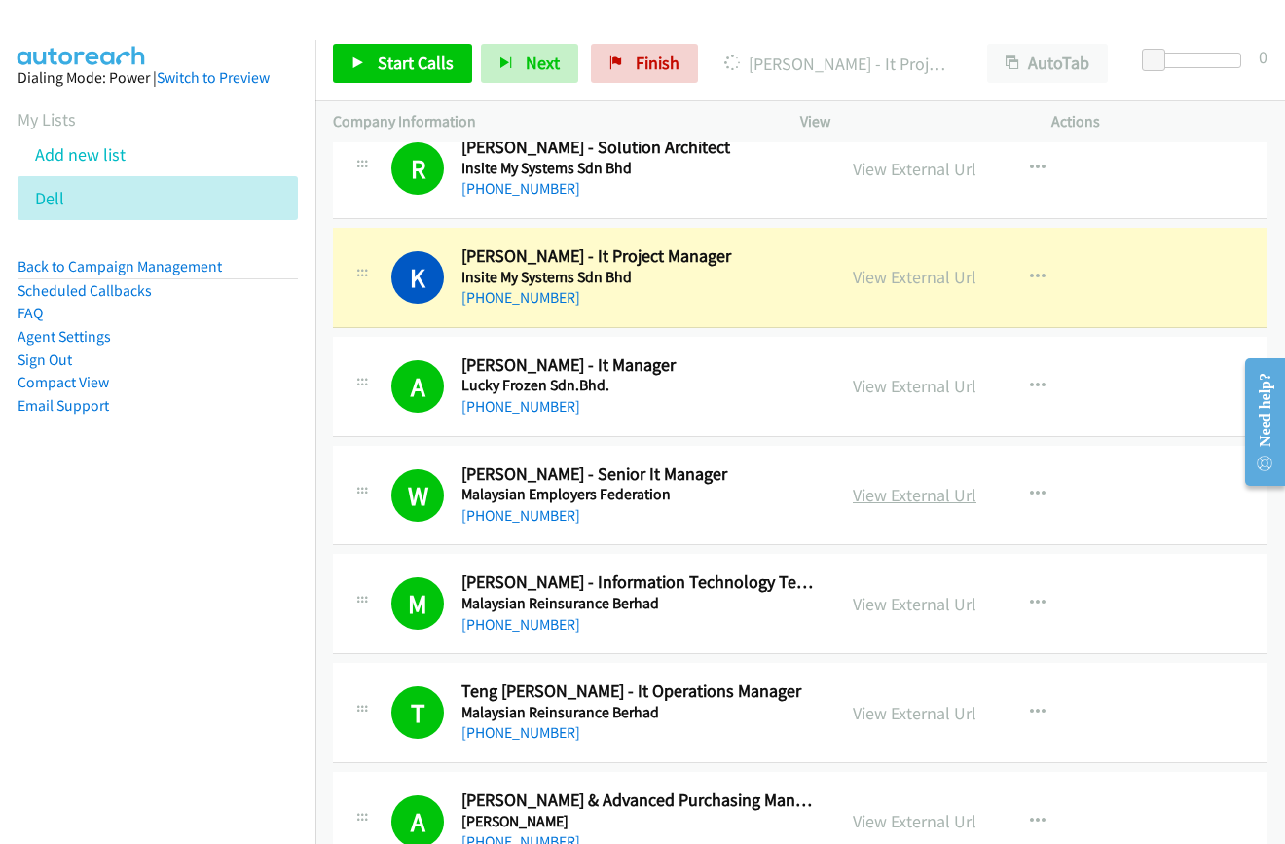
click at [869, 504] on link "View External Url" at bounding box center [915, 495] width 124 height 22
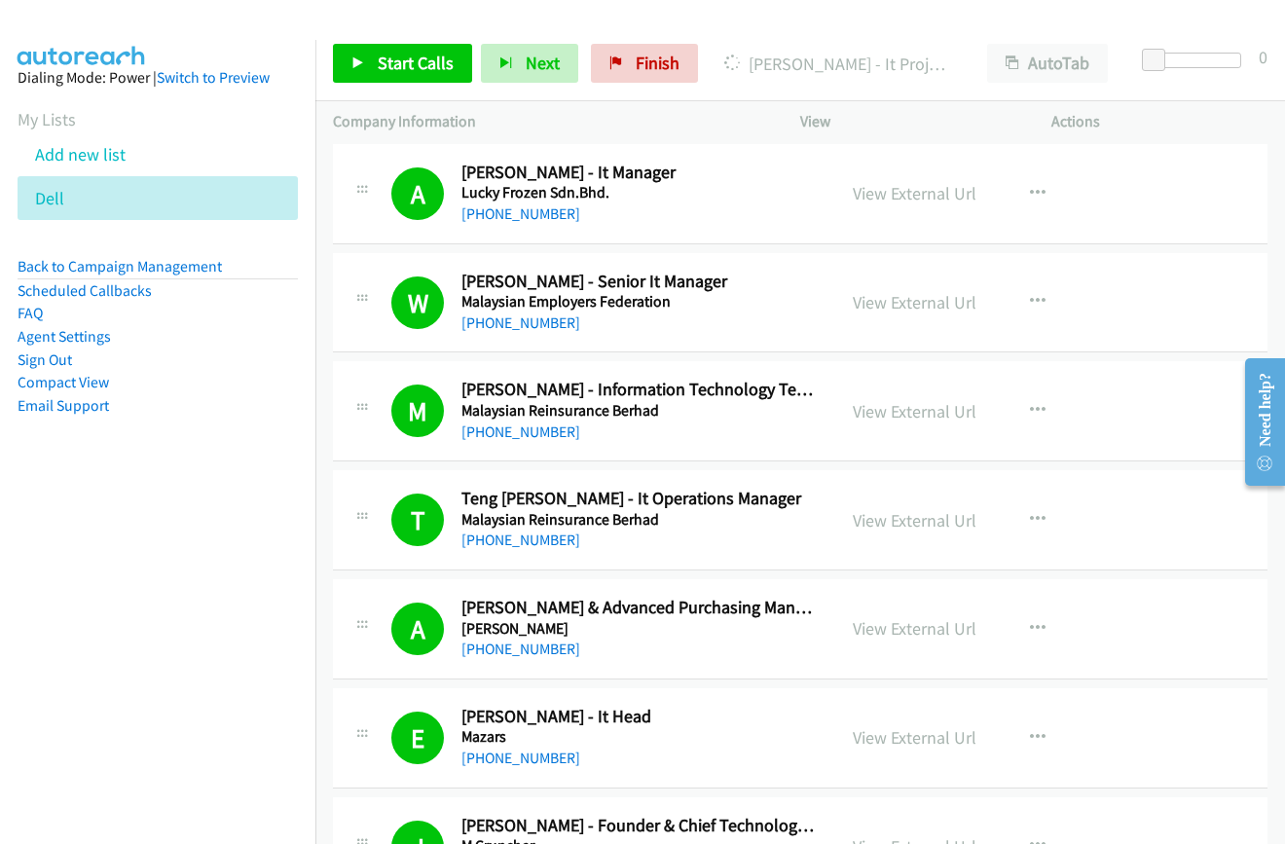
scroll to position [2726, 0]
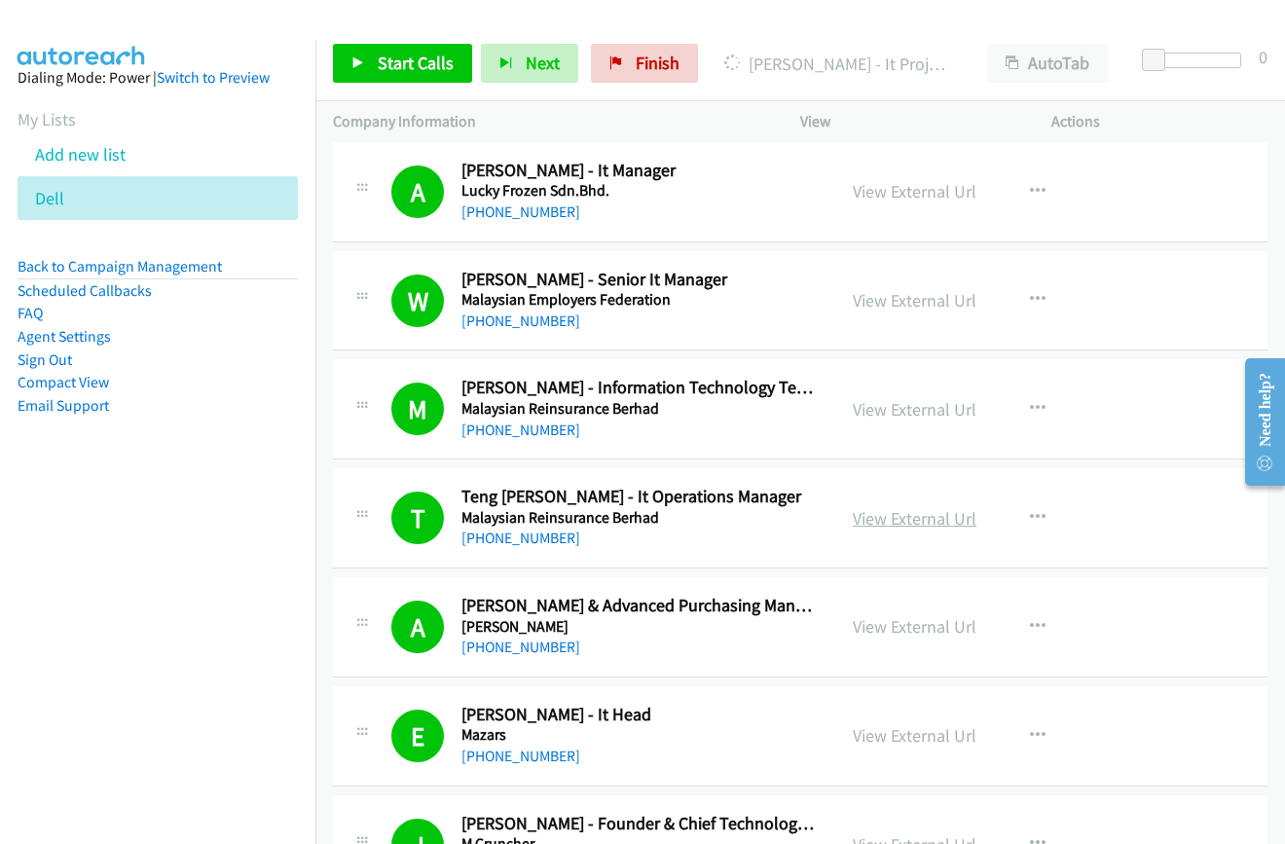
click at [896, 523] on link "View External Url" at bounding box center [915, 518] width 124 height 22
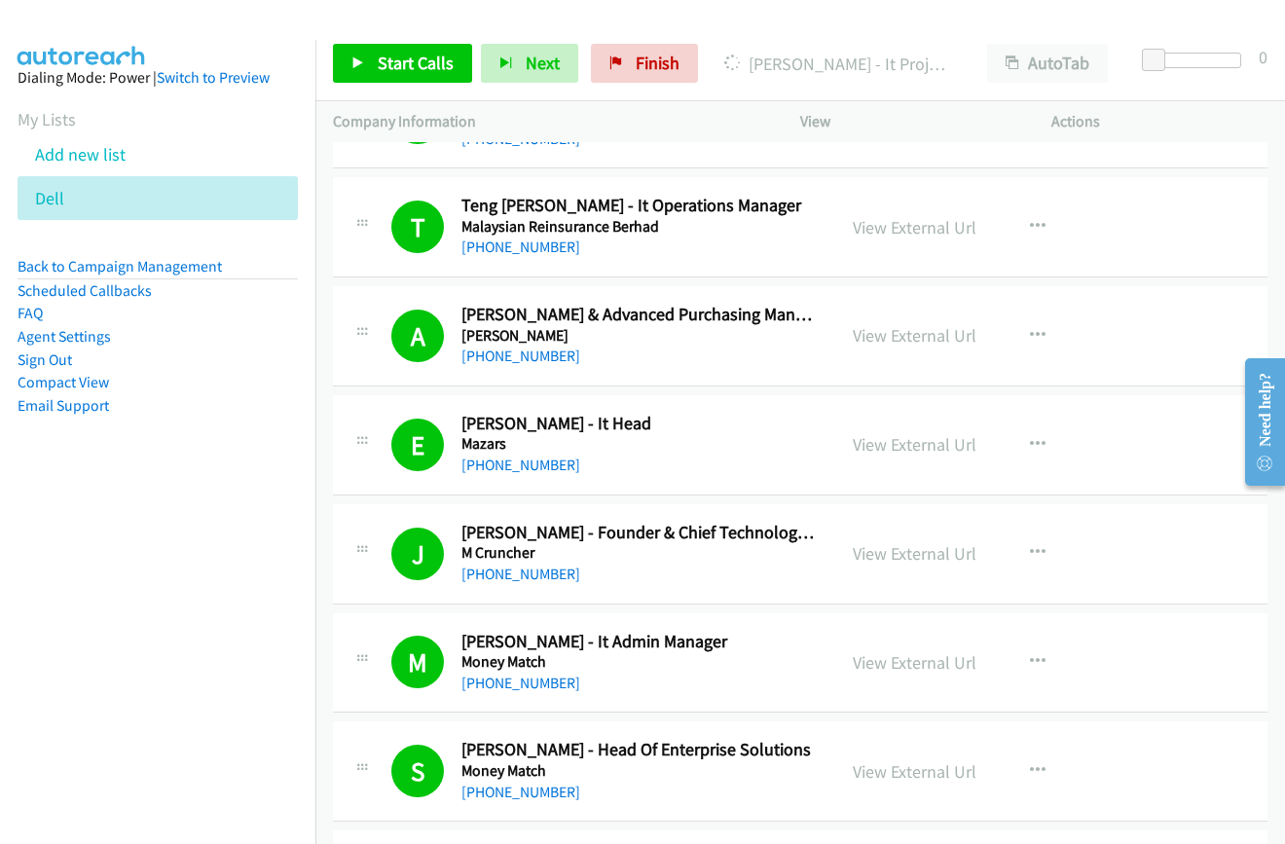
scroll to position [3018, 0]
click at [893, 341] on link "View External Url" at bounding box center [915, 334] width 124 height 22
click at [864, 545] on link "View External Url" at bounding box center [915, 552] width 124 height 22
click at [869, 664] on link "View External Url" at bounding box center [915, 661] width 124 height 22
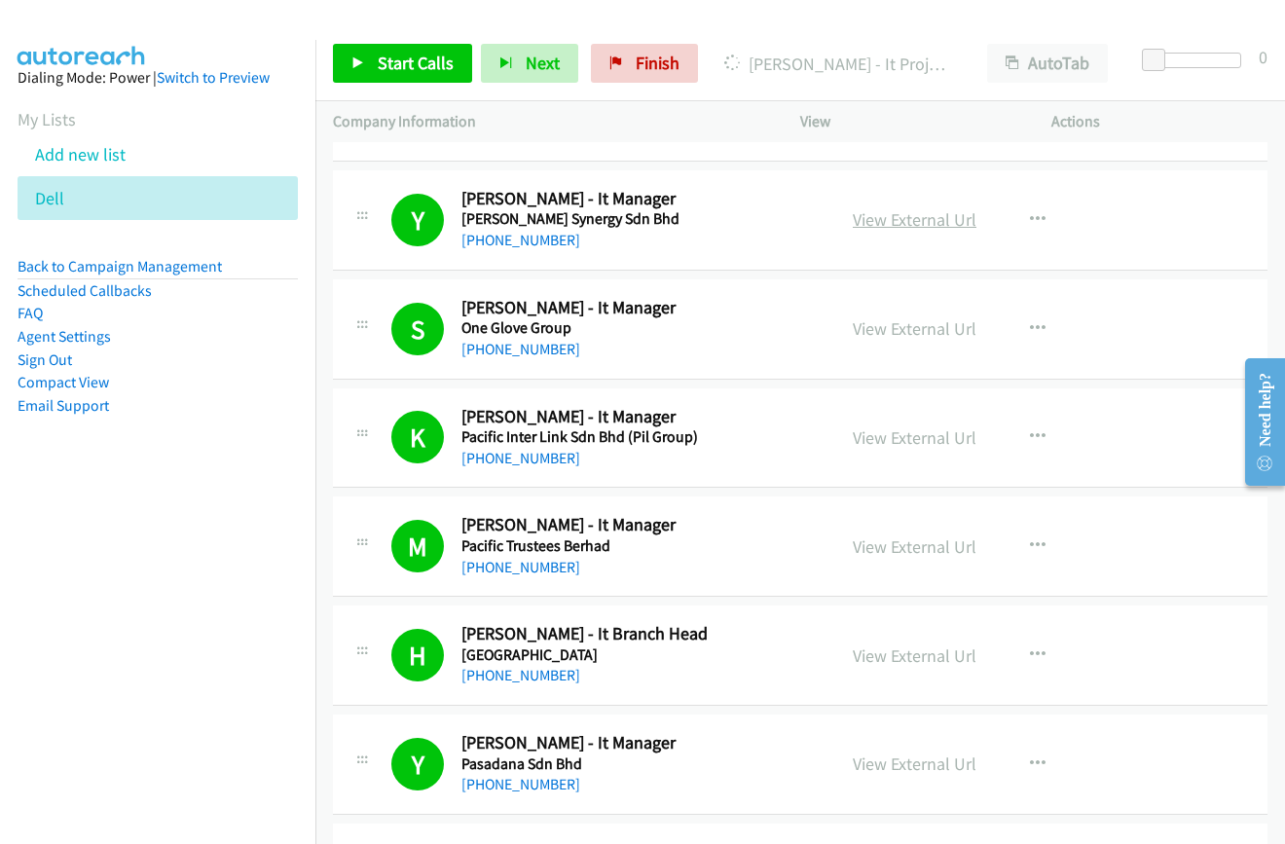
scroll to position [3797, 0]
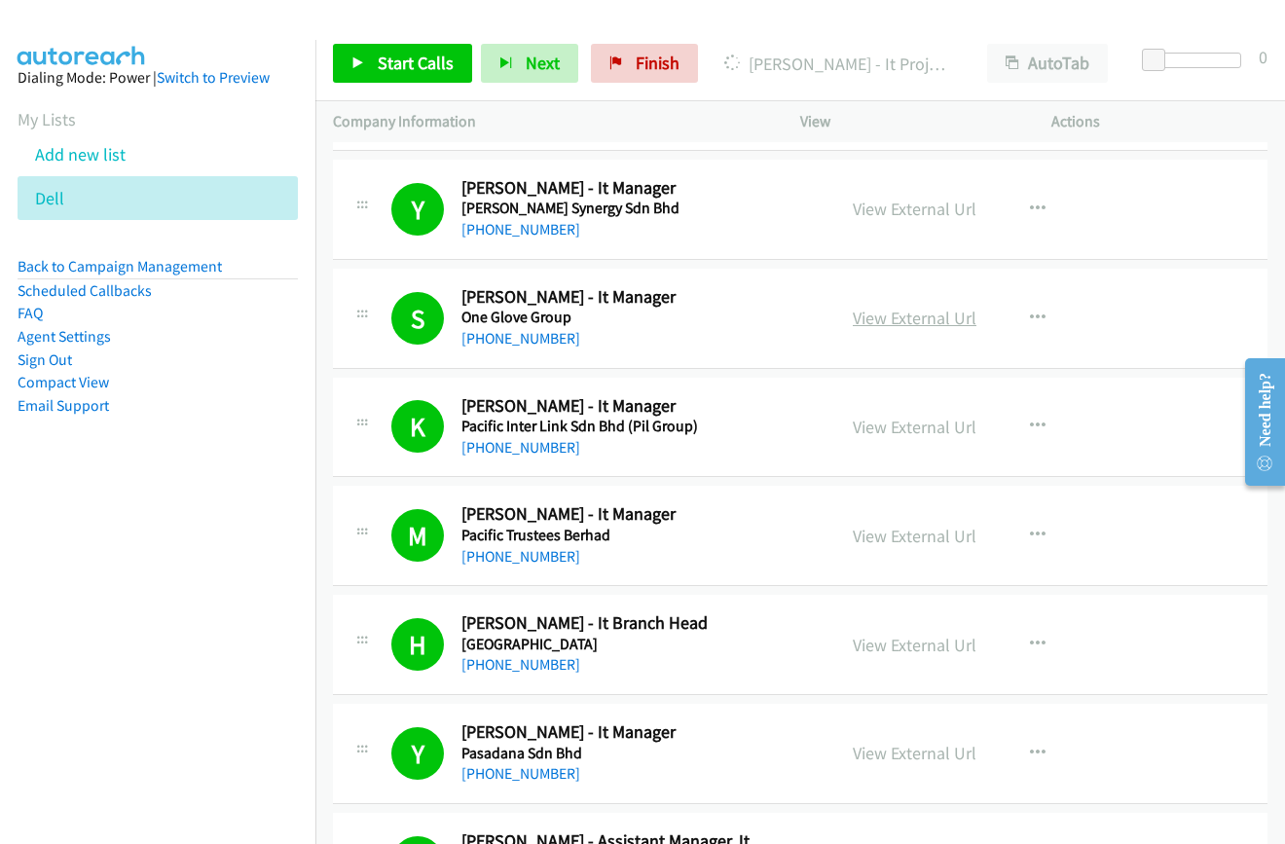
click at [892, 317] on link "View External Url" at bounding box center [915, 318] width 124 height 22
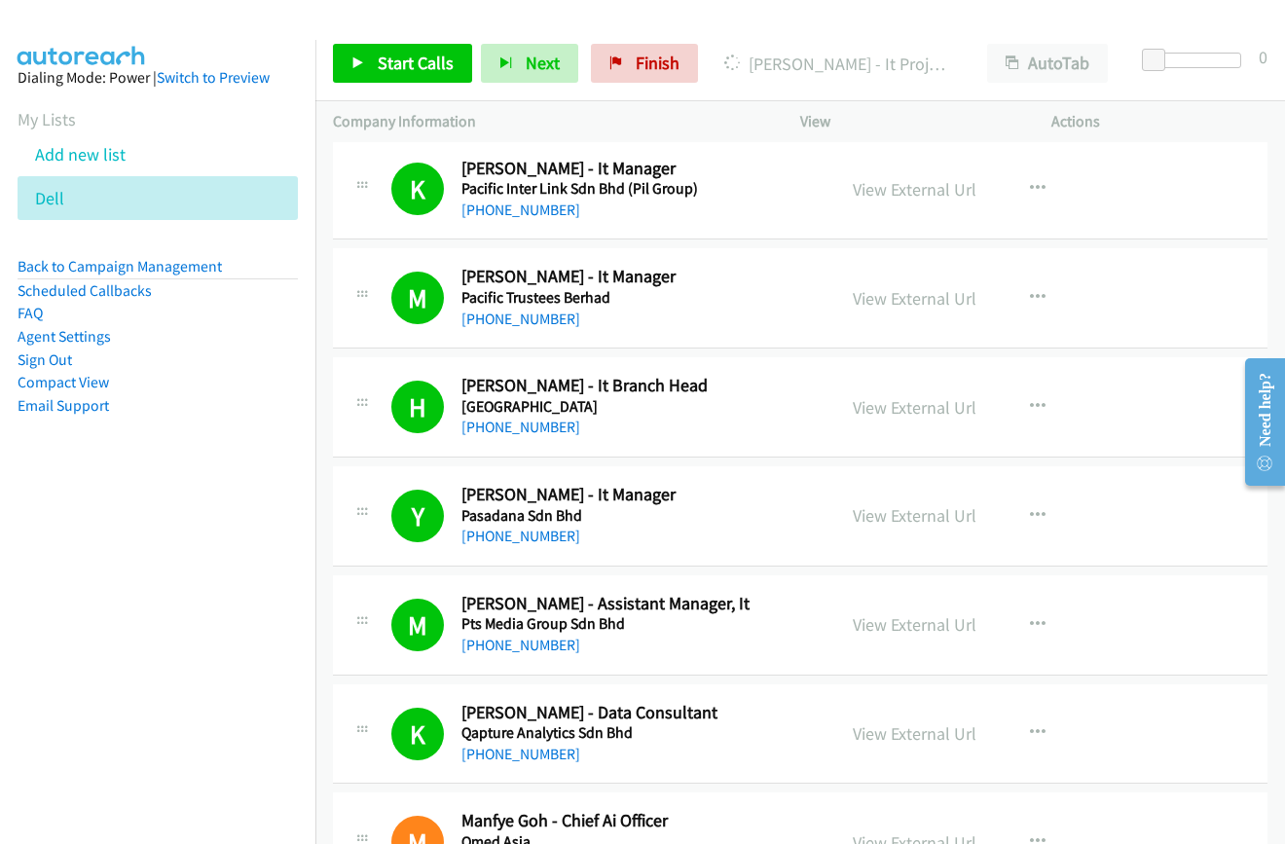
scroll to position [4089, 0]
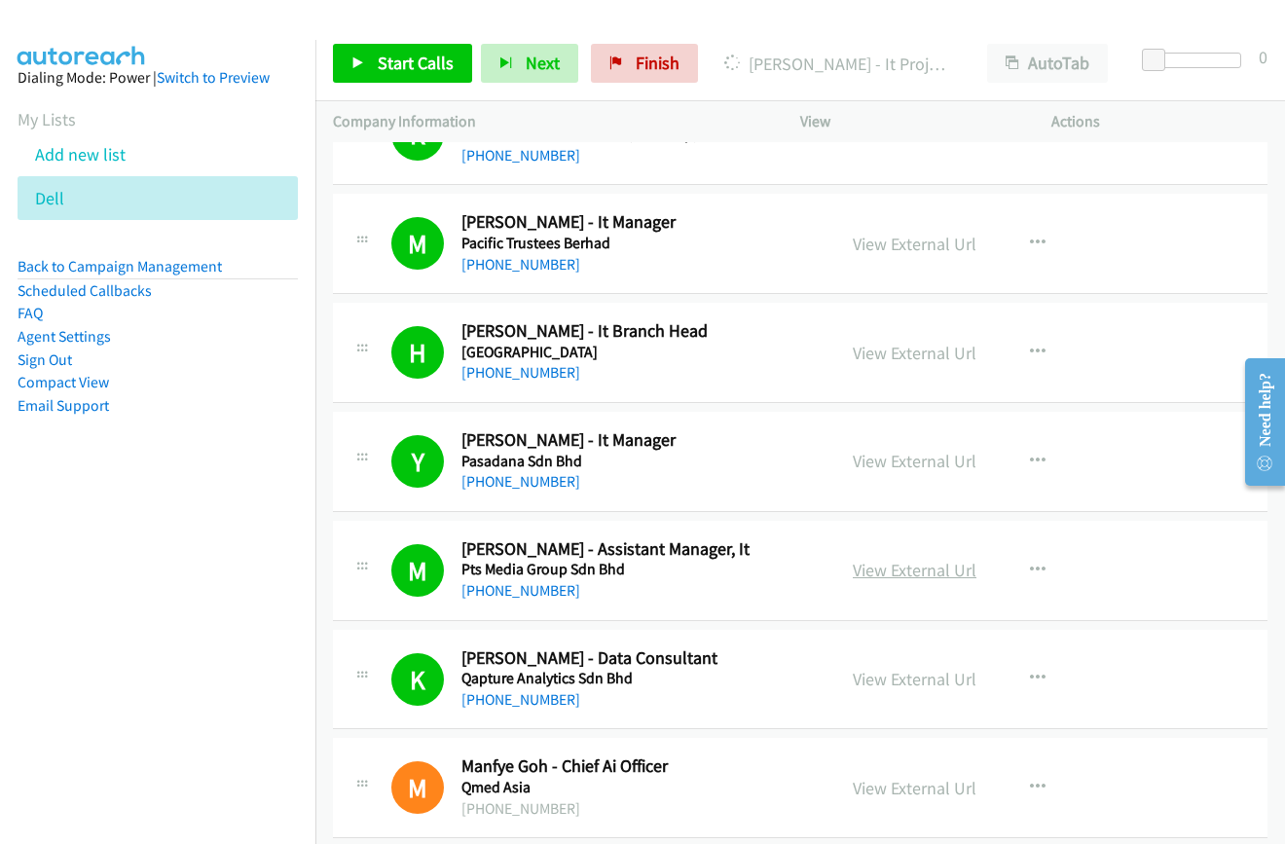
click at [880, 571] on link "View External Url" at bounding box center [915, 570] width 124 height 22
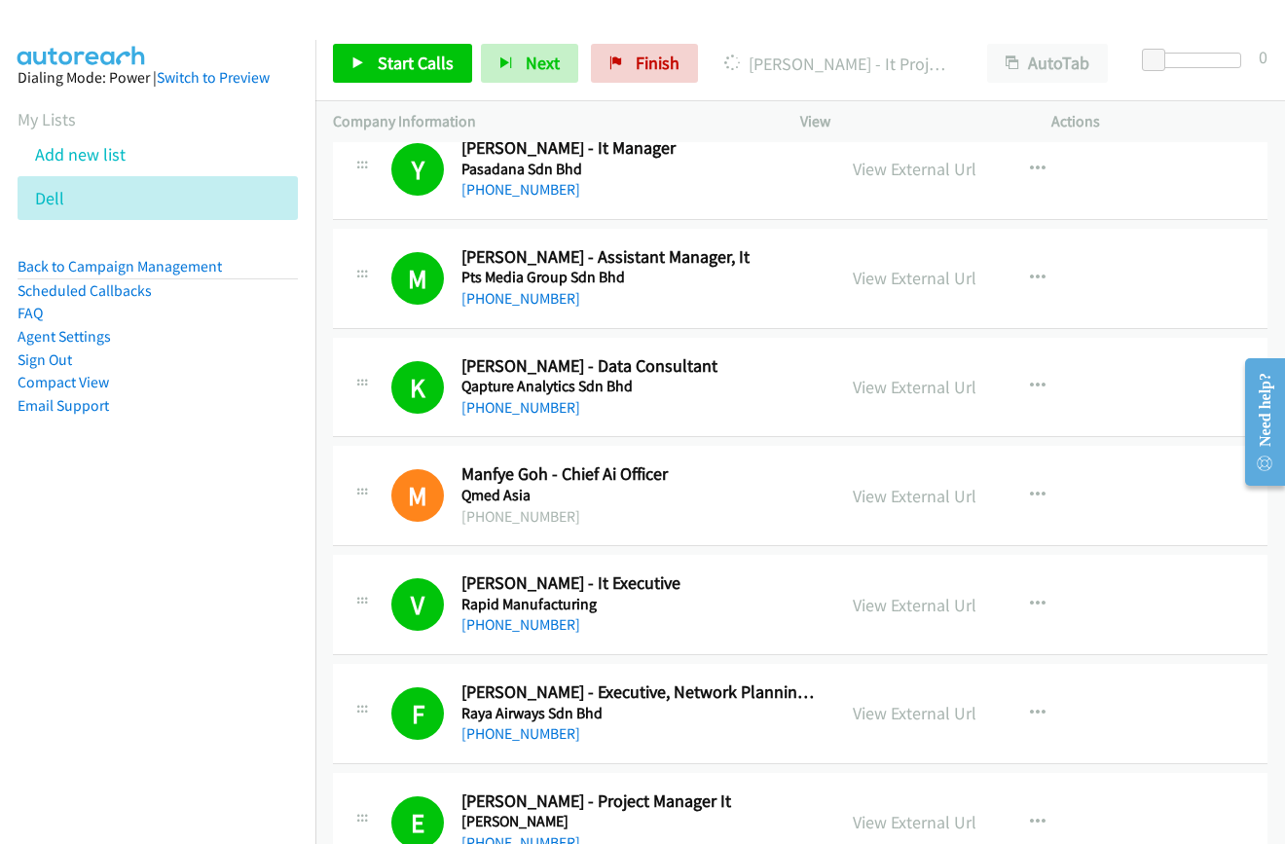
scroll to position [4576, 0]
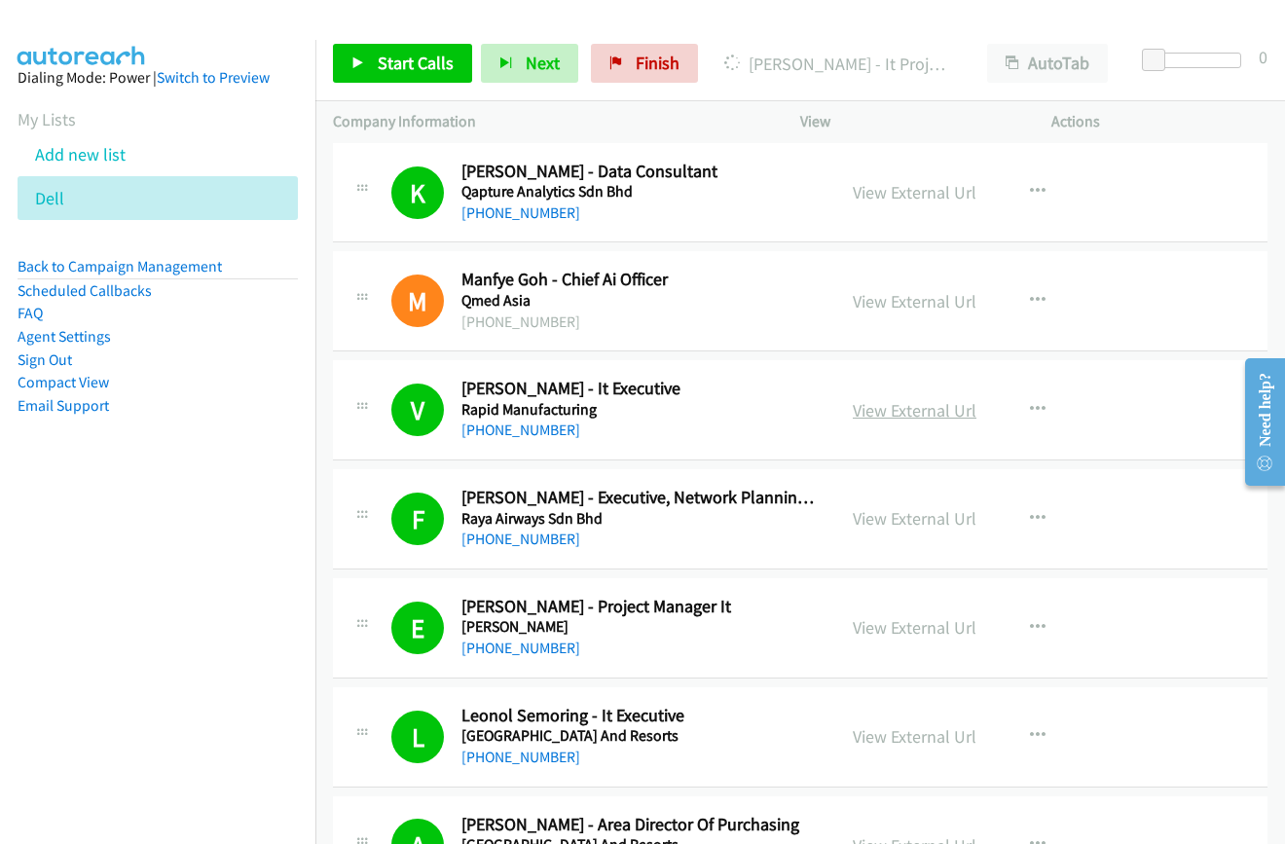
click at [878, 409] on link "View External Url" at bounding box center [915, 410] width 124 height 22
click at [906, 739] on link "View External Url" at bounding box center [915, 736] width 124 height 22
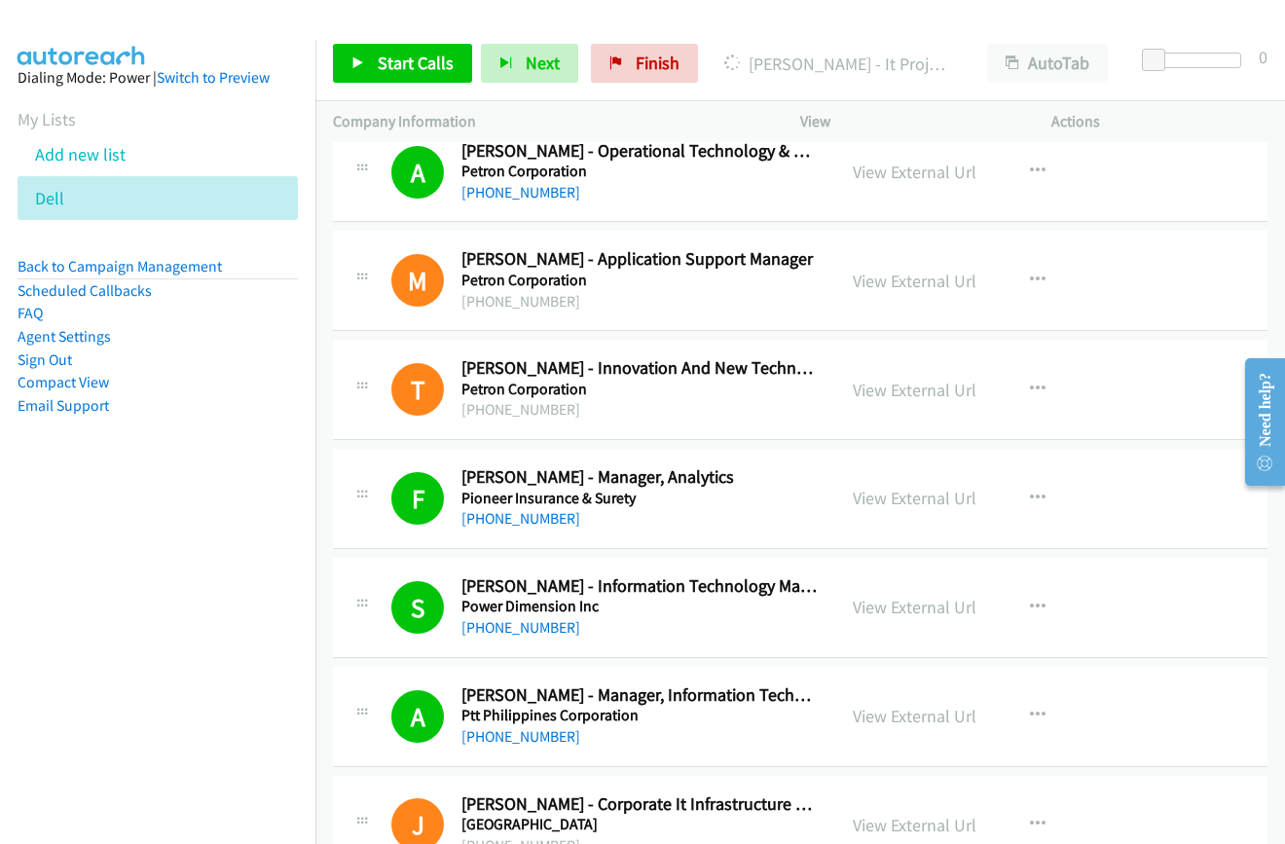
scroll to position [8275, 0]
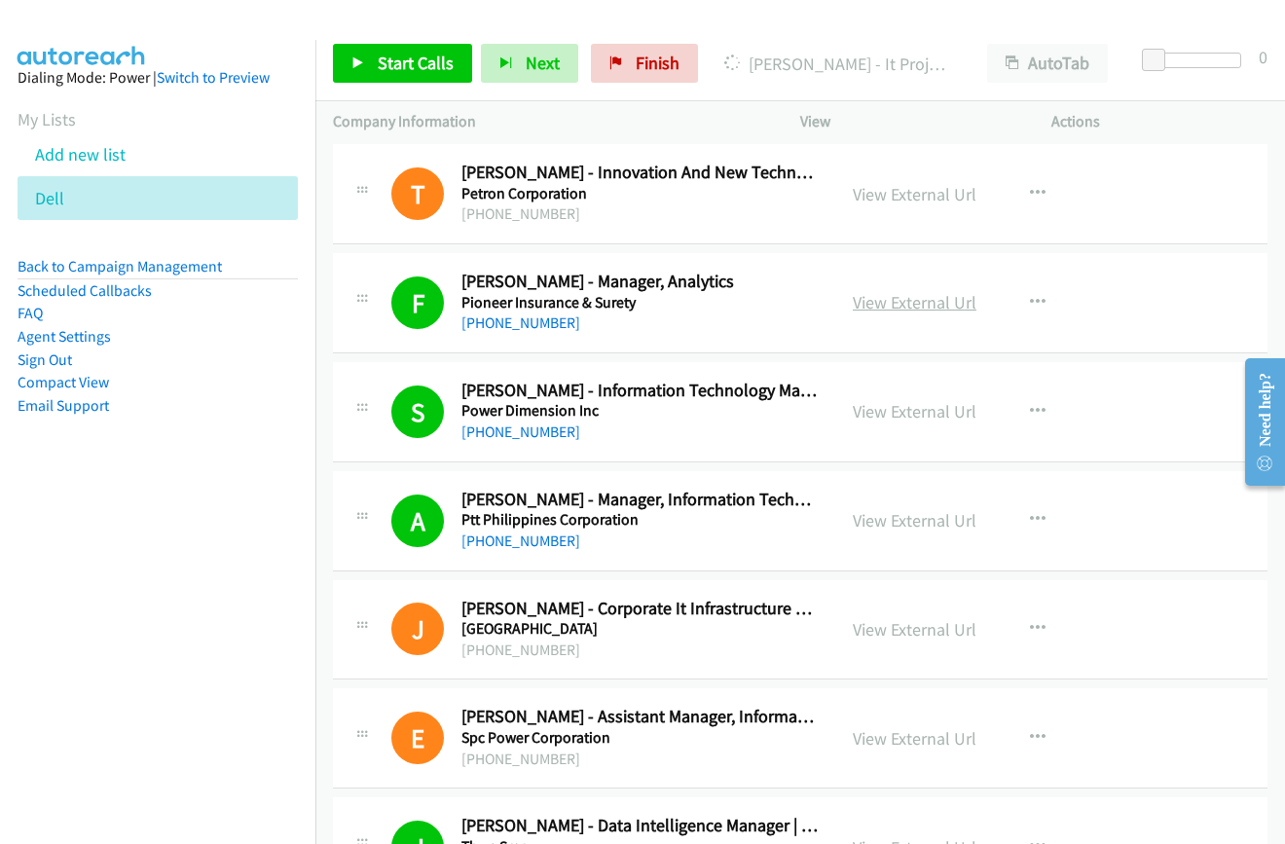
click at [894, 306] on link "View External Url" at bounding box center [915, 302] width 124 height 22
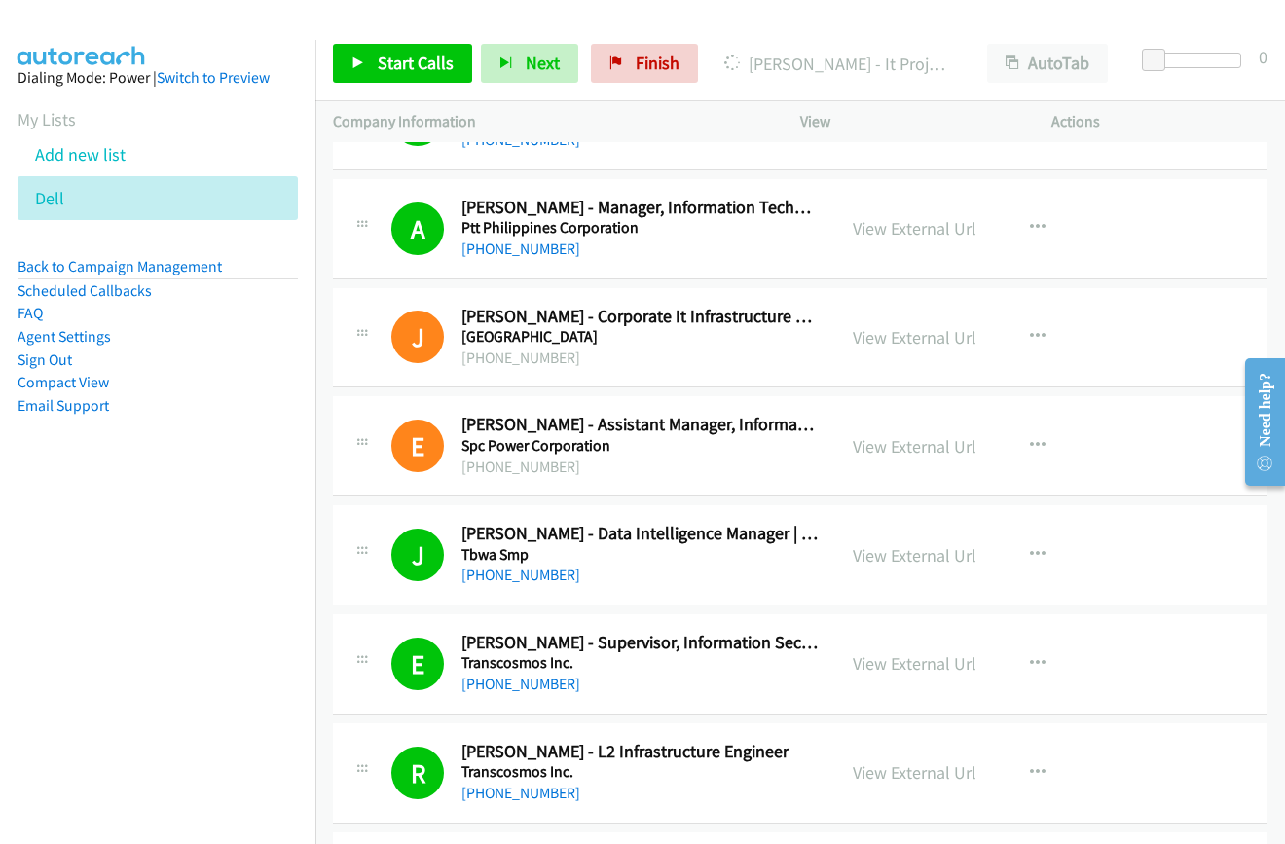
scroll to position [8665, 0]
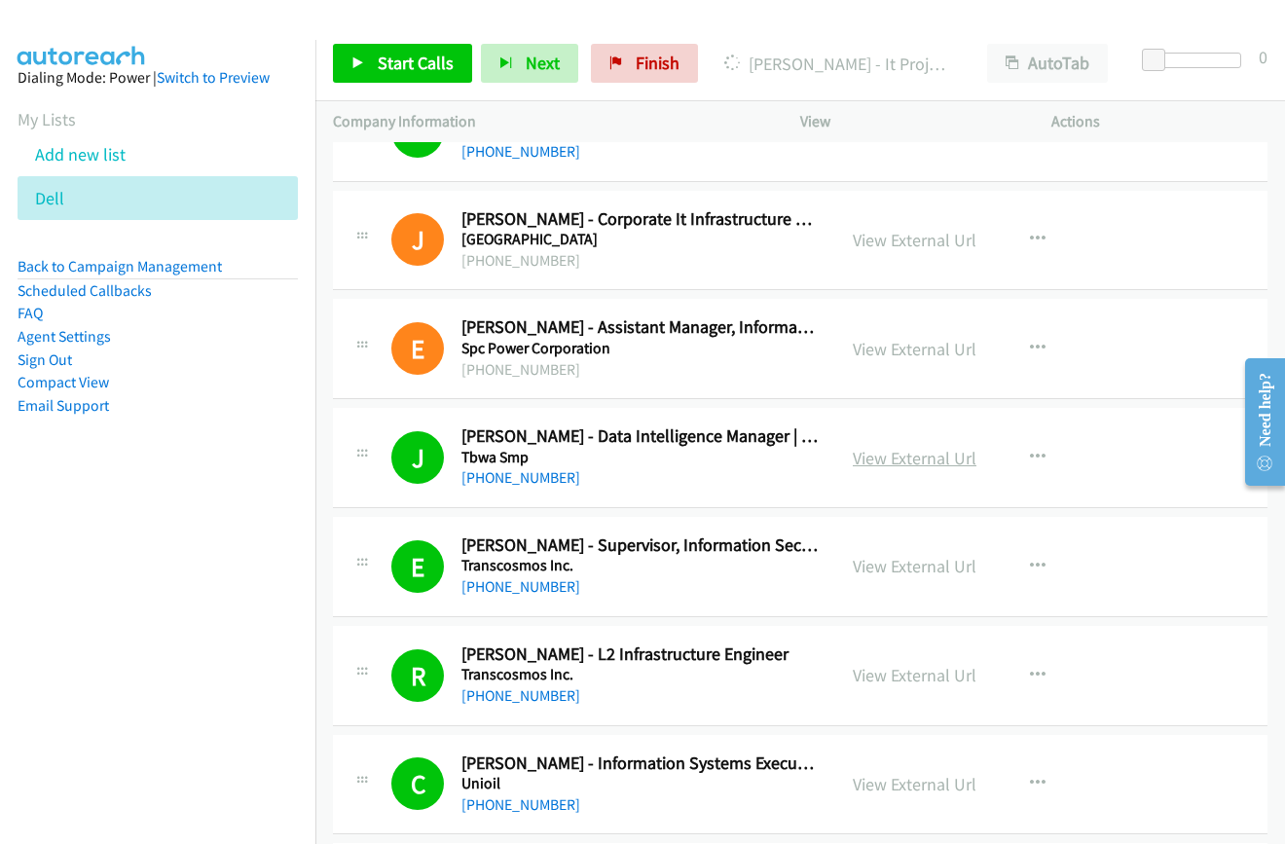
click at [882, 458] on link "View External Url" at bounding box center [915, 458] width 124 height 22
click at [891, 564] on link "View External Url" at bounding box center [915, 566] width 124 height 22
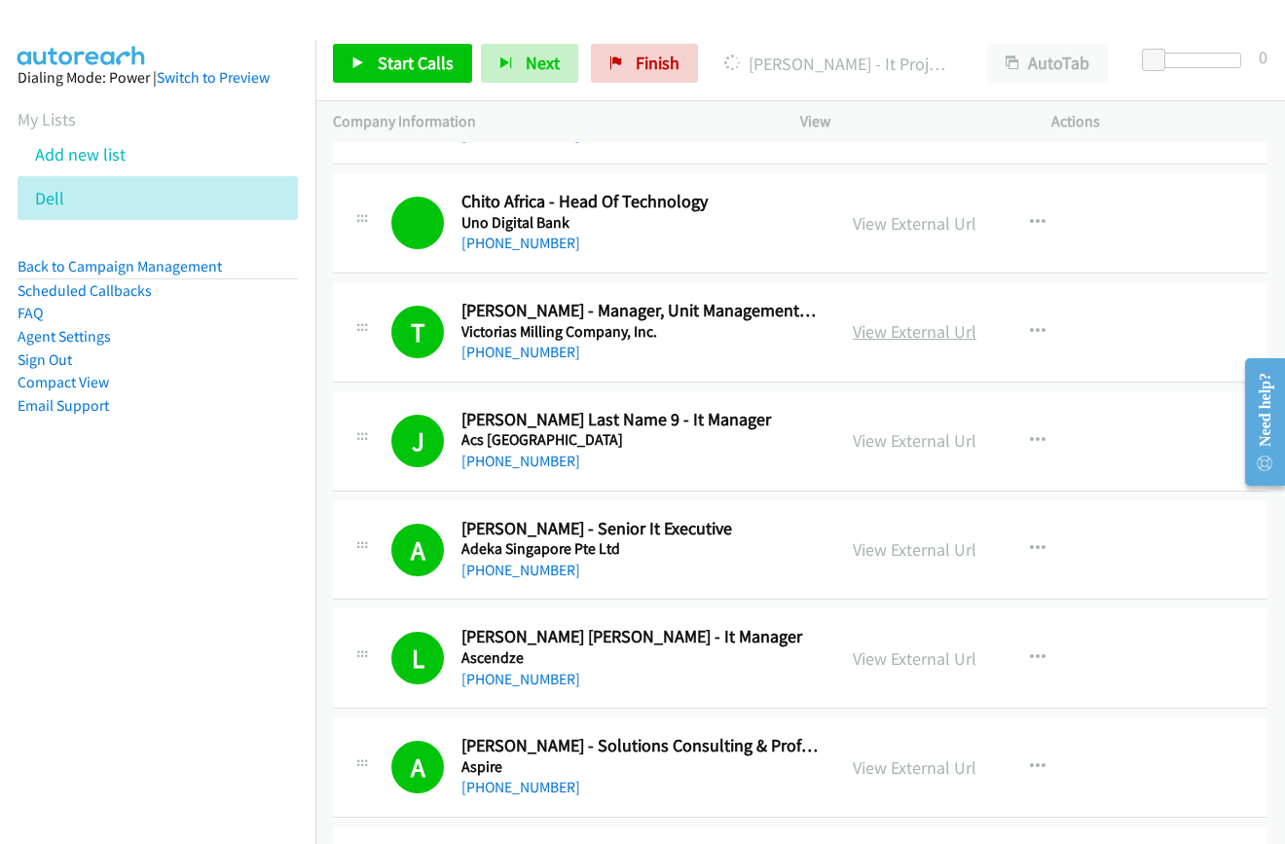
scroll to position [9541, 0]
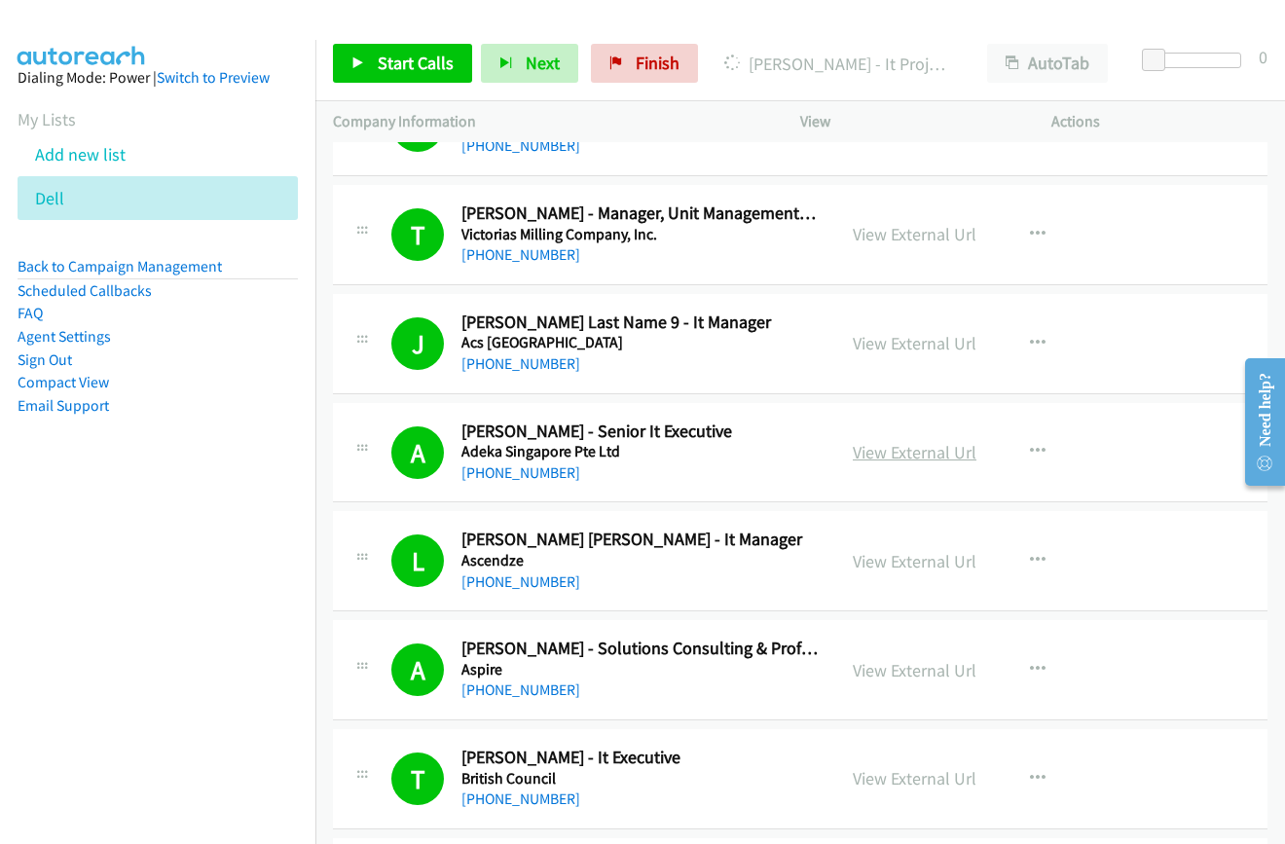
click at [872, 460] on link "View External Url" at bounding box center [915, 452] width 124 height 22
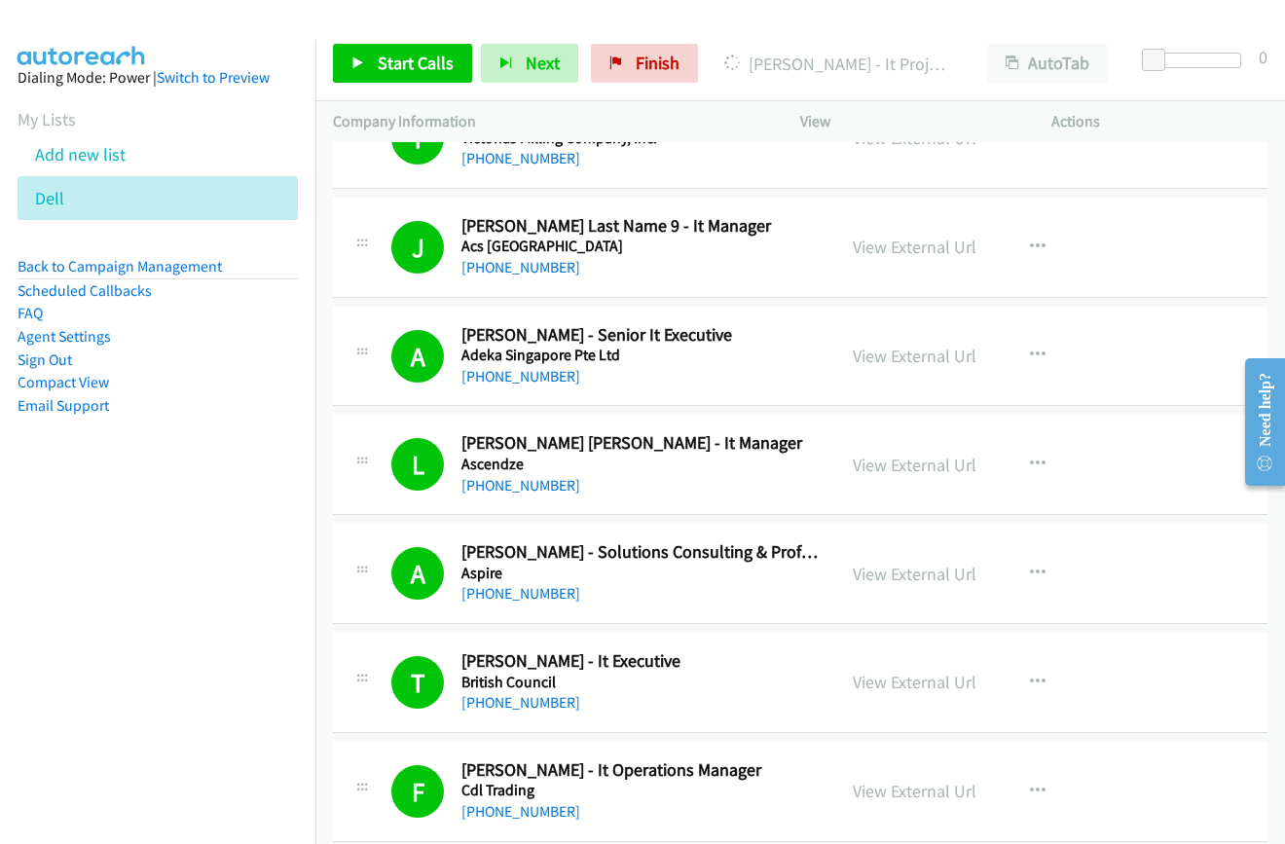
scroll to position [9638, 0]
click at [873, 346] on link "View External Url" at bounding box center [915, 355] width 124 height 22
click at [878, 464] on link "View External Url" at bounding box center [915, 464] width 124 height 22
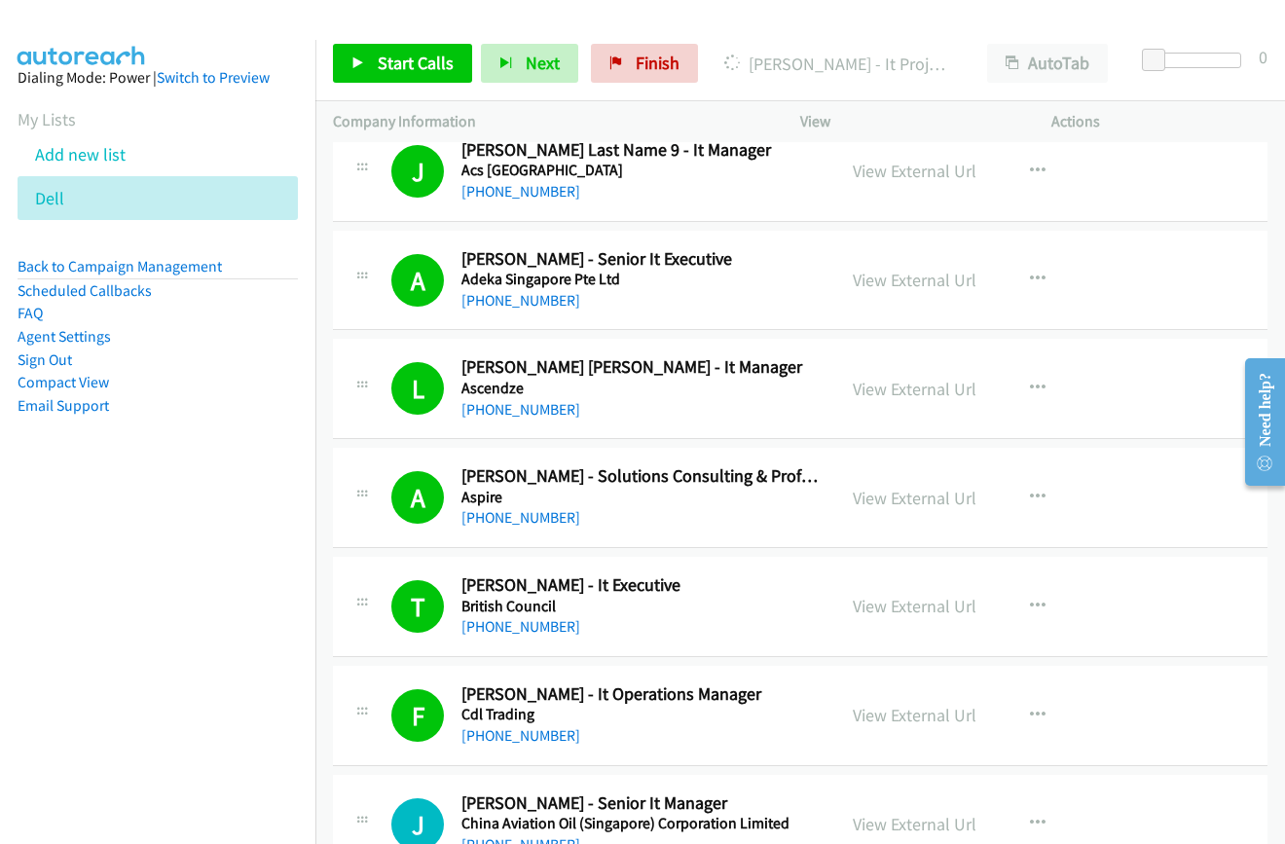
scroll to position [9736, 0]
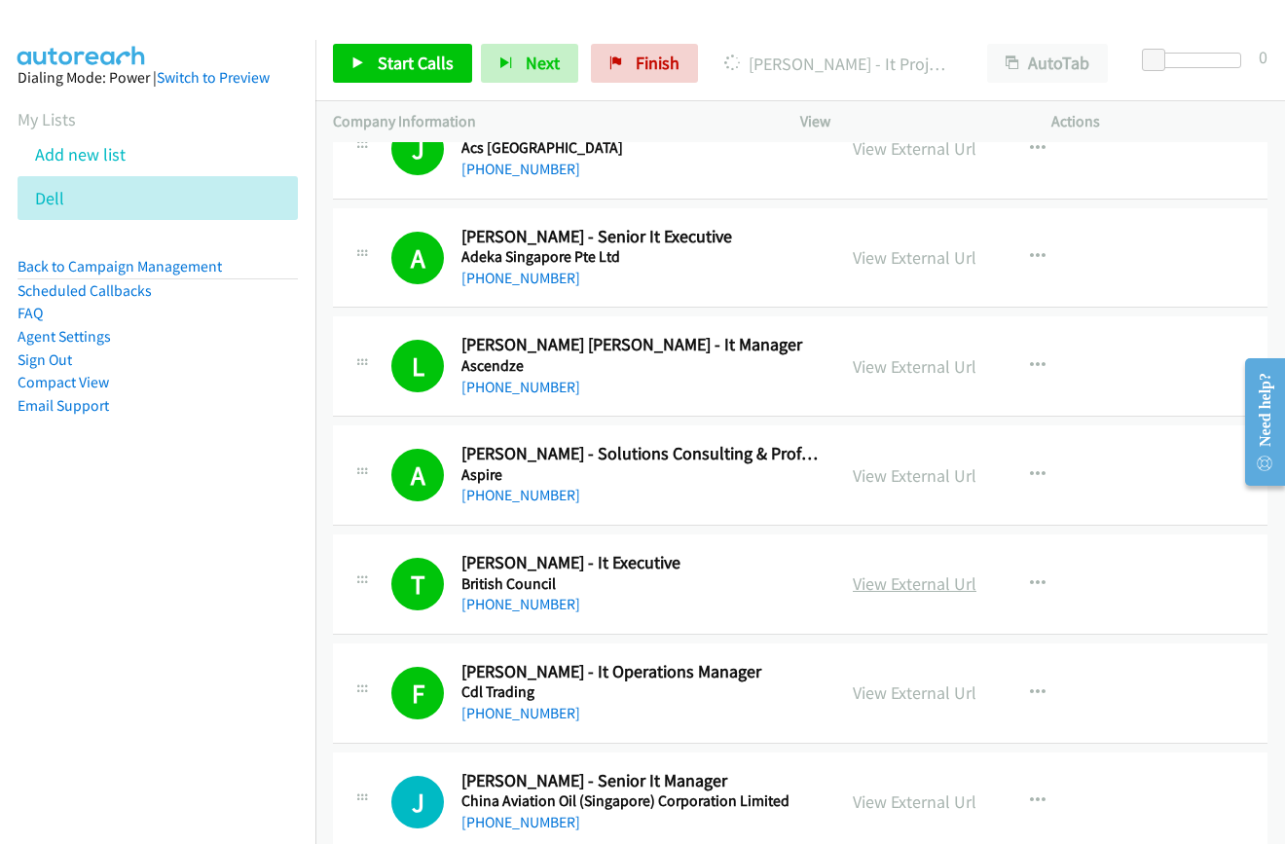
click at [867, 582] on link "View External Url" at bounding box center [915, 583] width 124 height 22
click at [868, 363] on link "View External Url" at bounding box center [915, 366] width 124 height 22
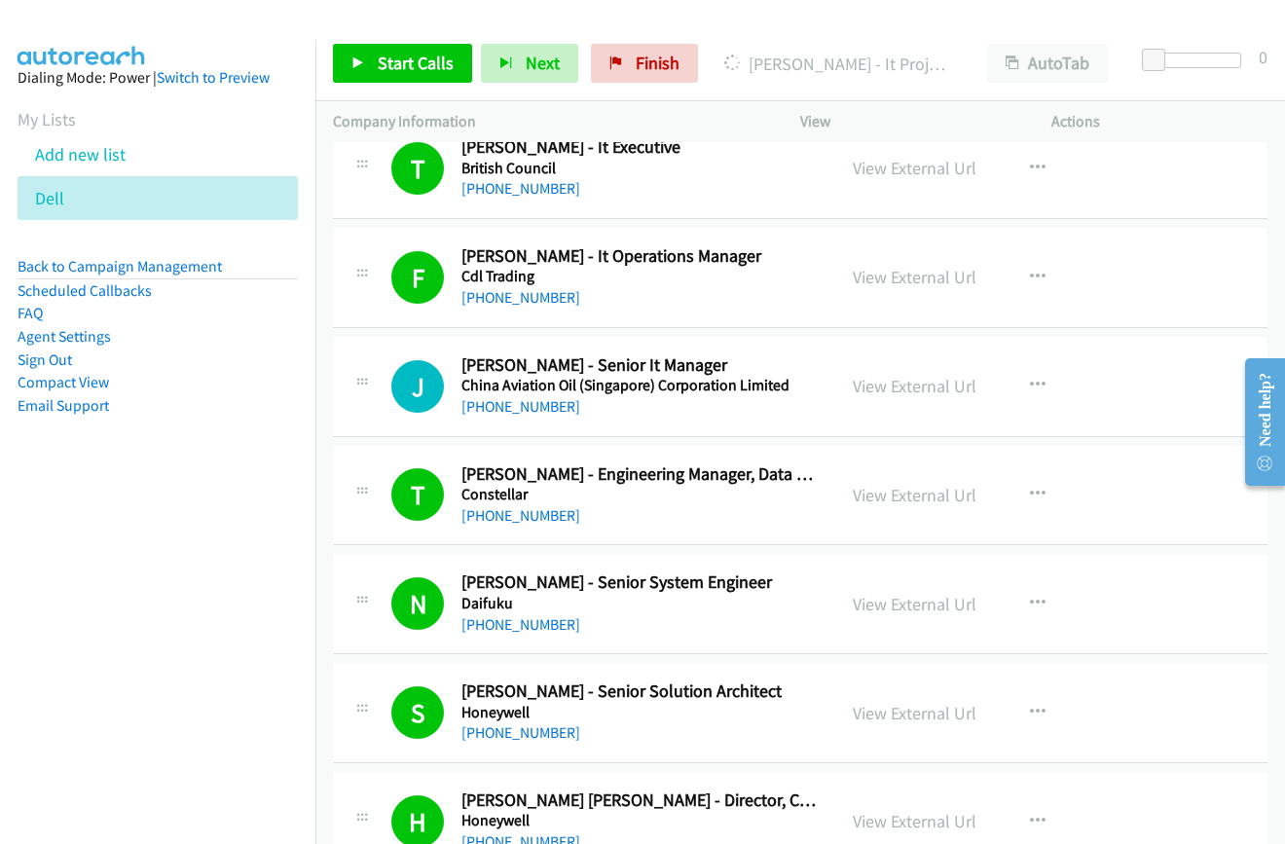
scroll to position [10222, 0]
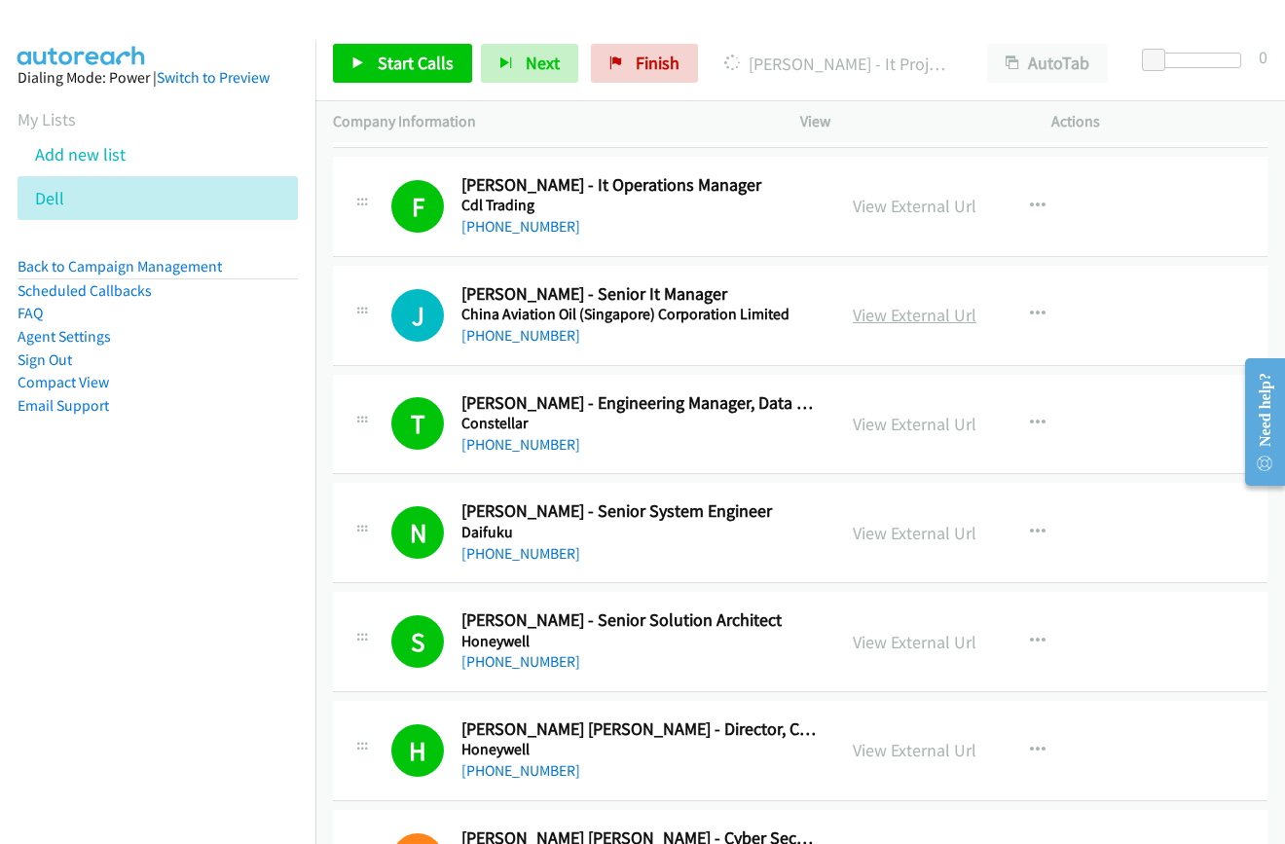
click at [873, 317] on link "View External Url" at bounding box center [915, 315] width 124 height 22
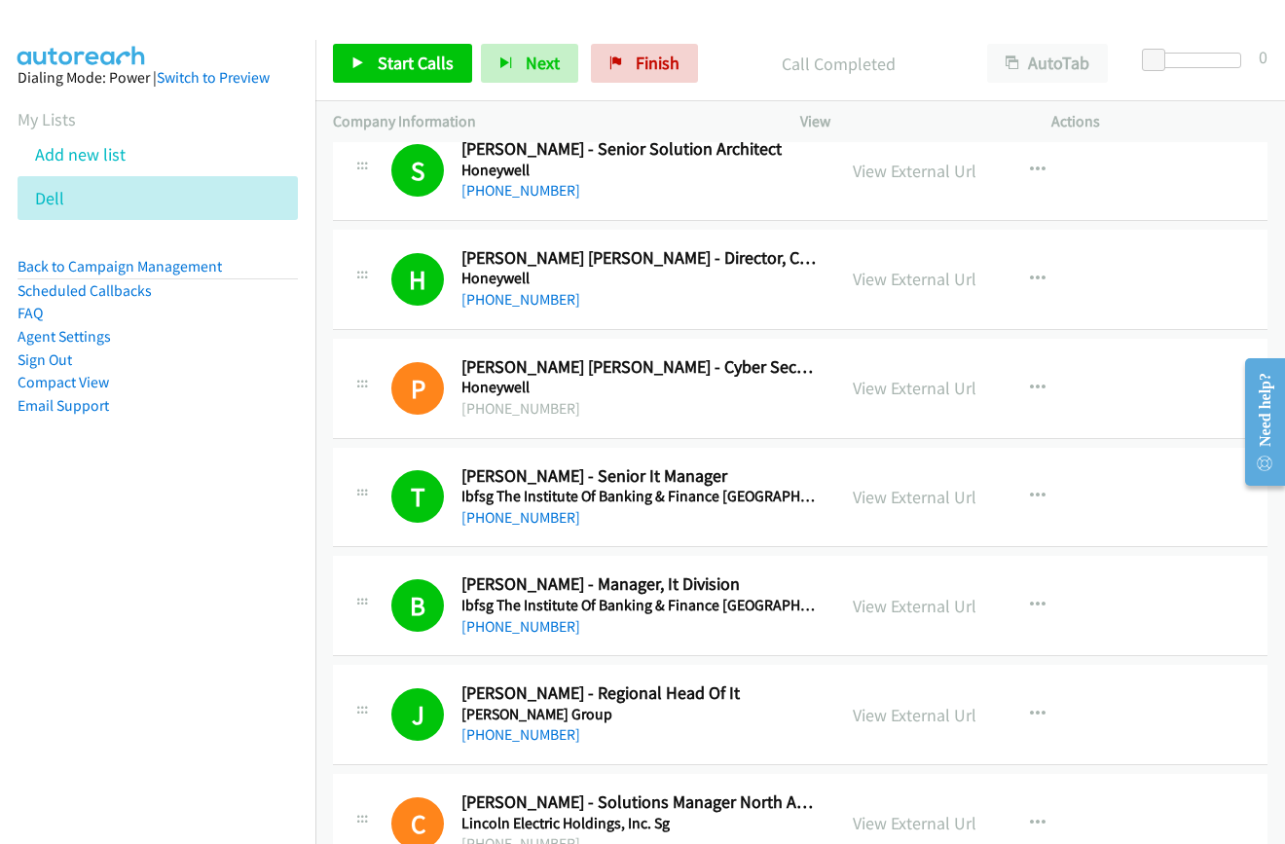
scroll to position [10709, 0]
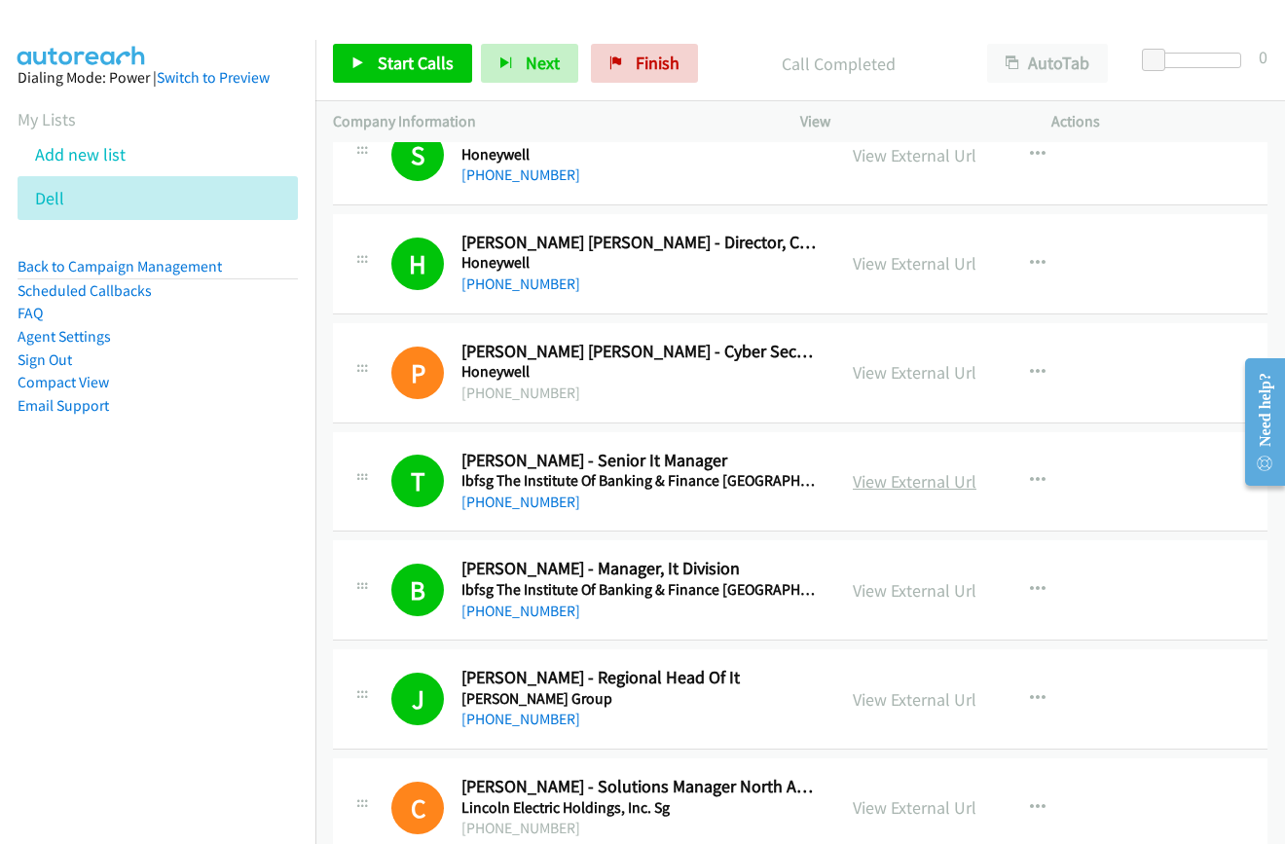
click at [872, 482] on link "View External Url" at bounding box center [915, 481] width 124 height 22
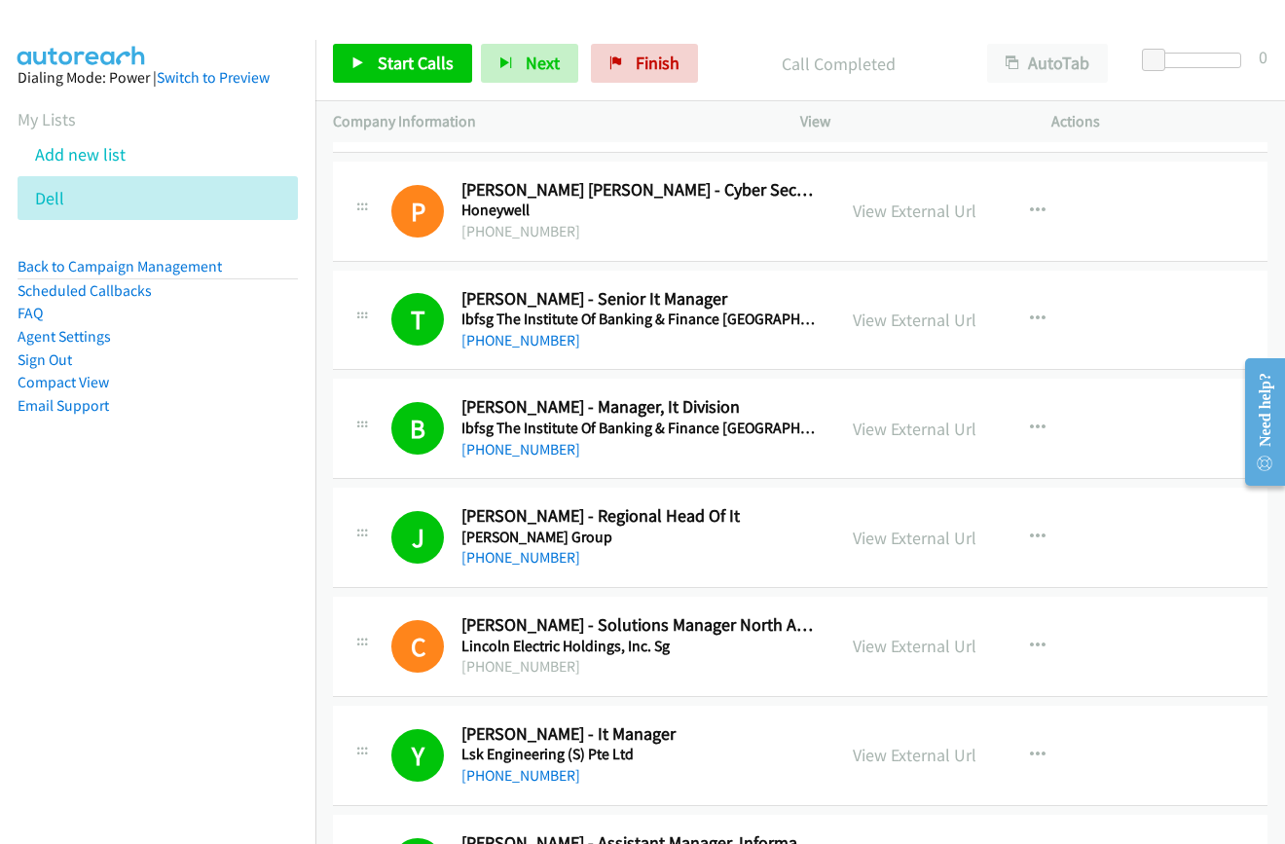
scroll to position [10904, 0]
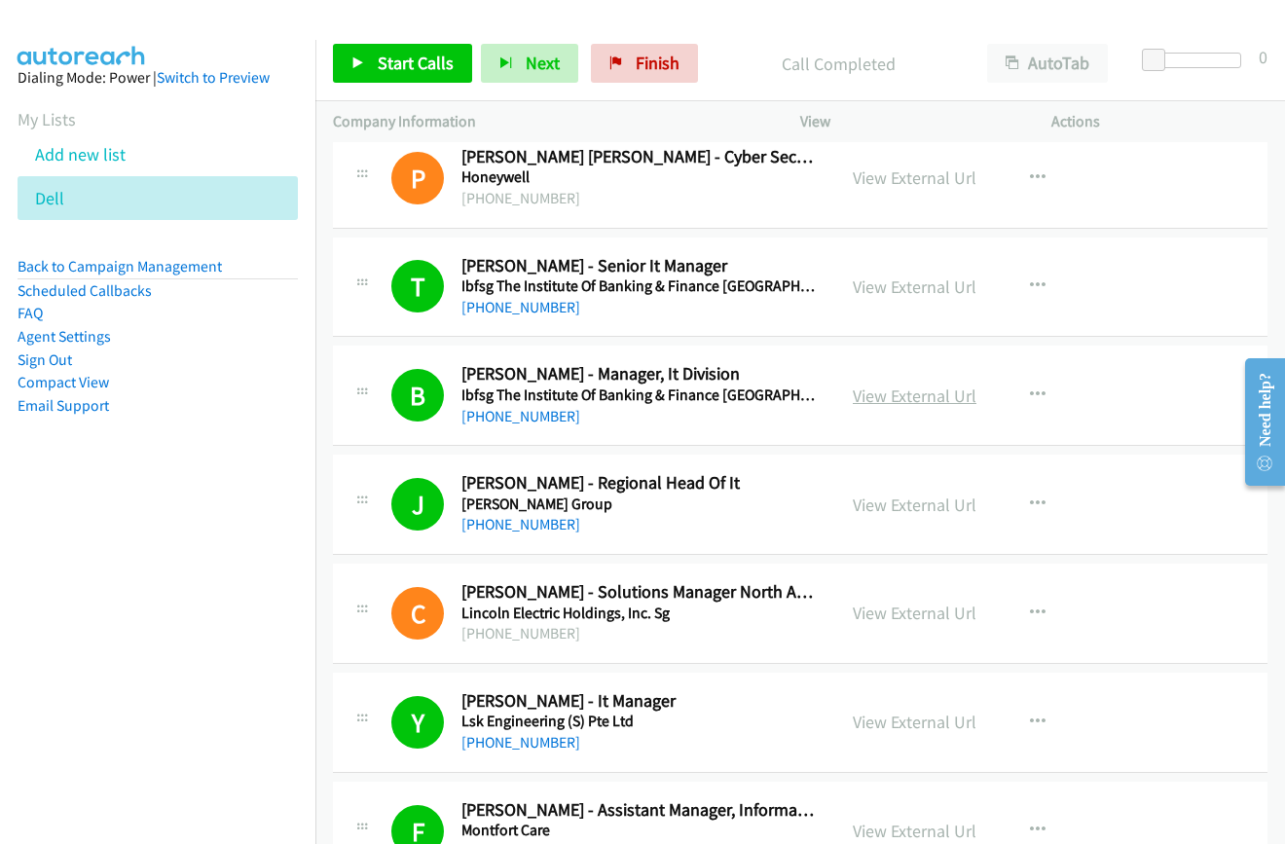
click at [915, 394] on link "View External Url" at bounding box center [915, 396] width 124 height 22
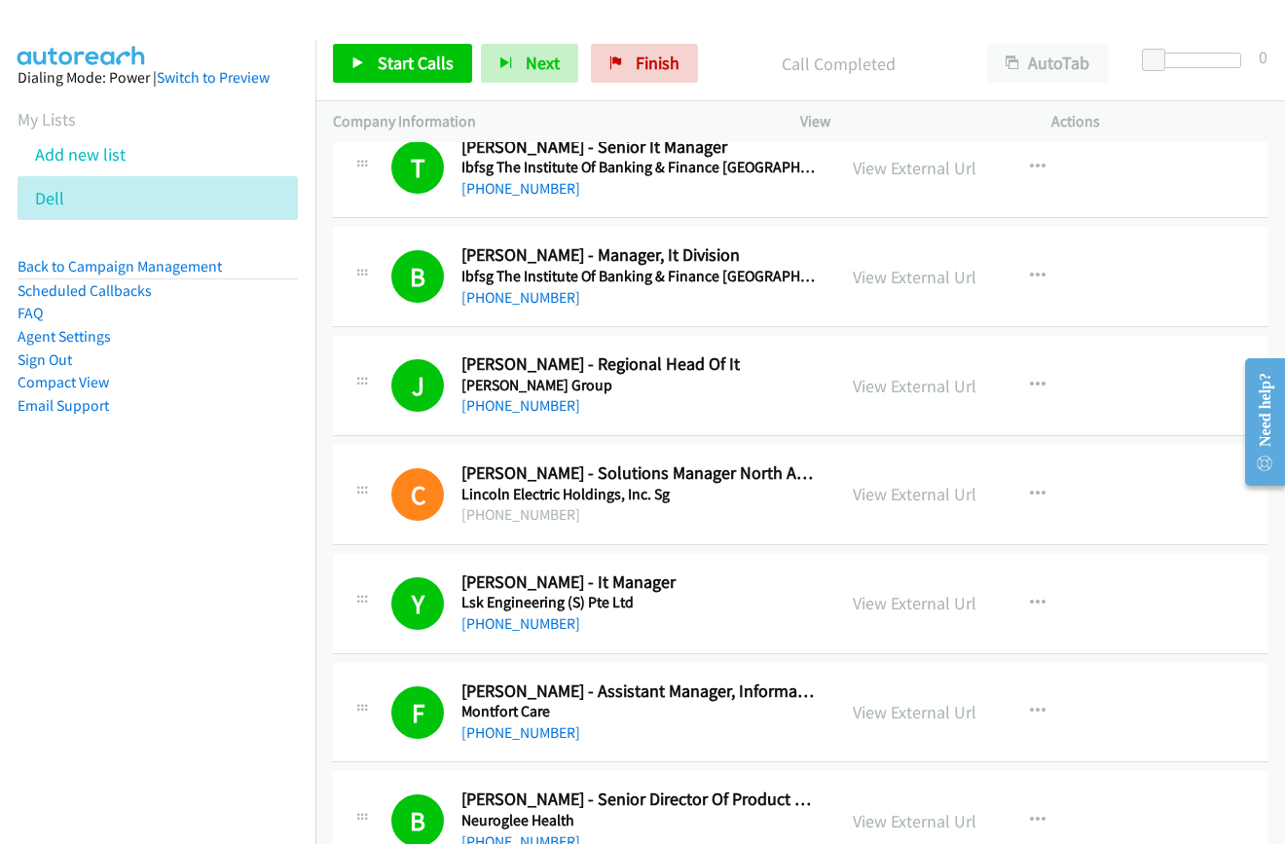
scroll to position [11196, 0]
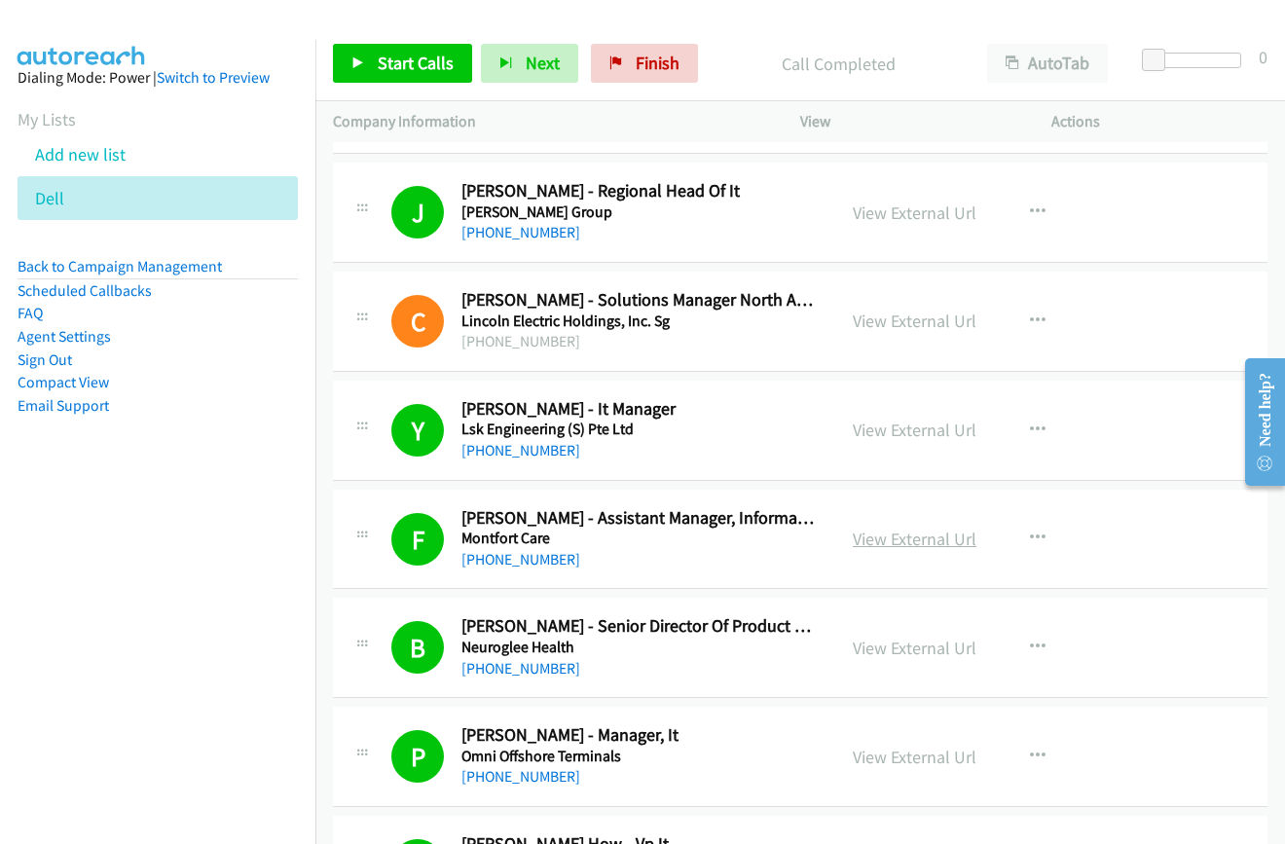
click at [890, 537] on link "View External Url" at bounding box center [915, 539] width 124 height 22
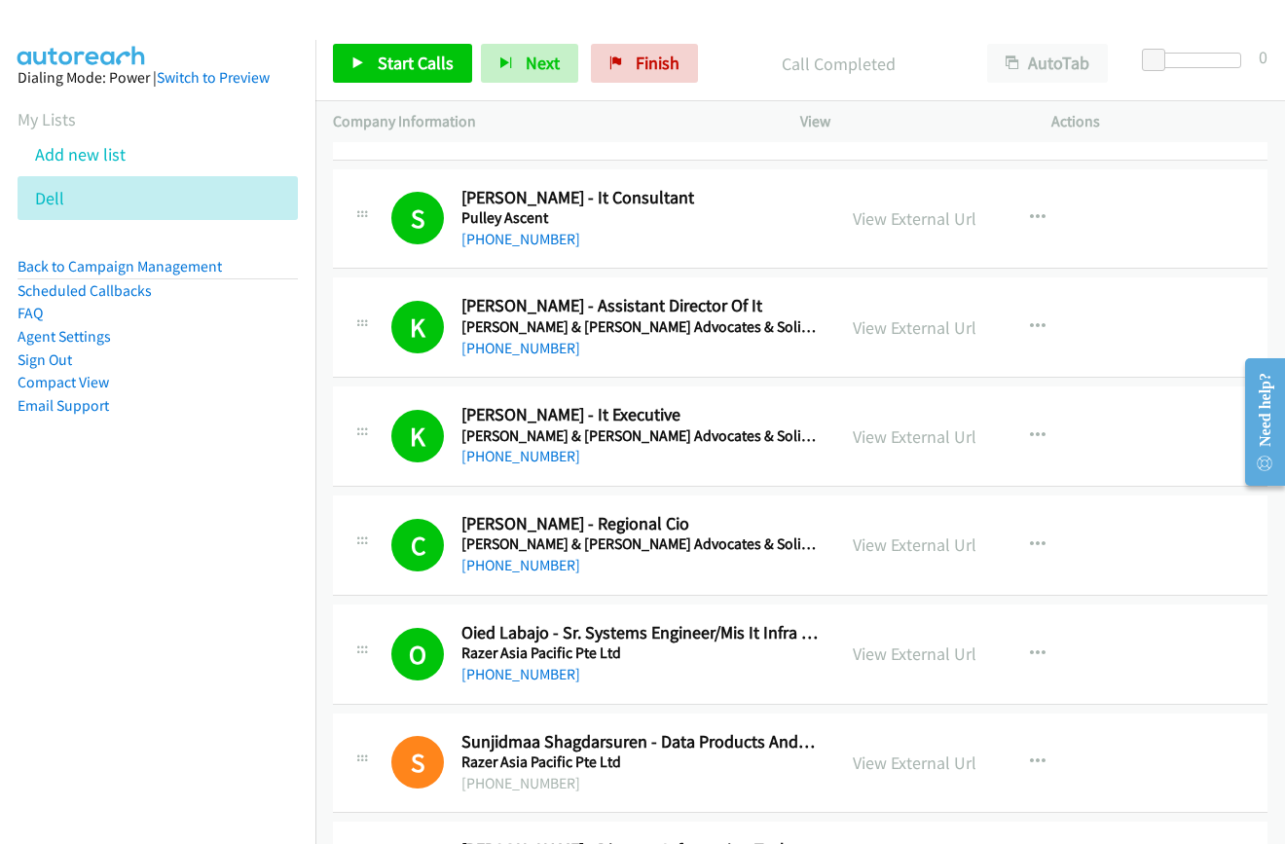
scroll to position [12559, 0]
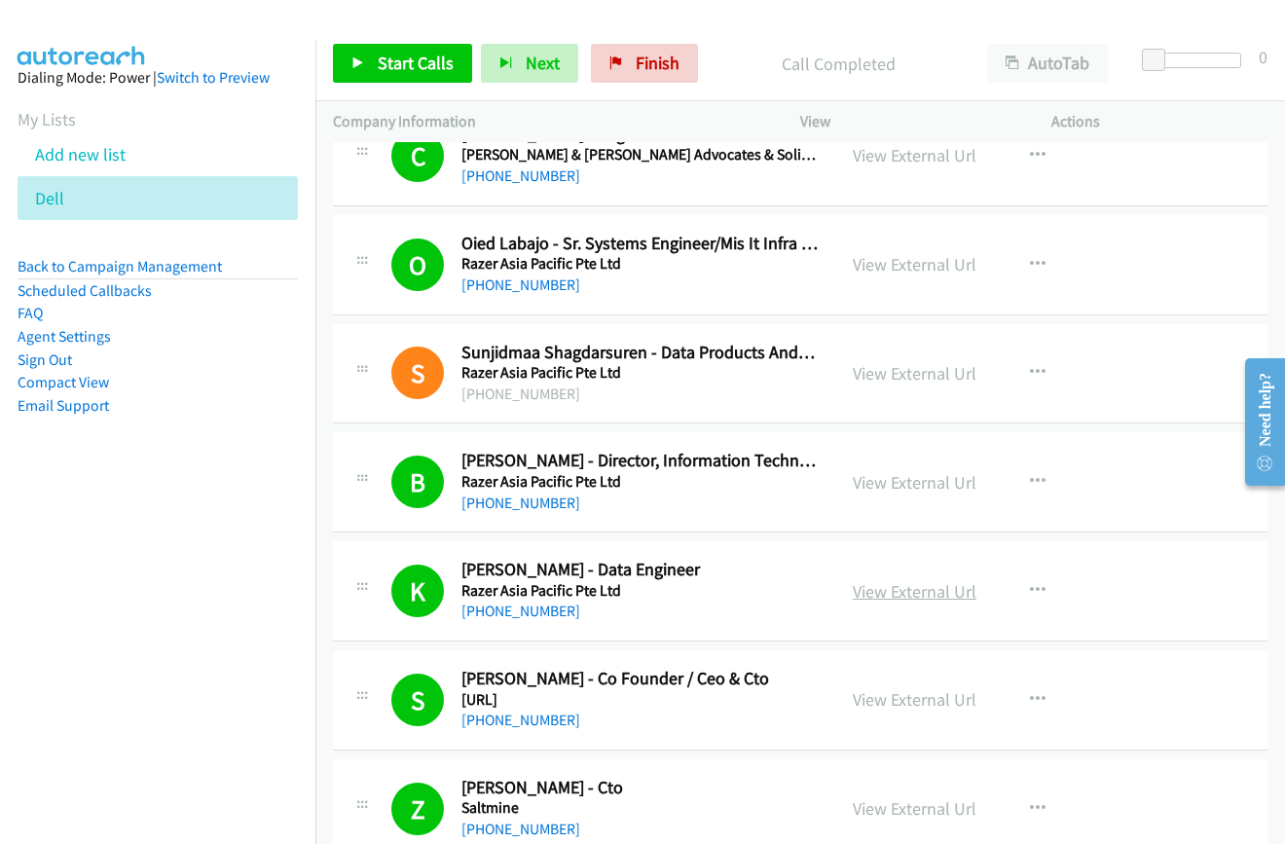
click at [920, 589] on link "View External Url" at bounding box center [915, 591] width 124 height 22
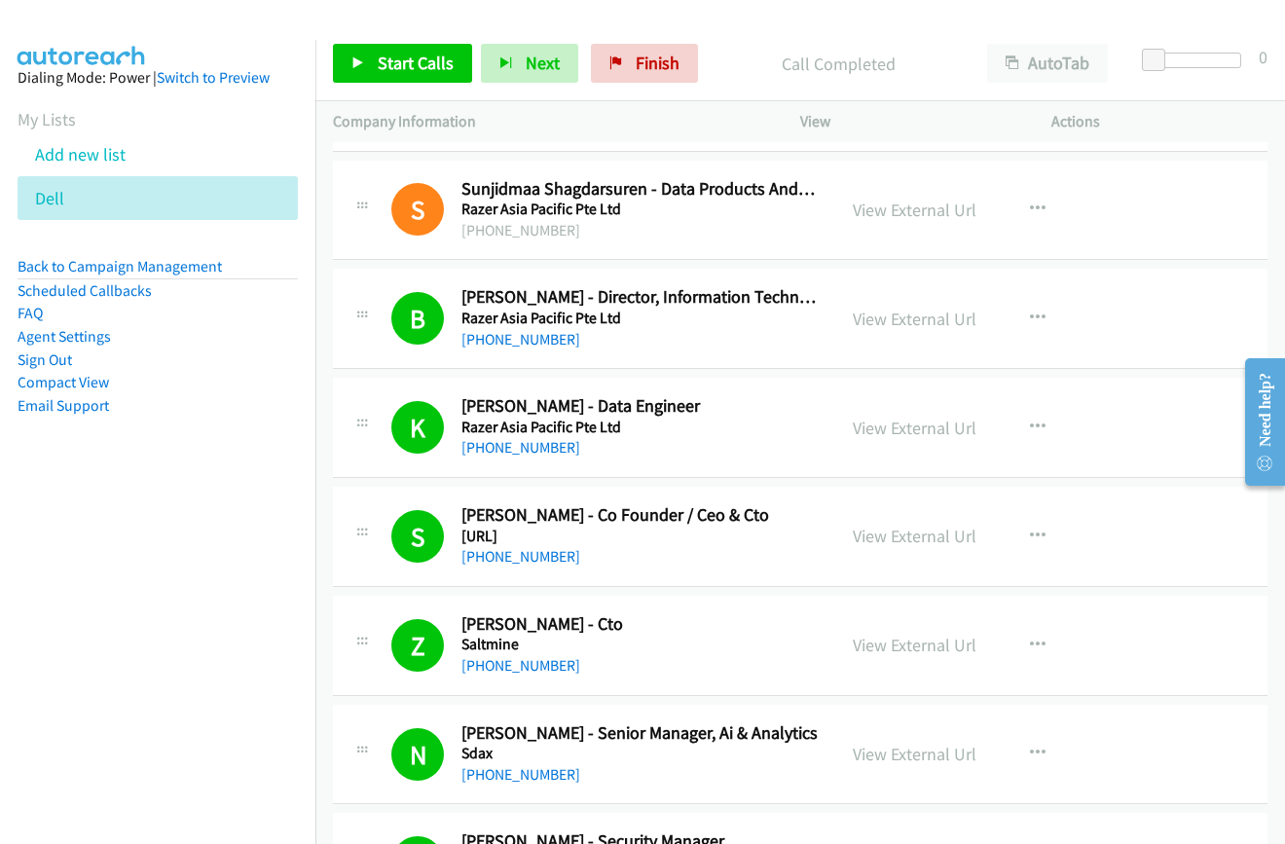
scroll to position [12754, 0]
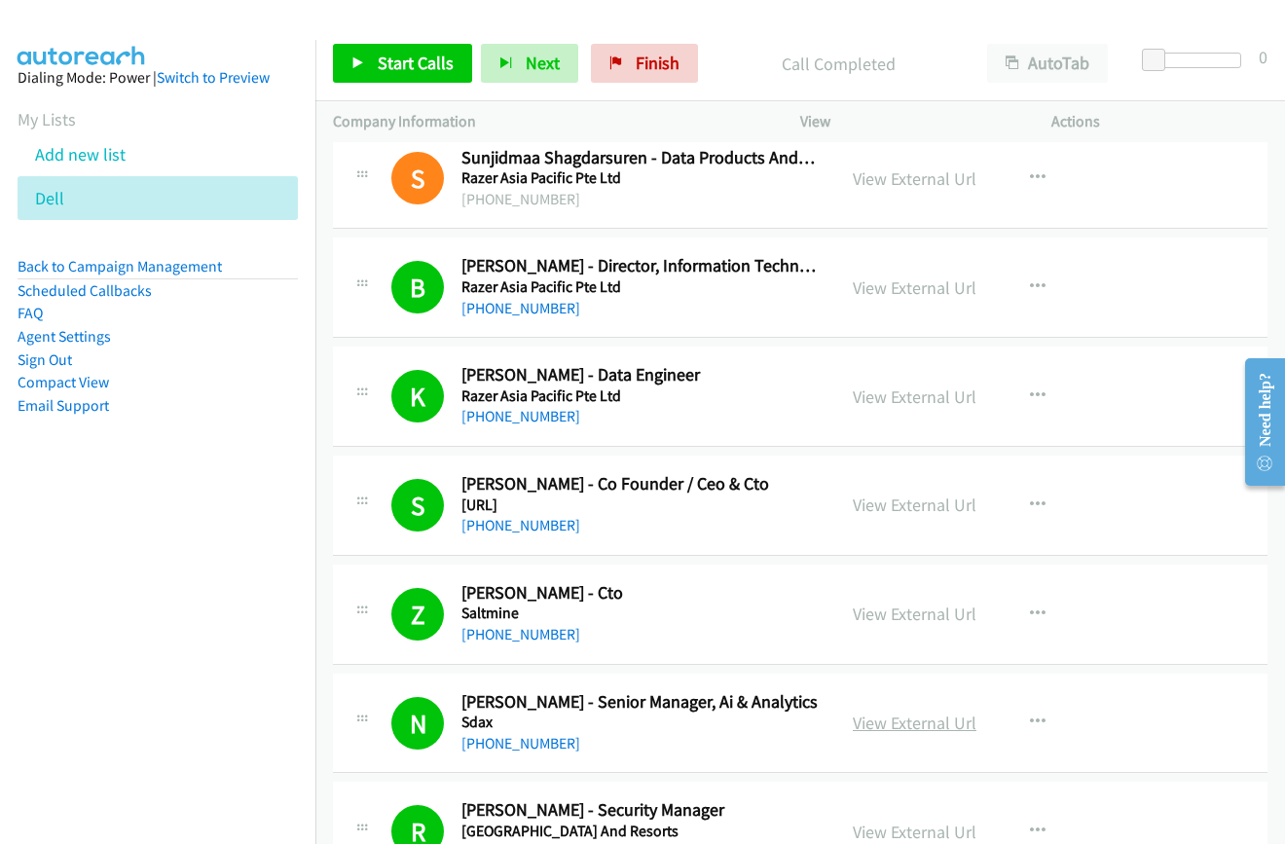
click at [884, 722] on link "View External Url" at bounding box center [915, 723] width 124 height 22
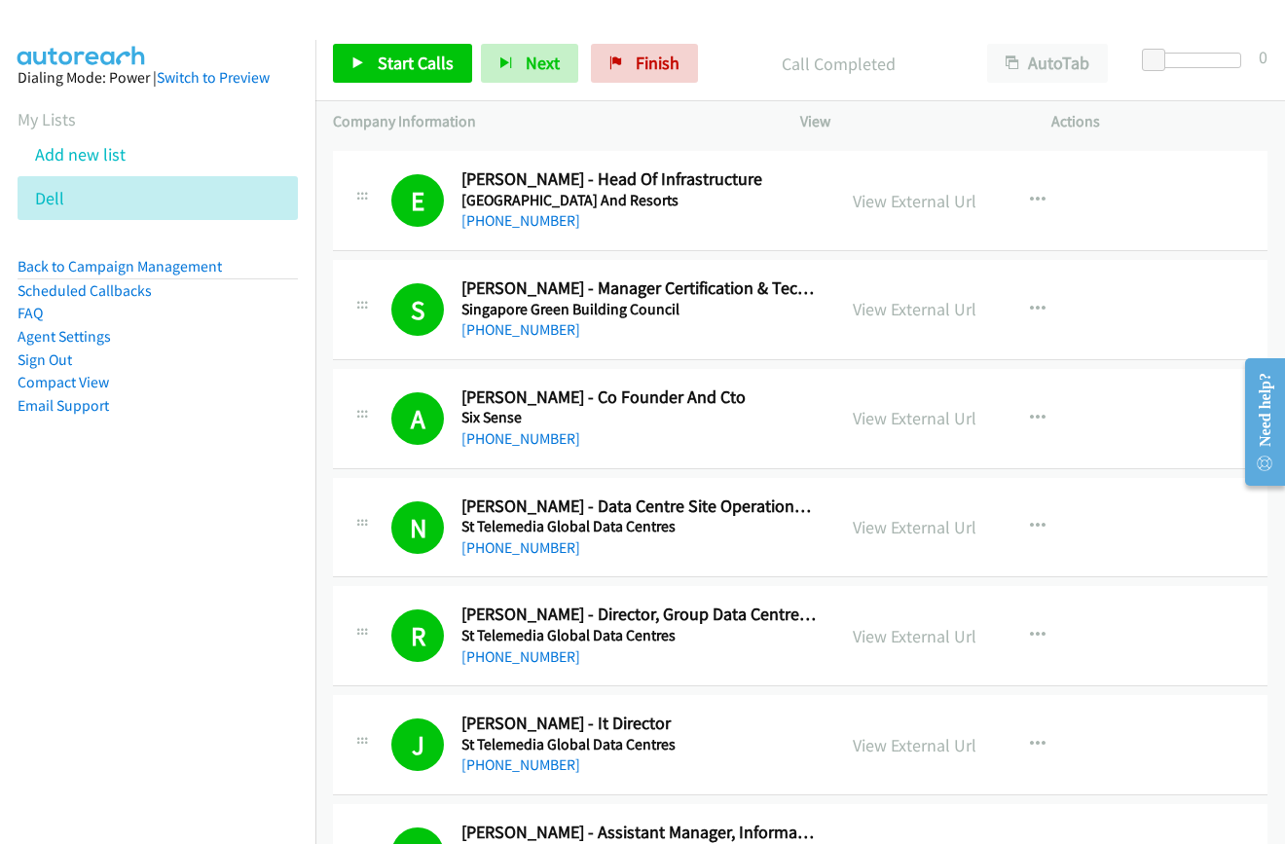
scroll to position [14701, 0]
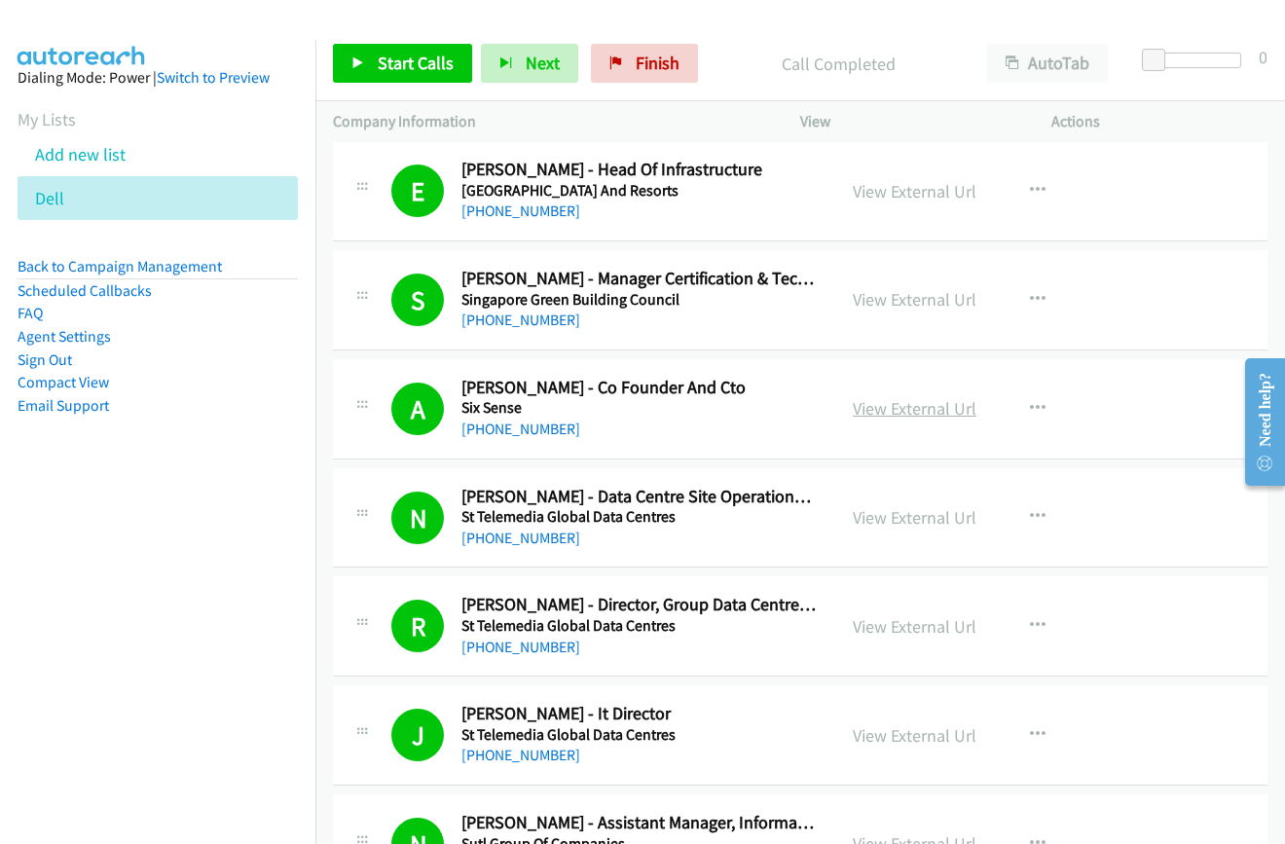
click at [879, 406] on link "View External Url" at bounding box center [915, 408] width 124 height 22
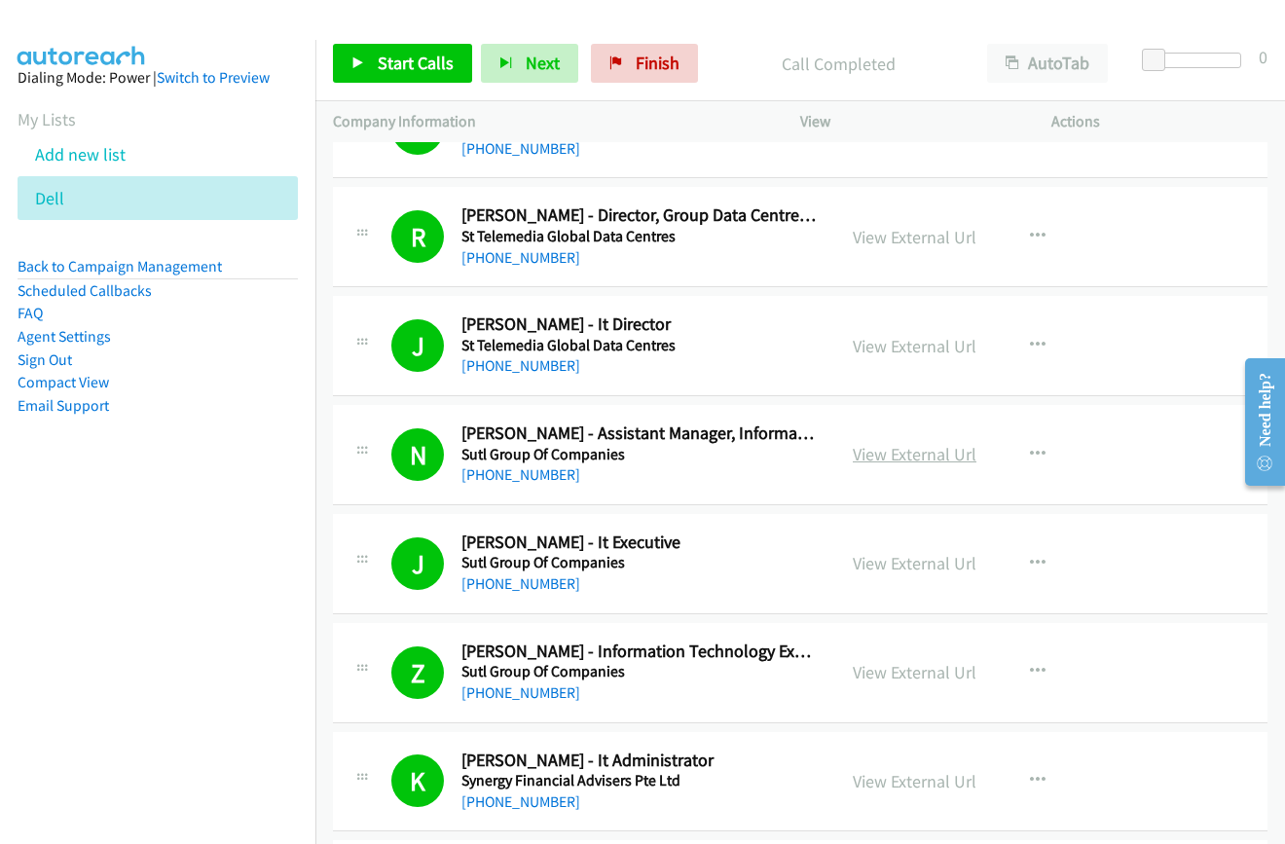
click at [886, 452] on link "View External Url" at bounding box center [915, 454] width 124 height 22
click at [877, 669] on link "View External Url" at bounding box center [915, 672] width 124 height 22
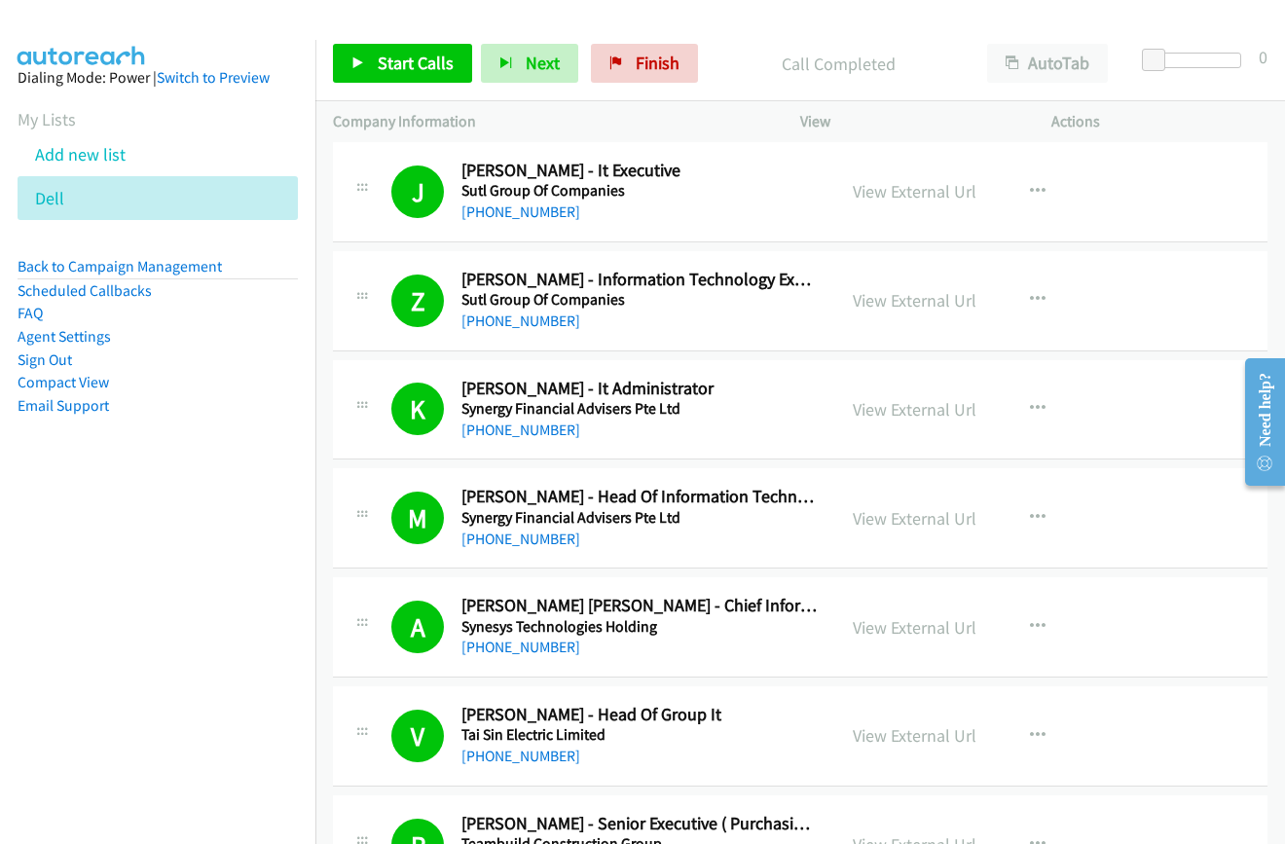
scroll to position [15479, 0]
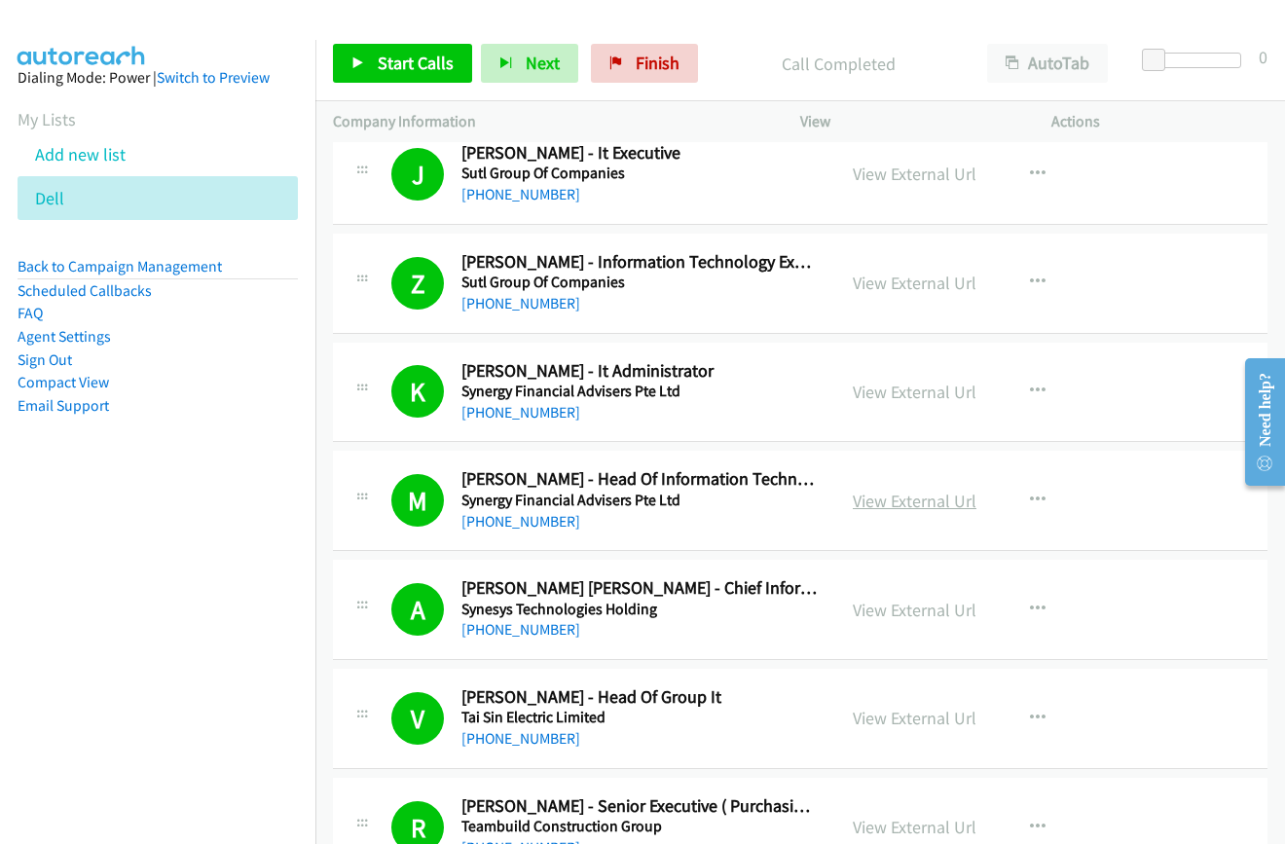
click at [882, 495] on link "View External Url" at bounding box center [915, 501] width 124 height 22
